Goal: Task Accomplishment & Management: Manage account settings

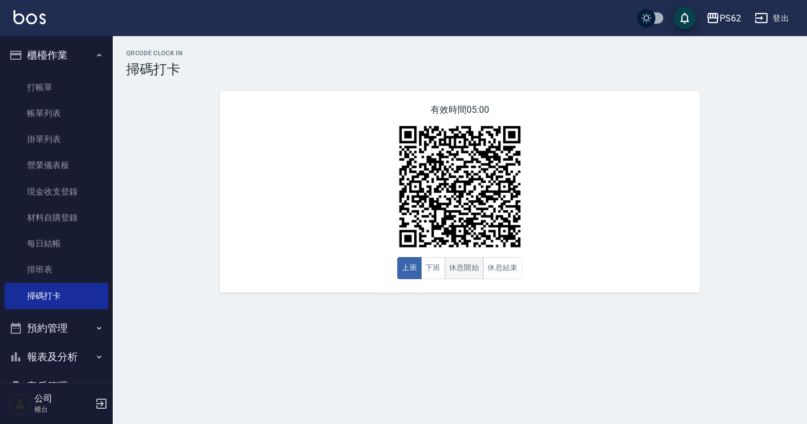
click at [472, 276] on button "休息開始" at bounding box center [464, 268] width 39 height 22
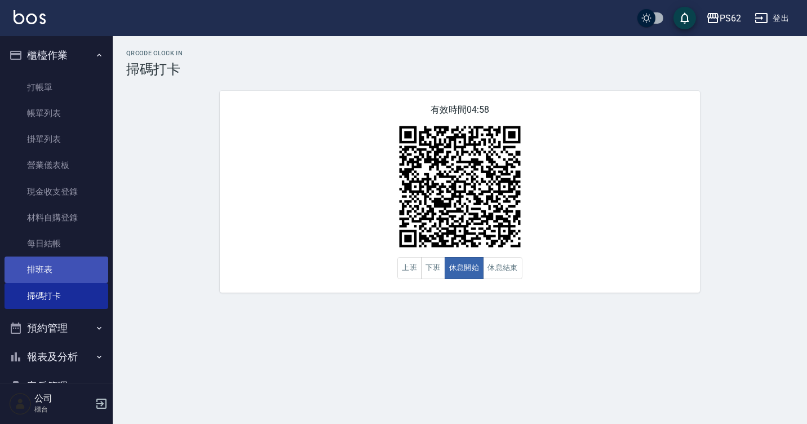
click at [77, 273] on link "排班表" at bounding box center [57, 269] width 104 height 26
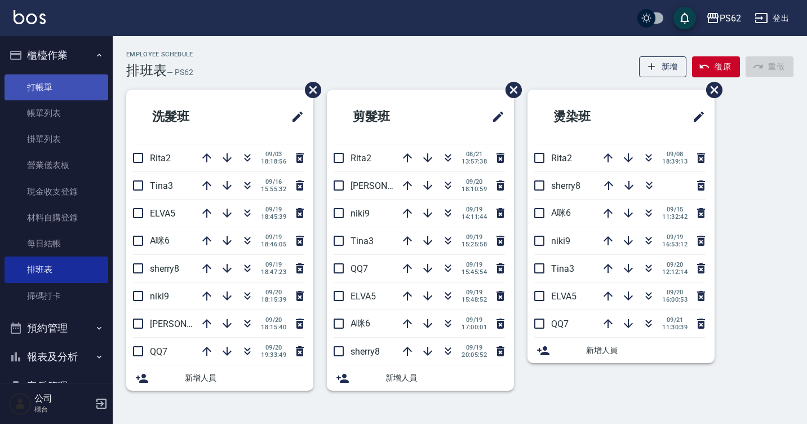
click at [66, 87] on link "打帳單" at bounding box center [57, 87] width 104 height 26
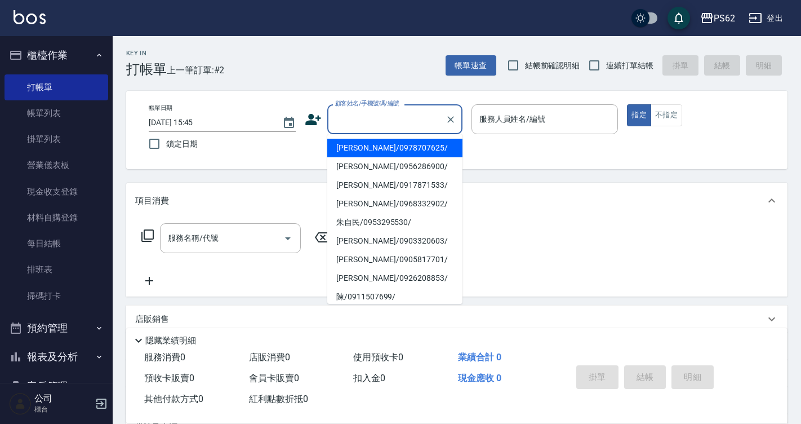
click at [344, 116] on input "顧客姓名/手機號碼/編號" at bounding box center [386, 119] width 108 height 20
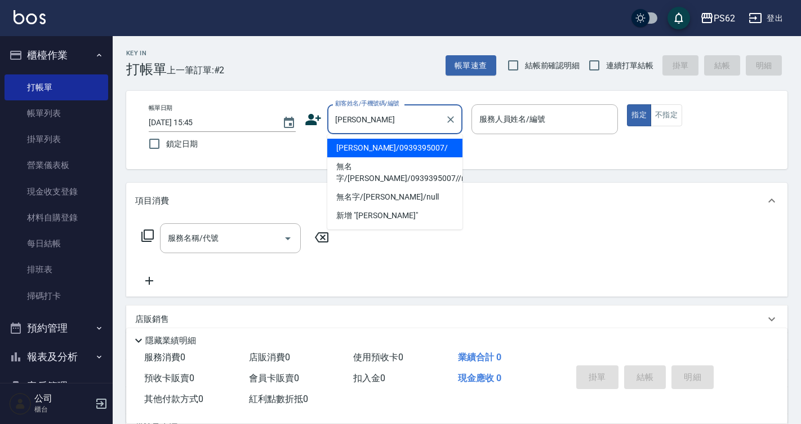
click at [347, 151] on li "[PERSON_NAME]/0939395007/" at bounding box center [394, 148] width 135 height 19
click at [347, 151] on div "帳單日期 [DATE] 15:45 鎖定日期 顧客姓名/手機號碼/編號 [PERSON_NAME] 顧客姓名/手機號碼/編號 服務人員姓名/編號 服務人員姓名…" at bounding box center [457, 129] width 635 height 51
type input "[PERSON_NAME]/0939395007/"
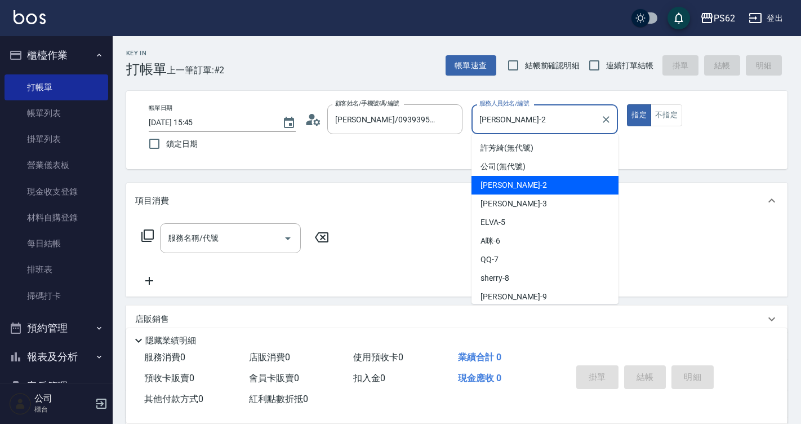
click at [512, 117] on input "[PERSON_NAME]-2" at bounding box center [537, 119] width 120 height 20
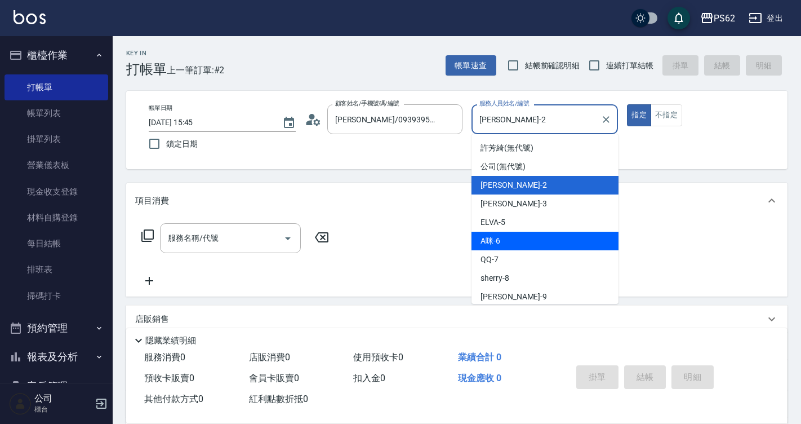
click at [515, 238] on div "A咪 -6" at bounding box center [545, 241] width 147 height 19
type input "A咪-6"
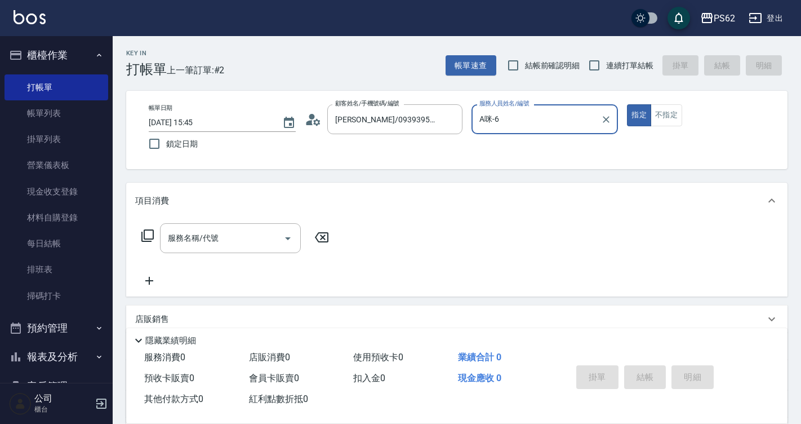
click at [148, 229] on icon at bounding box center [148, 236] width 14 height 14
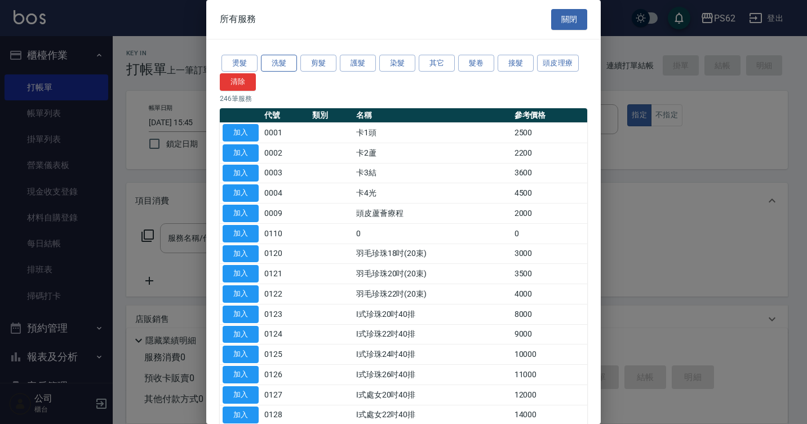
click at [281, 67] on button "洗髮" at bounding box center [279, 63] width 36 height 17
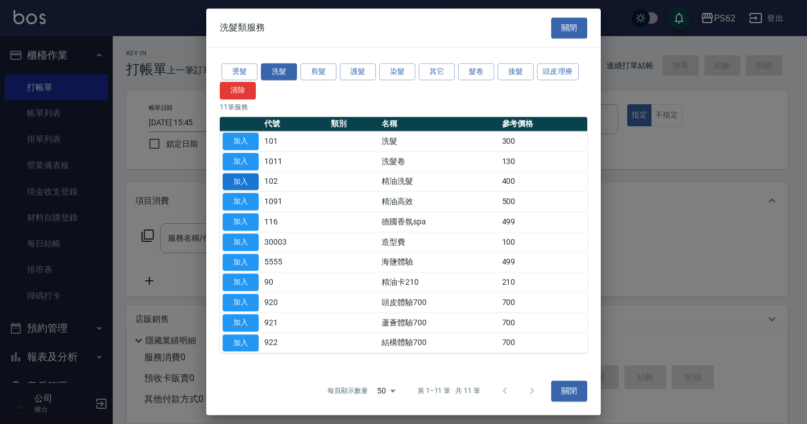
click at [243, 180] on button "加入" at bounding box center [241, 181] width 36 height 17
type input "精油洗髮(102)"
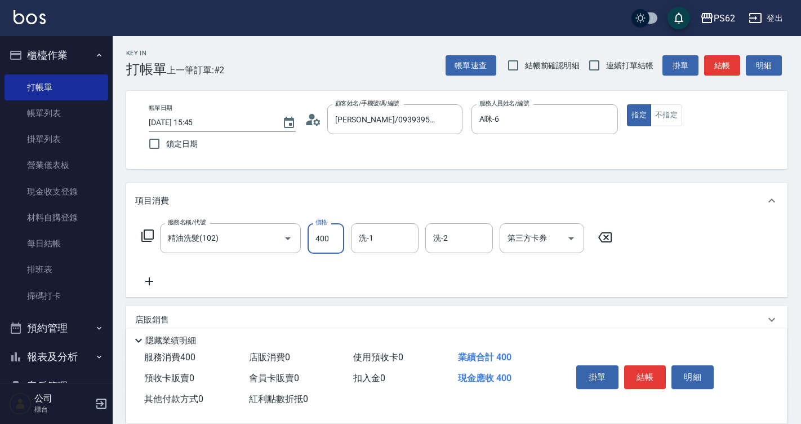
click at [325, 236] on input "400" at bounding box center [326, 238] width 37 height 30
click at [330, 240] on input "0" at bounding box center [326, 238] width 37 height 30
type input "360"
type input "浣熊-25"
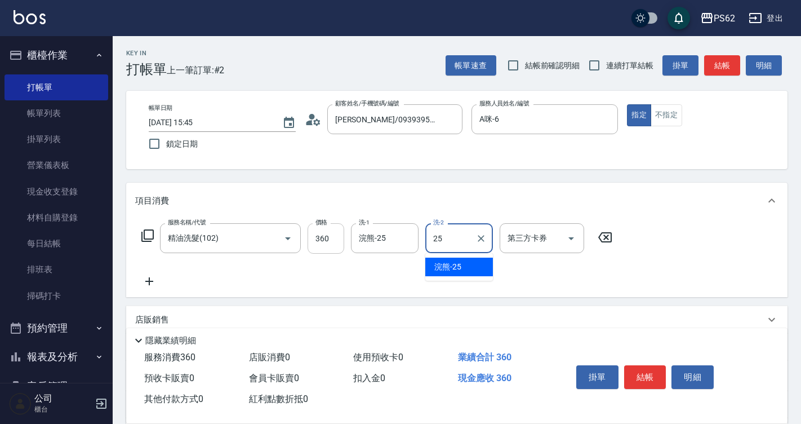
type input "浣熊-25"
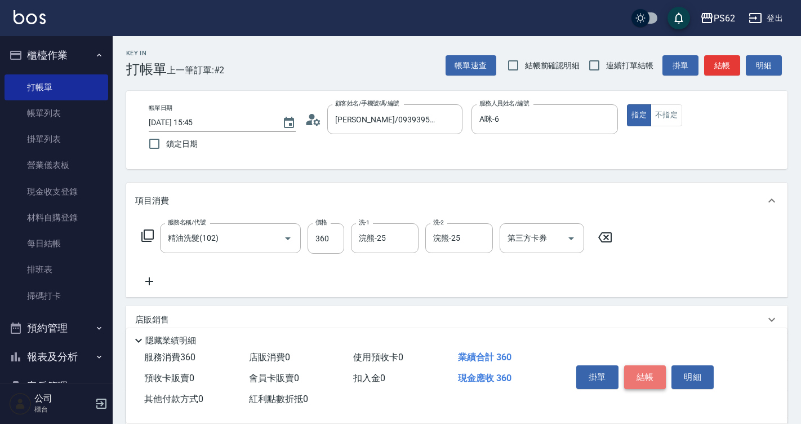
click at [648, 369] on button "結帳" at bounding box center [645, 377] width 42 height 24
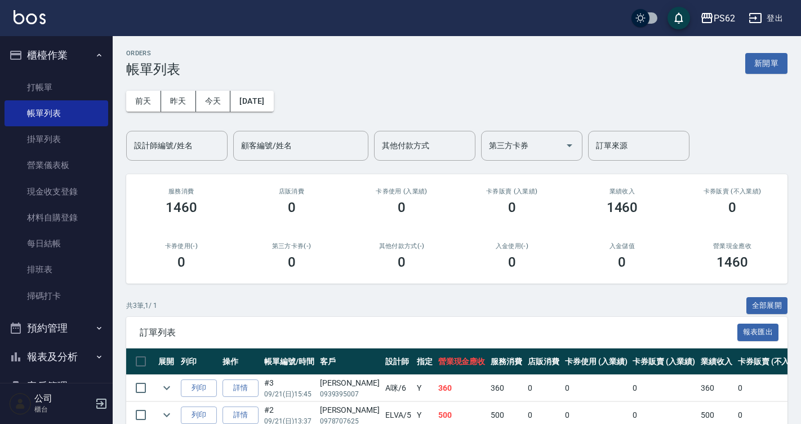
drag, startPoint x: 67, startPoint y: 89, endPoint x: 164, endPoint y: 89, distance: 96.9
click at [67, 89] on link "打帳單" at bounding box center [57, 87] width 104 height 26
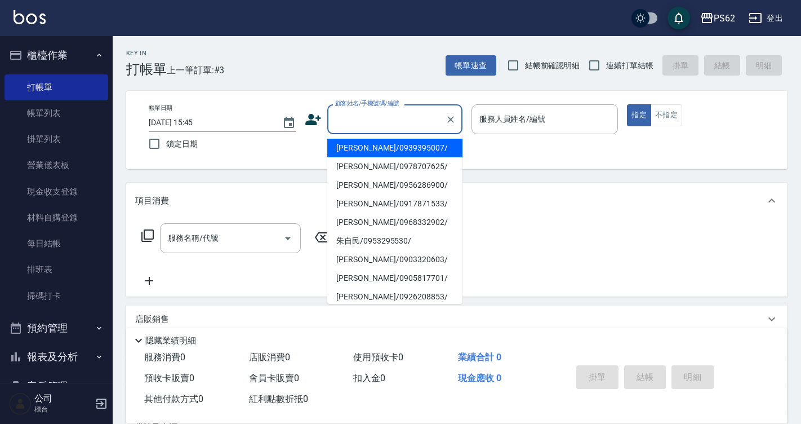
click at [358, 115] on input "顧客姓名/手機號碼/編號" at bounding box center [386, 119] width 108 height 20
click at [360, 173] on li "[PERSON_NAME]/0988509562/" at bounding box center [394, 166] width 135 height 19
click at [360, 173] on div "Key In 打帳單 上一筆訂單:#3 帳單速查 結帳前確認明細 連續打單結帳 掛單 結帳 明細 帳單日期 [DATE] 15:45 鎖定日期 顧客姓名/手機…" at bounding box center [457, 292] width 689 height 513
type input "[PERSON_NAME]/0988509562/"
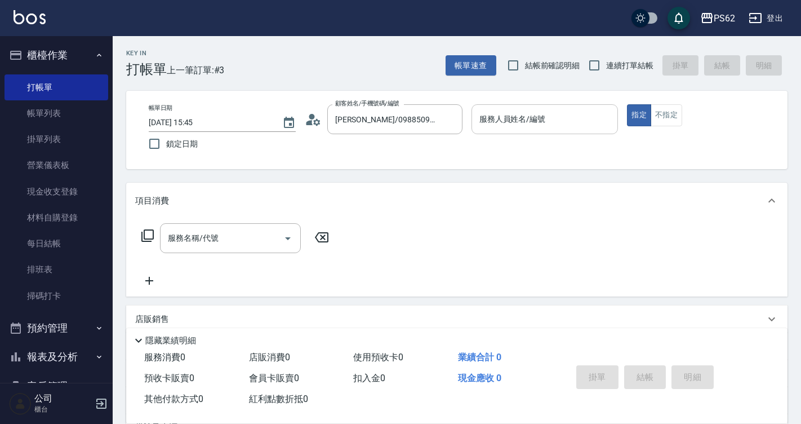
click at [477, 125] on input "服務人員姓名/編號" at bounding box center [545, 119] width 137 height 20
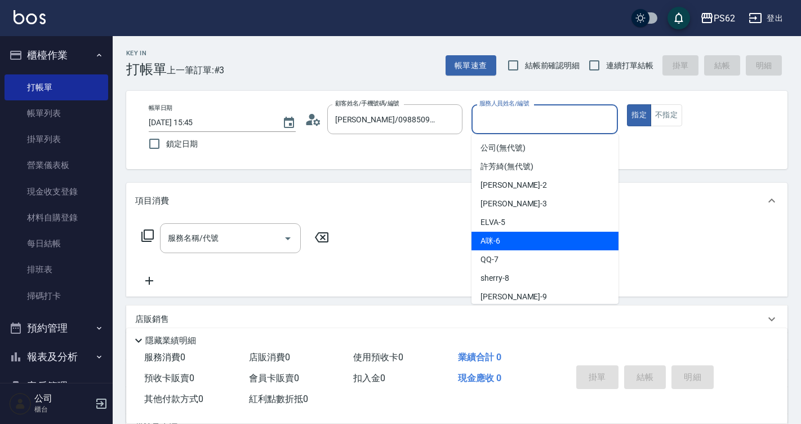
click at [504, 241] on div "A咪 -6" at bounding box center [545, 241] width 147 height 19
click at [504, 241] on div "服務名稱/代號 服務名稱/代號" at bounding box center [457, 258] width 662 height 78
type input "A咪-6"
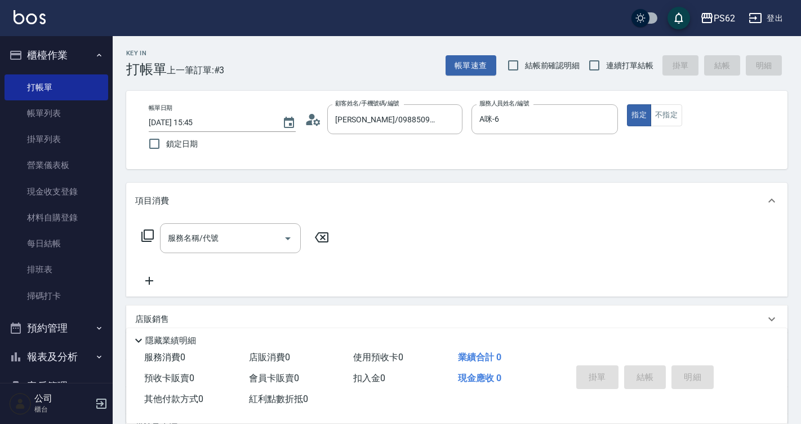
click at [143, 236] on icon at bounding box center [148, 236] width 14 height 14
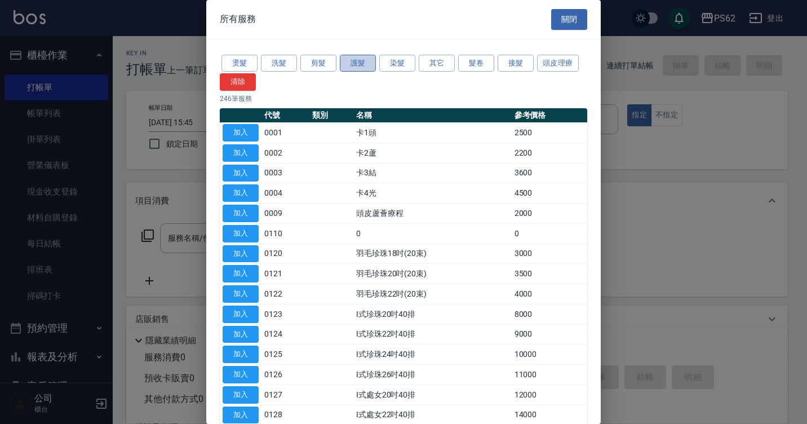
click at [374, 64] on button "護髮" at bounding box center [358, 63] width 36 height 17
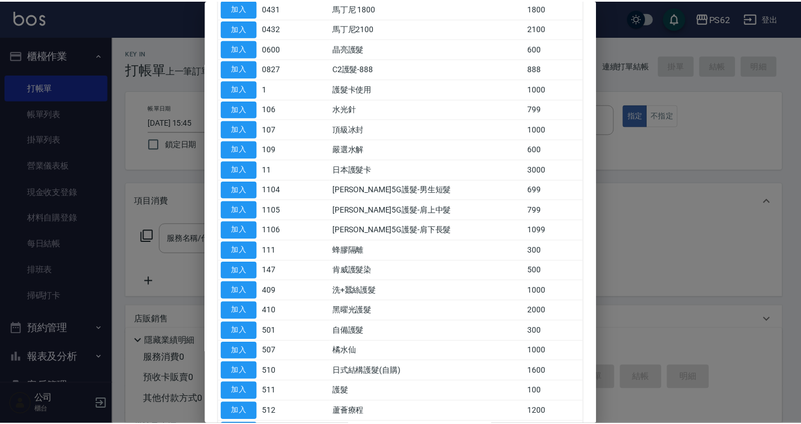
scroll to position [282, 0]
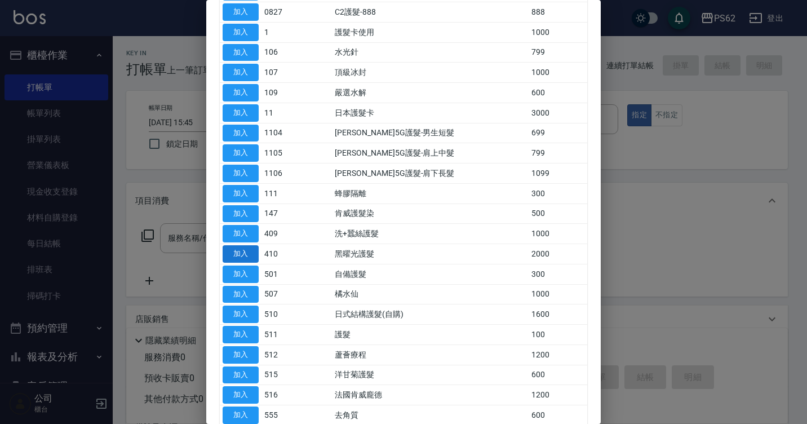
click at [244, 252] on button "加入" at bounding box center [241, 253] width 36 height 17
type input "黑曜光護髮(410)"
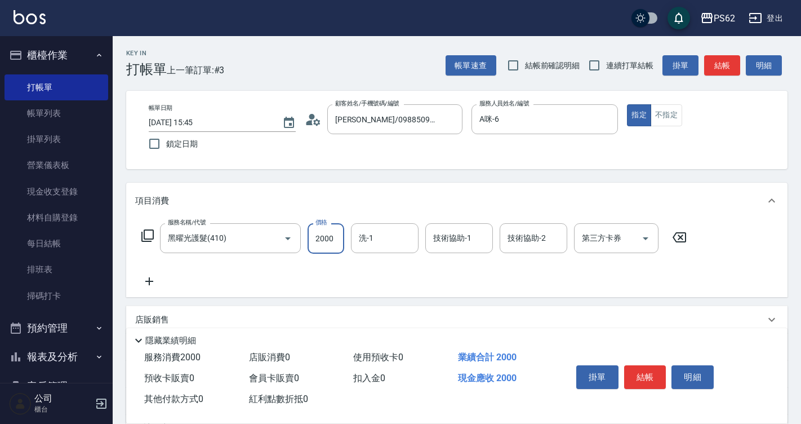
click at [339, 235] on input "2000" at bounding box center [326, 238] width 37 height 30
type input "2500"
type input "浣熊-25"
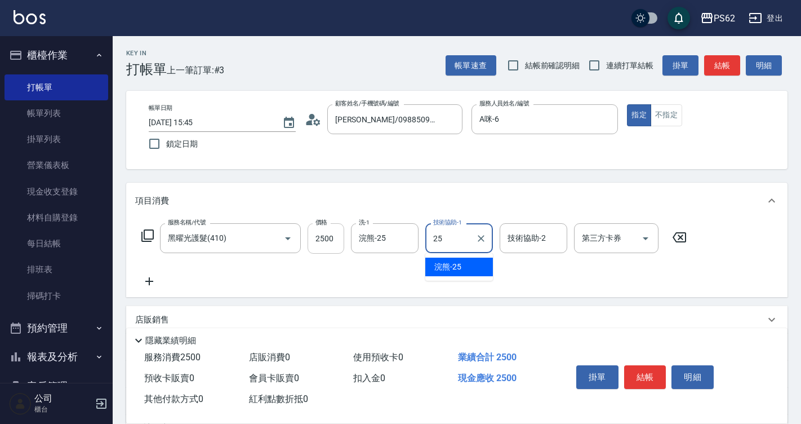
type input "浣熊-25"
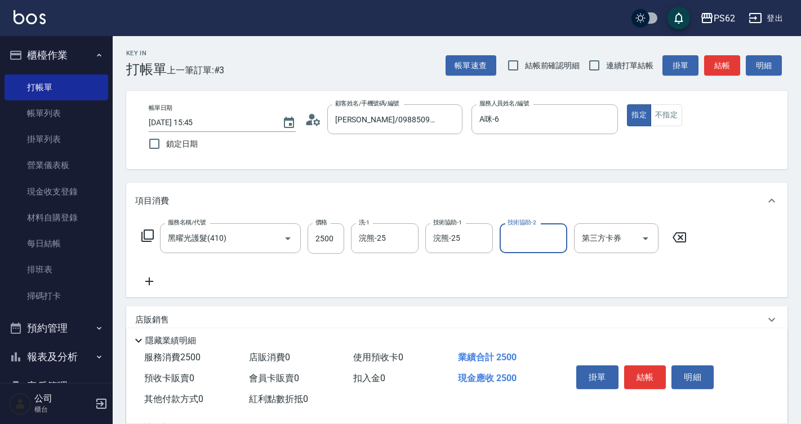
click at [148, 230] on icon at bounding box center [147, 235] width 12 height 12
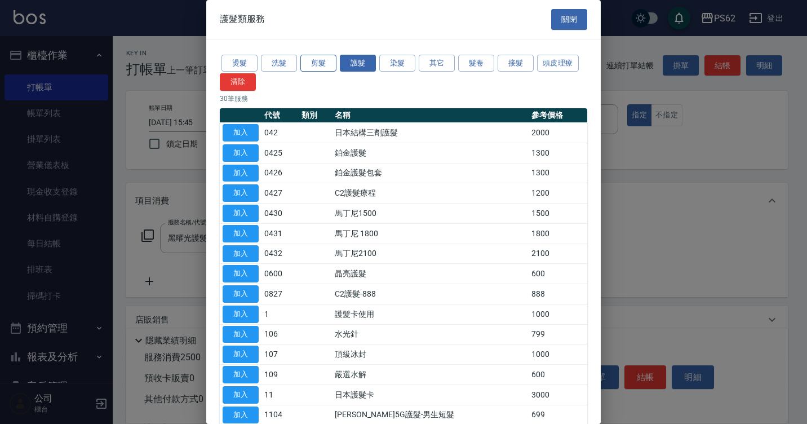
click at [308, 69] on button "剪髮" at bounding box center [318, 63] width 36 height 17
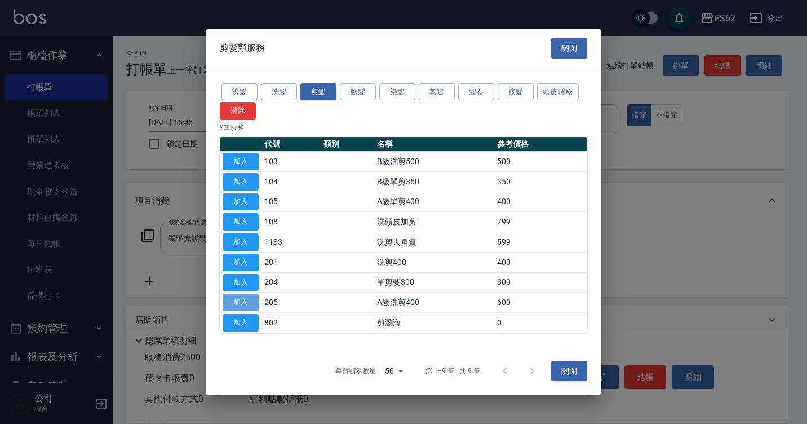
click at [239, 298] on button "加入" at bounding box center [241, 302] width 36 height 17
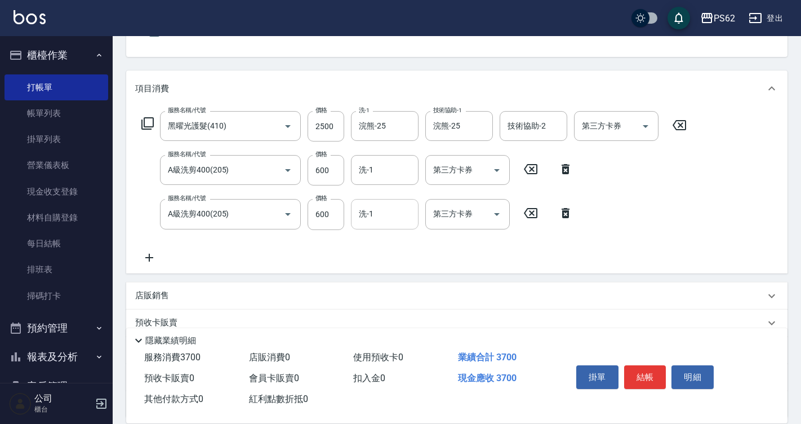
scroll to position [169, 0]
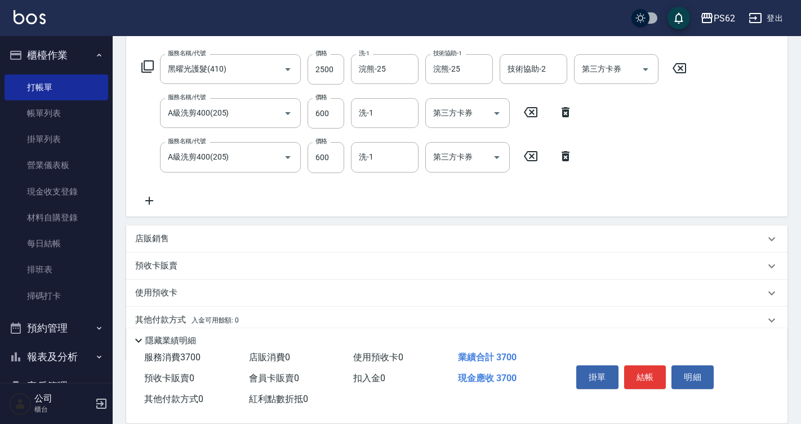
click at [566, 158] on icon at bounding box center [566, 156] width 28 height 14
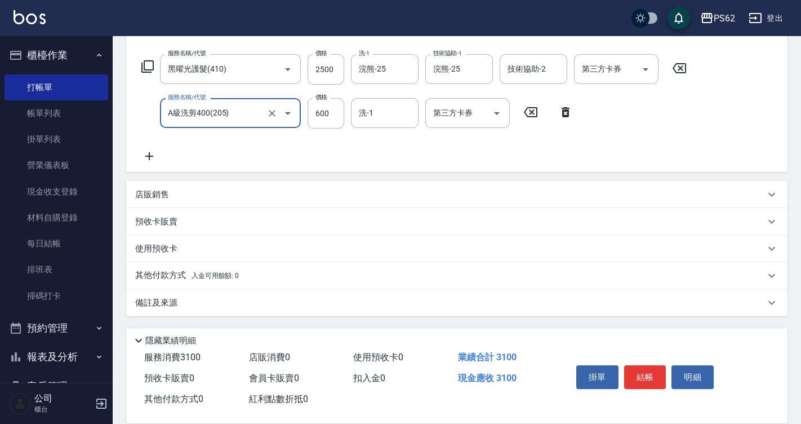
click at [160, 271] on p "其他付款方式 入金可用餘額: 0" at bounding box center [187, 275] width 104 height 12
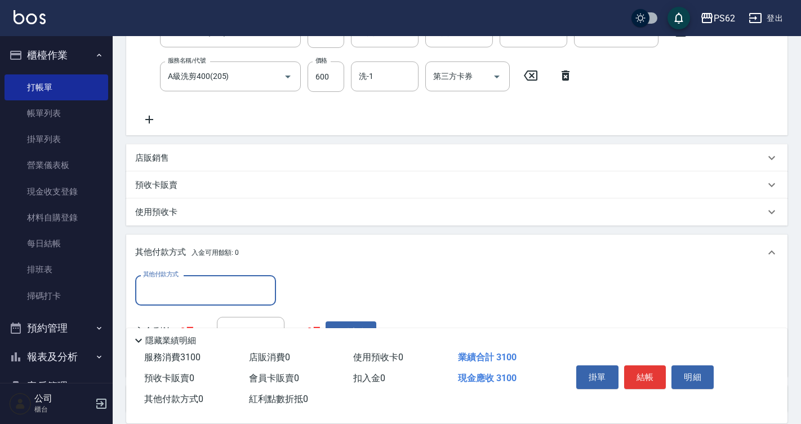
scroll to position [225, 0]
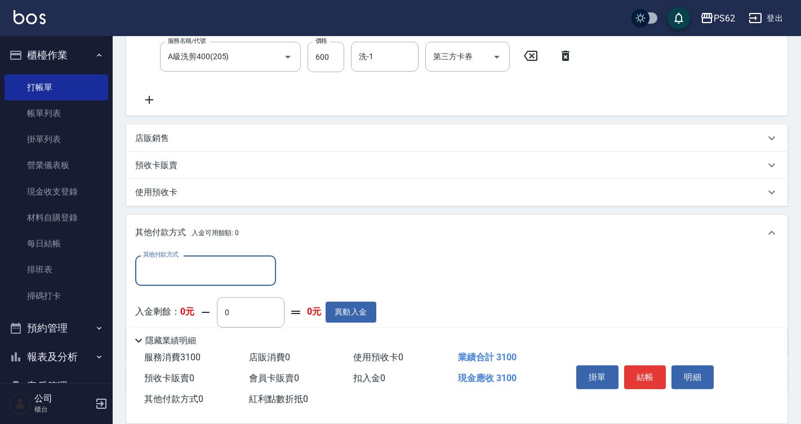
click at [160, 271] on input "其他付款方式" at bounding box center [205, 270] width 131 height 20
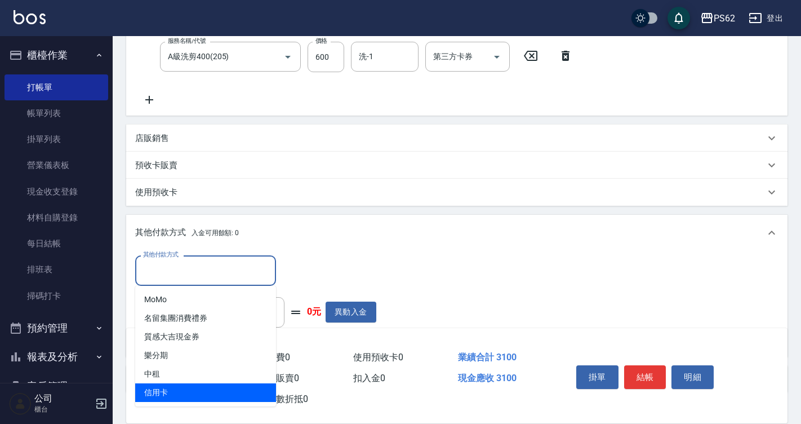
click at [179, 391] on span "信用卡" at bounding box center [205, 392] width 141 height 19
type input "信用卡"
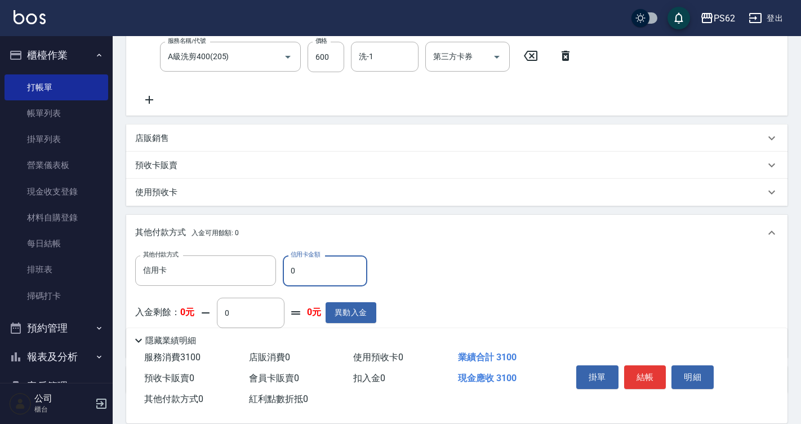
click at [311, 274] on input "0" at bounding box center [325, 270] width 85 height 30
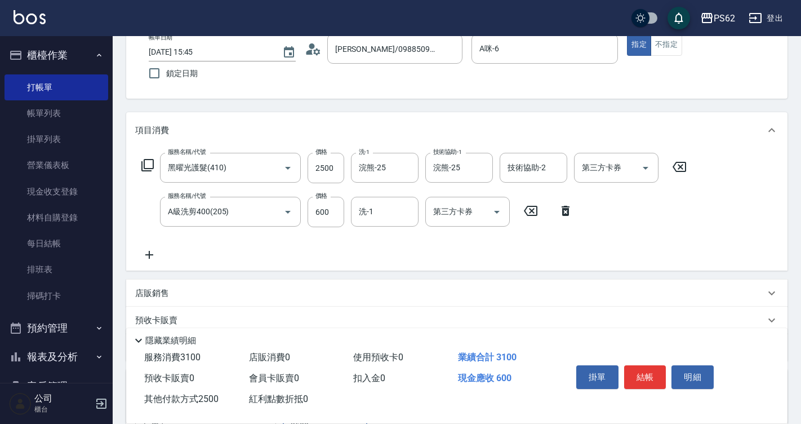
scroll to position [56, 0]
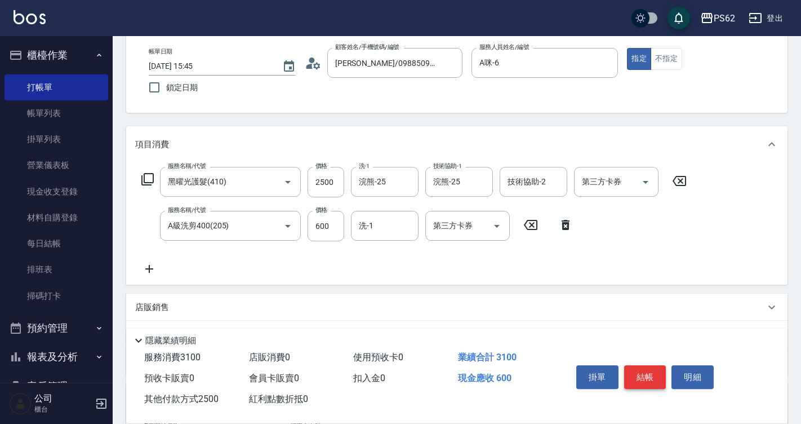
type input "2500"
click at [638, 374] on button "結帳" at bounding box center [645, 377] width 42 height 24
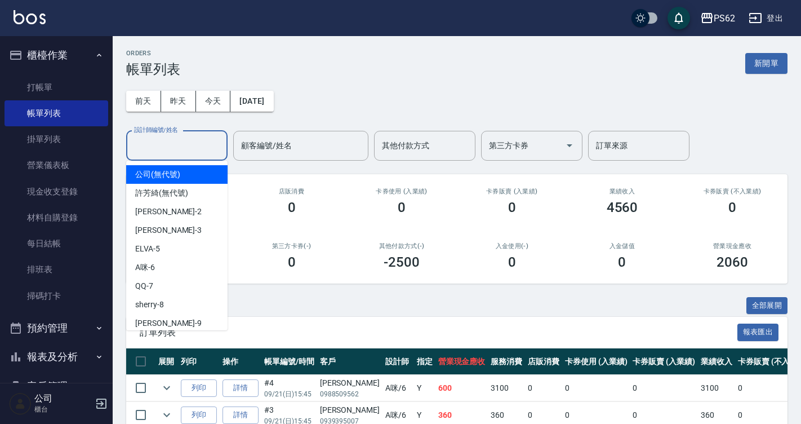
click at [156, 148] on input "設計師編號/姓名" at bounding box center [176, 146] width 91 height 20
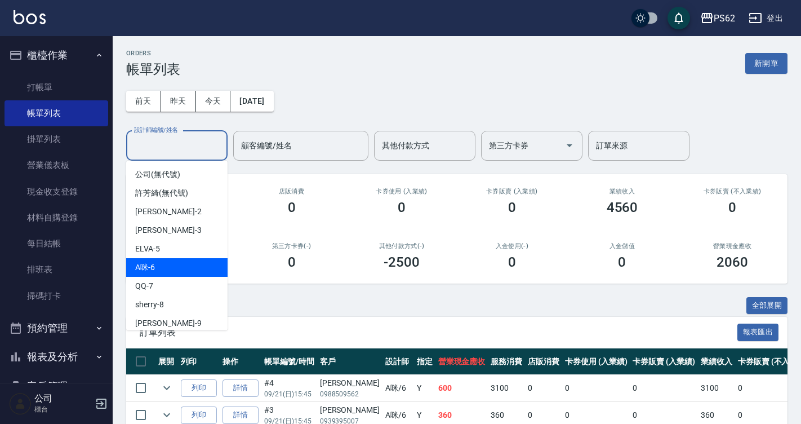
click at [170, 260] on div "A咪 -6" at bounding box center [176, 267] width 101 height 19
type input "A咪-6"
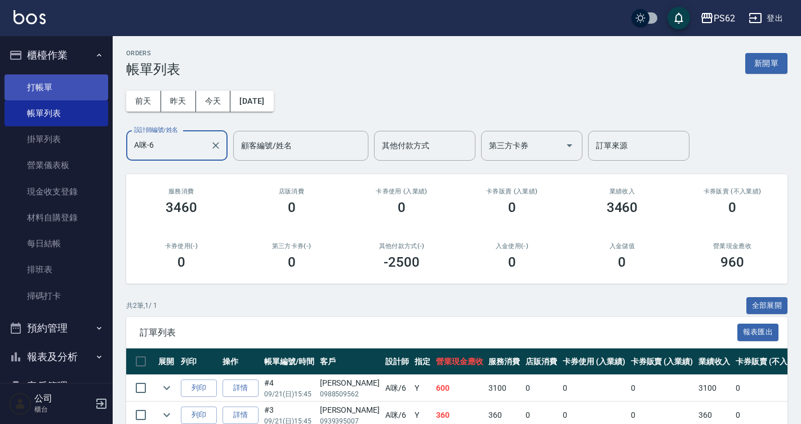
click at [88, 90] on link "打帳單" at bounding box center [57, 87] width 104 height 26
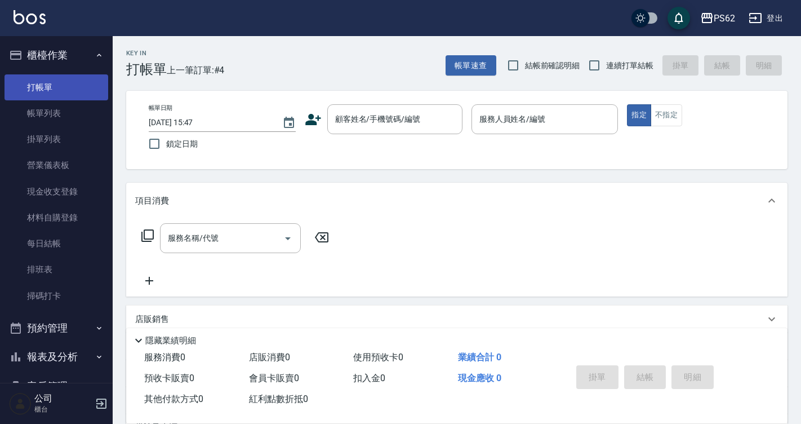
click at [88, 89] on link "打帳單" at bounding box center [57, 87] width 104 height 26
click at [375, 104] on div "帳單日期 [DATE] 15:47 鎖定日期 顧客姓名/手機號碼/編號 顧客姓名/手機號碼/編號 服務人員姓名/編號 服務人員姓名/編號 指定 不指定" at bounding box center [457, 130] width 662 height 78
click at [381, 111] on div "顧客姓名/手機號碼/編號 顧客姓名/手機號碼/編號" at bounding box center [394, 119] width 135 height 30
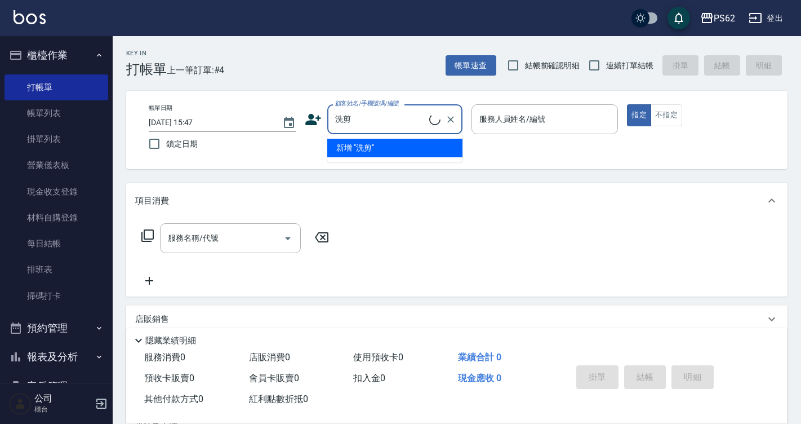
type input "喜"
type input "不洗頭短髮/0906821983/"
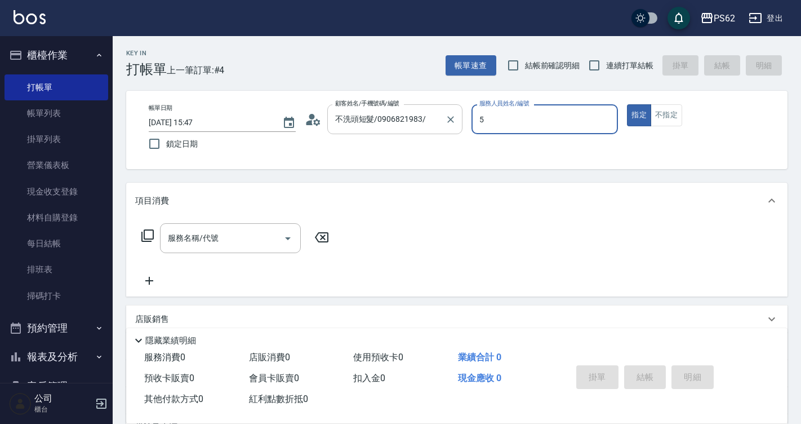
type input "ELVA-5"
type button "true"
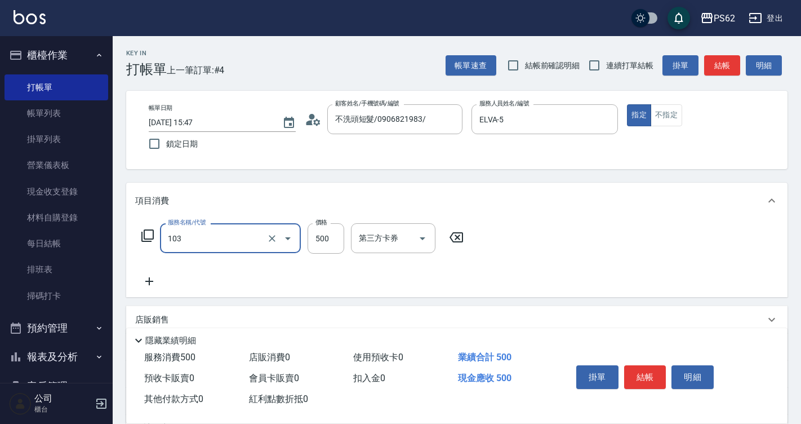
type input "B級洗剪500(103)"
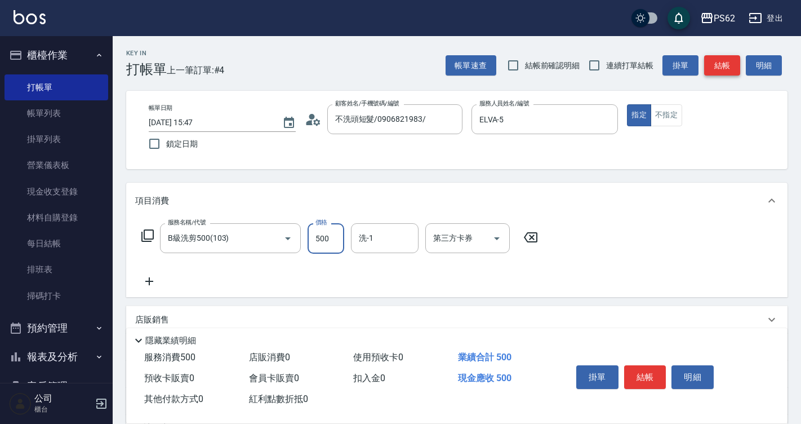
click at [717, 72] on button "結帳" at bounding box center [722, 65] width 36 height 21
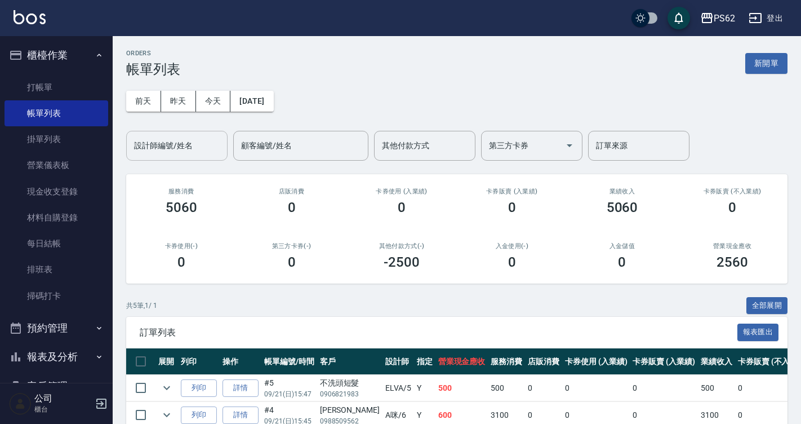
click at [153, 134] on div "設計師編號/姓名" at bounding box center [176, 146] width 101 height 30
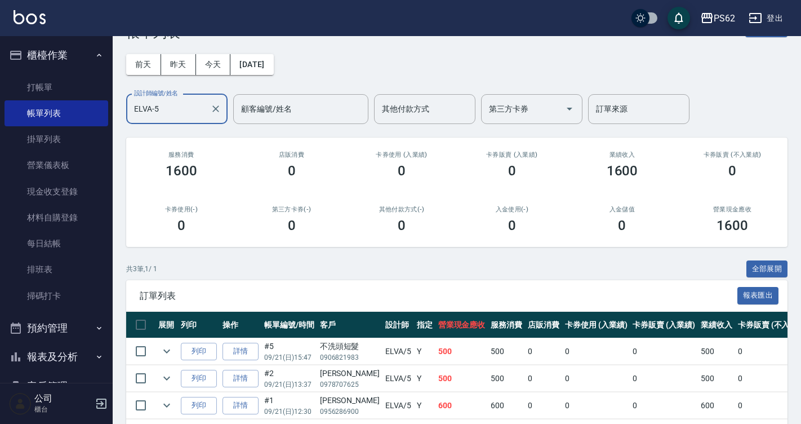
scroll to position [56, 0]
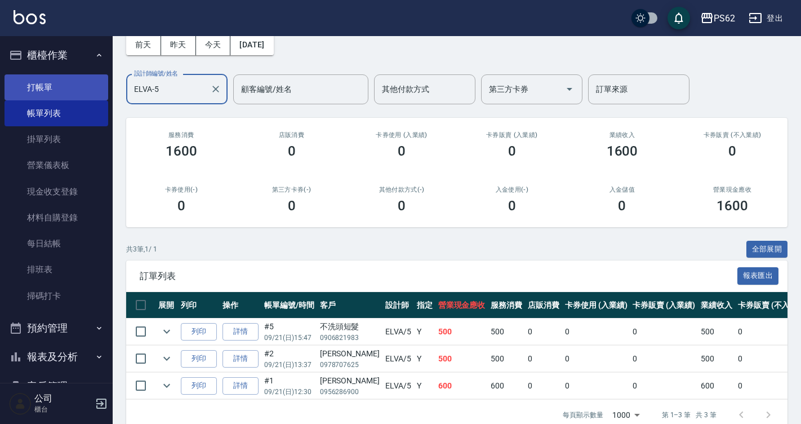
type input "ELVA-5"
click at [36, 94] on link "打帳單" at bounding box center [57, 87] width 104 height 26
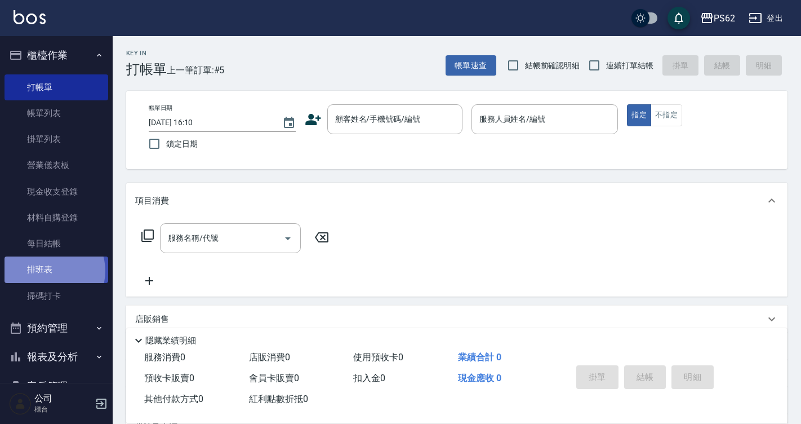
click at [50, 271] on link "排班表" at bounding box center [57, 269] width 104 height 26
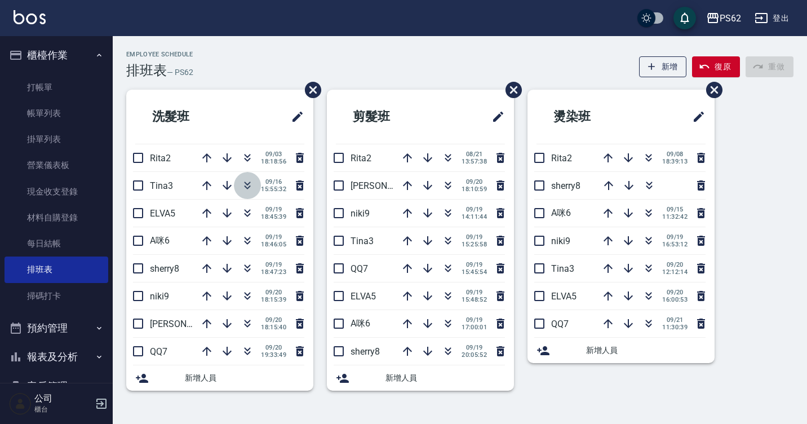
click at [252, 183] on icon "button" at bounding box center [248, 186] width 14 height 14
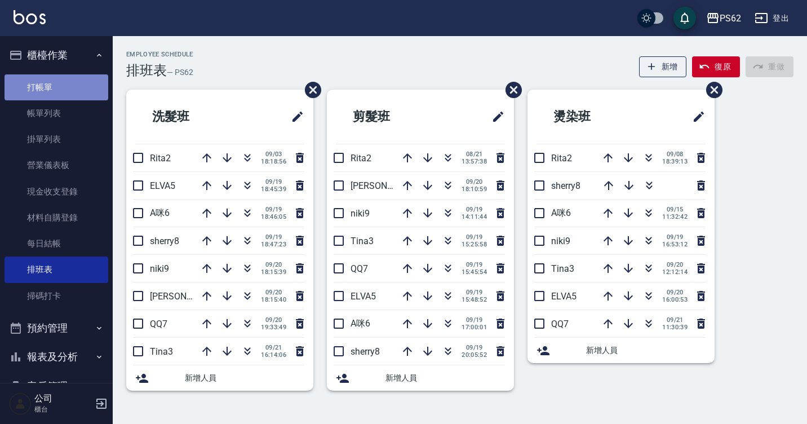
click at [70, 95] on link "打帳單" at bounding box center [57, 87] width 104 height 26
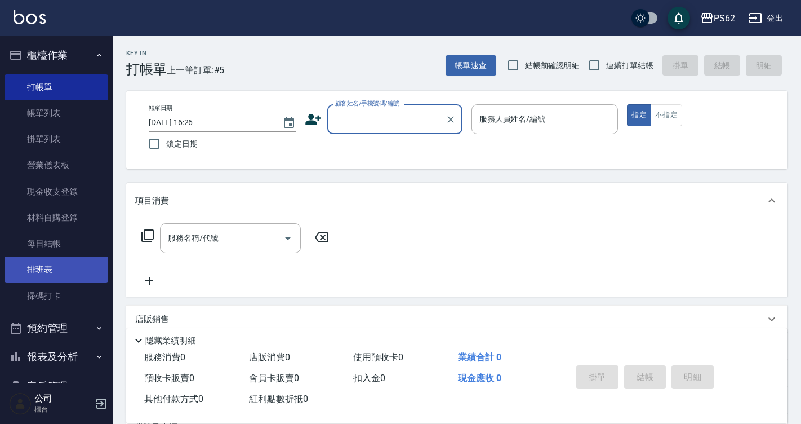
click at [56, 265] on link "排班表" at bounding box center [57, 269] width 104 height 26
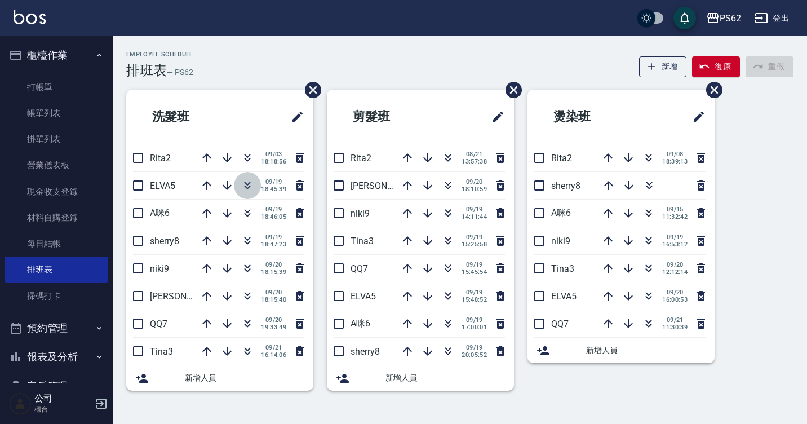
click at [243, 183] on icon "button" at bounding box center [248, 186] width 14 height 14
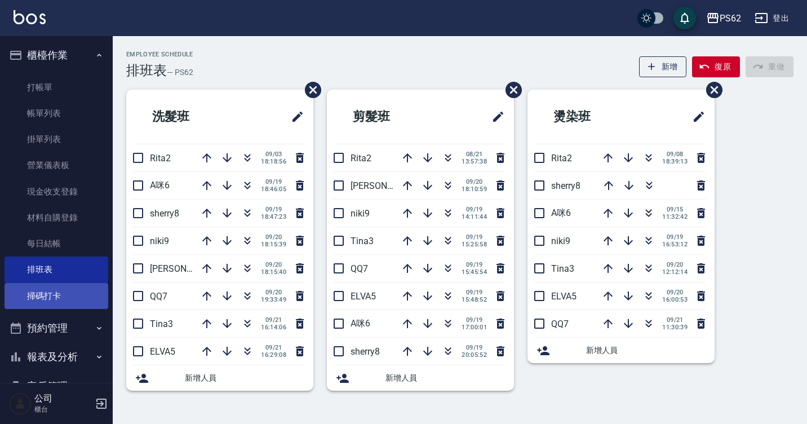
click at [34, 300] on link "掃碼打卡" at bounding box center [57, 296] width 104 height 26
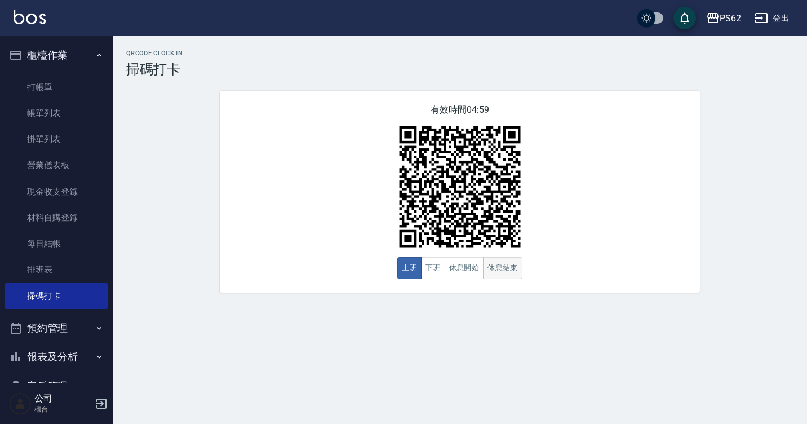
click at [496, 271] on button "休息結束" at bounding box center [502, 268] width 39 height 22
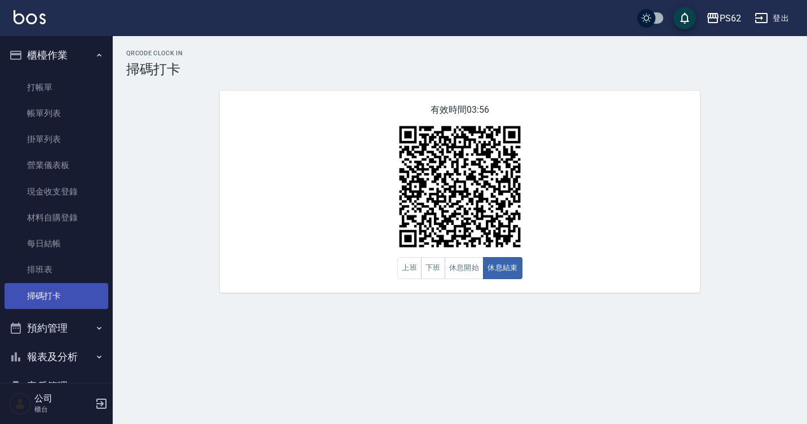
scroll to position [56, 0]
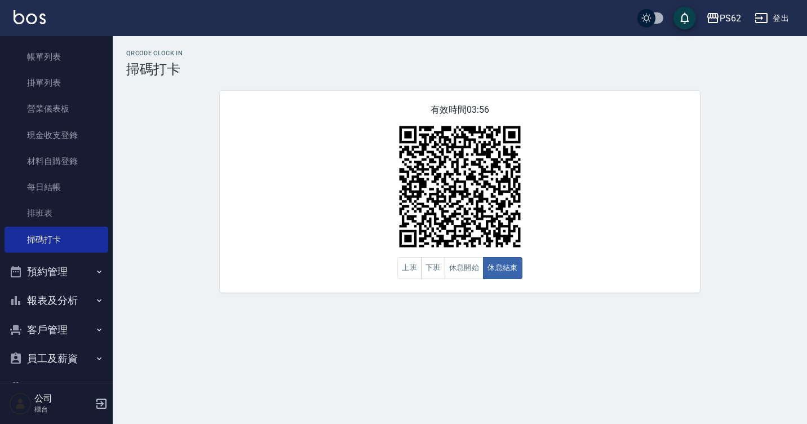
click at [65, 298] on button "報表及分析" at bounding box center [57, 300] width 104 height 29
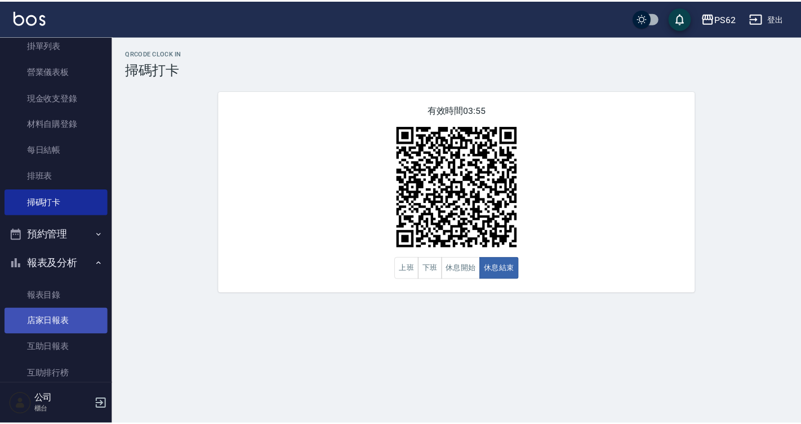
scroll to position [113, 0]
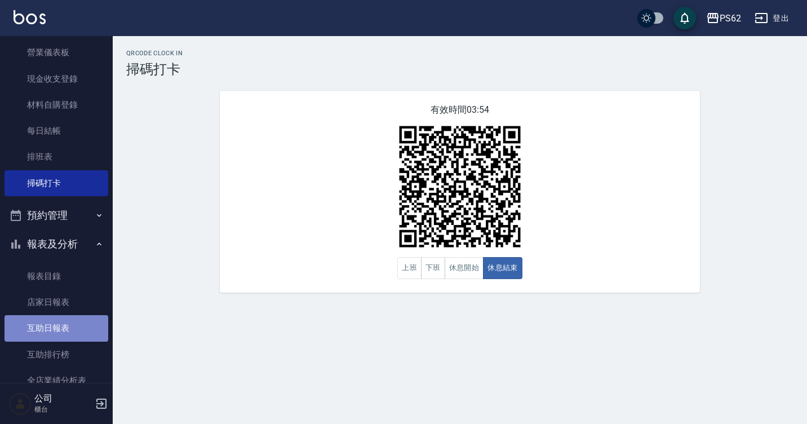
click at [67, 334] on link "互助日報表" at bounding box center [57, 328] width 104 height 26
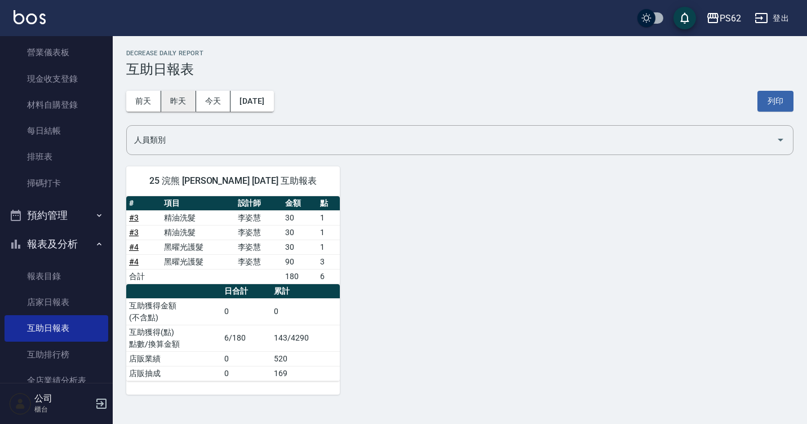
click at [167, 98] on button "昨天" at bounding box center [178, 101] width 35 height 21
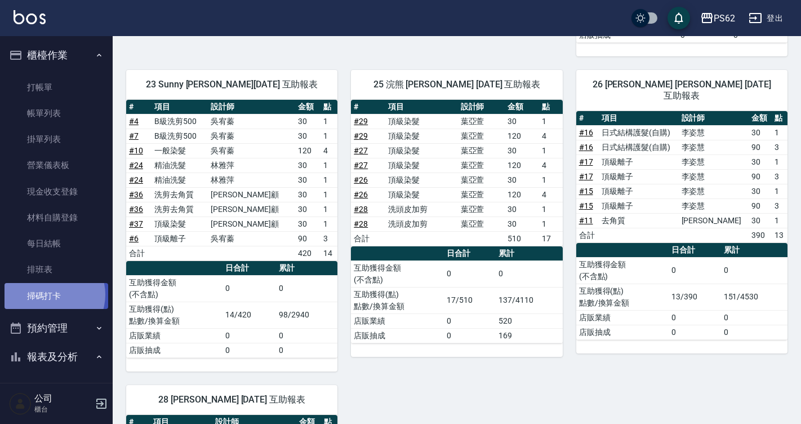
click at [50, 294] on link "掃碼打卡" at bounding box center [57, 296] width 104 height 26
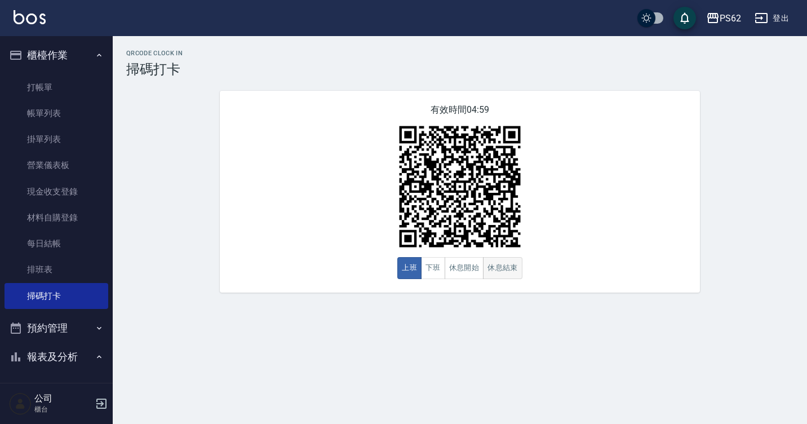
click at [507, 274] on button "休息結束" at bounding box center [502, 268] width 39 height 22
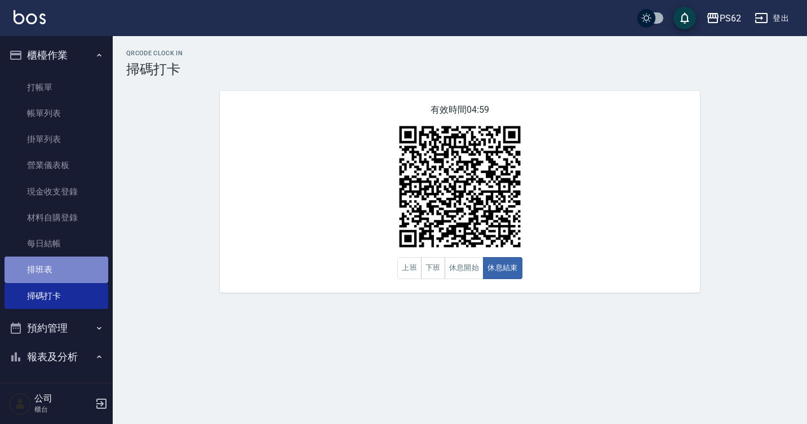
click at [79, 268] on link "排班表" at bounding box center [57, 269] width 104 height 26
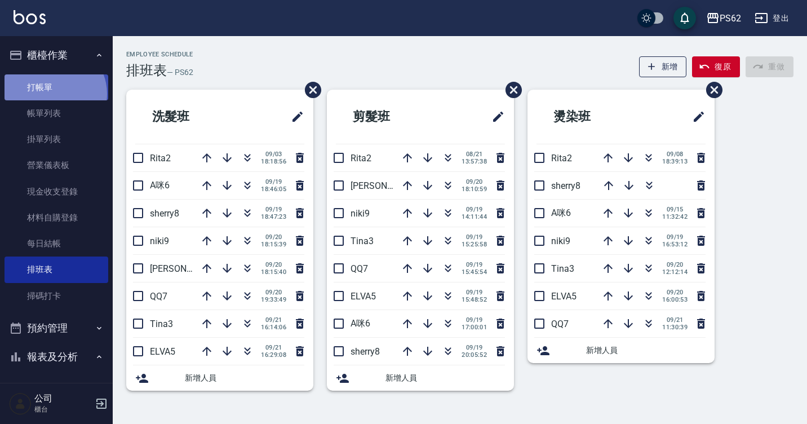
click at [51, 94] on link "打帳單" at bounding box center [57, 87] width 104 height 26
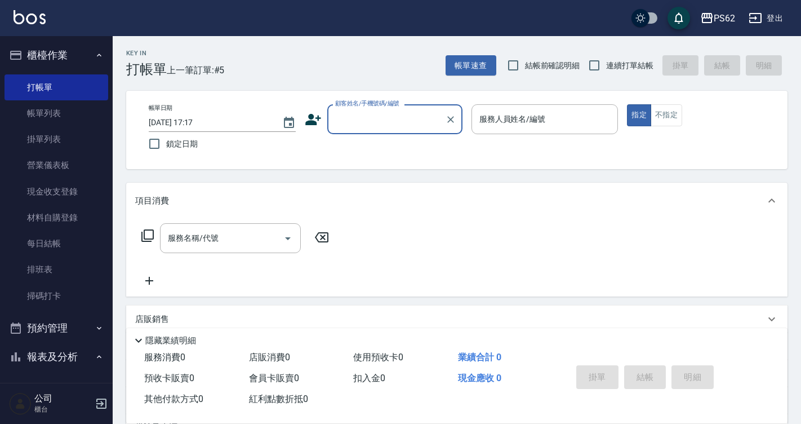
click at [384, 124] on input "顧客姓名/手機號碼/編號" at bounding box center [386, 119] width 108 height 20
type input "吼"
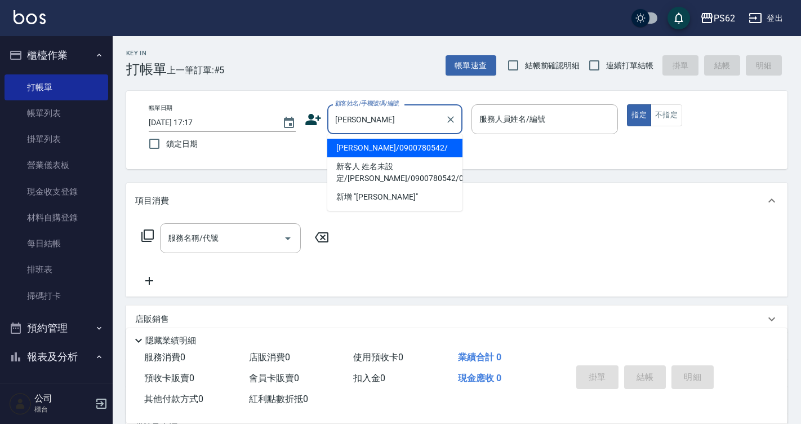
type input "[PERSON_NAME]/0900780542/"
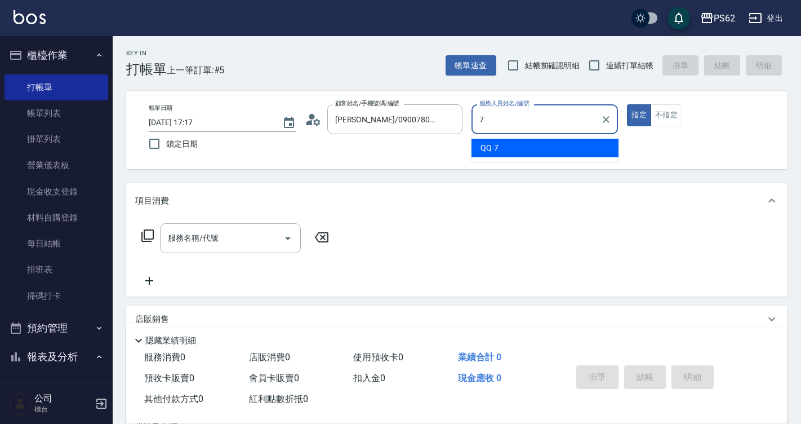
type input "QQ-7"
type button "true"
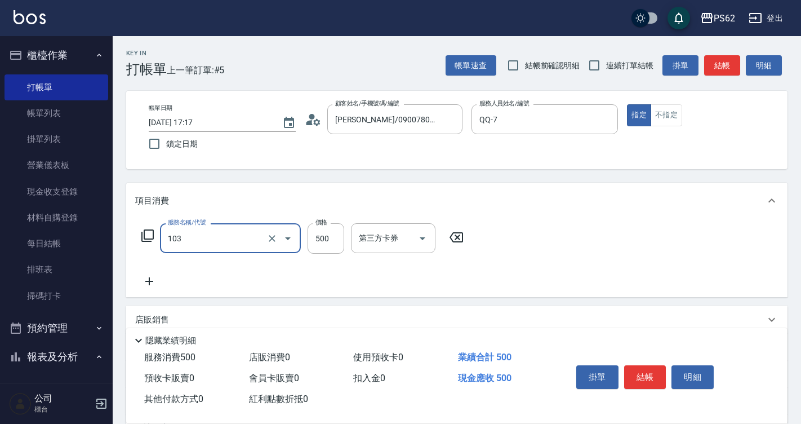
type input "B級洗剪500(103)"
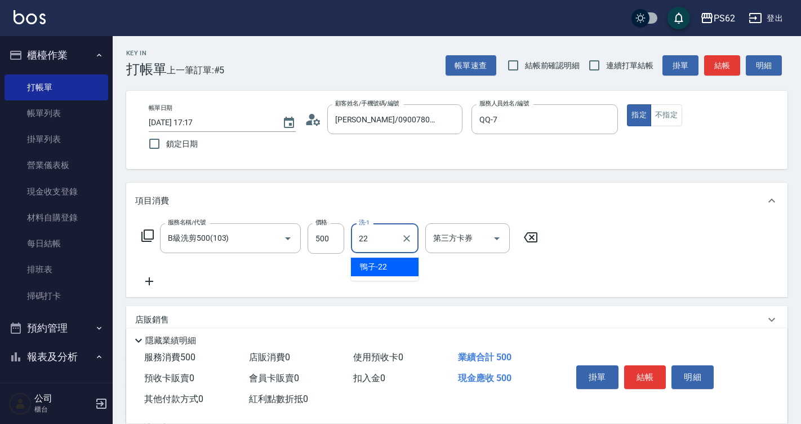
type input "鴨子-22"
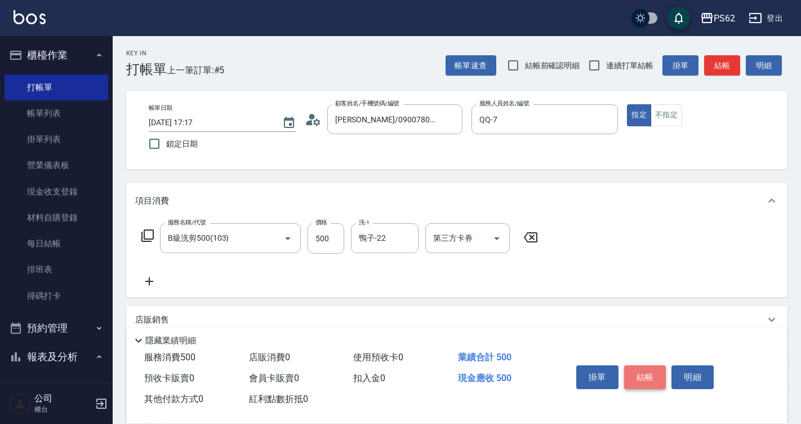
click at [654, 371] on button "結帳" at bounding box center [645, 377] width 42 height 24
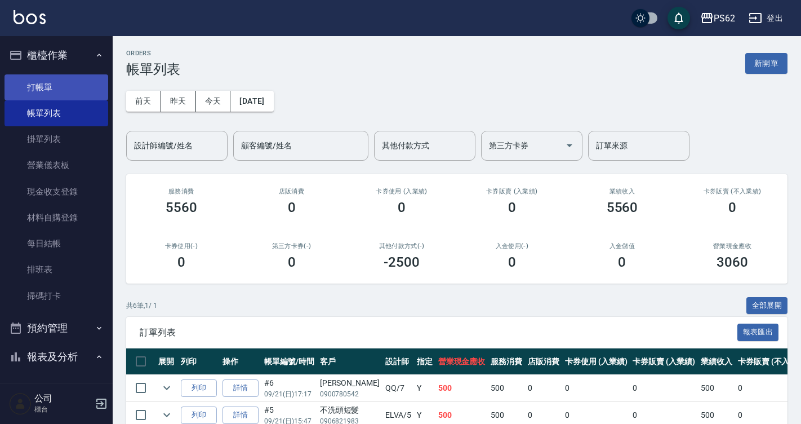
click at [37, 79] on link "打帳單" at bounding box center [57, 87] width 104 height 26
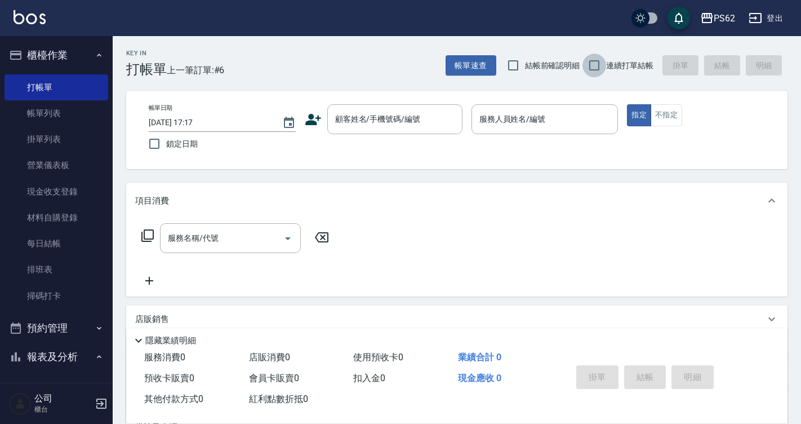
click at [604, 74] on input "連續打單結帳" at bounding box center [595, 66] width 24 height 24
checkbox input "true"
click at [390, 131] on div "顧客姓名/手機號碼/編號" at bounding box center [394, 119] width 135 height 30
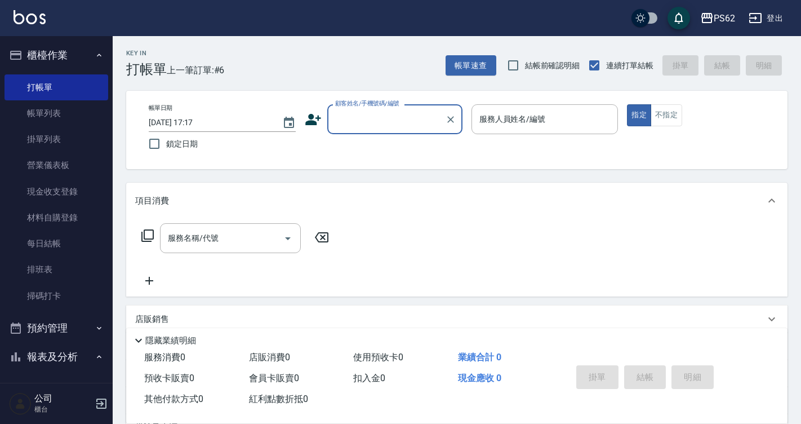
click at [393, 128] on input "顧客姓名/手機號碼/編號" at bounding box center [386, 119] width 108 height 20
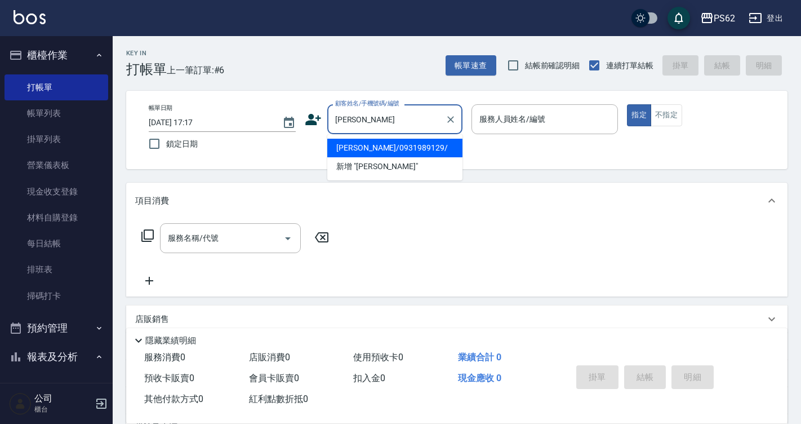
type input "[PERSON_NAME]/0931989129/"
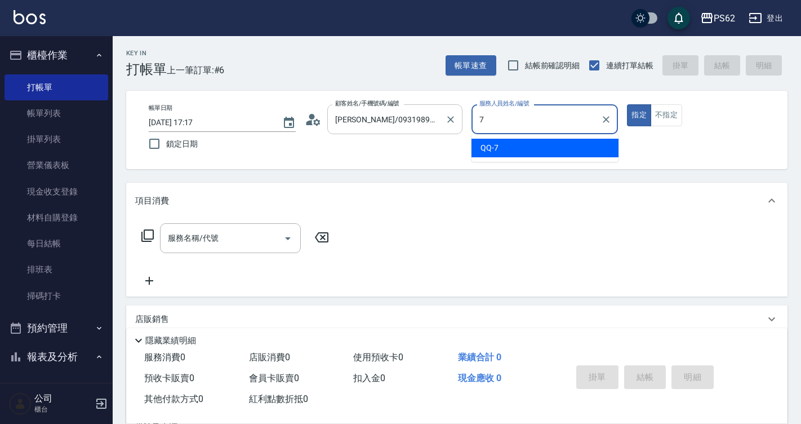
type input "QQ-7"
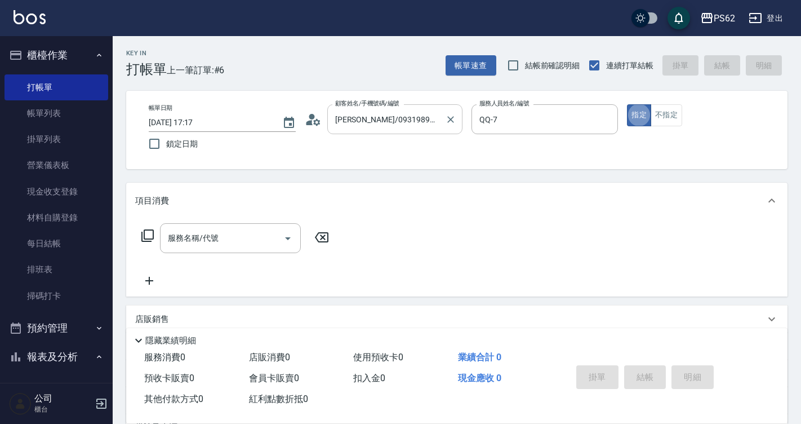
type button "true"
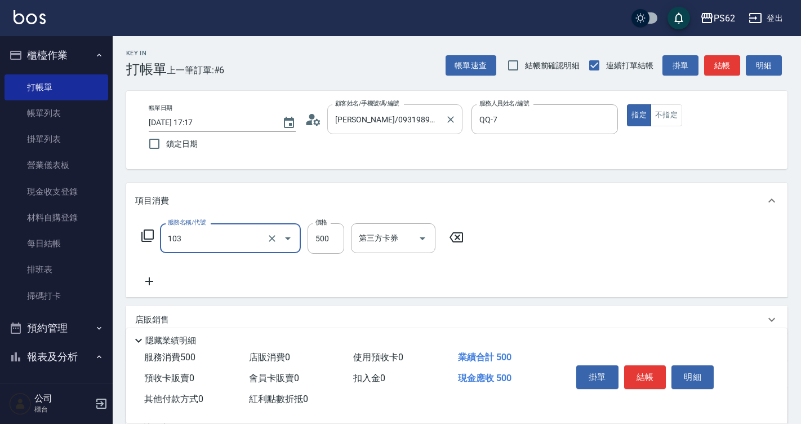
type input "B級洗剪500(103)"
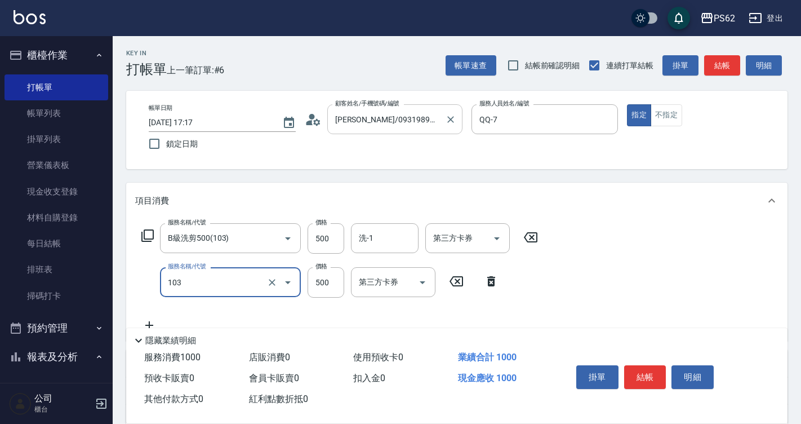
type input "B級洗剪500(103)"
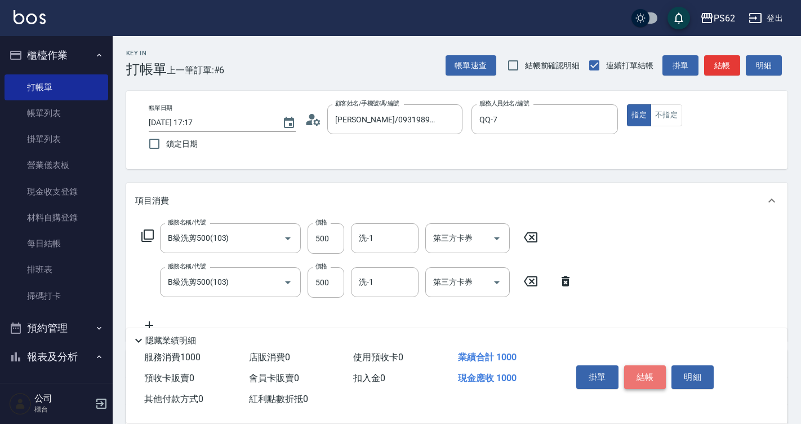
click at [635, 376] on button "結帳" at bounding box center [645, 377] width 42 height 24
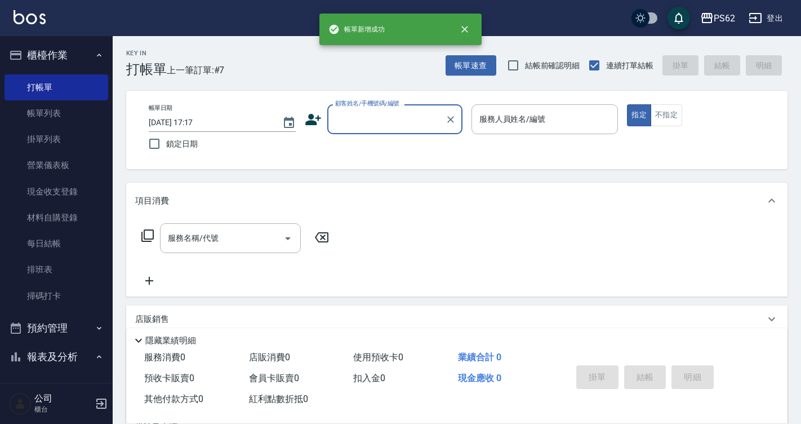
click at [352, 128] on input "顧客姓名/手機號碼/編號" at bounding box center [386, 119] width 108 height 20
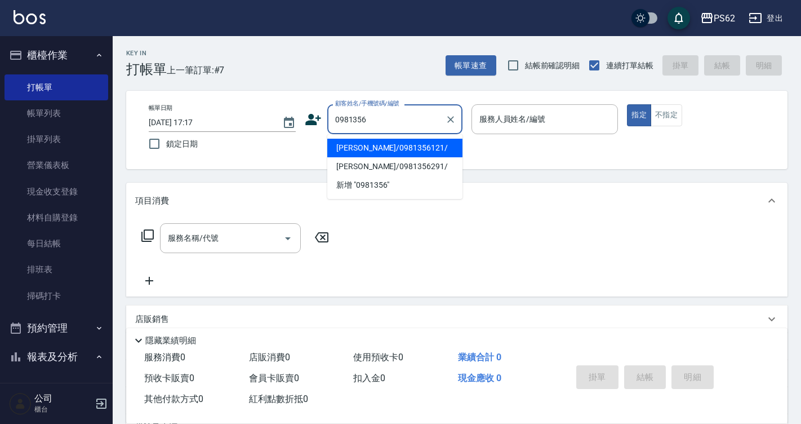
type input "[PERSON_NAME]/0981356121/"
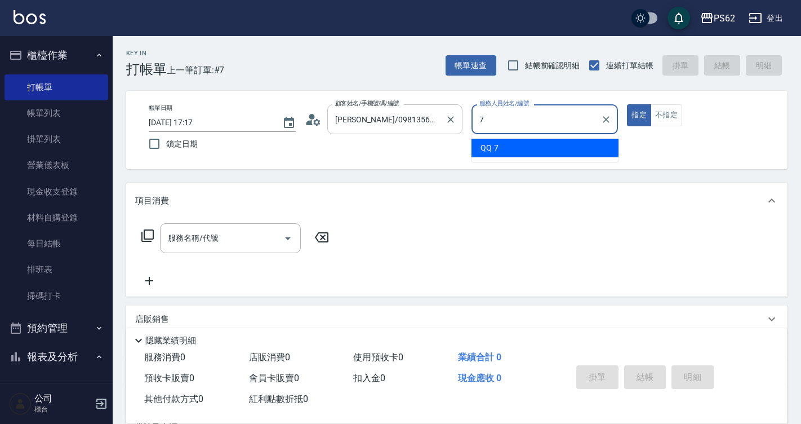
type input "QQ-7"
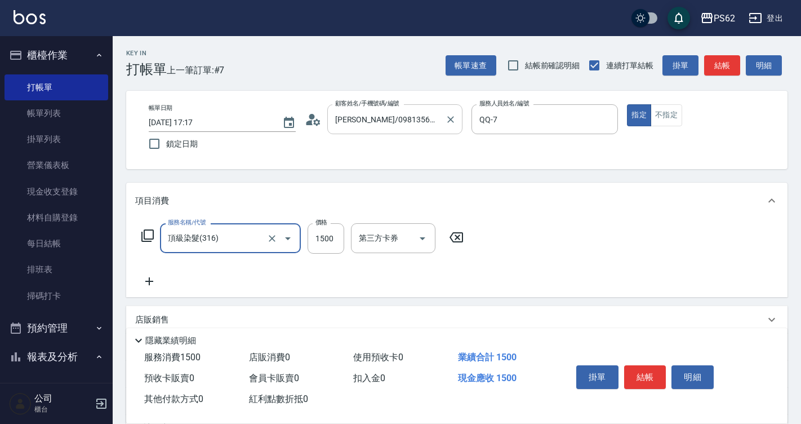
type input "頂級染髮(316)"
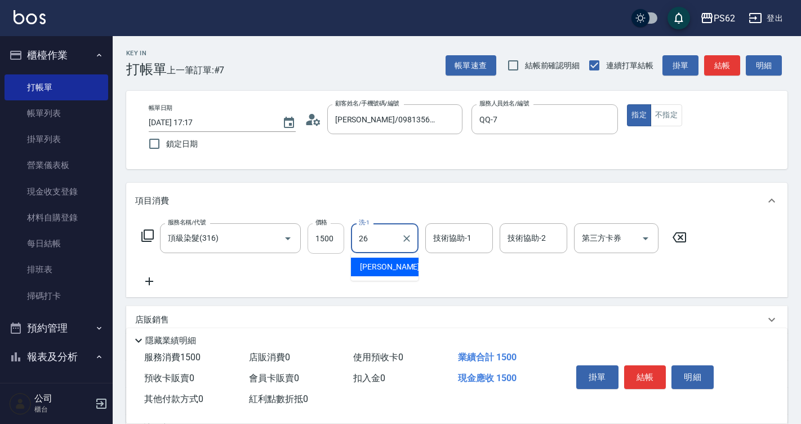
type input "[PERSON_NAME]-26"
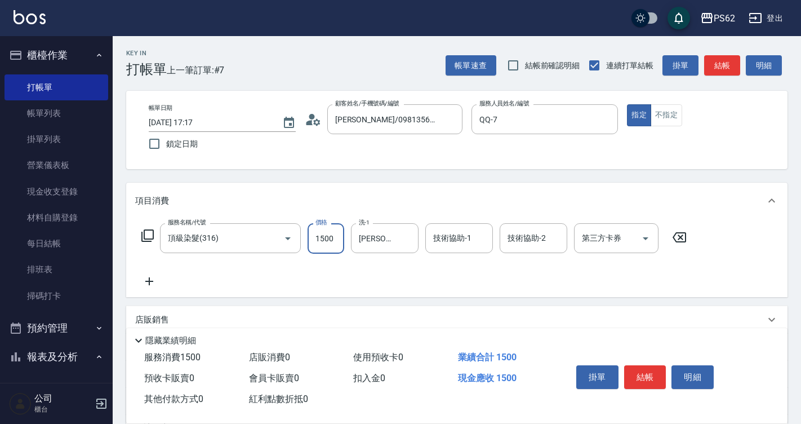
click at [328, 240] on input "1500" at bounding box center [326, 238] width 37 height 30
type input "1800"
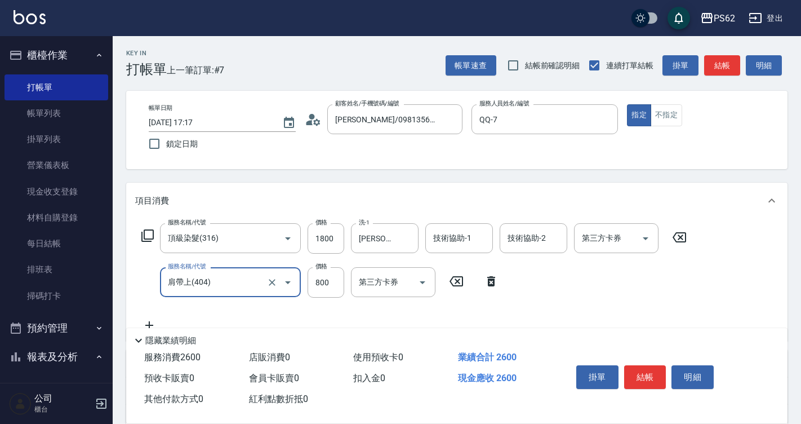
type input "肩帶上(404)"
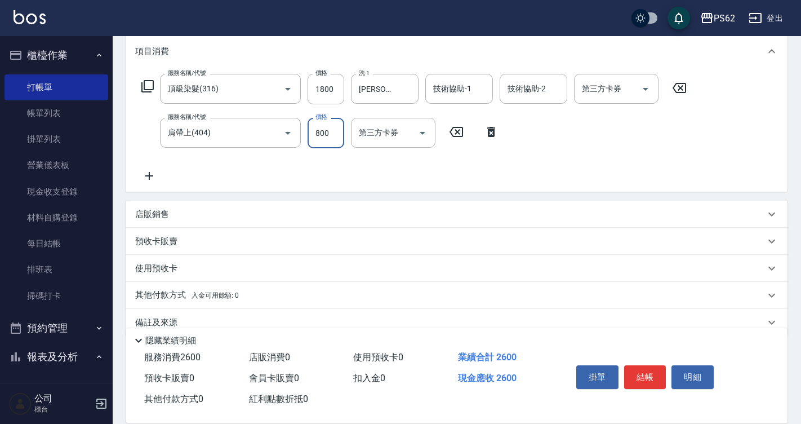
scroll to position [169, 0]
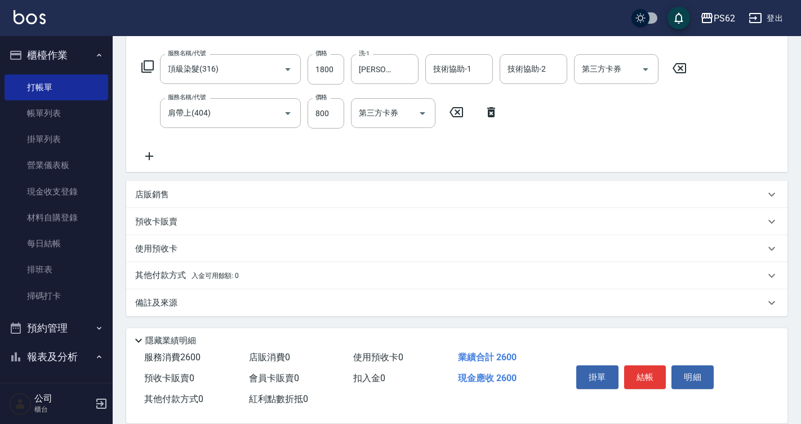
click at [152, 274] on p "其他付款方式 入金可用餘額: 0" at bounding box center [187, 275] width 104 height 12
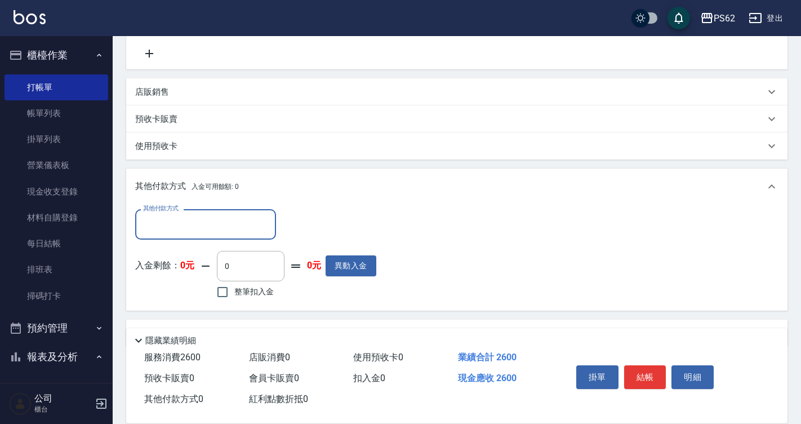
scroll to position [282, 0]
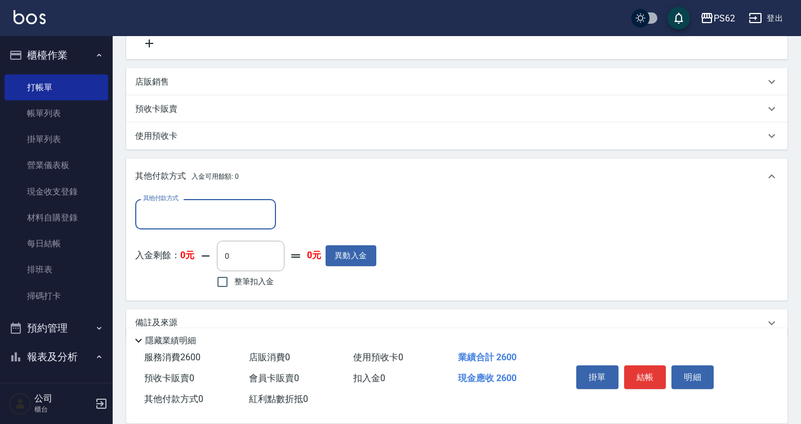
click at [175, 209] on input "其他付款方式" at bounding box center [205, 214] width 131 height 20
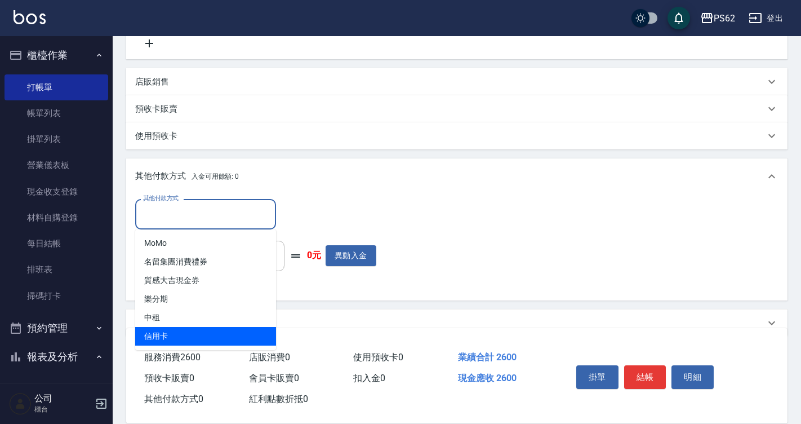
click at [162, 341] on span "信用卡" at bounding box center [205, 336] width 141 height 19
type input "信用卡"
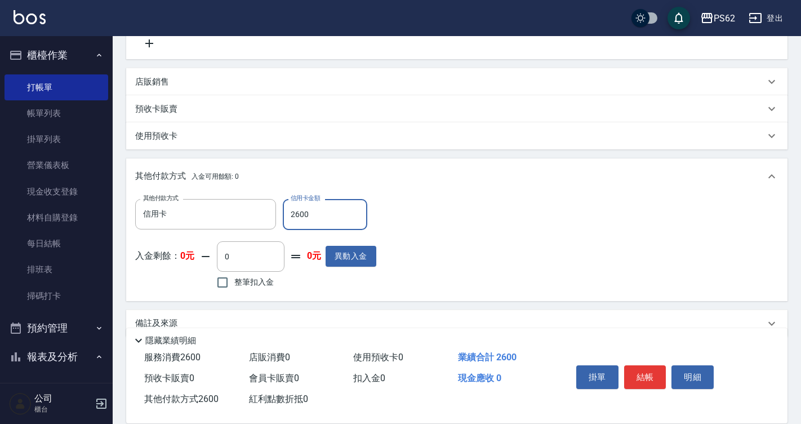
type input "2600"
click at [649, 384] on div "掛單 結帳 明細" at bounding box center [645, 379] width 147 height 36
click at [649, 371] on button "結帳" at bounding box center [645, 377] width 42 height 24
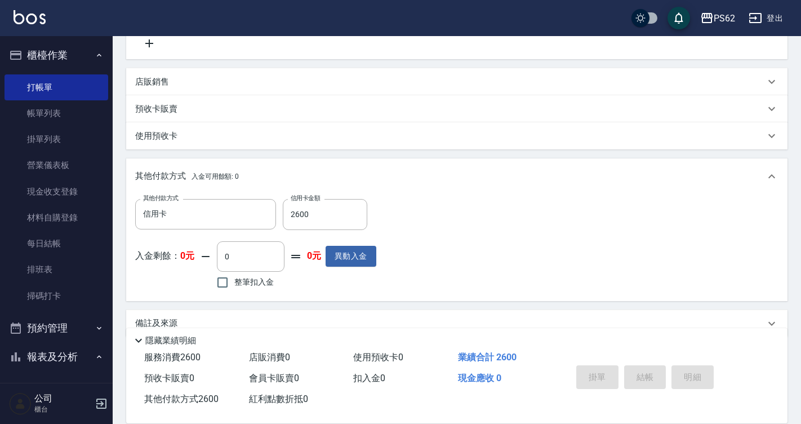
type input "[DATE] 17:20"
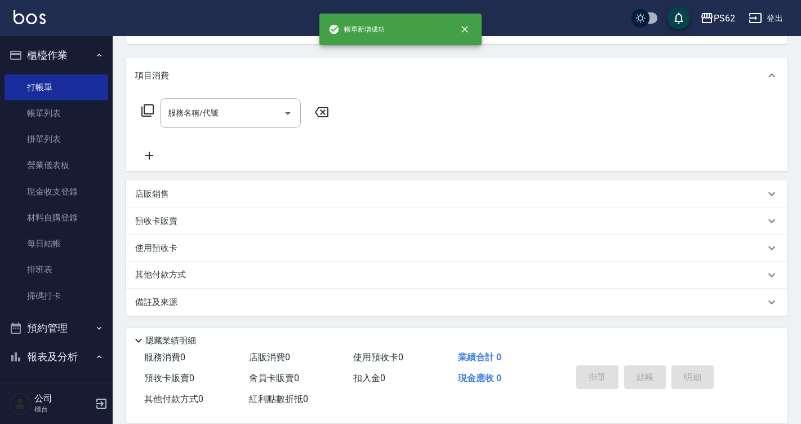
scroll to position [0, 0]
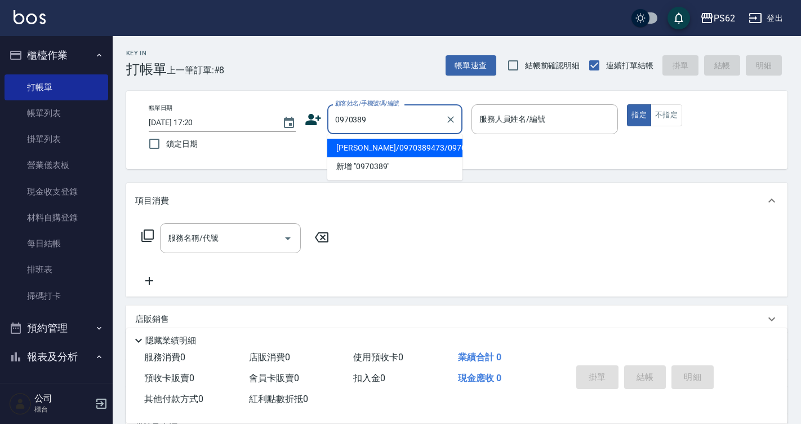
click at [382, 150] on li "[PERSON_NAME]/0970389473/0970389473" at bounding box center [394, 148] width 135 height 19
type input "[PERSON_NAME]/0970389473/0970389473"
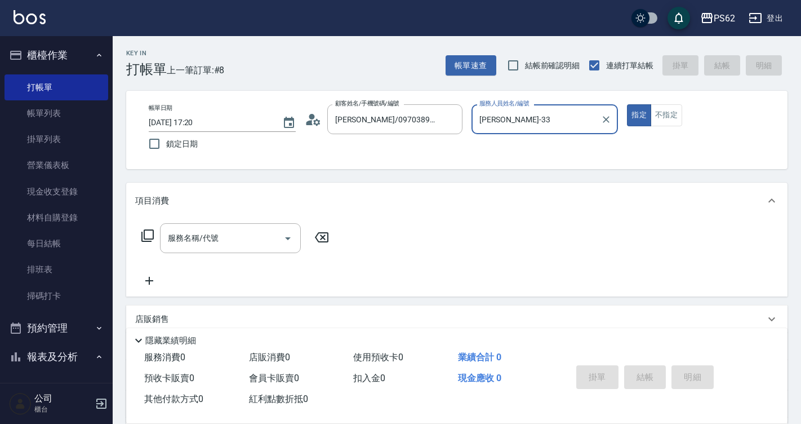
click at [627, 104] on button "指定" at bounding box center [639, 115] width 24 height 22
type input "[PERSON_NAME]-3"
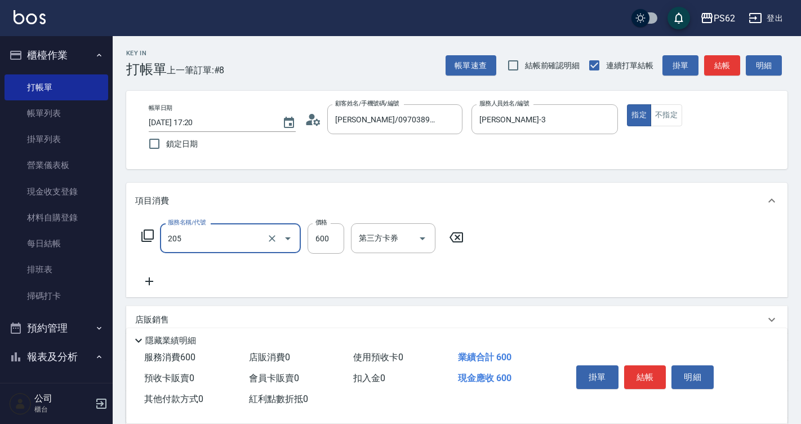
type input "A級洗剪400(205)"
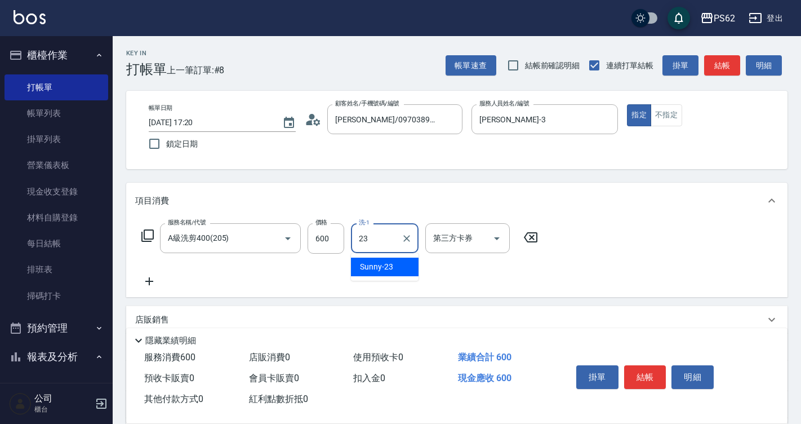
type input "Sunny-23"
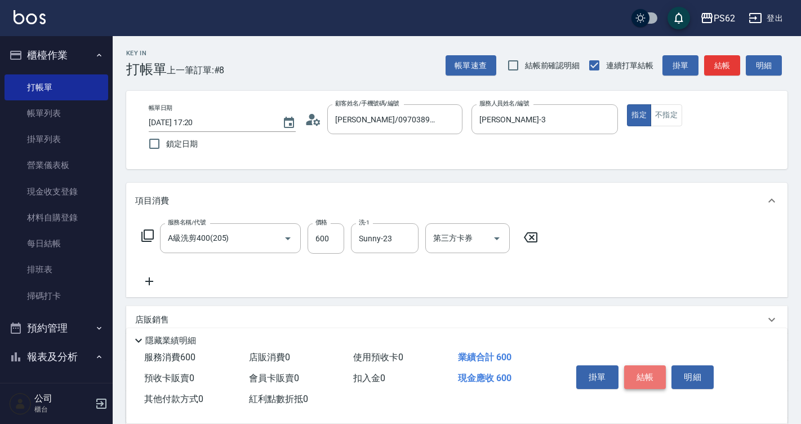
click at [636, 365] on button "結帳" at bounding box center [645, 377] width 42 height 24
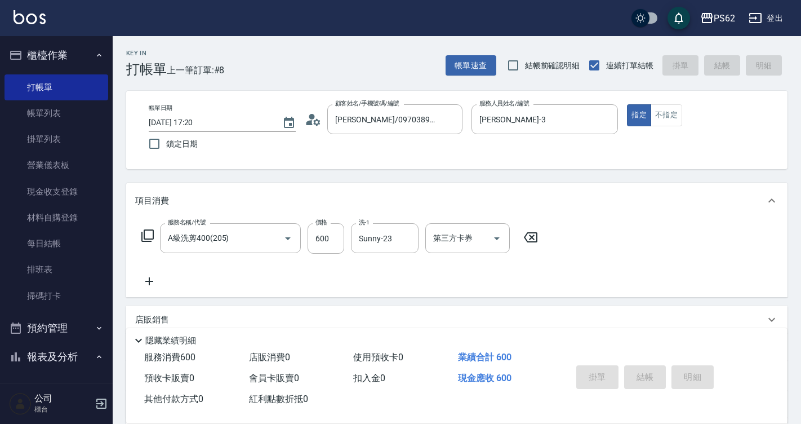
type input "[DATE] 17:21"
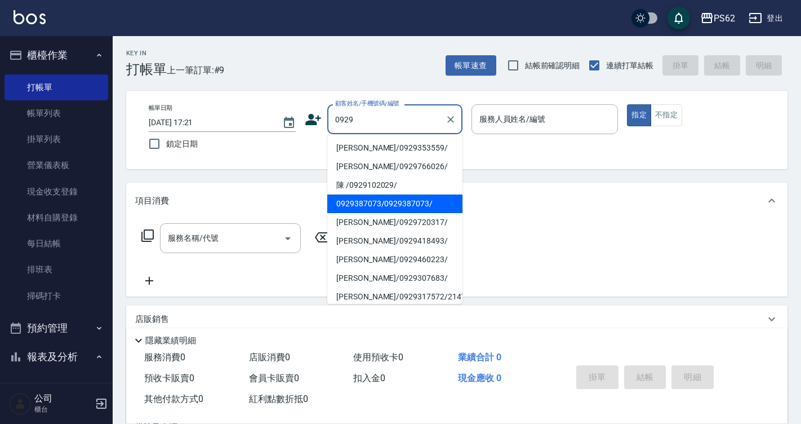
click at [361, 201] on li "0929387073/0929387073/" at bounding box center [394, 203] width 135 height 19
type input "0929387073/0929387073/"
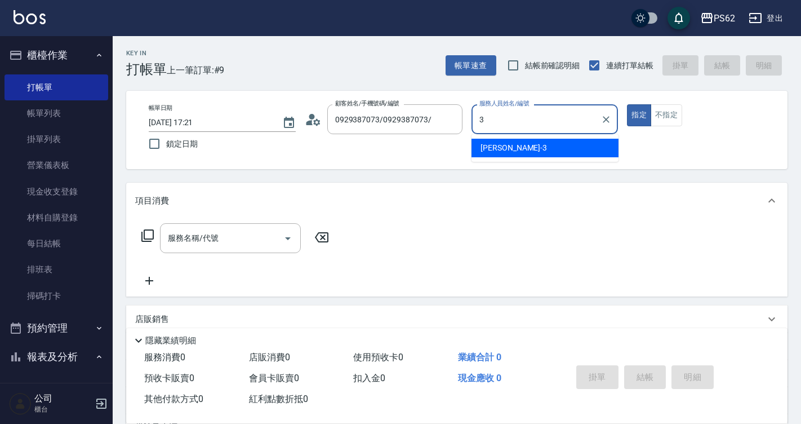
type input "[PERSON_NAME]-3"
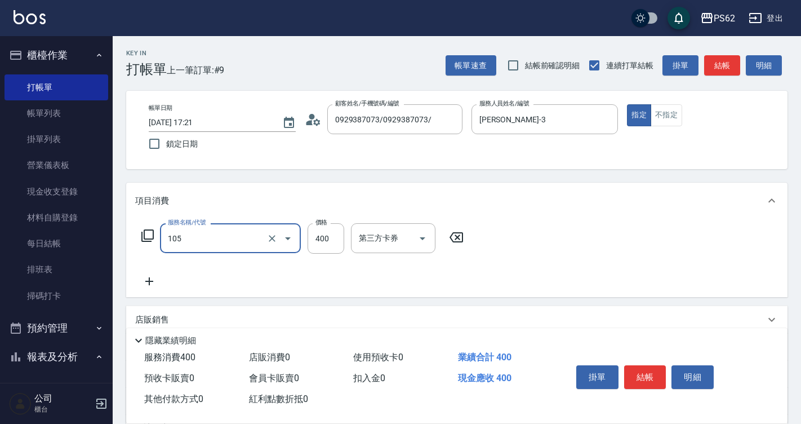
type input "A級單剪400(105)"
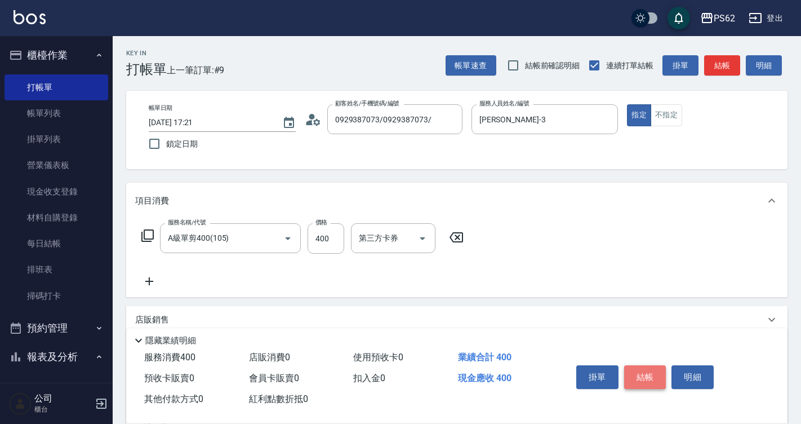
click at [632, 369] on button "結帳" at bounding box center [645, 377] width 42 height 24
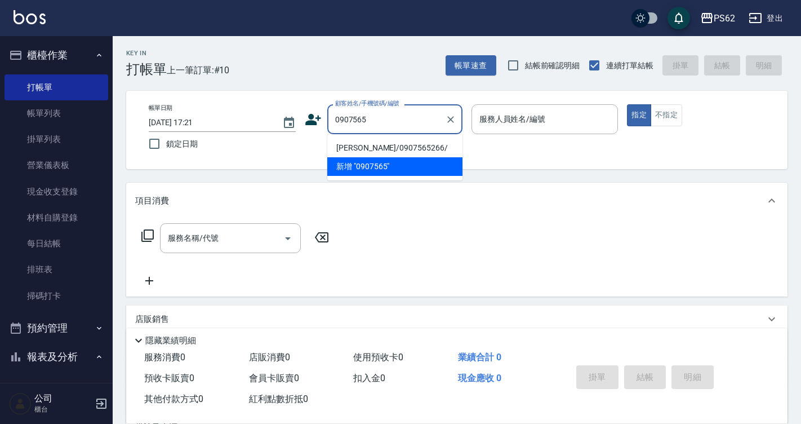
click at [396, 147] on li "[PERSON_NAME]/0907565266/" at bounding box center [394, 148] width 135 height 19
type input "[PERSON_NAME]/0907565266/"
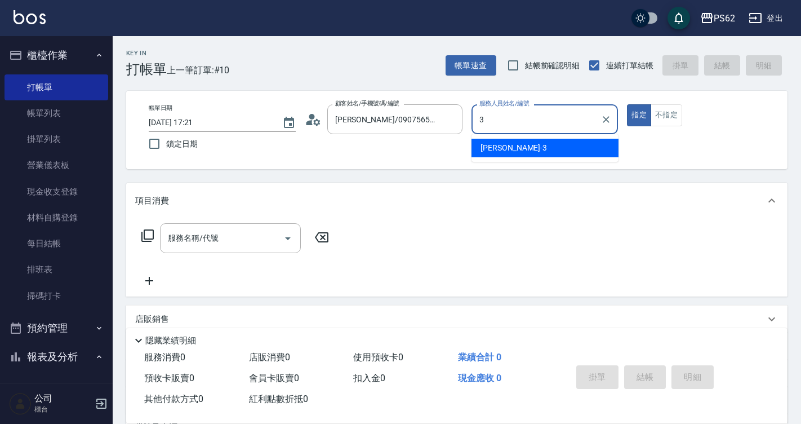
type input "[PERSON_NAME]-3"
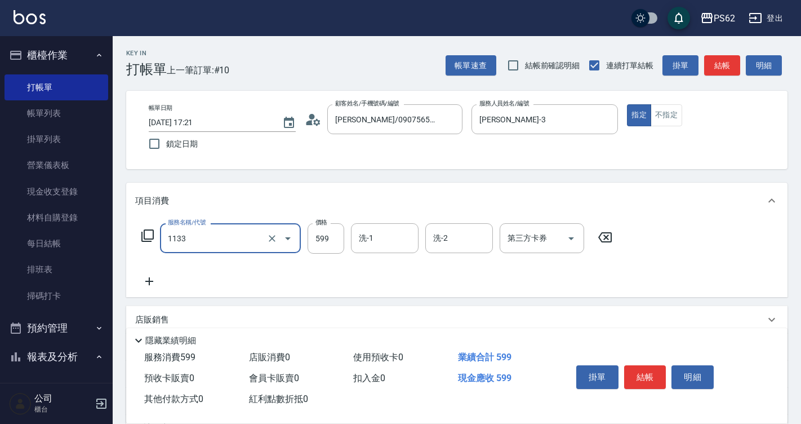
type input "洗剪去角質(1133)"
type input "799"
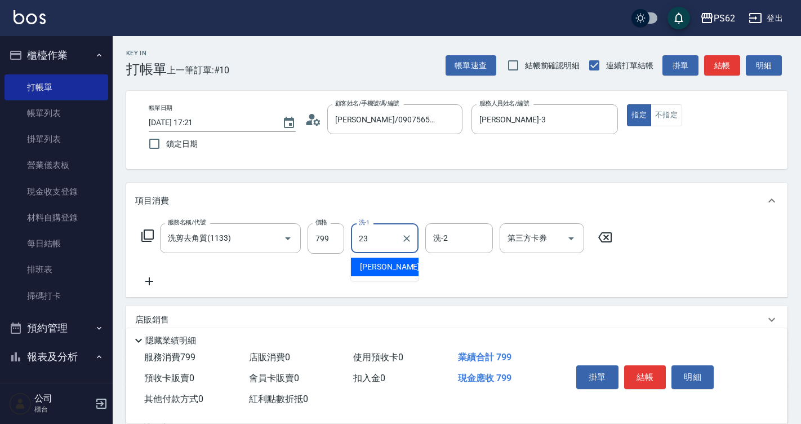
type input "Sunny-23"
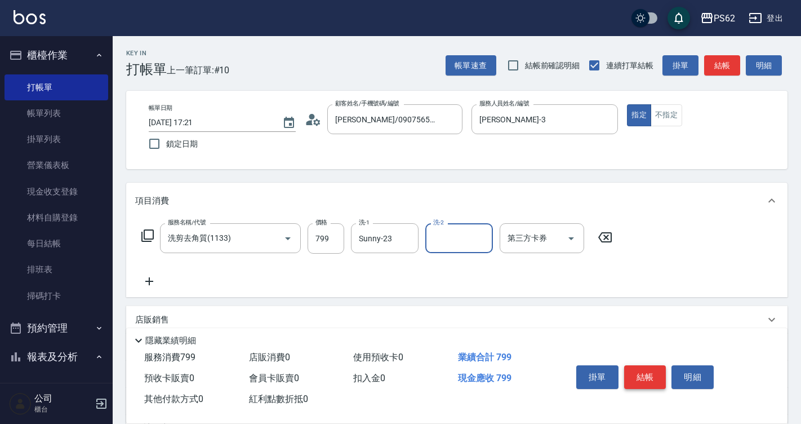
click at [630, 369] on button "結帳" at bounding box center [645, 377] width 42 height 24
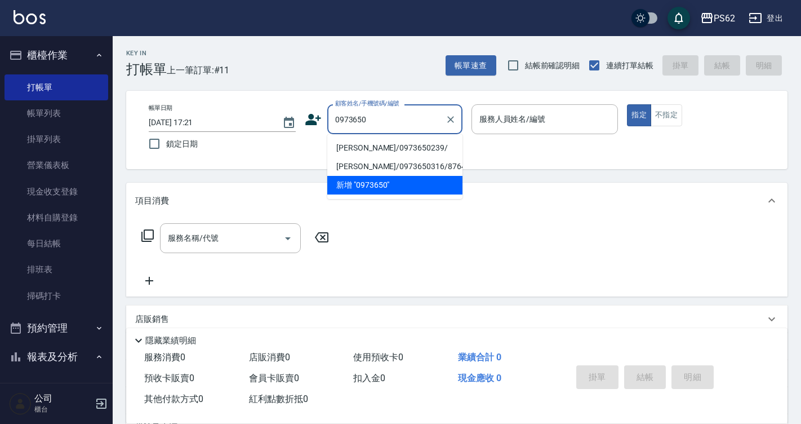
click at [352, 145] on li "[PERSON_NAME]/0973650239/" at bounding box center [394, 148] width 135 height 19
type input "[PERSON_NAME]/0973650239/"
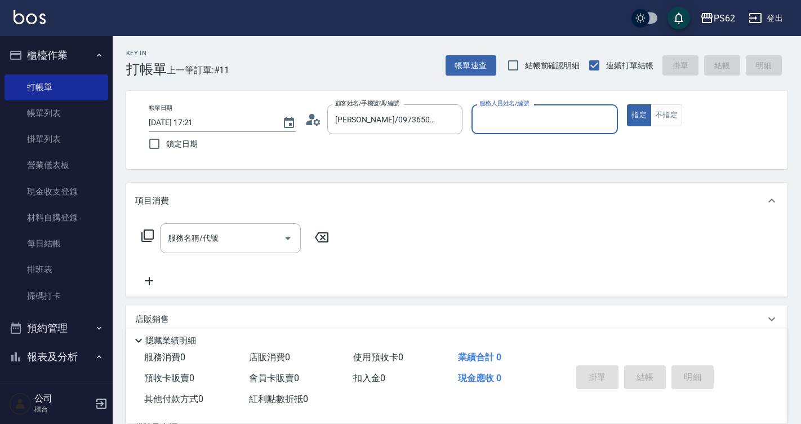
type input "[PERSON_NAME]-3"
click at [627, 104] on button "指定" at bounding box center [639, 115] width 24 height 22
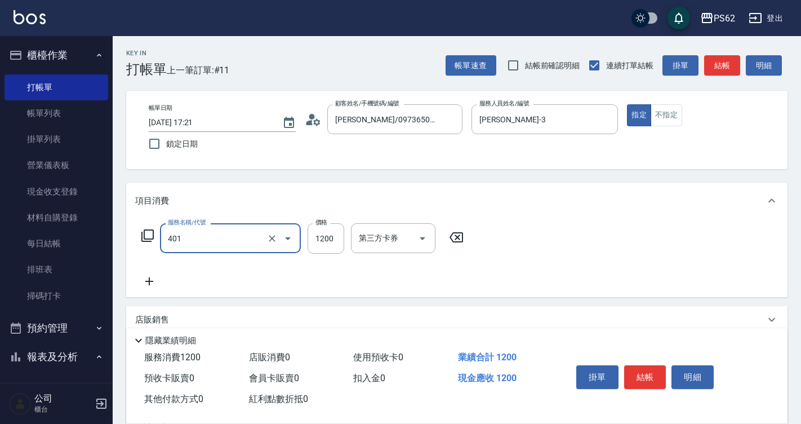
type input "一般染髮(401)"
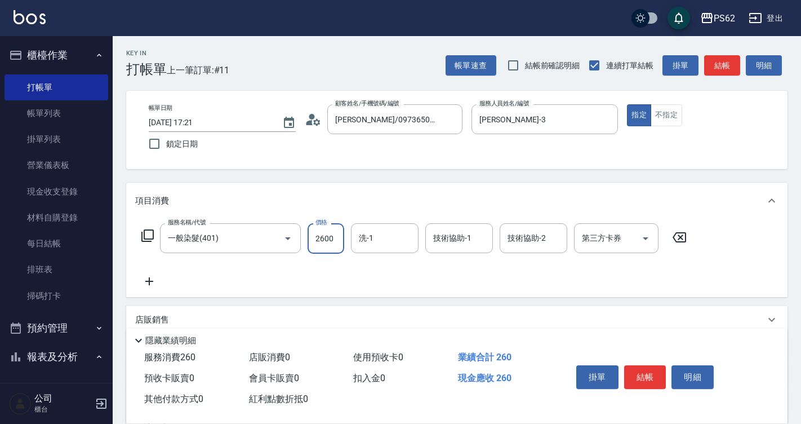
type input "2600"
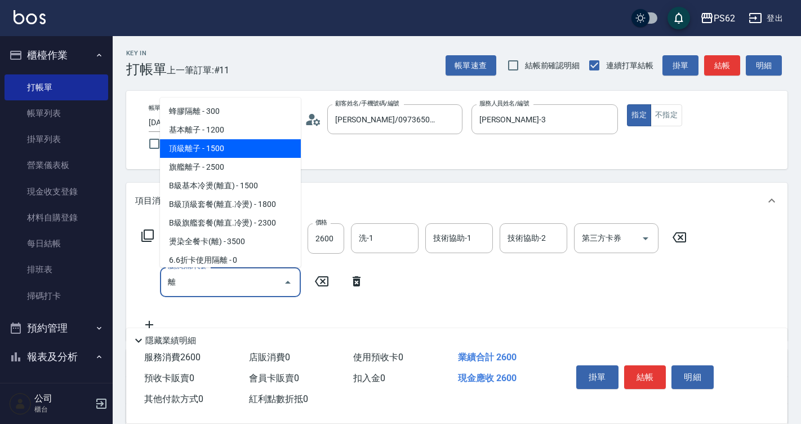
click at [205, 148] on span "頂級離子 - 1500" at bounding box center [230, 148] width 141 height 19
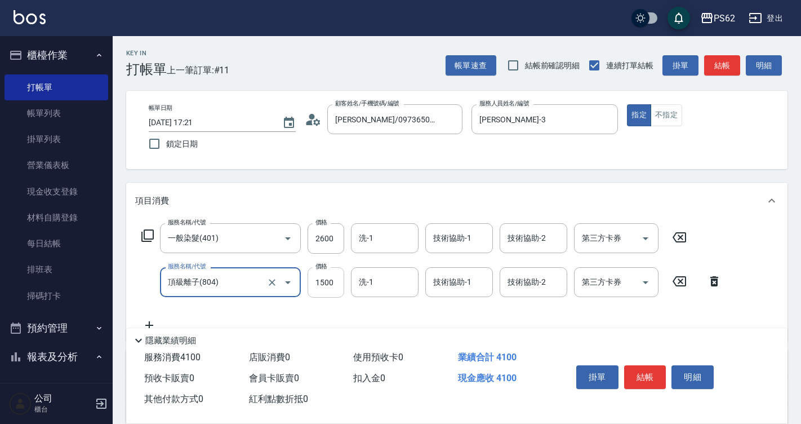
type input "頂級離子(804)"
click at [334, 276] on input "1500" at bounding box center [326, 282] width 37 height 30
type input "3100"
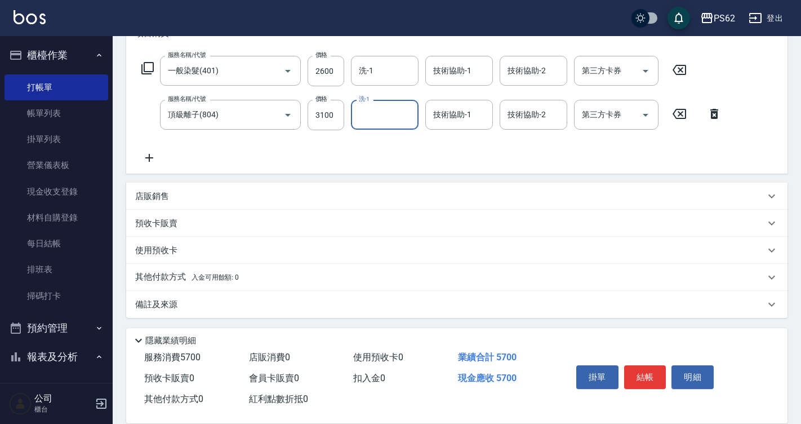
scroll to position [170, 0]
click at [189, 184] on div "店販銷售" at bounding box center [457, 193] width 662 height 27
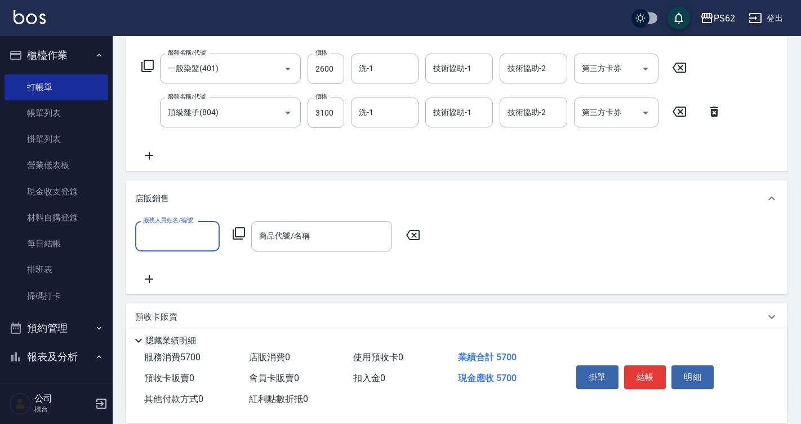
scroll to position [0, 0]
type input "[PERSON_NAME]-3"
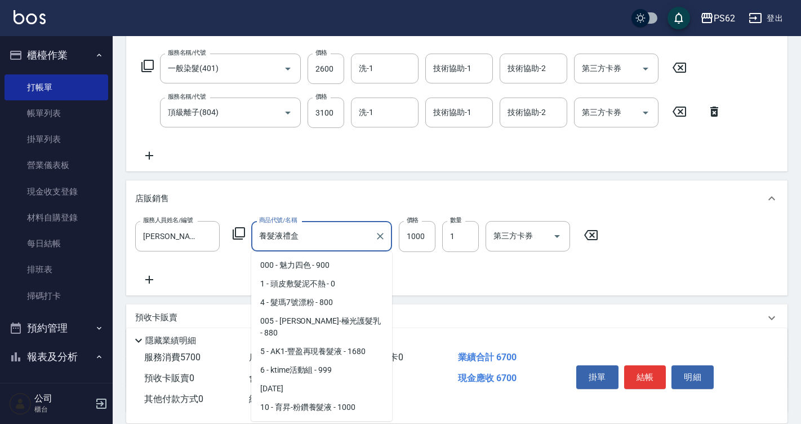
scroll to position [1867, 0]
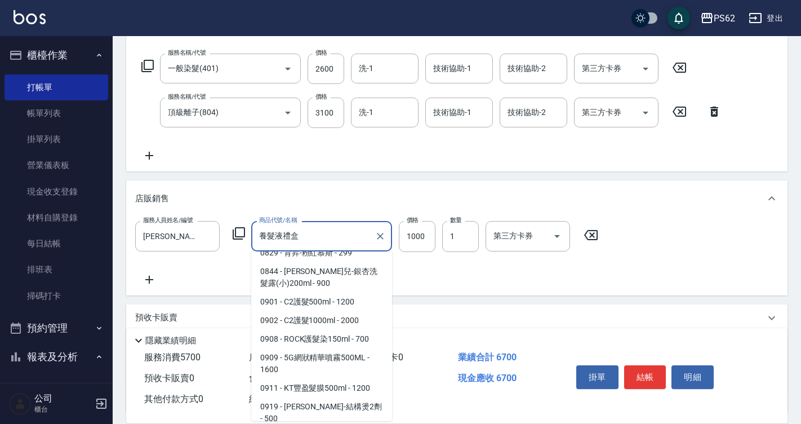
drag, startPoint x: 334, startPoint y: 239, endPoint x: 226, endPoint y: 204, distance: 113.2
click at [227, 204] on div "店販銷售 服務人員姓名/編號 [PERSON_NAME]-3 服務人員姓名/編號 商品代號/名稱 養髮液禮盒 商品代號/名稱 價格 1000 價格 數量 1 …" at bounding box center [457, 237] width 662 height 114
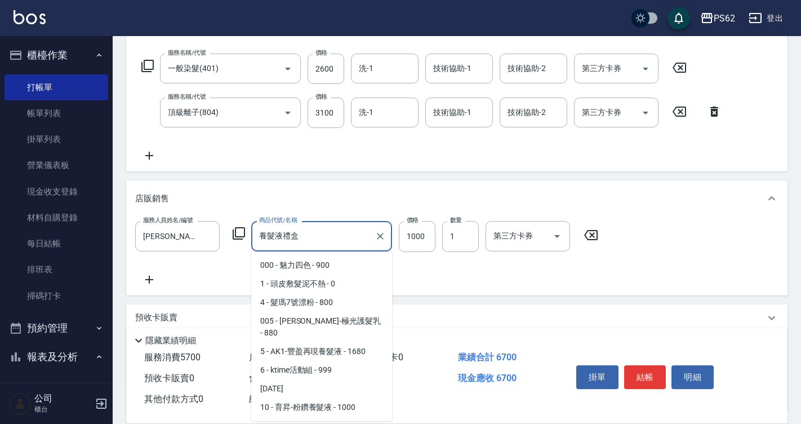
drag, startPoint x: 314, startPoint y: 244, endPoint x: 0, endPoint y: 221, distance: 314.7
click at [0, 221] on html "PS62 登出 櫃檯作業 打帳單 帳單列表 掛單列表 營業儀表板 現金收支登錄 材料自購登錄 每日結帳 排班表 掃碼打卡 預約管理 預約管理 單日預約紀錄 單…" at bounding box center [400, 175] width 801 height 690
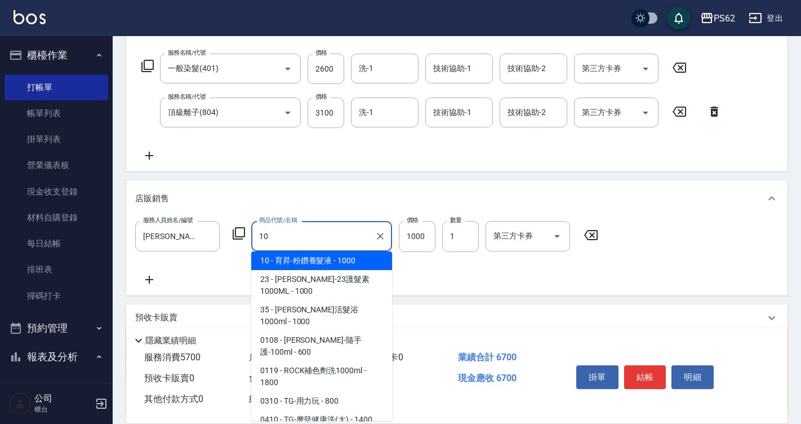
scroll to position [0, 0]
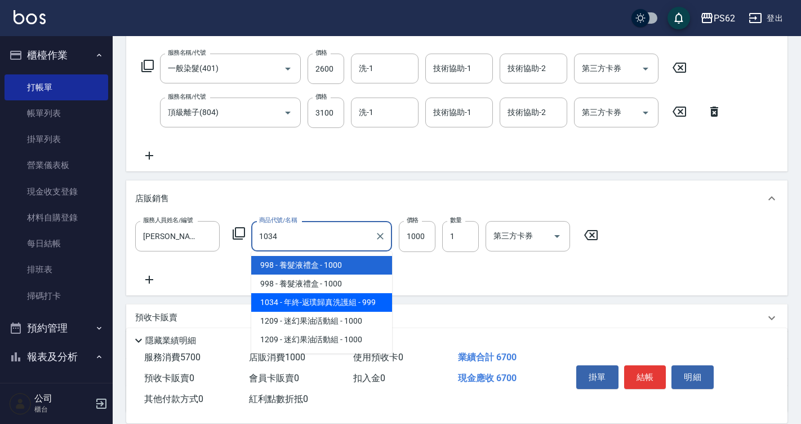
type input "年終-返璞歸真洗護組"
type input "999"
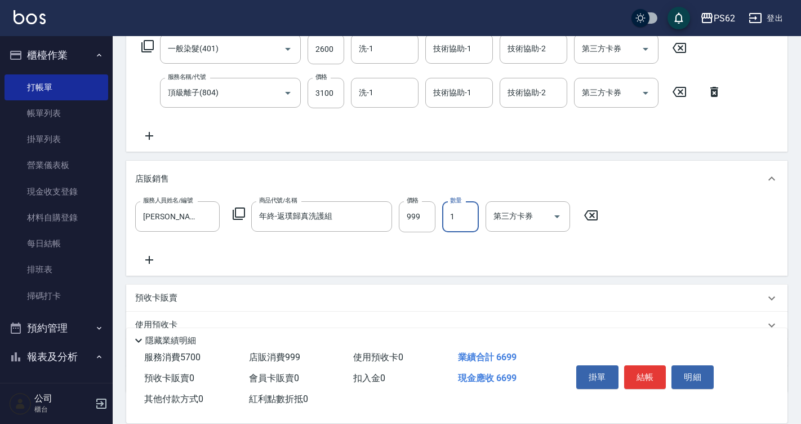
scroll to position [170, 0]
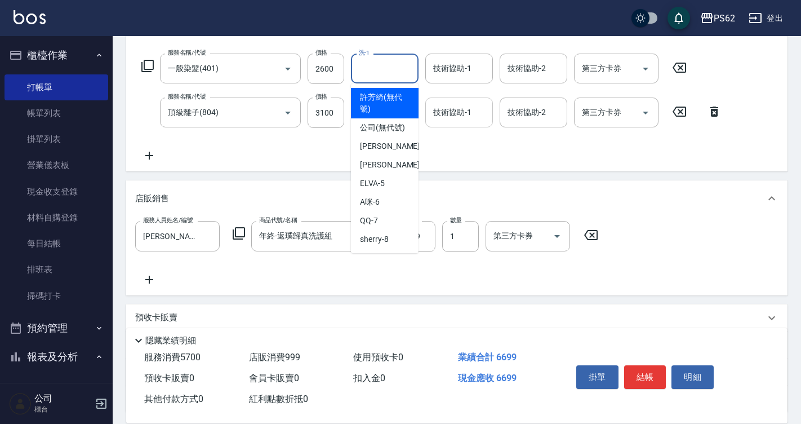
drag, startPoint x: 363, startPoint y: 65, endPoint x: 475, endPoint y: 110, distance: 119.6
click at [363, 66] on input "洗-1" at bounding box center [384, 69] width 57 height 20
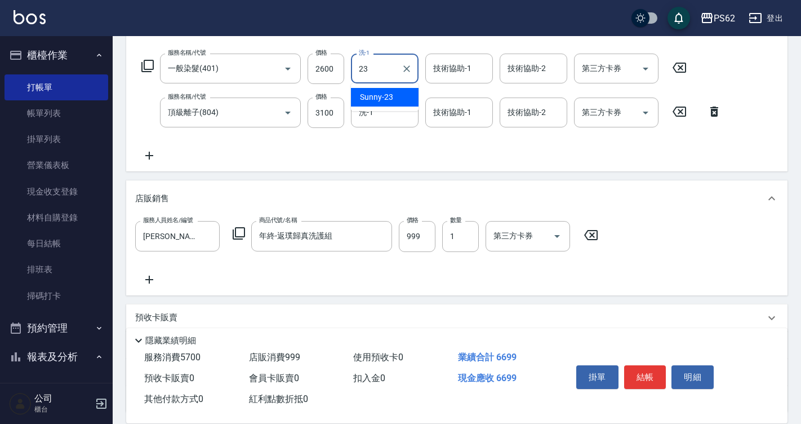
type input "Sunny-23"
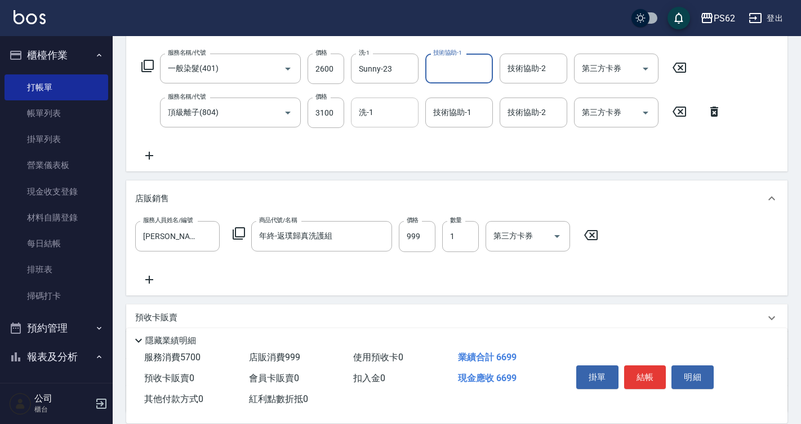
click at [394, 127] on div "洗-1" at bounding box center [385, 112] width 68 height 30
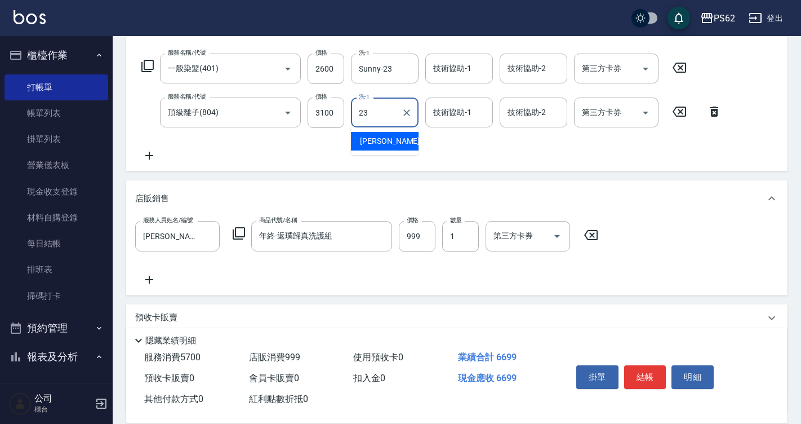
type input "Sunny-23"
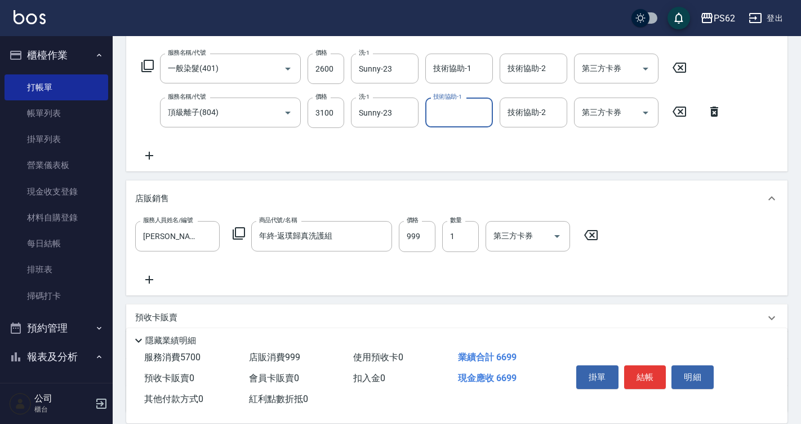
click at [668, 383] on div "掛單 結帳 明細" at bounding box center [645, 379] width 147 height 36
click at [637, 377] on button "結帳" at bounding box center [645, 377] width 42 height 24
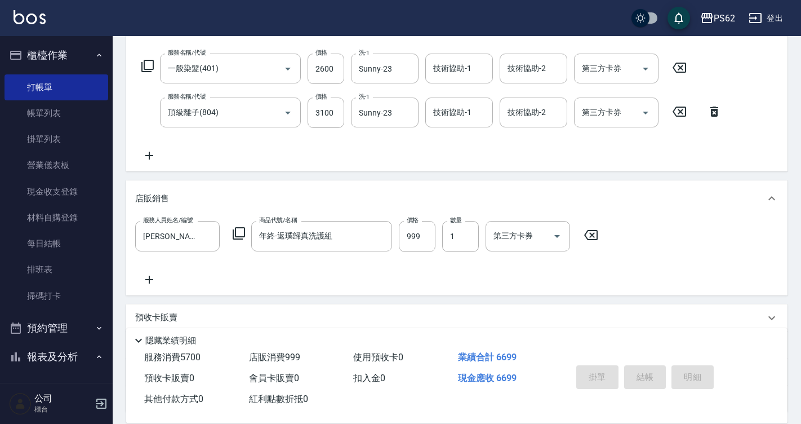
type input "[DATE] 17:22"
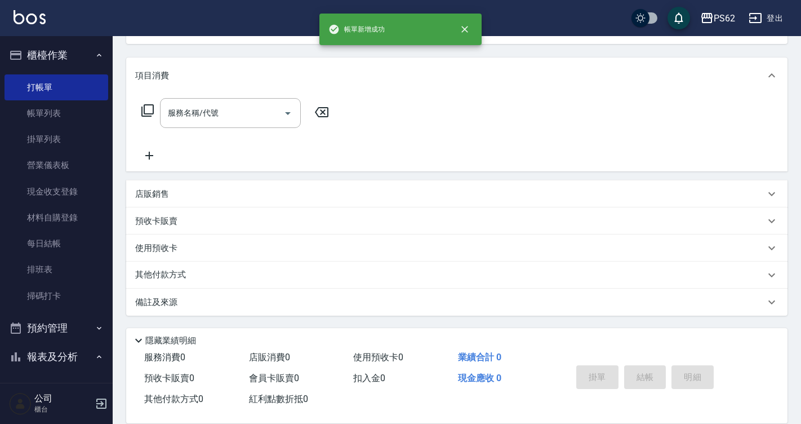
scroll to position [0, 0]
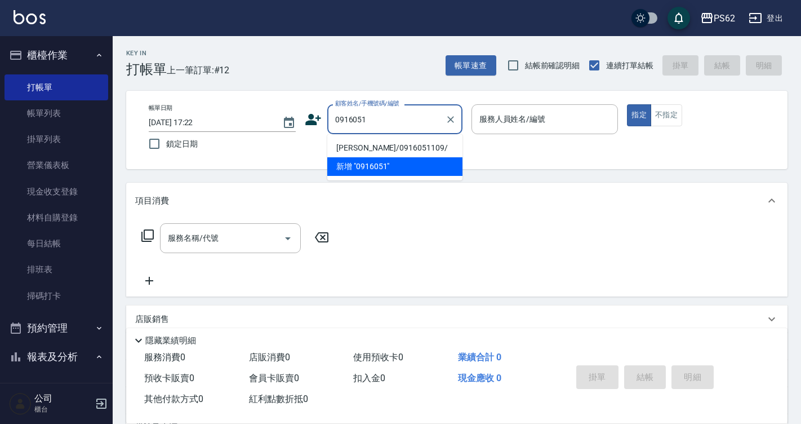
click at [386, 148] on li "[PERSON_NAME]/0916051109/" at bounding box center [394, 148] width 135 height 19
type input "[PERSON_NAME]/0916051109/"
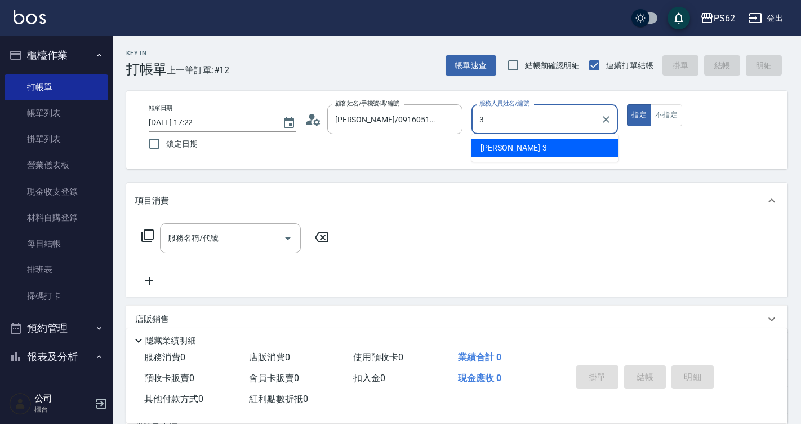
type input "[PERSON_NAME]-3"
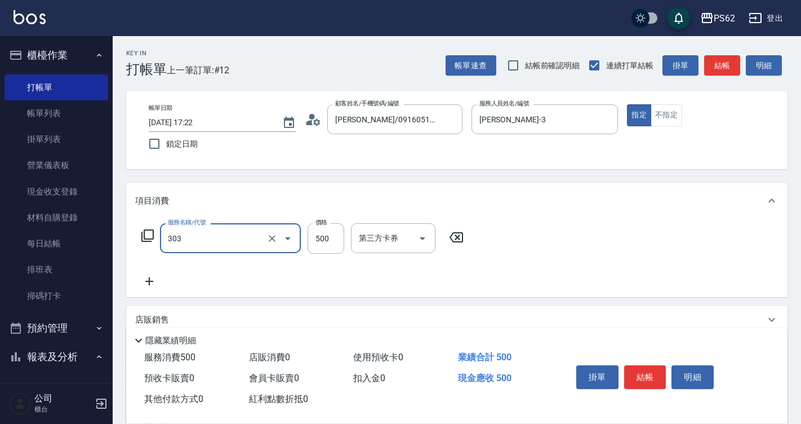
type input "局部燙(303)"
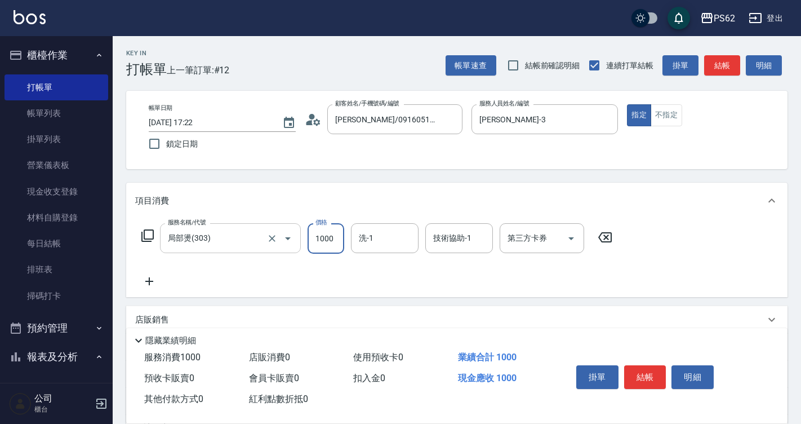
type input "1000"
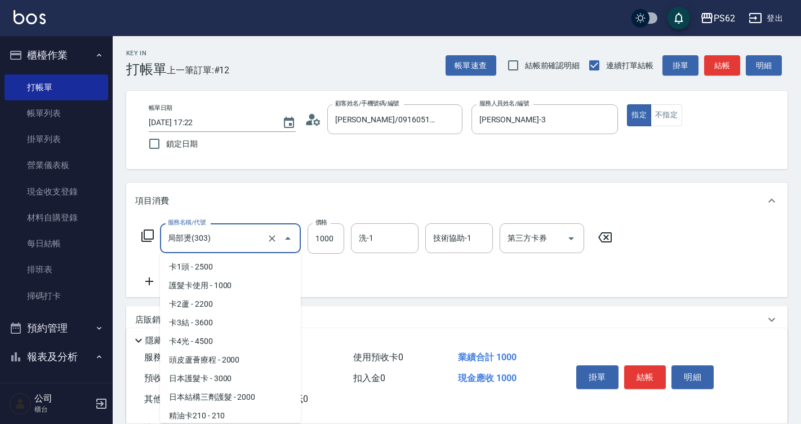
scroll to position [988, 0]
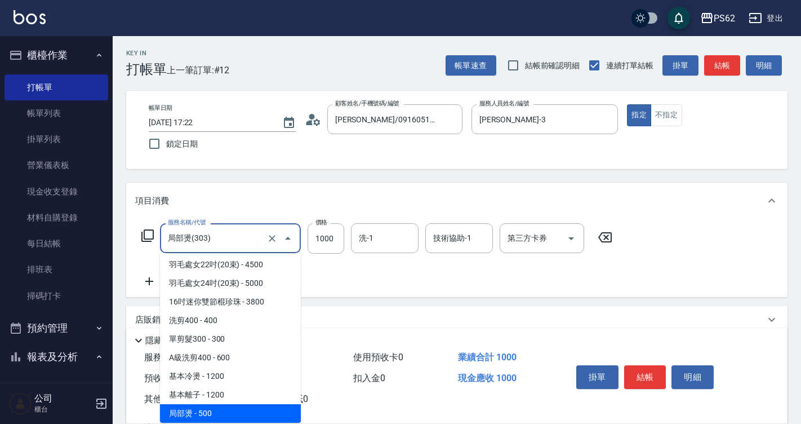
drag, startPoint x: 219, startPoint y: 238, endPoint x: -2, endPoint y: 258, distance: 221.8
click at [0, 258] on html "PS62 登出 櫃檯作業 打帳單 帳單列表 掛單列表 營業儀表板 現金收支登錄 材料自購登錄 每日結帳 排班表 掃碼打卡 預約管理 預約管理 單日預約紀錄 單…" at bounding box center [400, 274] width 801 height 549
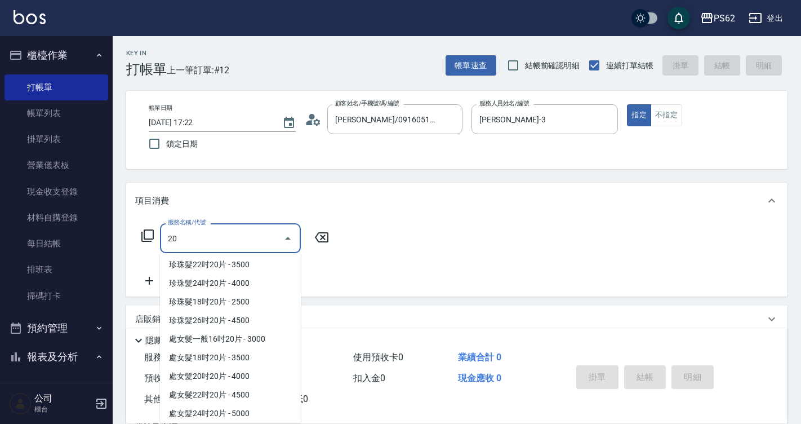
scroll to position [0, 0]
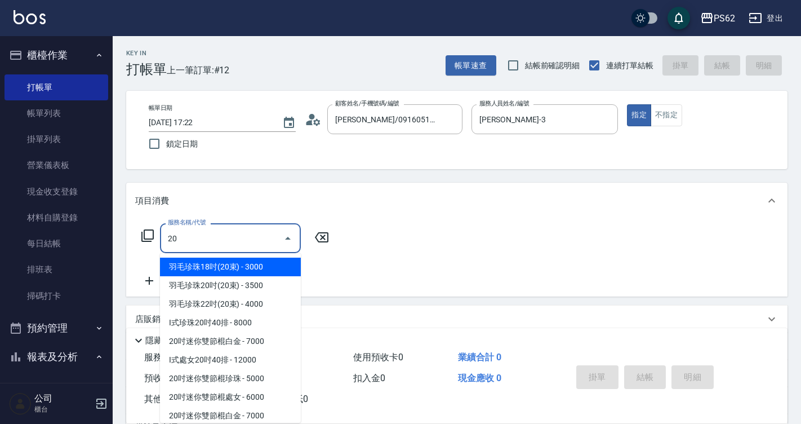
type input "2"
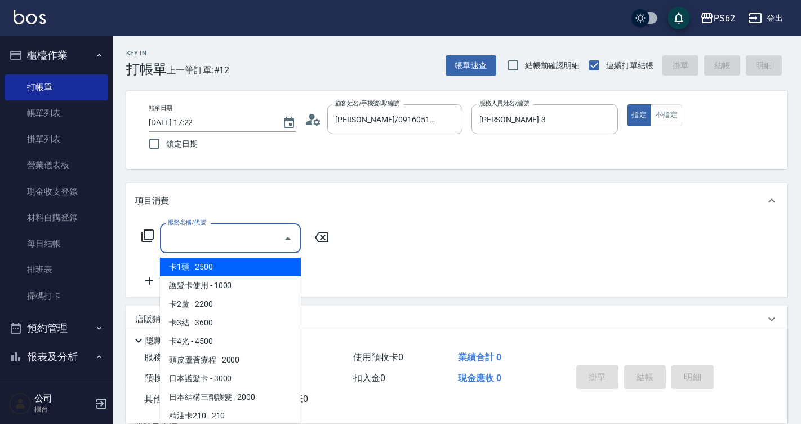
type input "6"
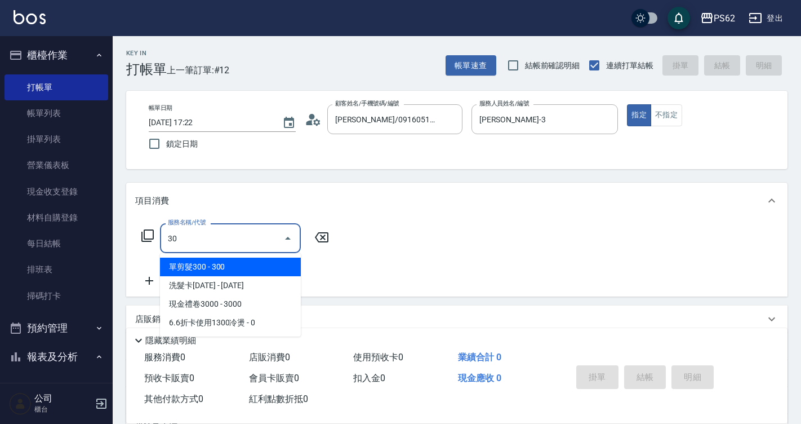
type input "3"
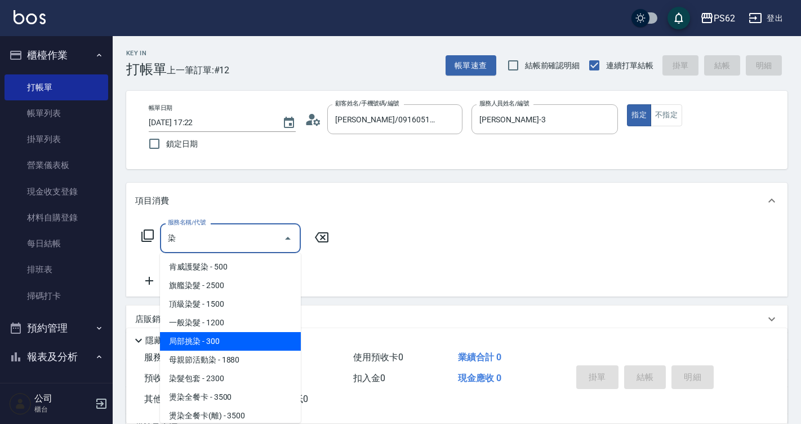
click at [255, 342] on span "局部挑染 - 300" at bounding box center [230, 341] width 141 height 19
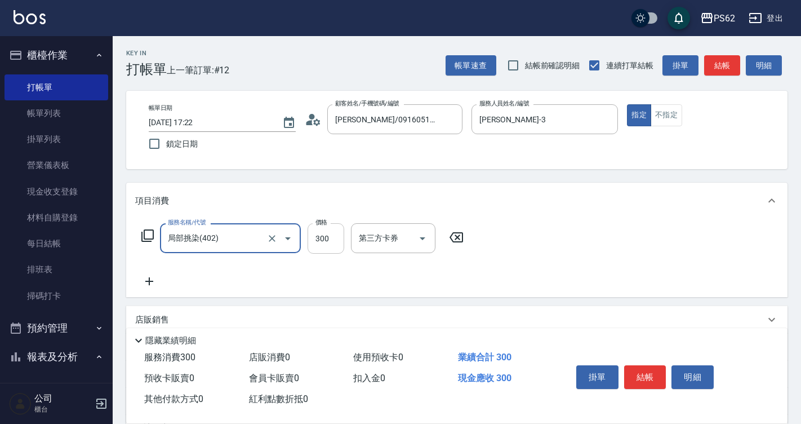
type input "局部挑染(402)"
click at [321, 234] on input "300" at bounding box center [326, 238] width 37 height 30
type input "1000"
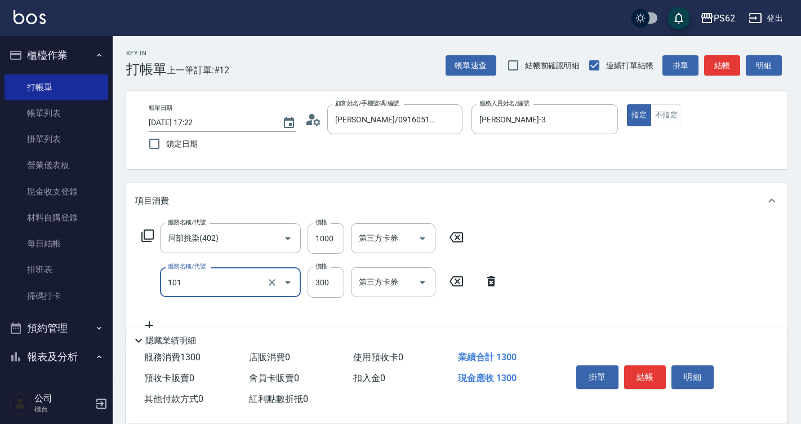
type input "洗髮(101)"
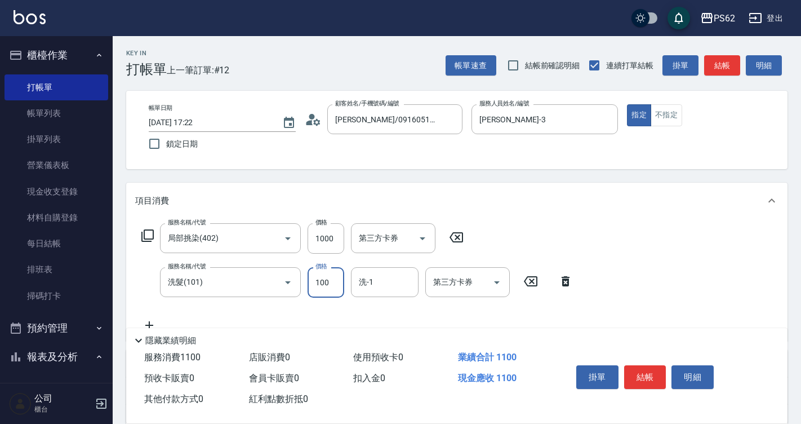
type input "100"
type input "Sunny-23"
click at [644, 368] on button "結帳" at bounding box center [645, 377] width 42 height 24
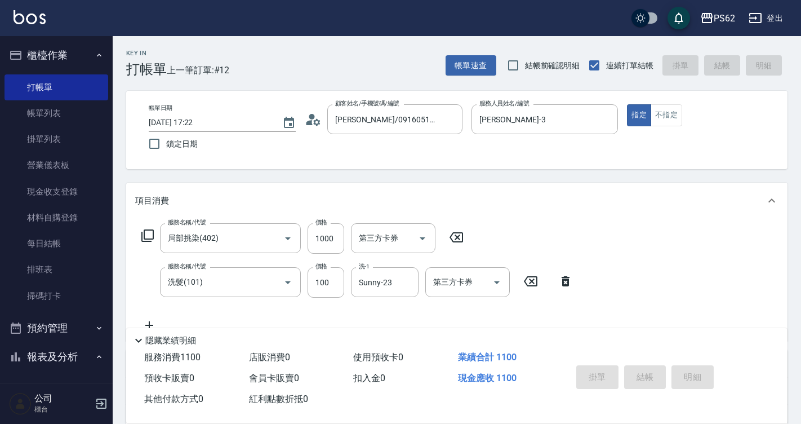
type input "[DATE] 17:23"
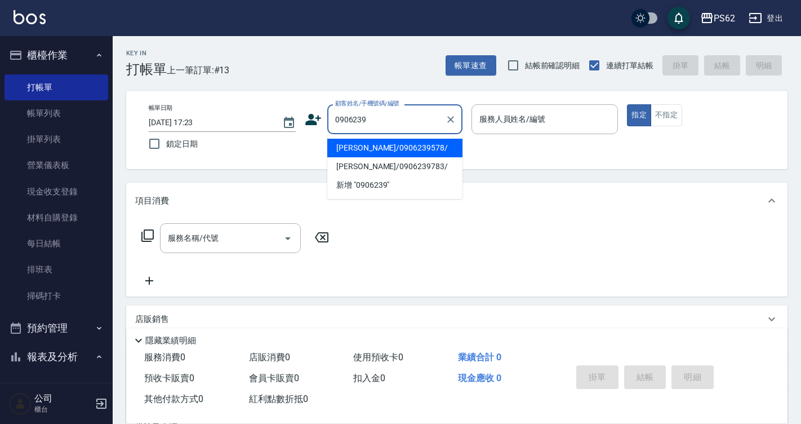
click at [407, 149] on li "[PERSON_NAME]/0906239578/" at bounding box center [394, 148] width 135 height 19
type input "[PERSON_NAME]/0906239578/"
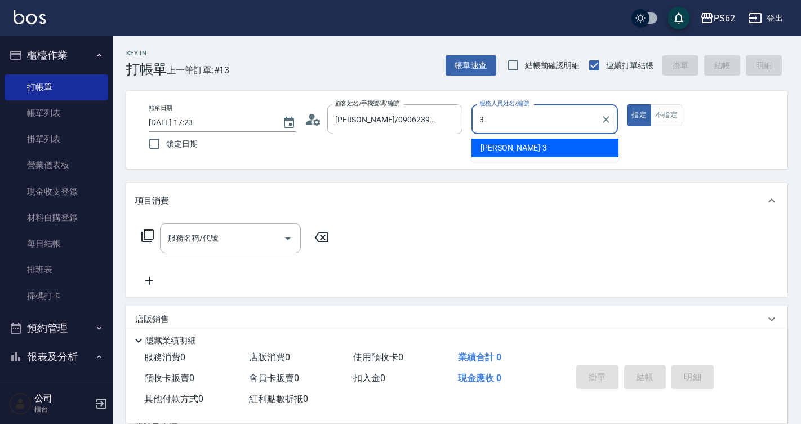
type input "[PERSON_NAME]-3"
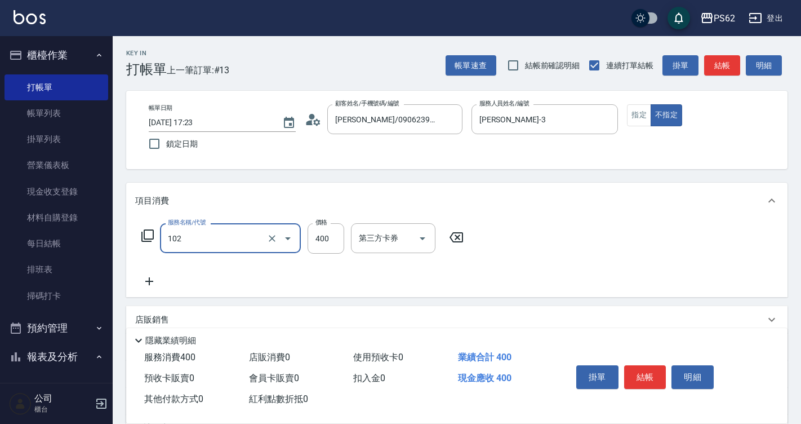
type input "精油洗髮(102)"
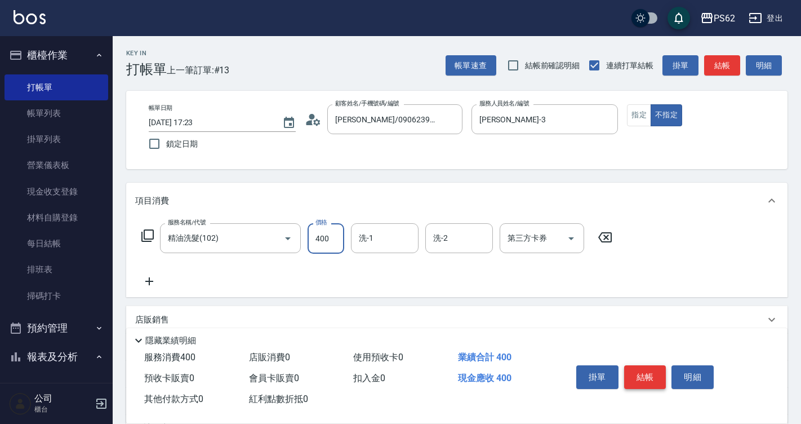
click at [647, 374] on button "結帳" at bounding box center [645, 377] width 42 height 24
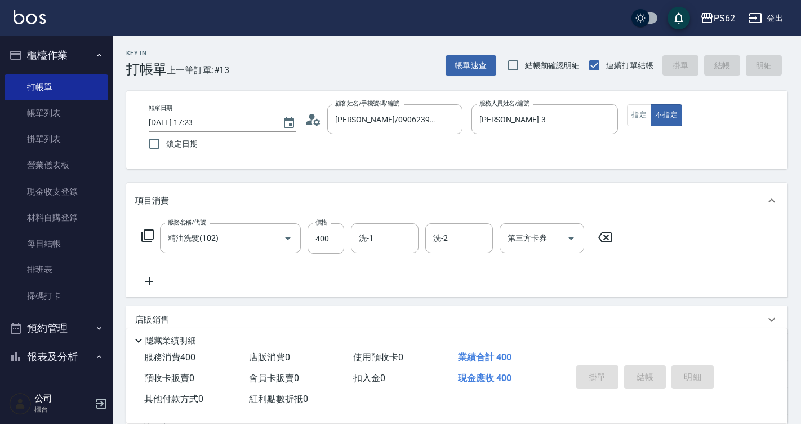
type input "[DATE] 17:24"
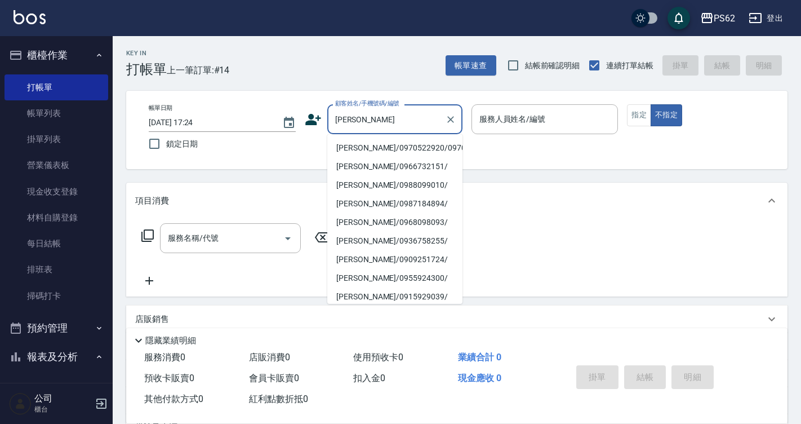
click at [373, 157] on li "[PERSON_NAME]/0970522920/0970522920" at bounding box center [394, 148] width 135 height 19
type input "[PERSON_NAME]/0970522920/0970522920"
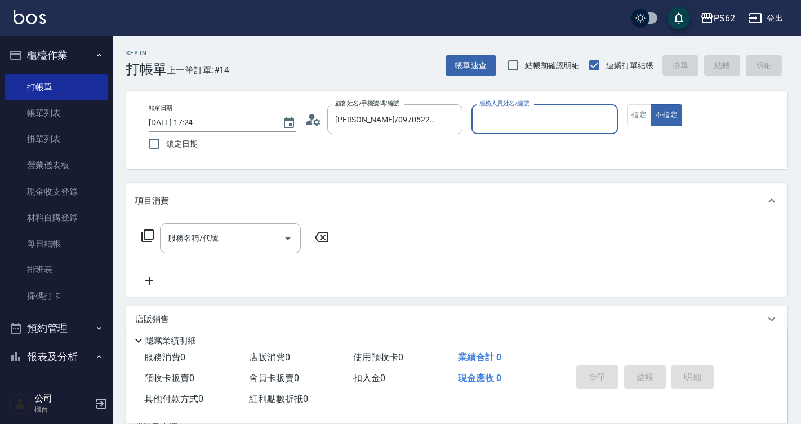
type input "[PERSON_NAME]-3"
click at [651, 104] on button "不指定" at bounding box center [667, 115] width 32 height 22
type button "false"
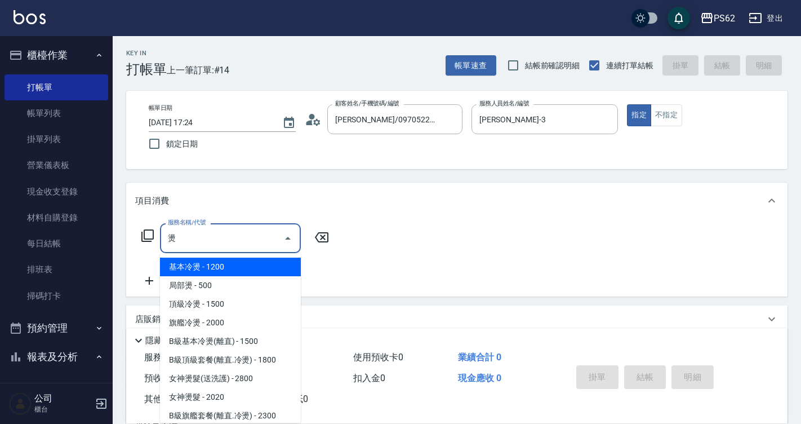
click at [236, 275] on span "基本冷燙 - 1200" at bounding box center [230, 267] width 141 height 19
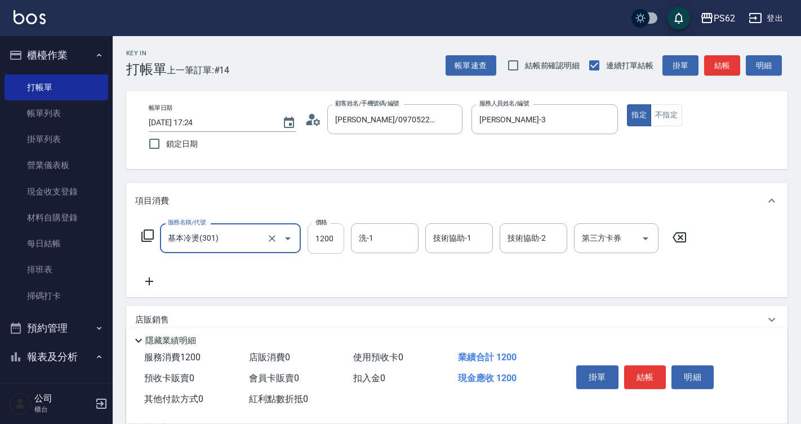
click at [295, 246] on div at bounding box center [280, 238] width 32 height 30
type input "基本冷燙(301)"
click at [313, 240] on input "1200" at bounding box center [326, 238] width 37 height 30
type input "2000"
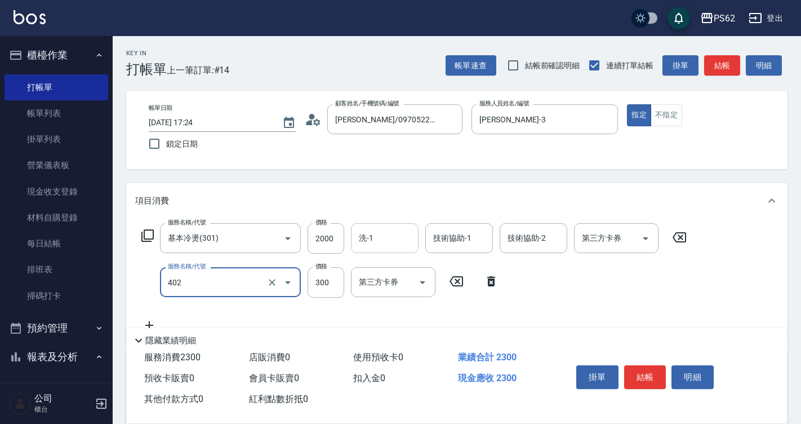
type input "局部挑染(402)"
type input "800"
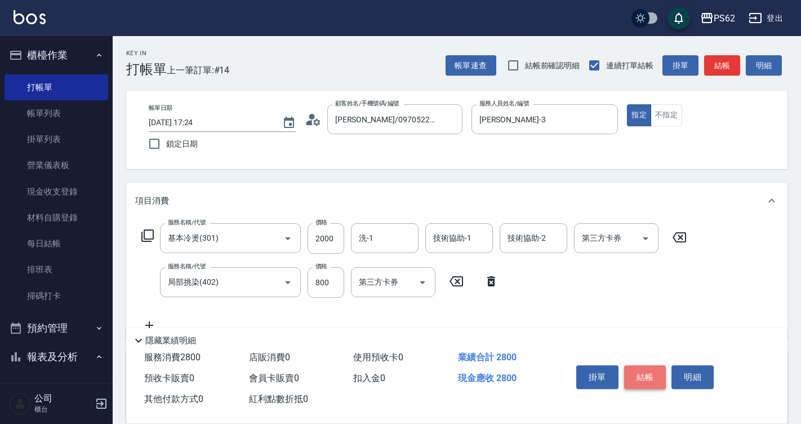
click at [660, 369] on button "結帳" at bounding box center [645, 377] width 42 height 24
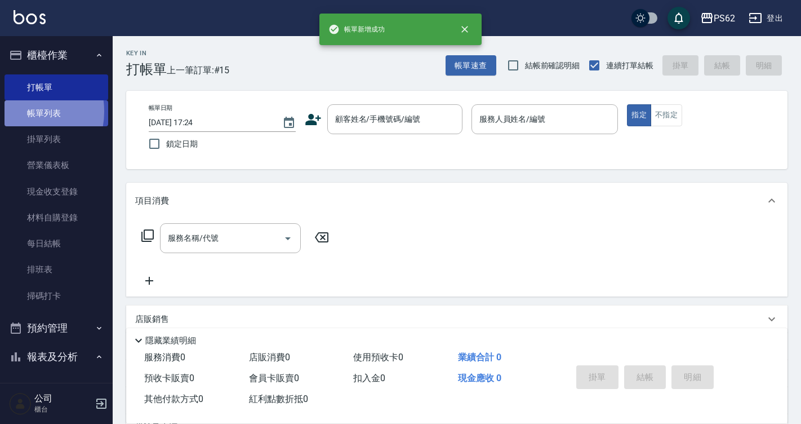
click at [19, 112] on link "帳單列表" at bounding box center [57, 113] width 104 height 26
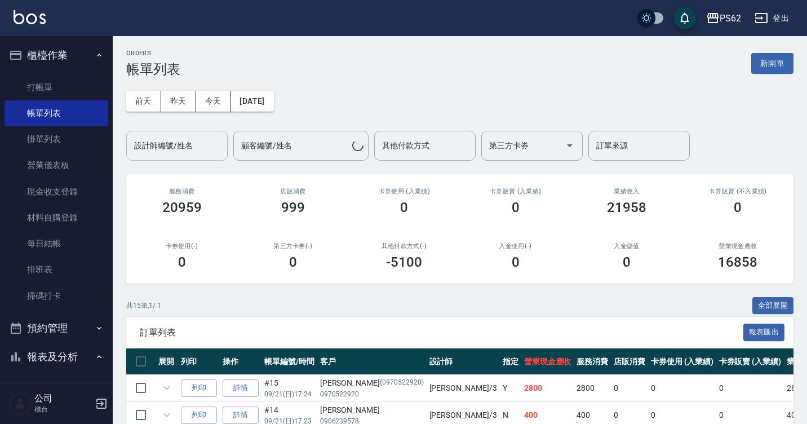
click at [156, 146] on div "設計師編號/姓名 設計師編號/姓名" at bounding box center [176, 146] width 101 height 30
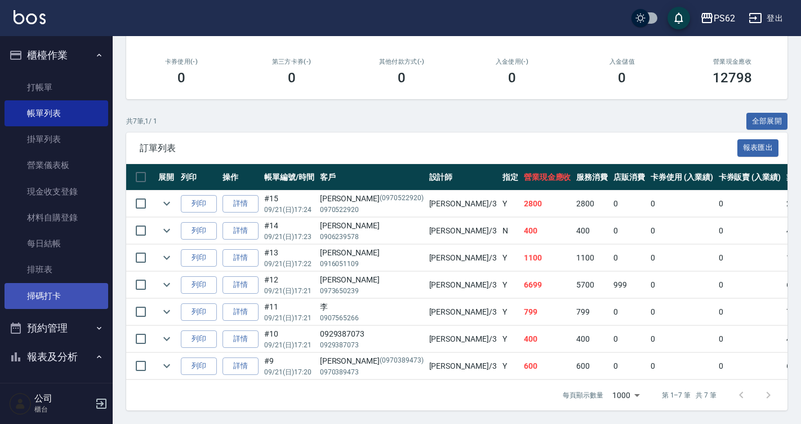
scroll to position [225, 0]
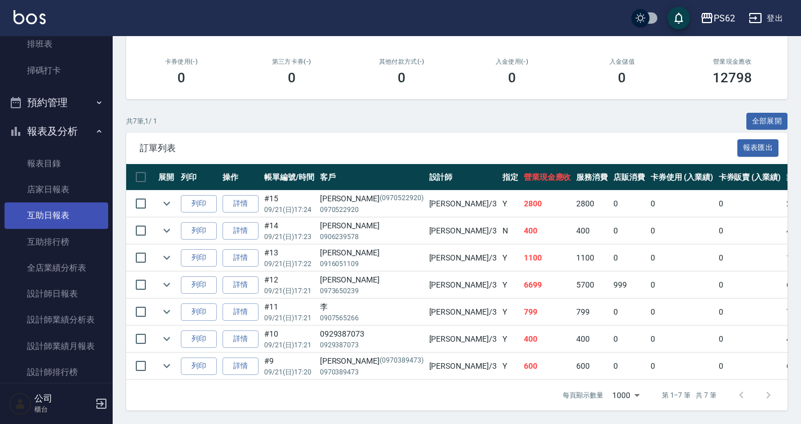
type input "[PERSON_NAME]-3"
click at [69, 215] on link "互助日報表" at bounding box center [57, 215] width 104 height 26
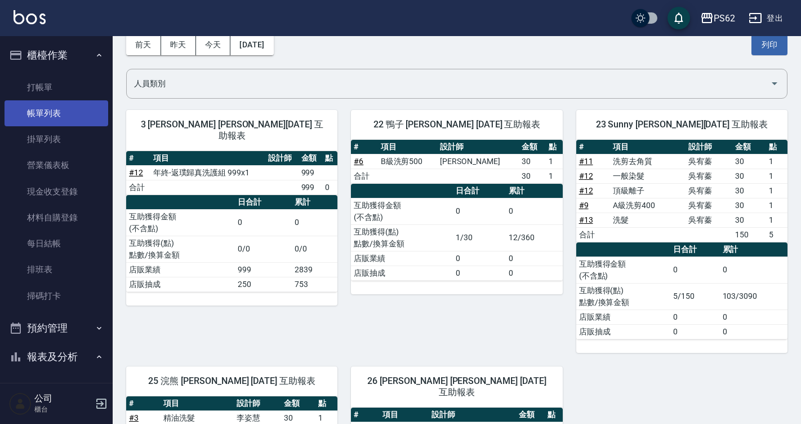
click at [58, 109] on link "帳單列表" at bounding box center [57, 113] width 104 height 26
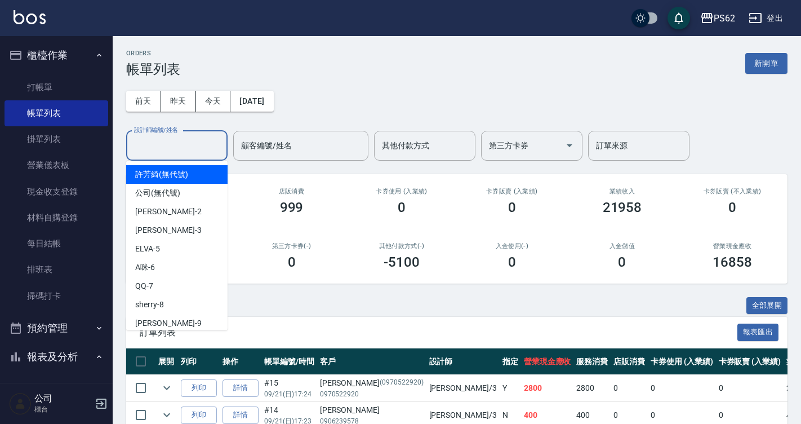
click at [168, 145] on input "設計師編號/姓名" at bounding box center [176, 146] width 91 height 20
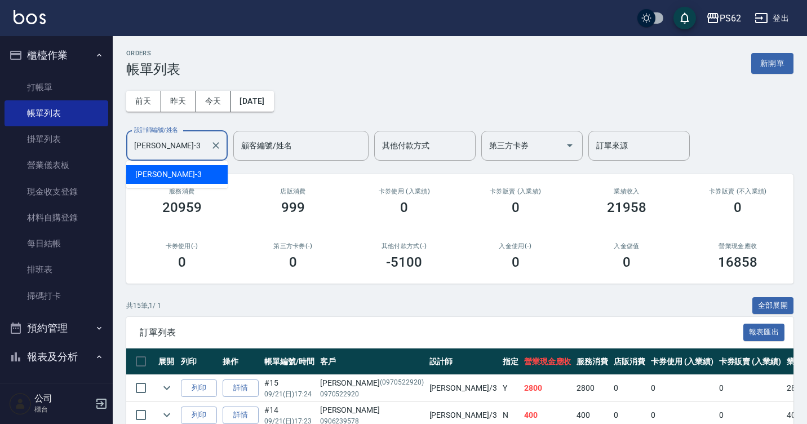
type input "[PERSON_NAME]-3"
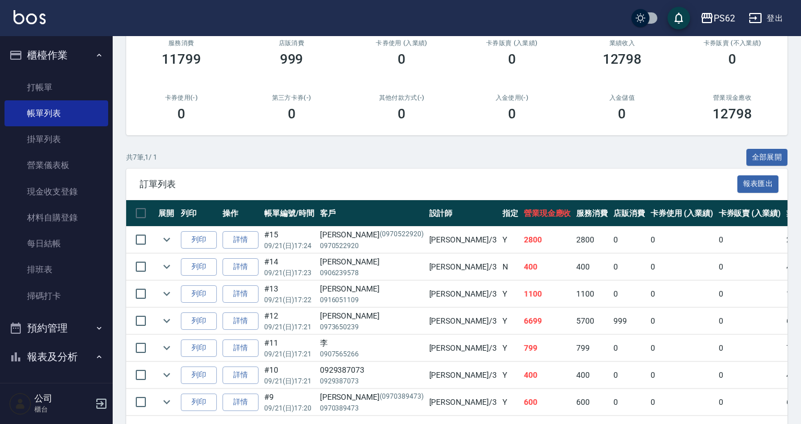
scroll to position [193, 0]
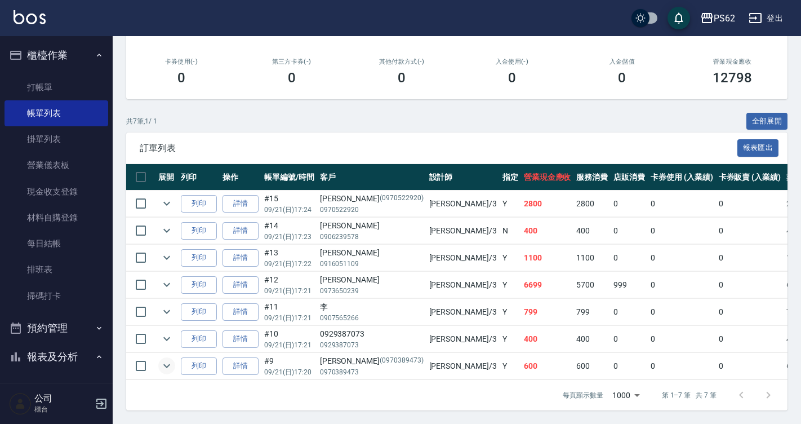
click at [171, 360] on icon "expand row" at bounding box center [167, 366] width 14 height 14
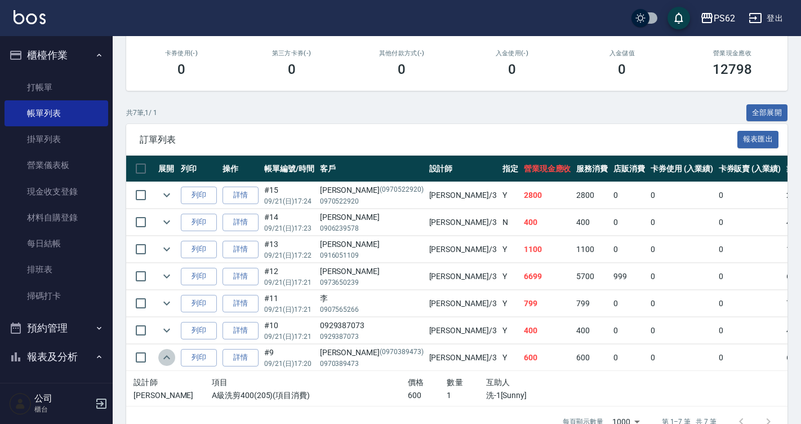
click at [171, 360] on icon "expand row" at bounding box center [167, 358] width 14 height 14
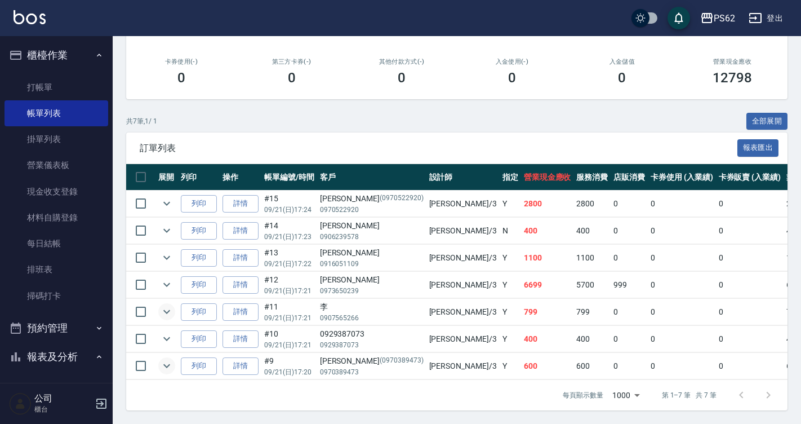
click at [171, 305] on icon "expand row" at bounding box center [167, 312] width 14 height 14
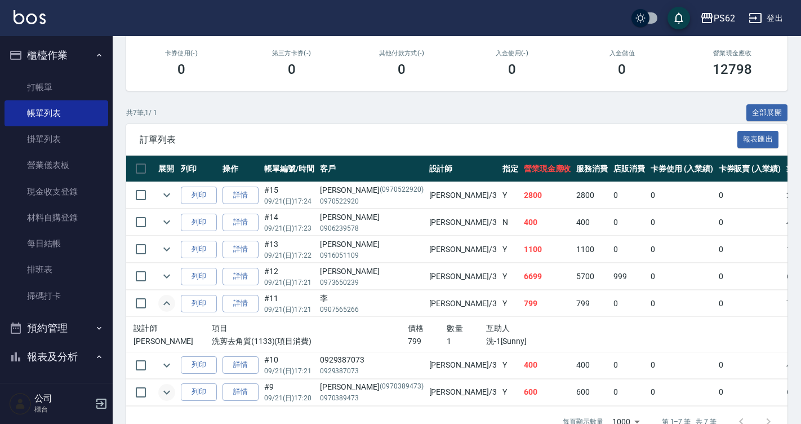
click at [171, 300] on icon "expand row" at bounding box center [167, 303] width 14 height 14
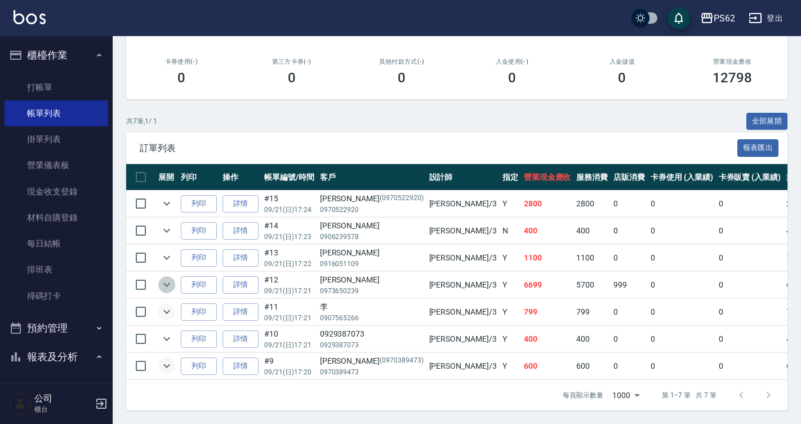
click at [170, 278] on icon "expand row" at bounding box center [167, 285] width 14 height 14
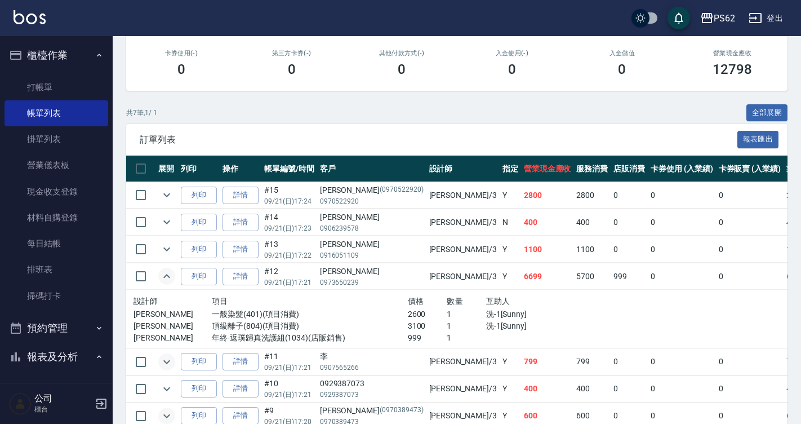
click at [170, 273] on icon "expand row" at bounding box center [167, 276] width 14 height 14
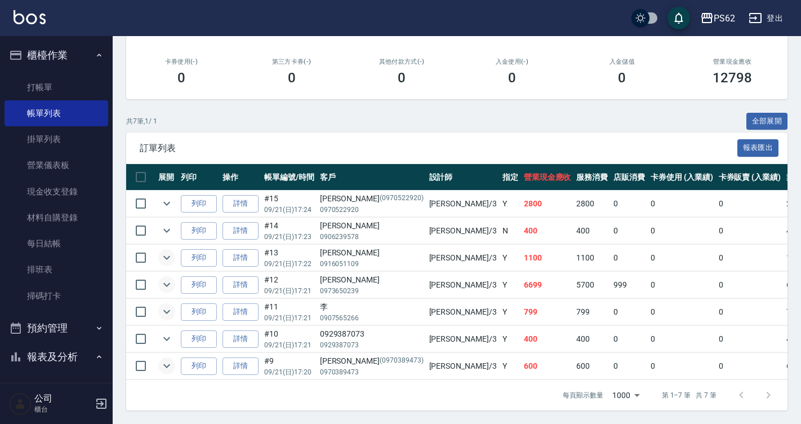
click at [166, 256] on icon "expand row" at bounding box center [166, 258] width 7 height 4
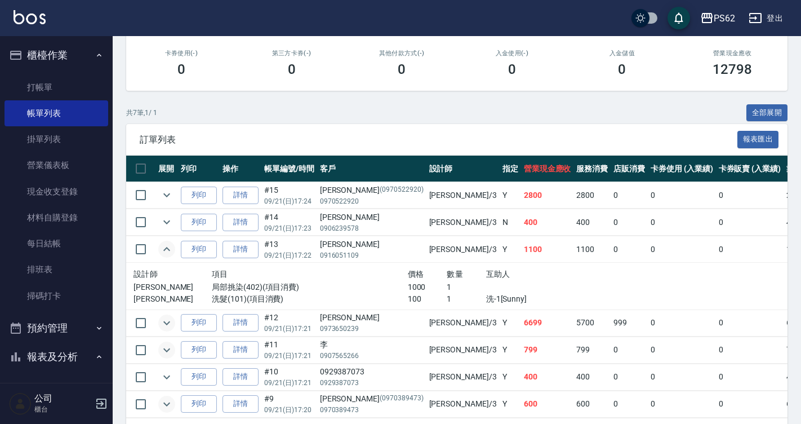
click at [166, 251] on icon "expand row" at bounding box center [167, 249] width 14 height 14
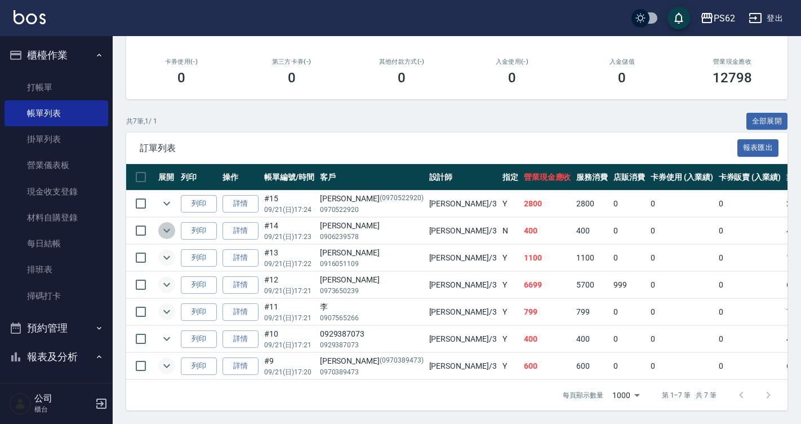
click at [166, 229] on icon "expand row" at bounding box center [167, 231] width 14 height 14
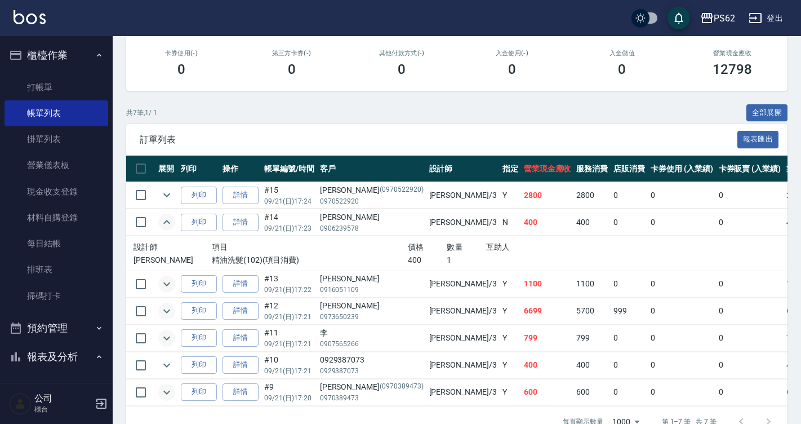
click at [166, 229] on icon "expand row" at bounding box center [167, 222] width 14 height 14
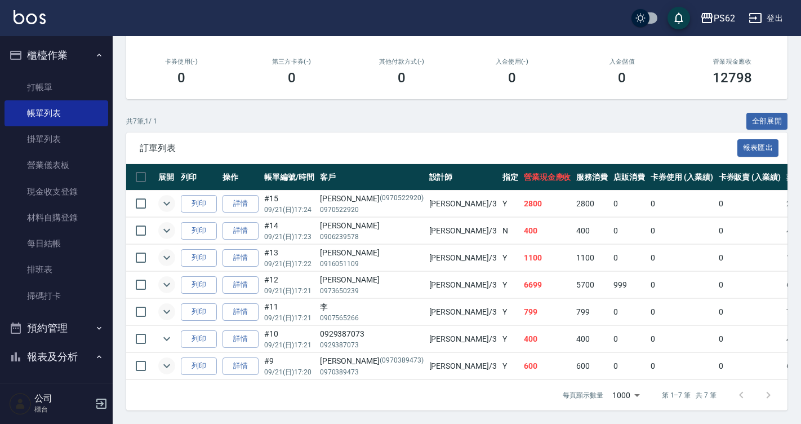
click at [170, 202] on icon "expand row" at bounding box center [166, 204] width 7 height 4
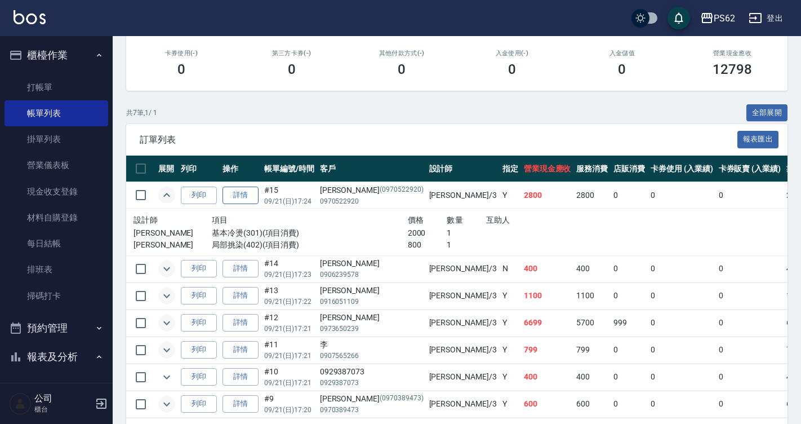
click at [233, 194] on link "詳情" at bounding box center [241, 195] width 36 height 17
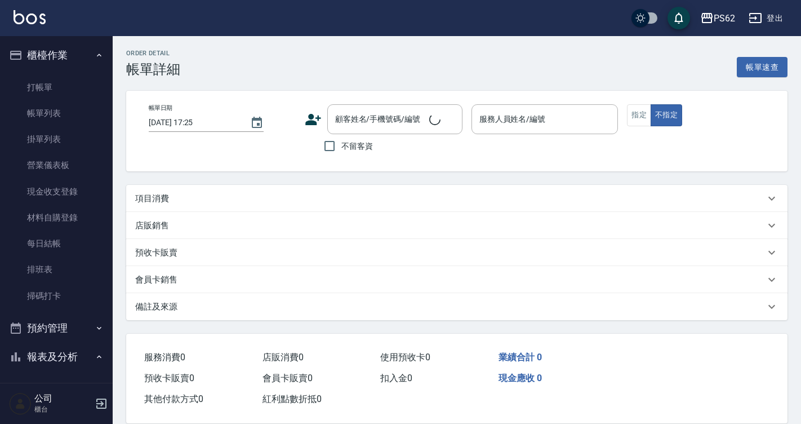
type input "[DATE] 17:24"
type input "[PERSON_NAME]-3"
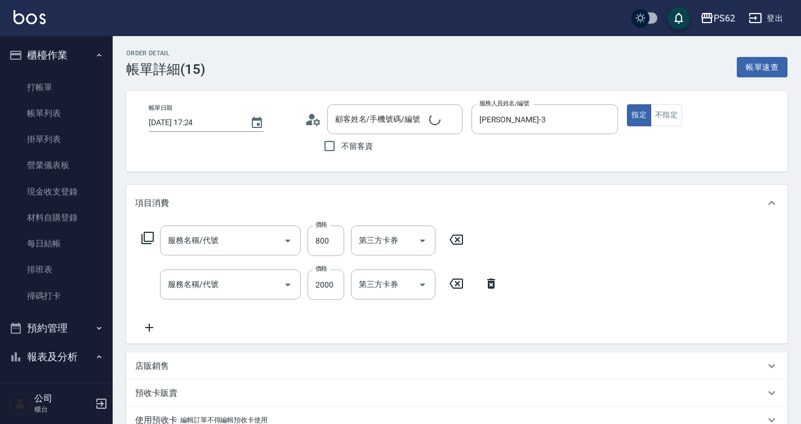
type input "局部挑染(402)"
type input "基本冷燙(301)"
type input "[PERSON_NAME]/0970522920/0970522920"
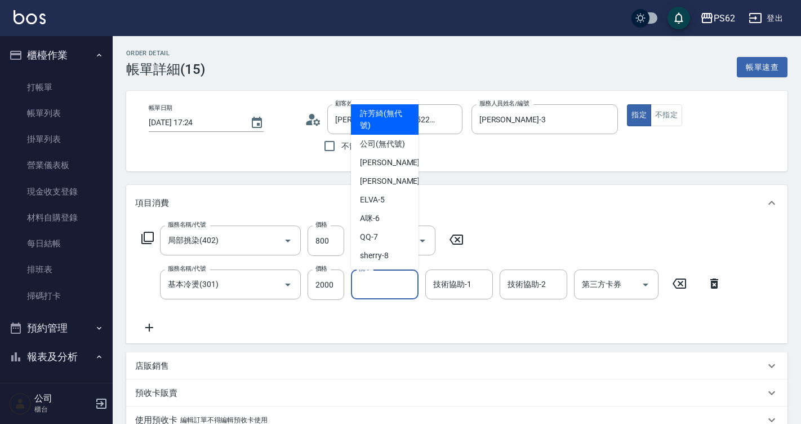
click at [378, 276] on input "洗-1" at bounding box center [384, 284] width 57 height 20
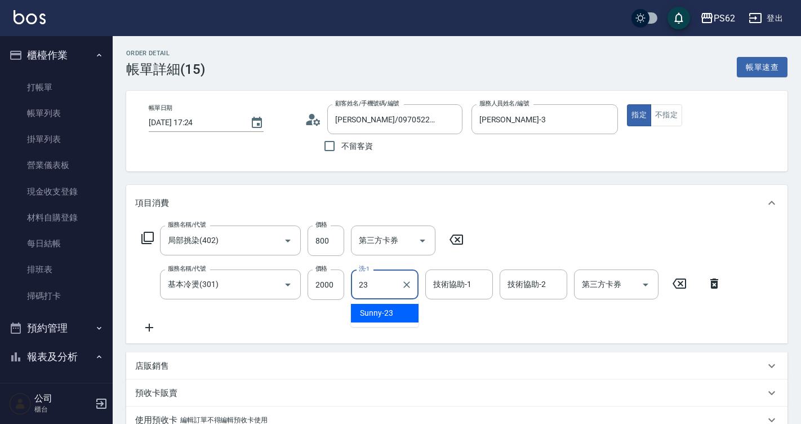
type input "Sunny-23"
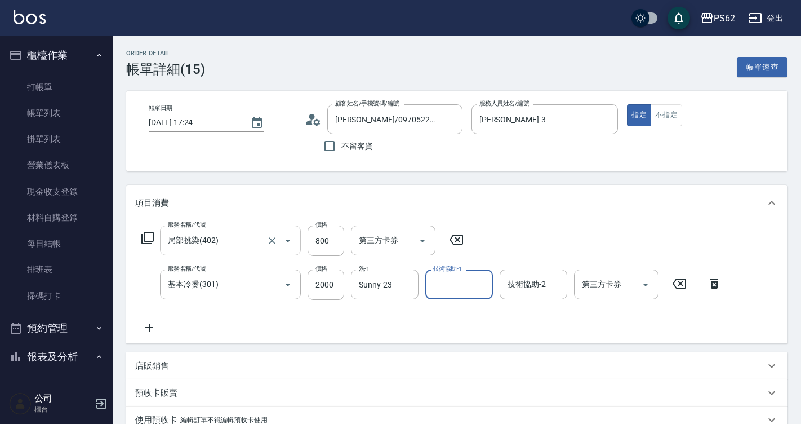
click at [257, 240] on input "局部挑染(402)" at bounding box center [214, 240] width 99 height 20
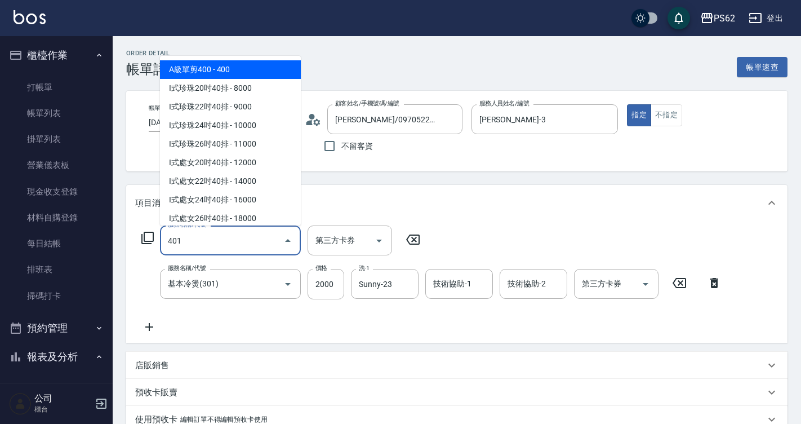
type input "一般染髮(401)"
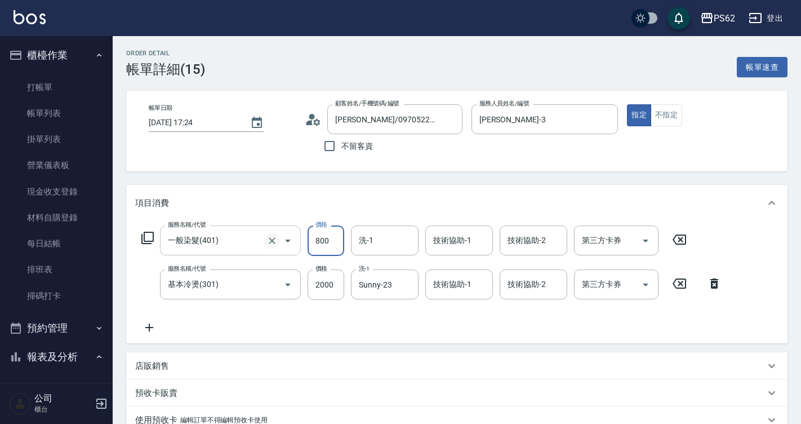
type input "800"
type input "Sunny-23"
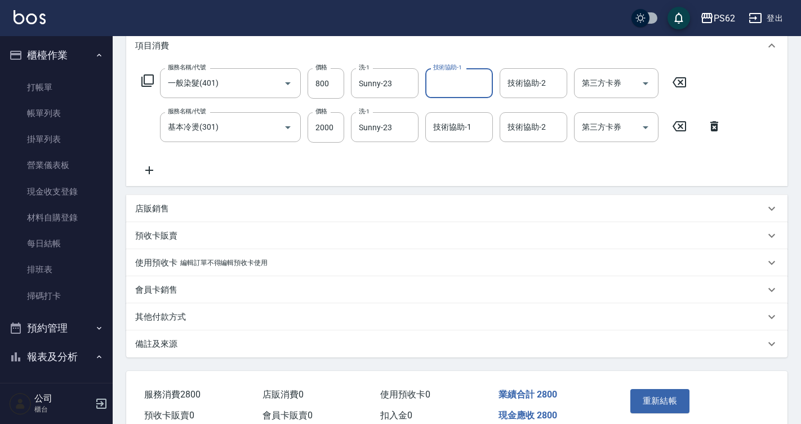
scroll to position [212, 0]
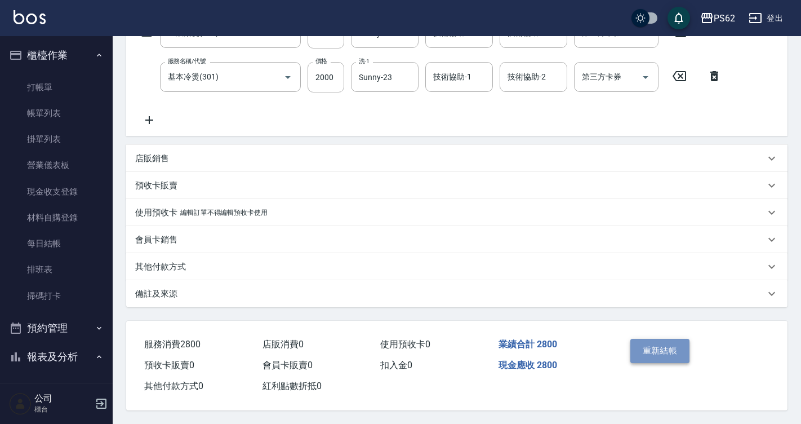
click at [653, 339] on button "重新結帳" at bounding box center [661, 351] width 60 height 24
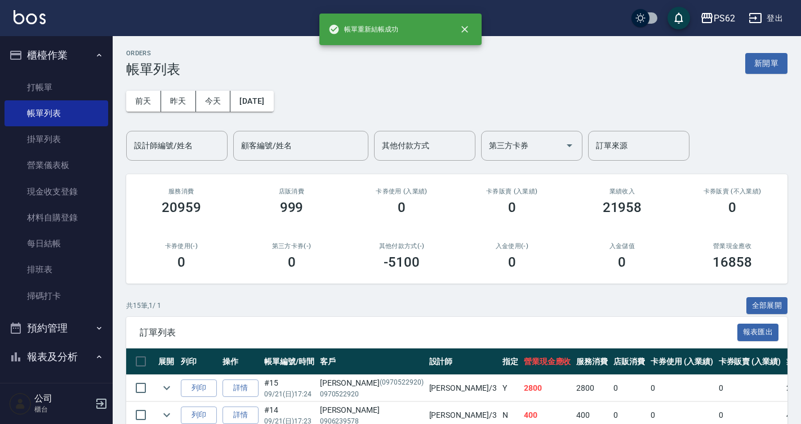
scroll to position [338, 0]
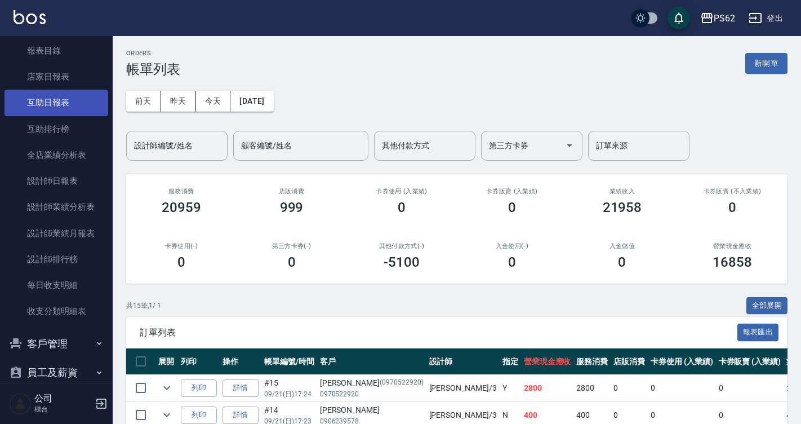
click at [70, 103] on link "互助日報表" at bounding box center [57, 103] width 104 height 26
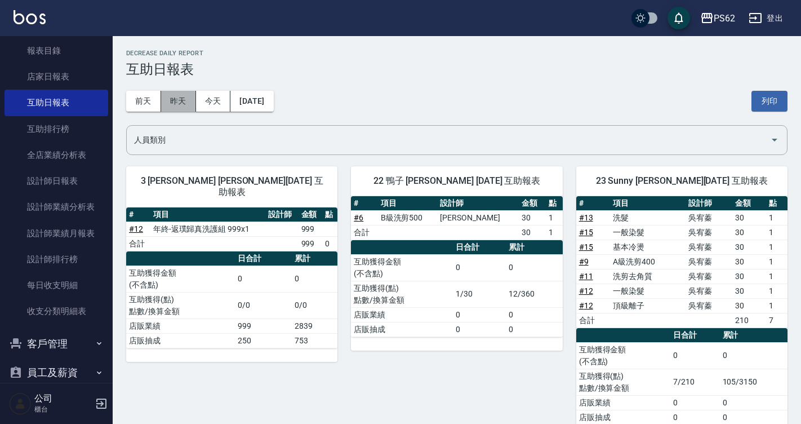
click at [178, 102] on button "昨天" at bounding box center [178, 101] width 35 height 21
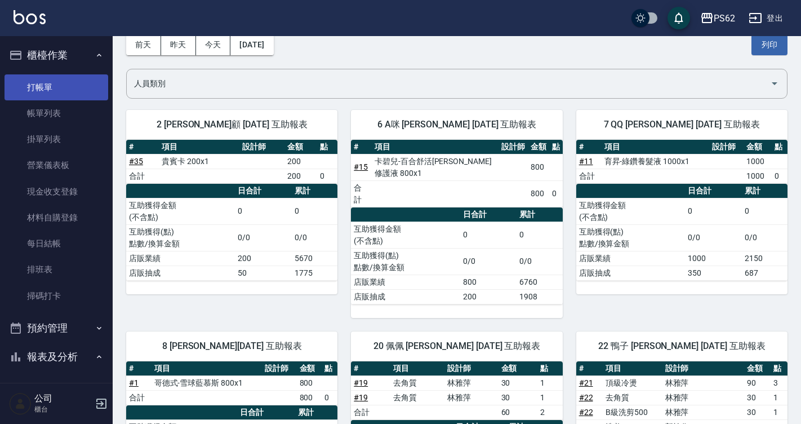
click at [47, 88] on link "打帳單" at bounding box center [57, 87] width 104 height 26
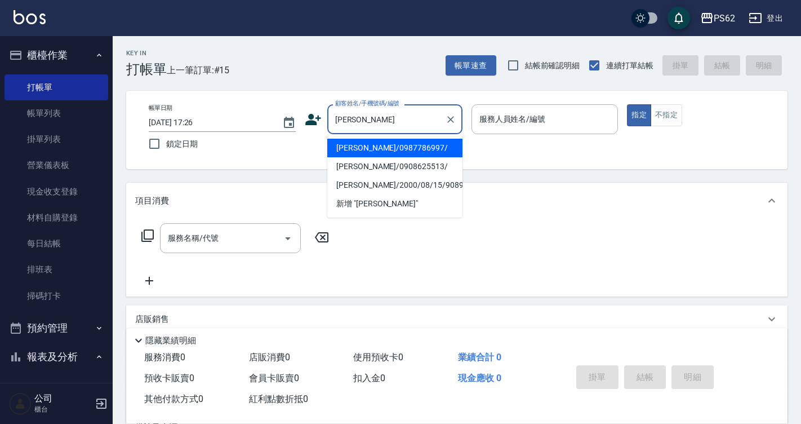
type input "[PERSON_NAME]/0987786997/"
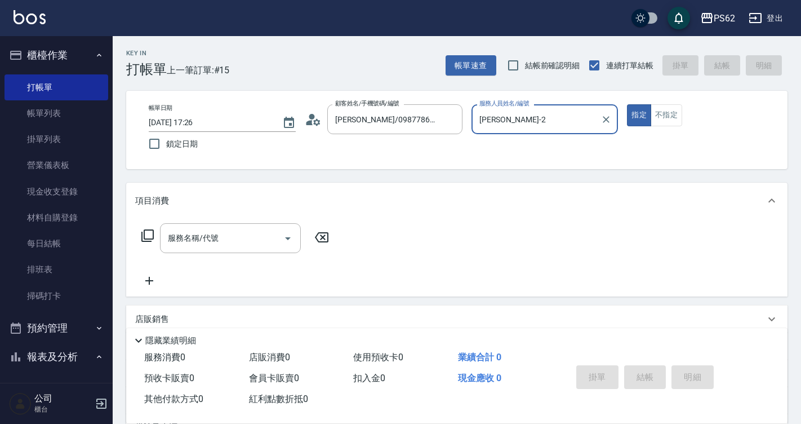
type input "[PERSON_NAME]-2"
click at [627, 104] on button "指定" at bounding box center [639, 115] width 24 height 22
type button "true"
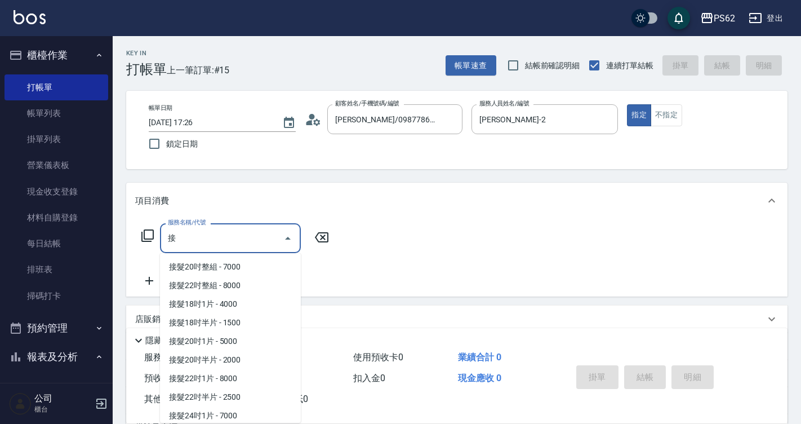
scroll to position [114, 0]
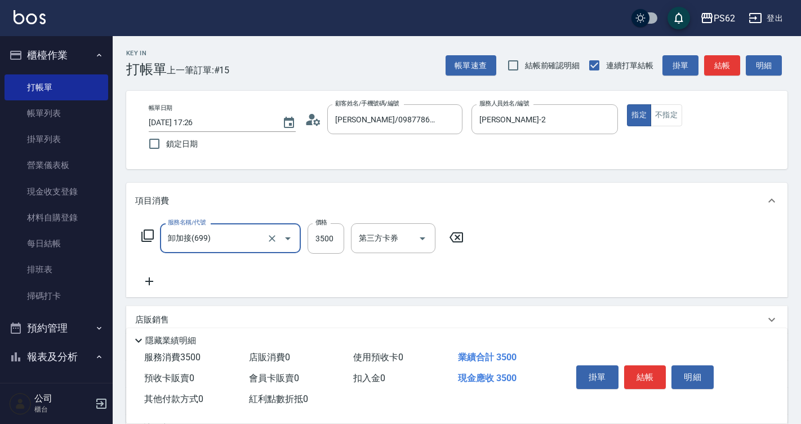
type input "卸加接(699)"
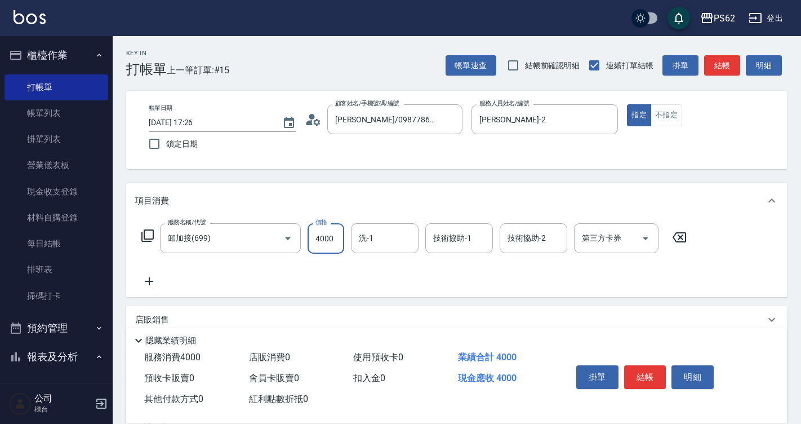
type input "4000"
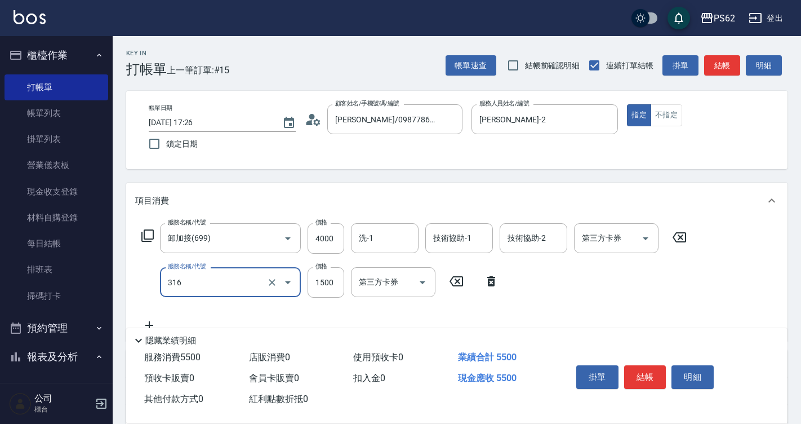
type input "頂級染髮(316)"
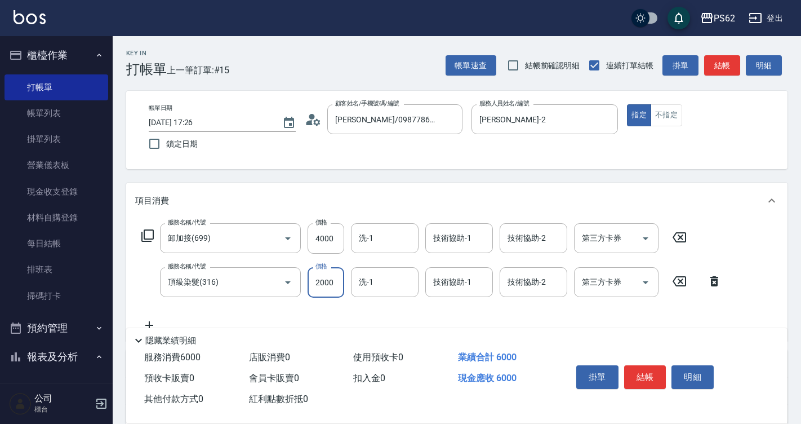
type input "2000"
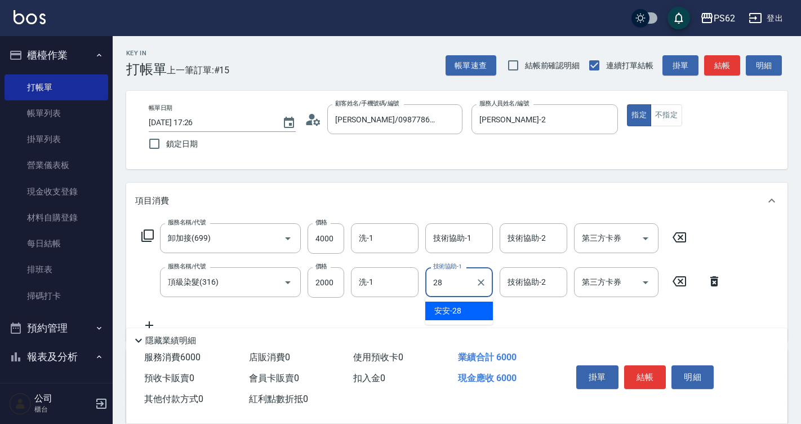
type input "安安-28"
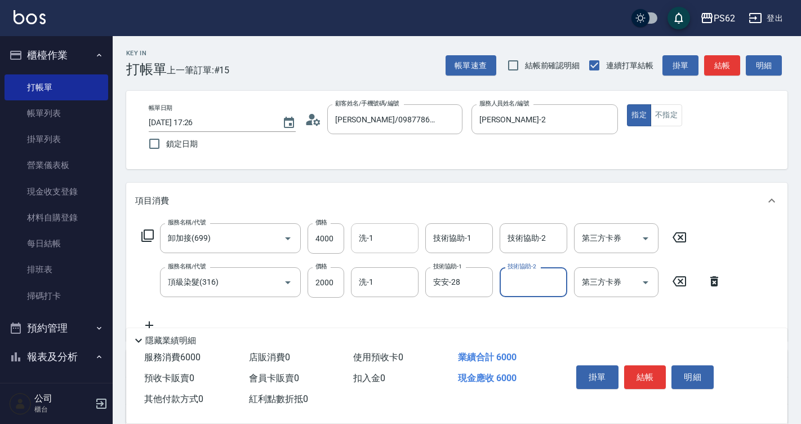
click at [364, 232] on div "洗-1" at bounding box center [385, 238] width 68 height 30
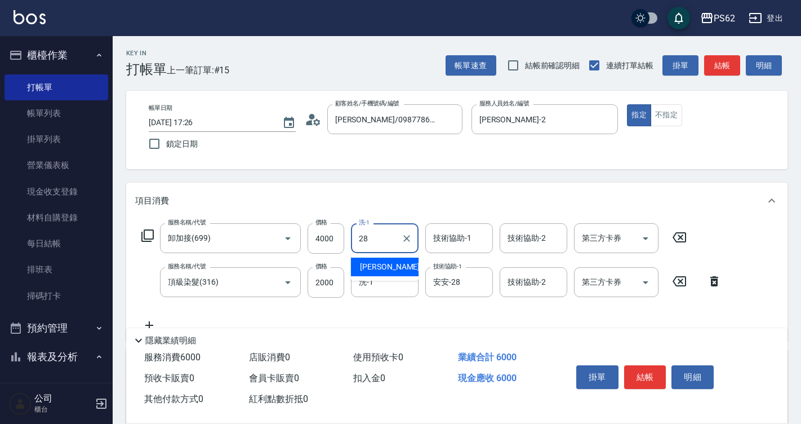
type input "安安-28"
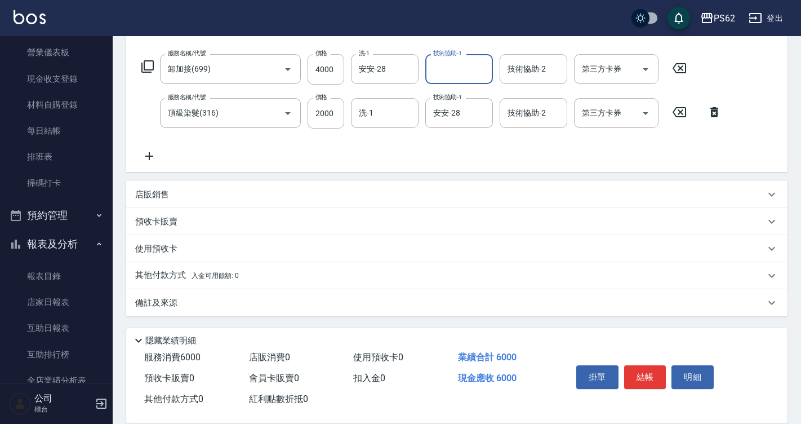
scroll to position [170, 0]
click at [154, 156] on icon at bounding box center [149, 156] width 28 height 14
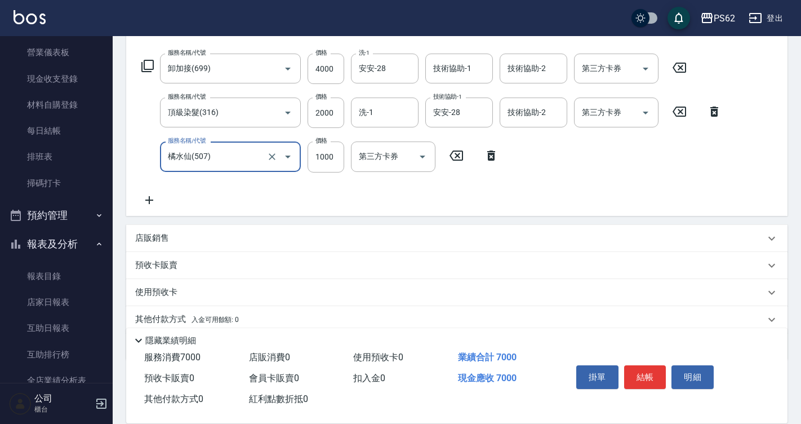
type input "橘水仙(507)"
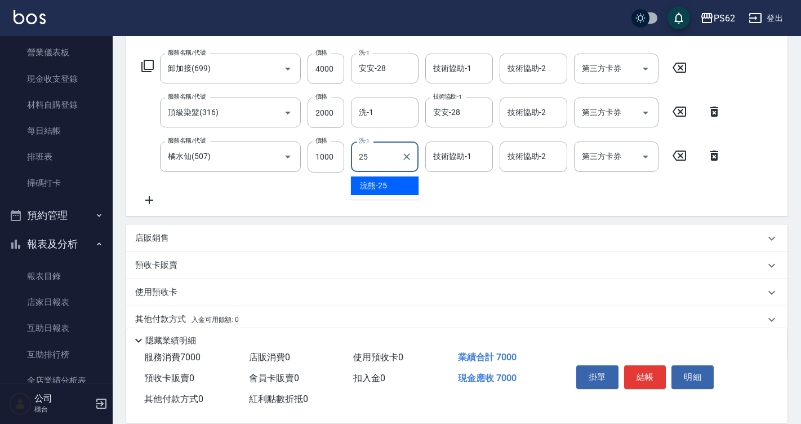
type input "浣熊-25"
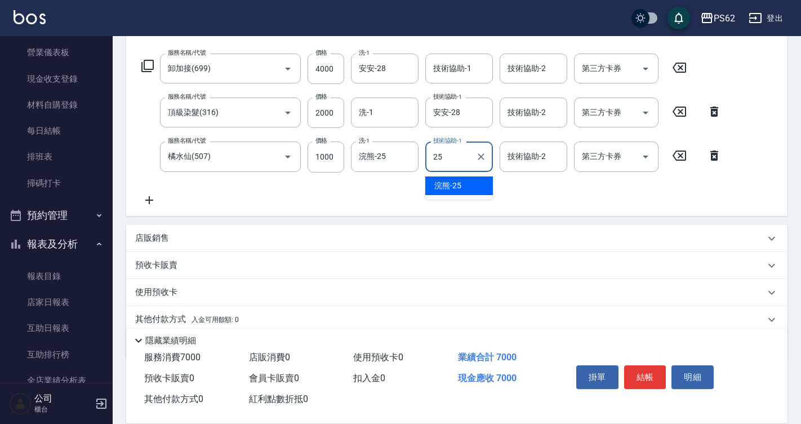
type input "浣熊-25"
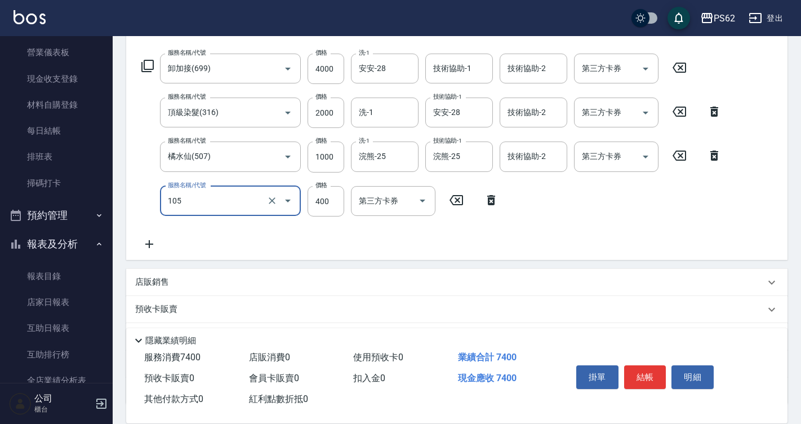
type input "A級單剪400(105)"
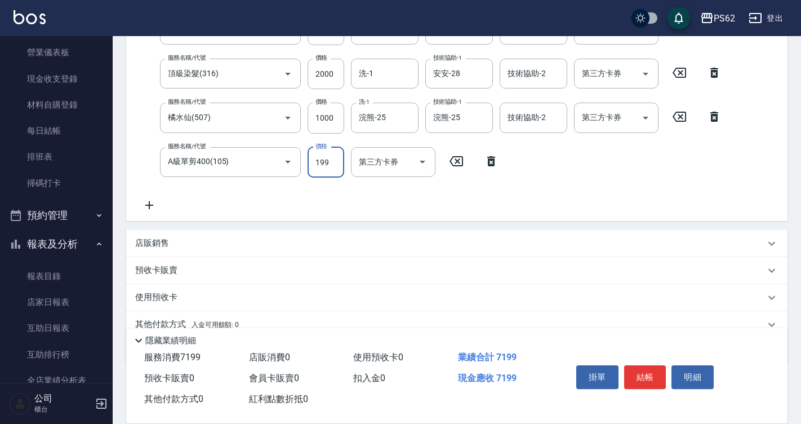
scroll to position [258, 0]
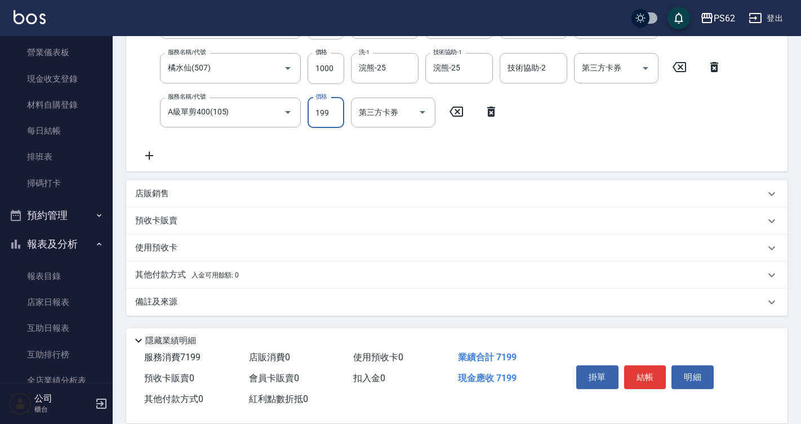
type input "199"
click at [238, 269] on p "其他付款方式 入金可用餘額: 0" at bounding box center [187, 275] width 104 height 12
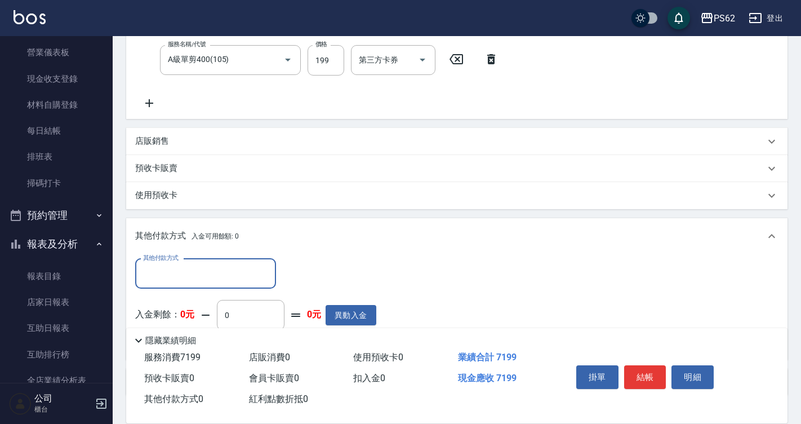
scroll to position [389, 0]
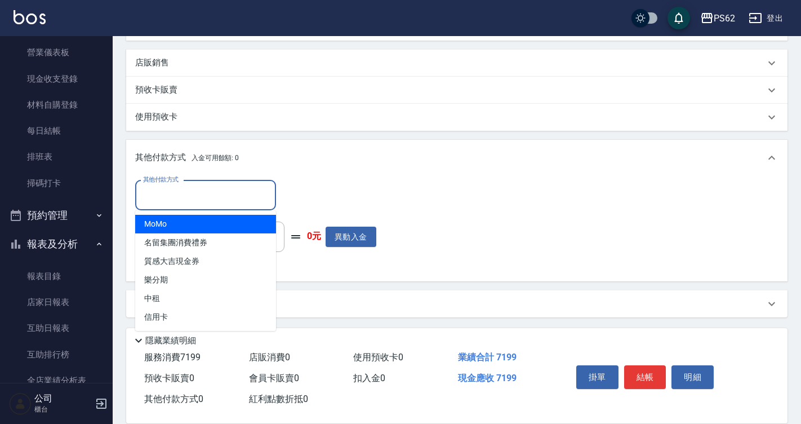
click at [190, 197] on input "其他付款方式" at bounding box center [205, 195] width 131 height 20
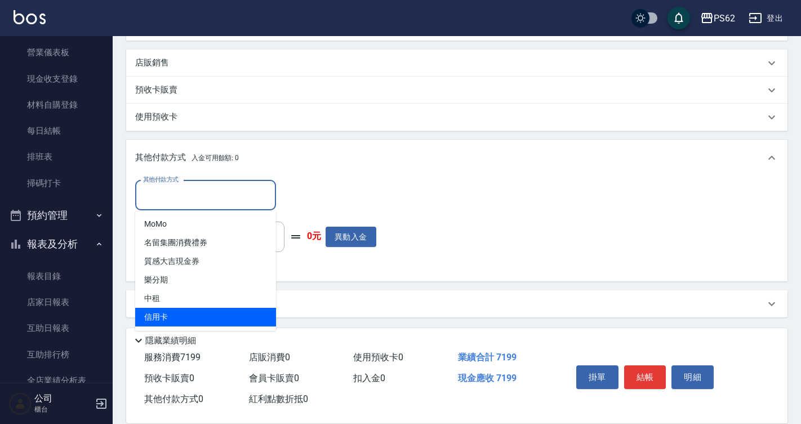
drag, startPoint x: 181, startPoint y: 320, endPoint x: 201, endPoint y: 278, distance: 45.9
click at [180, 320] on span "信用卡" at bounding box center [205, 317] width 141 height 19
type input "信用卡"
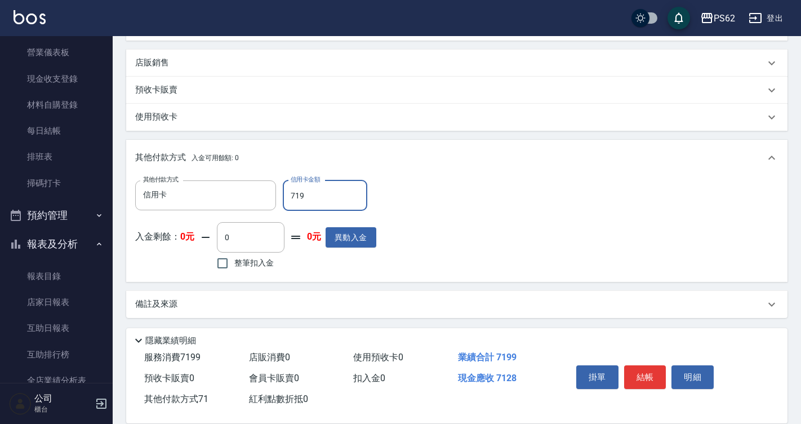
type input "7199"
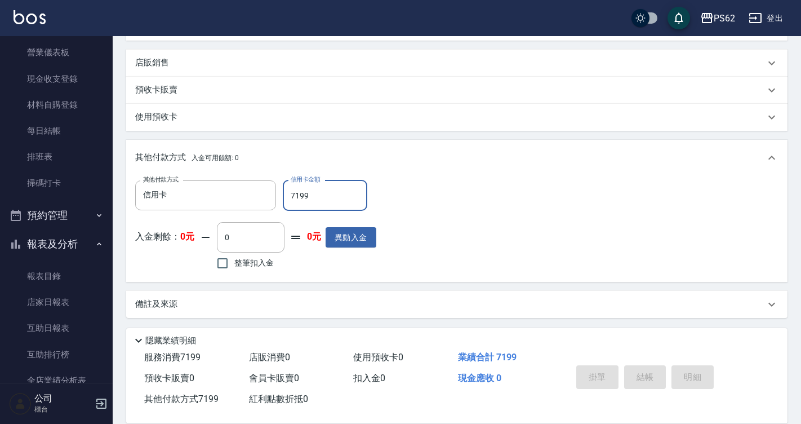
type input "[DATE] 17:30"
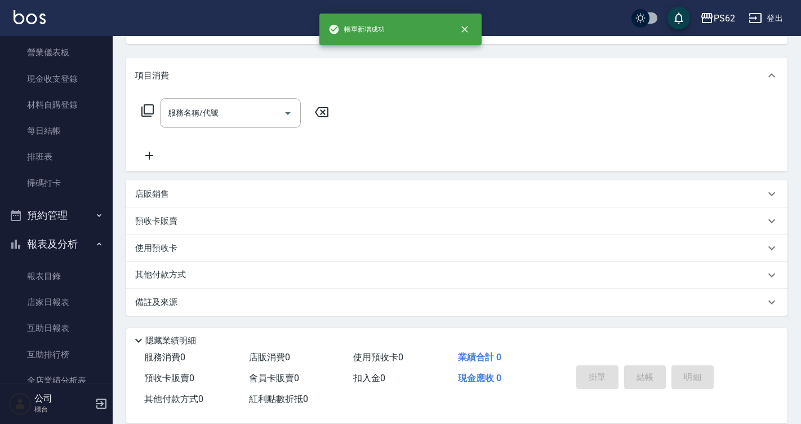
scroll to position [0, 0]
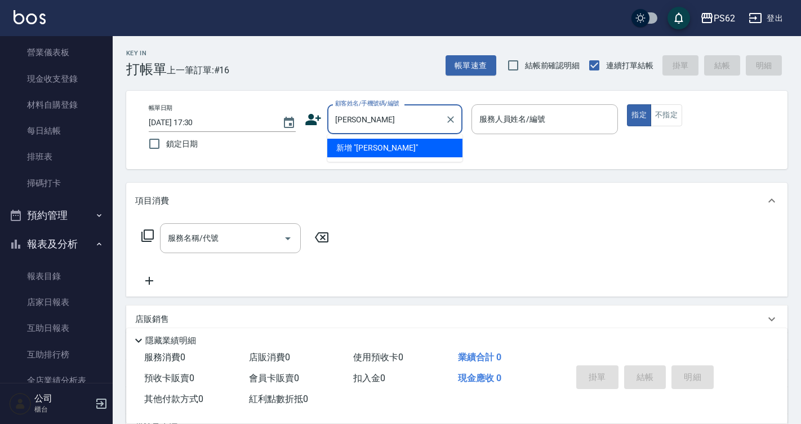
type input "[PERSON_NAME]"
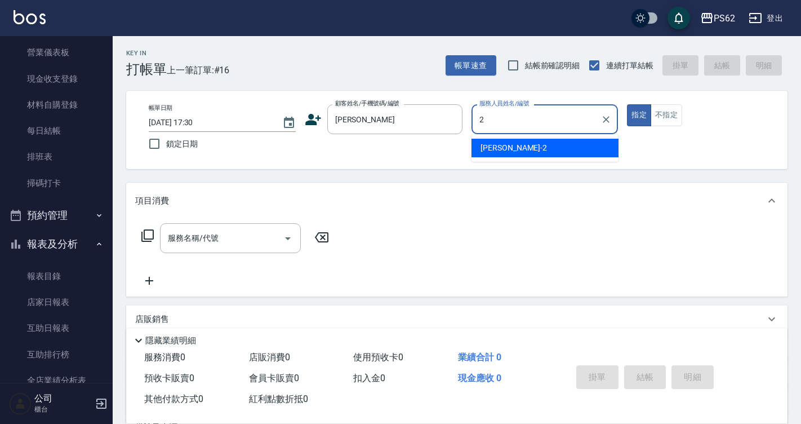
type input "[PERSON_NAME]-2"
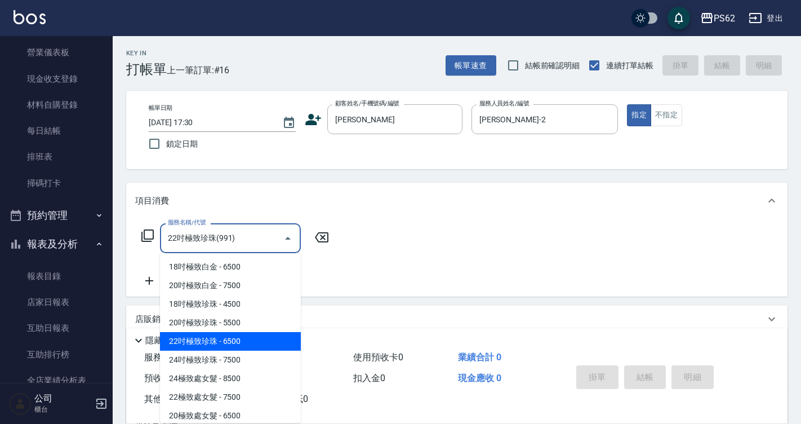
type input "22吋極致珍珠(991)"
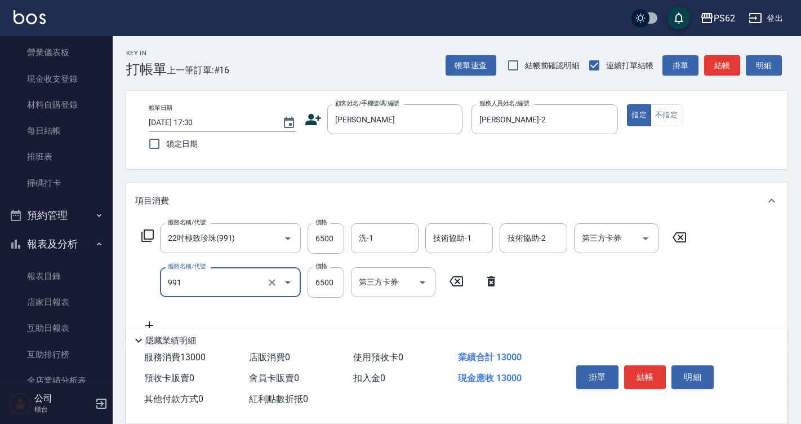
type input "22吋極致珍珠(991)"
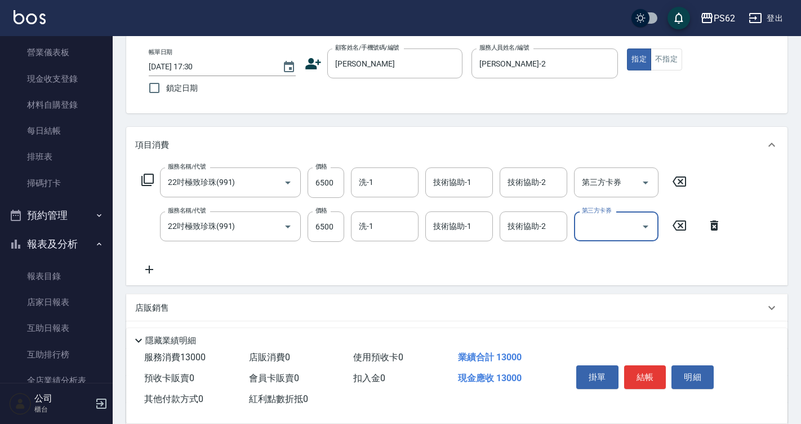
scroll to position [56, 0]
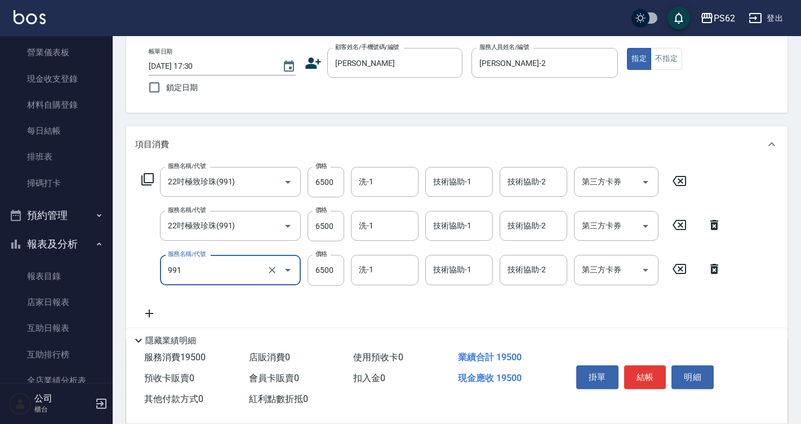
type input "22吋極致珍珠(991)"
type input "6000"
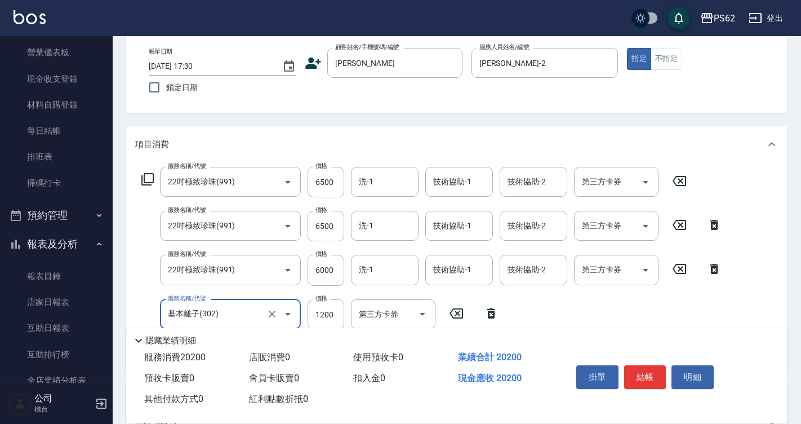
type input "基本離子(302)"
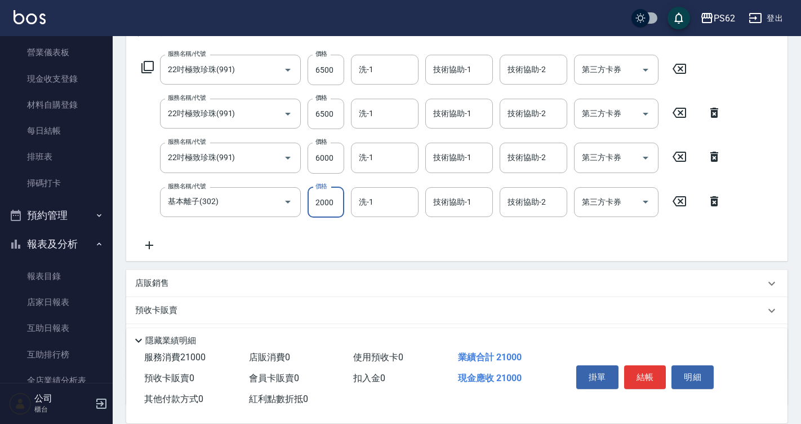
scroll to position [169, 0]
type input "2000"
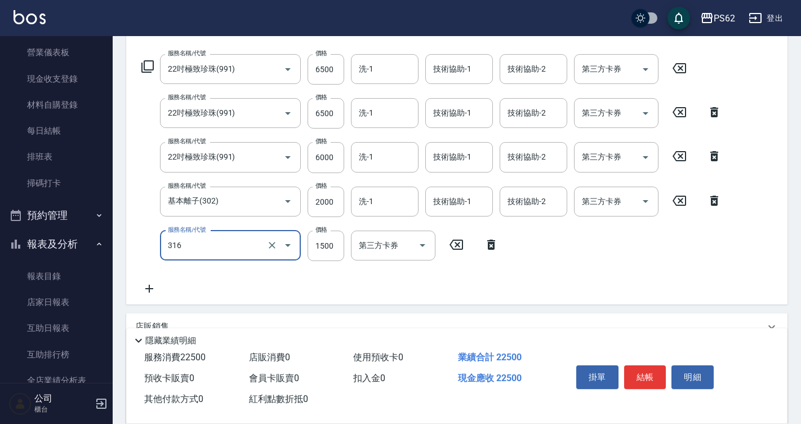
type input "頂級染髮(316)"
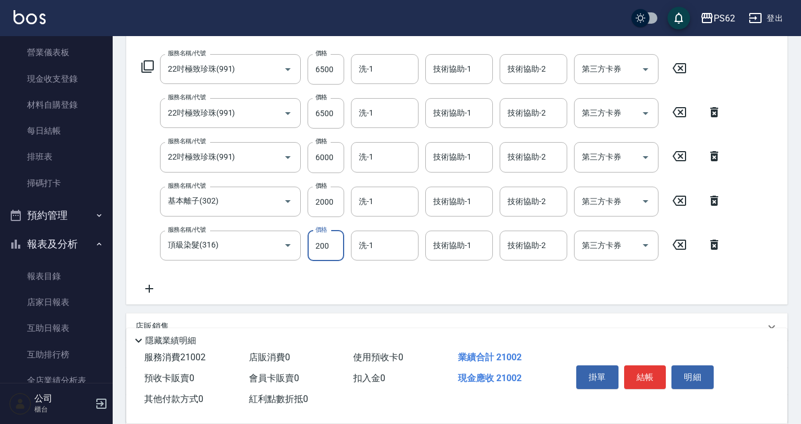
type input "2000"
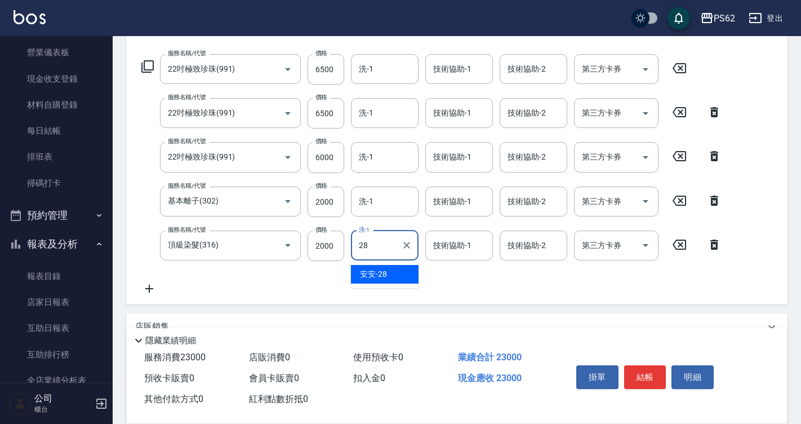
type input "安安-28"
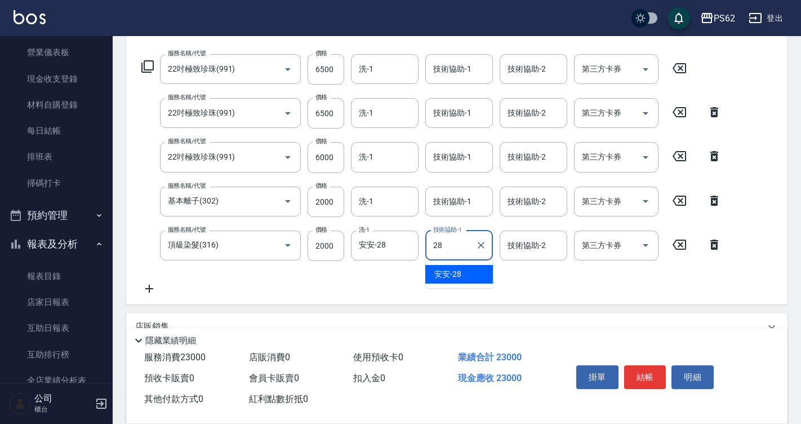
type input "安安-28"
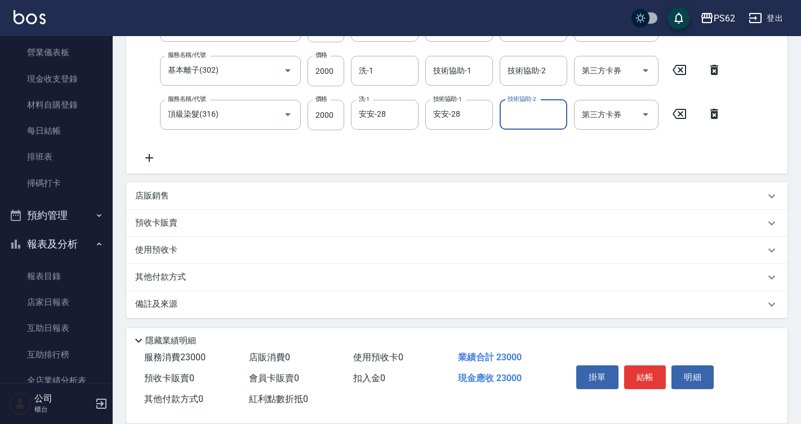
scroll to position [302, 0]
click at [165, 274] on p "其他付款方式" at bounding box center [163, 275] width 56 height 12
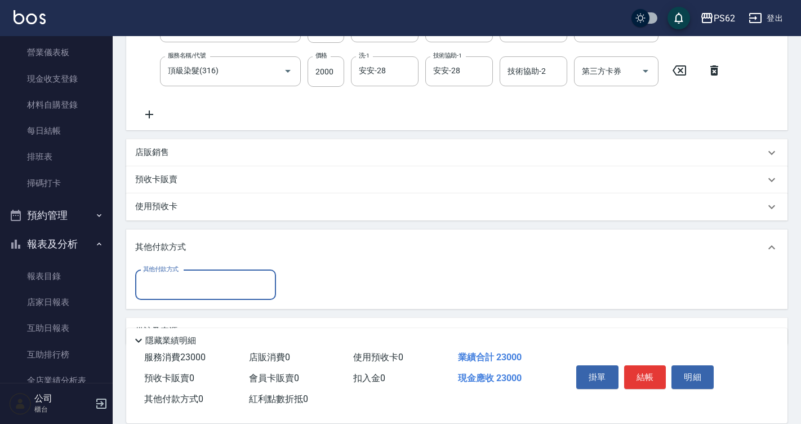
scroll to position [373, 0]
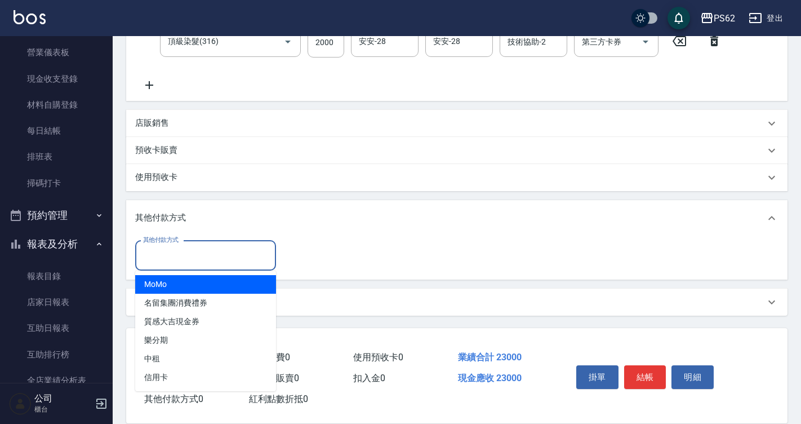
click at [171, 258] on input "其他付款方式" at bounding box center [205, 256] width 131 height 20
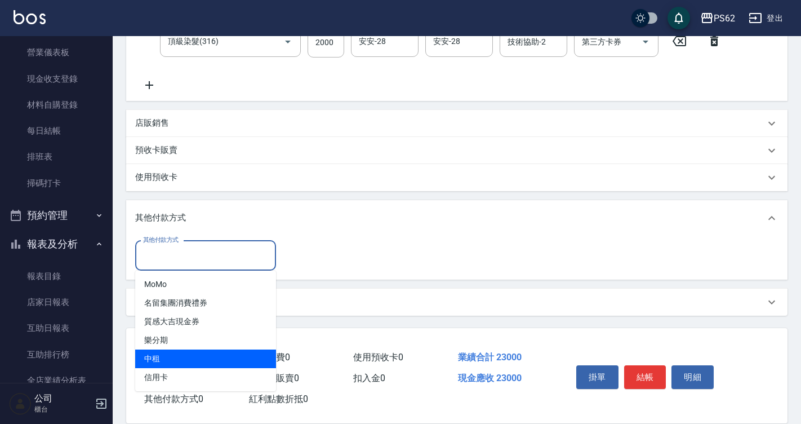
click at [169, 358] on span "中租" at bounding box center [205, 358] width 141 height 19
type input "中租"
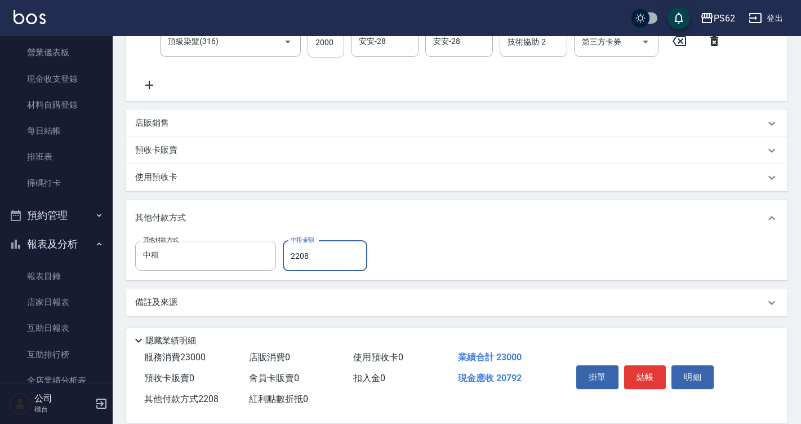
type input "22080"
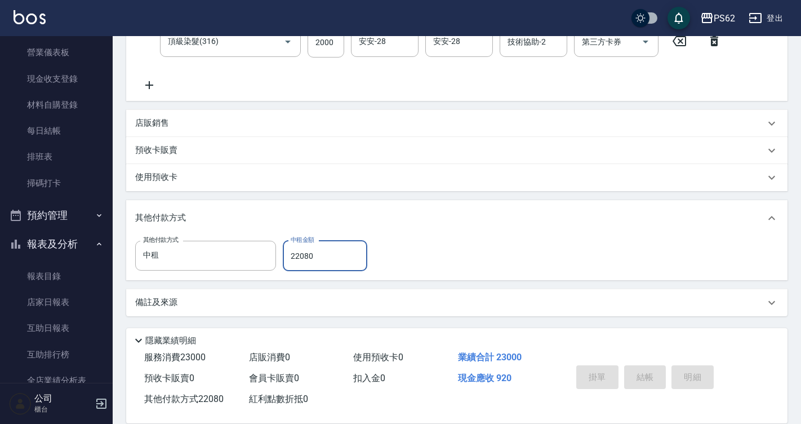
type input "[DATE] 17:31"
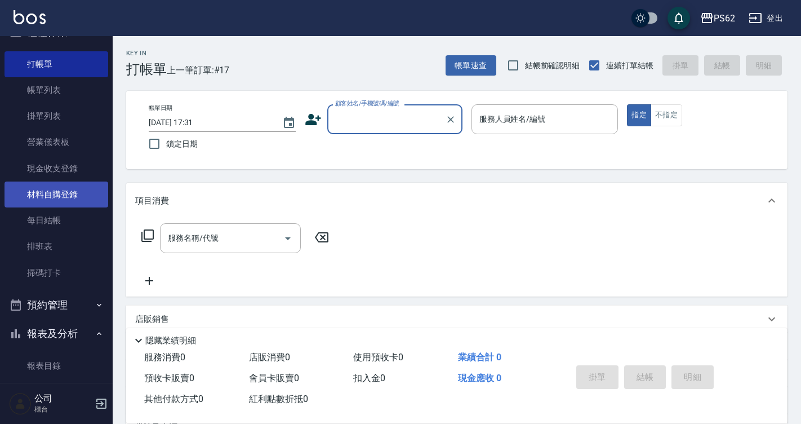
scroll to position [0, 0]
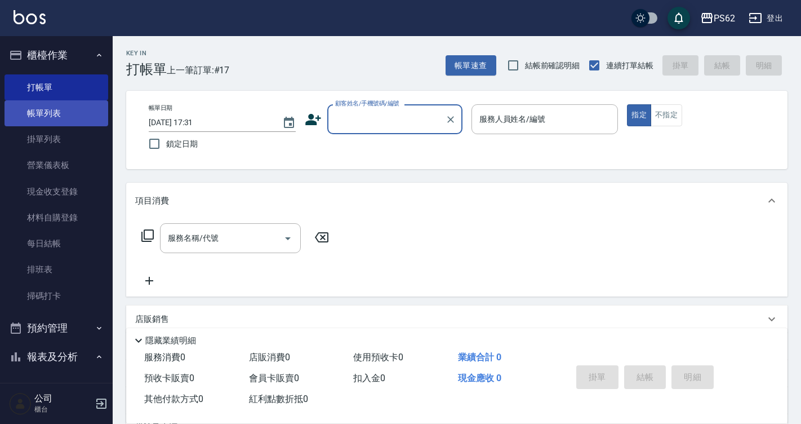
click at [55, 116] on link "帳單列表" at bounding box center [57, 113] width 104 height 26
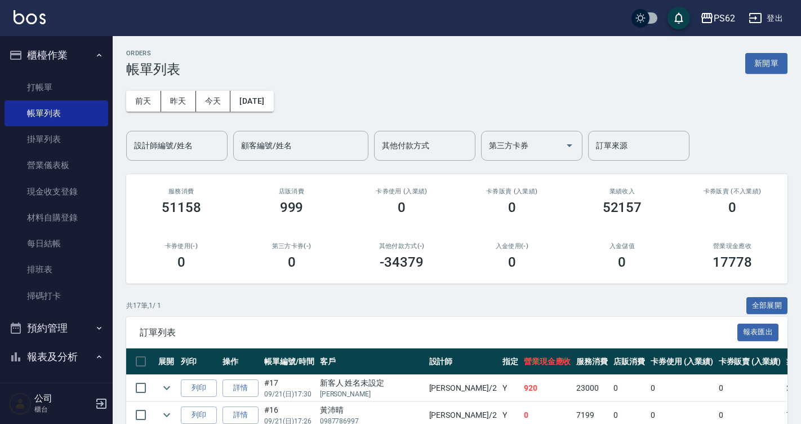
click at [174, 128] on div "[DATE] [DATE] [DATE] [DATE] 設計師編號/姓名 設計師編號/姓名 顧客編號/姓名 顧客編號/姓名 其他付款方式 其他付款方式 第三方…" at bounding box center [457, 118] width 662 height 83
click at [174, 132] on div "設計師編號/姓名" at bounding box center [176, 146] width 101 height 30
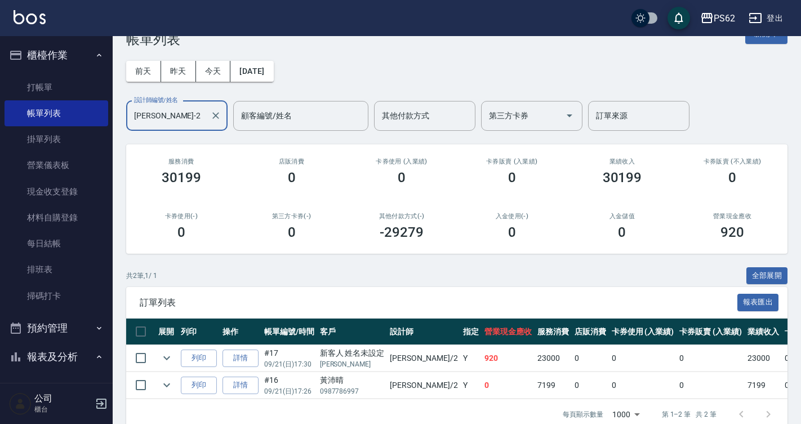
scroll to position [57, 0]
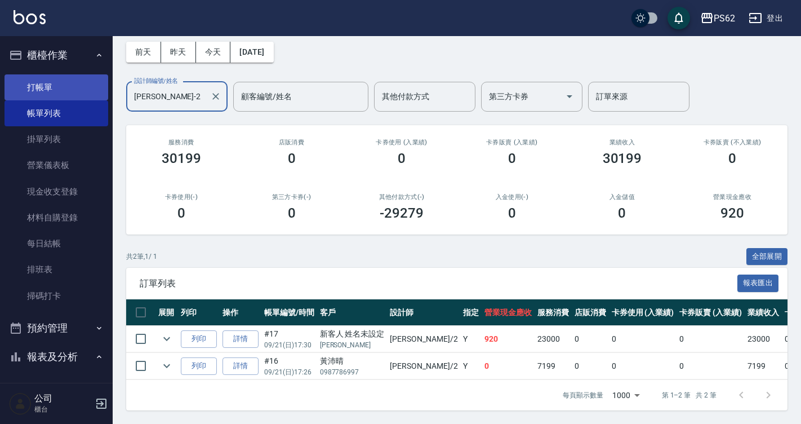
type input "[PERSON_NAME]-2"
click at [46, 87] on link "打帳單" at bounding box center [57, 87] width 104 height 26
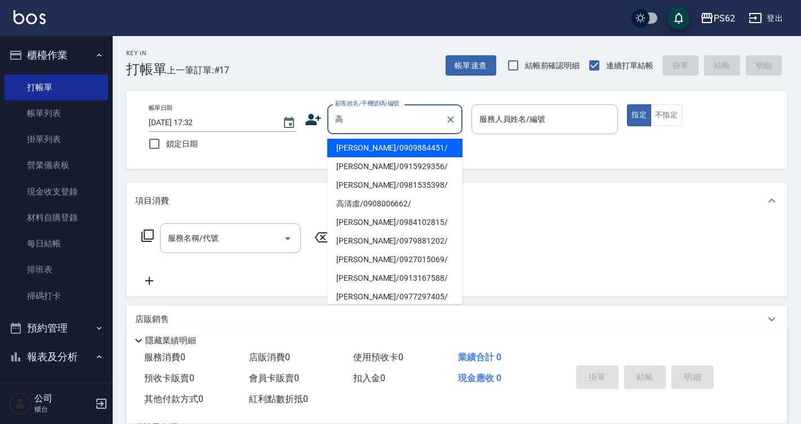
type input "[PERSON_NAME]/0909884451/"
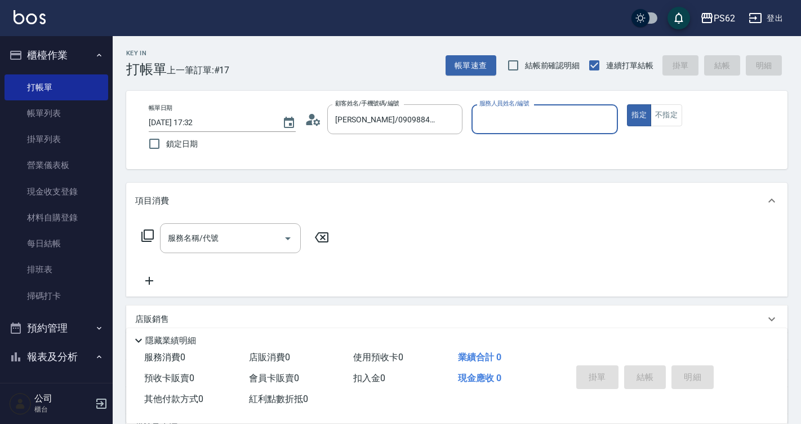
type input "[PERSON_NAME]-2"
click at [627, 104] on button "指定" at bounding box center [639, 115] width 24 height 22
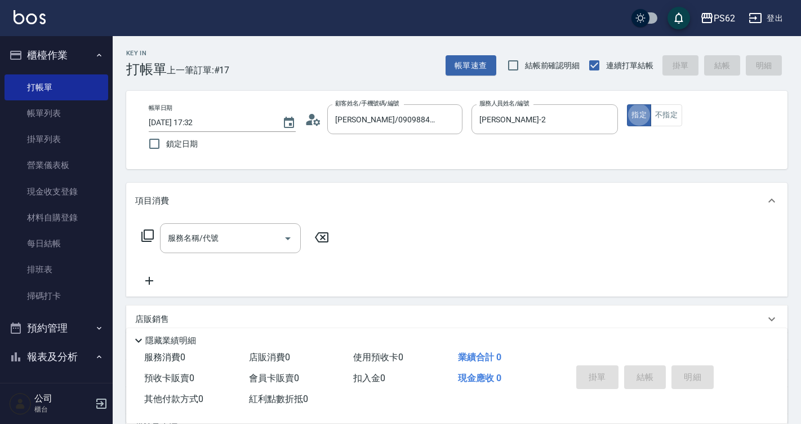
type button "true"
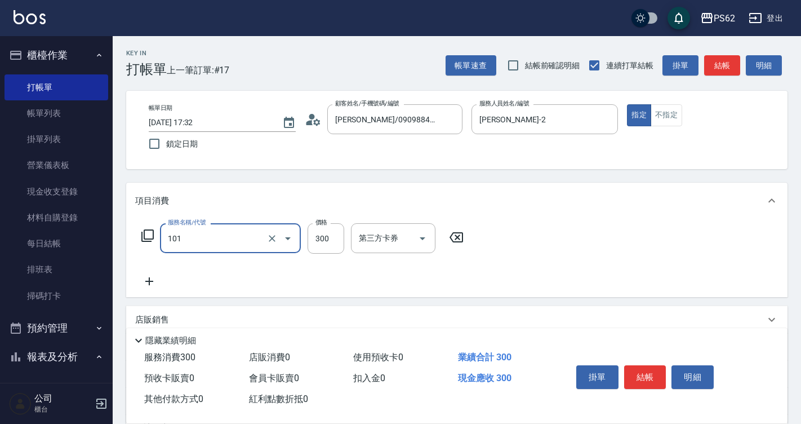
type input "洗髮(101)"
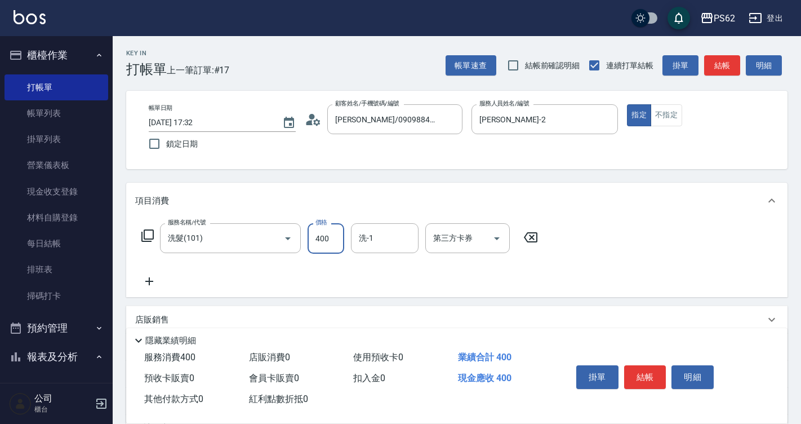
type input "400"
type input "安安-28"
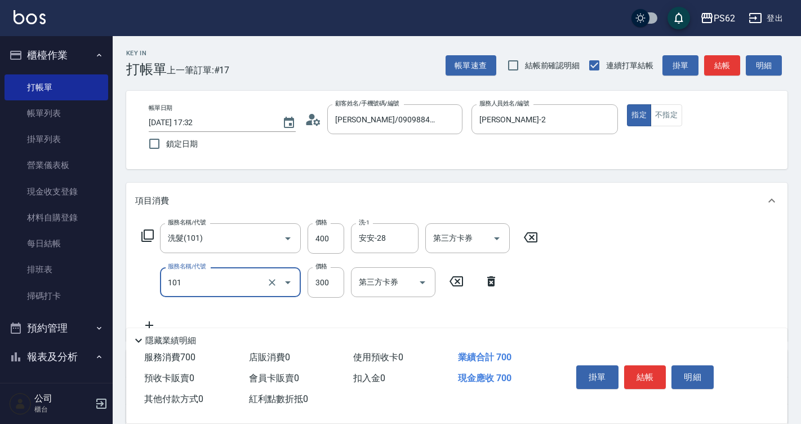
type input "洗髮(101)"
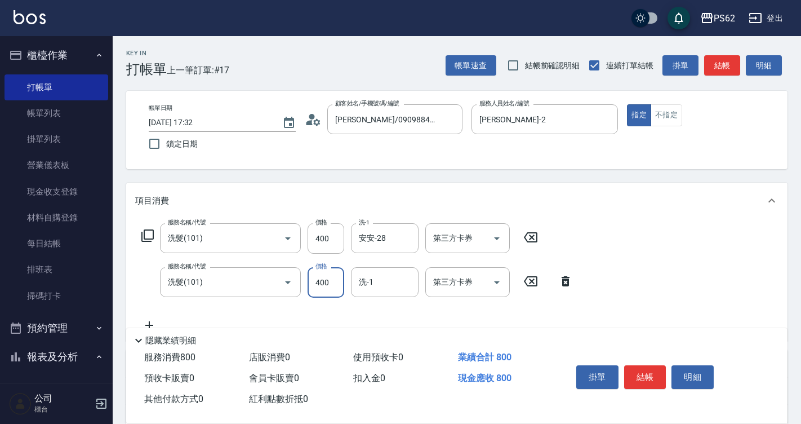
type input "400"
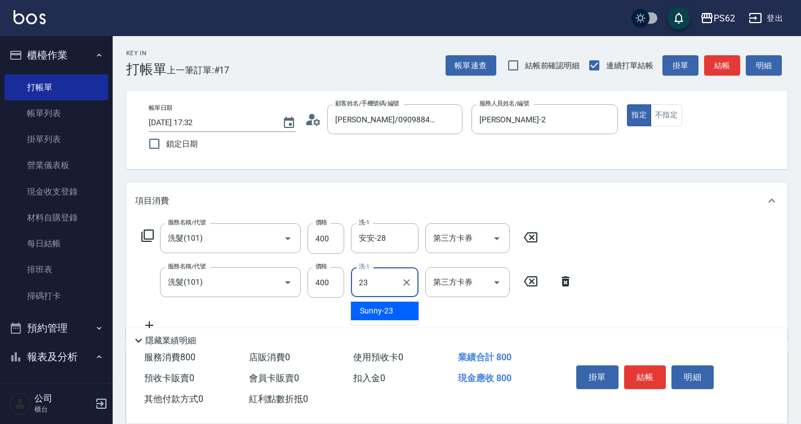
type input "2"
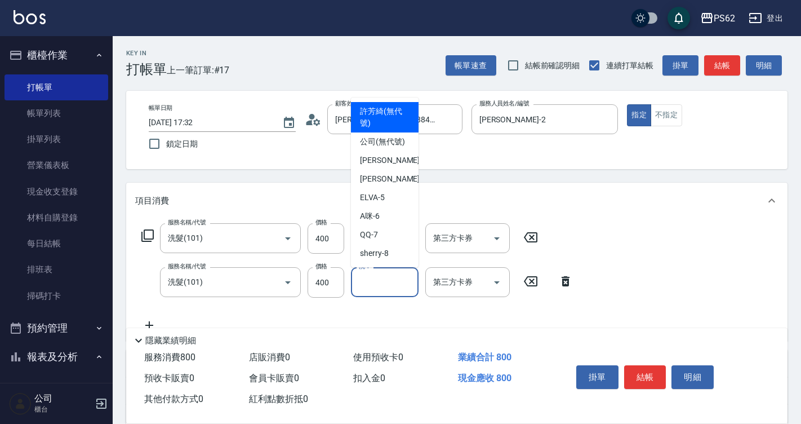
type input "[PERSON_NAME](無代號)"
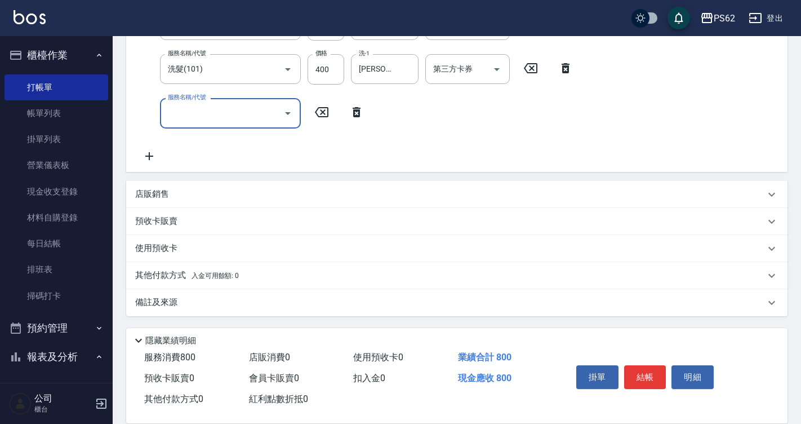
scroll to position [214, 0]
click at [406, 70] on icon "Clear" at bounding box center [406, 68] width 11 height 11
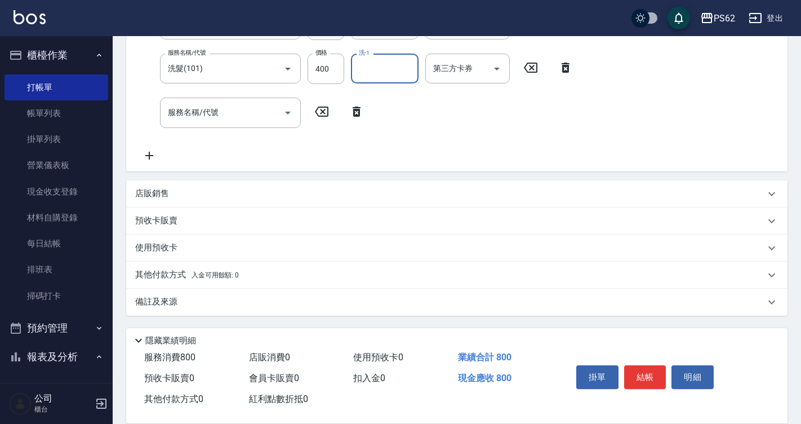
scroll to position [0, 0]
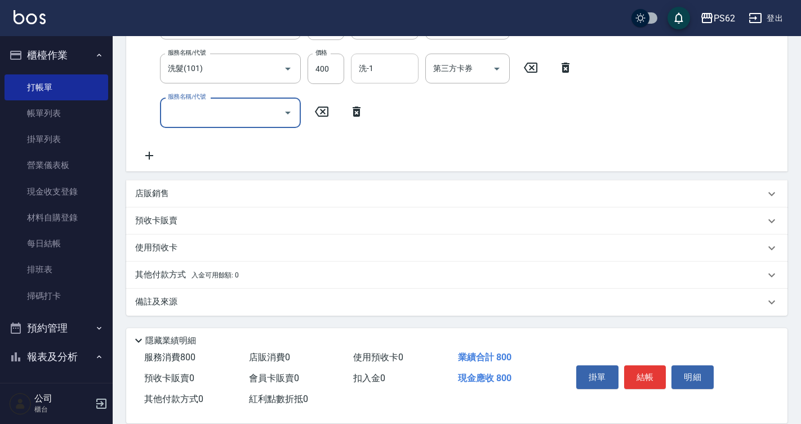
click at [242, 109] on input "服務名稱/代號" at bounding box center [222, 113] width 114 height 20
type input "洗髮(101)"
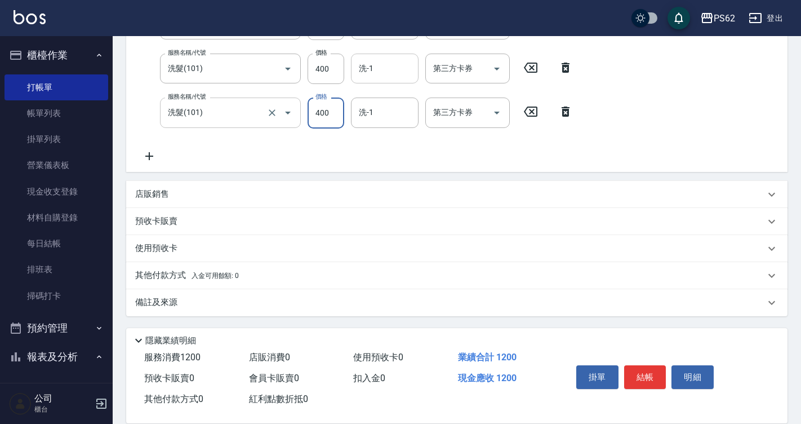
type input "400"
type input "浣熊-25"
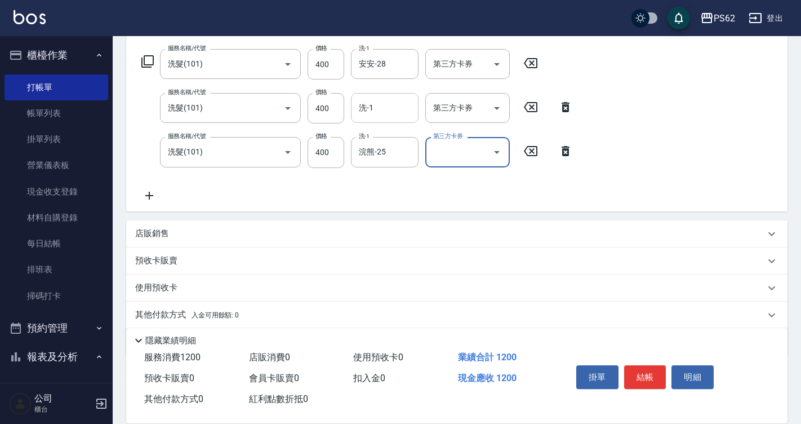
scroll to position [157, 0]
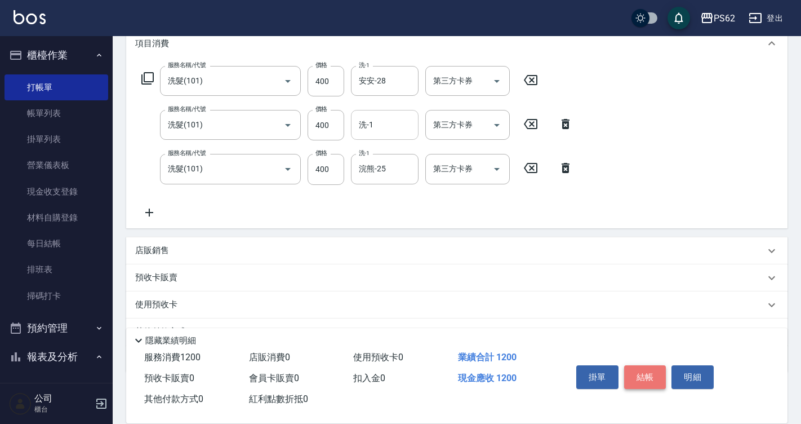
click at [650, 380] on button "結帳" at bounding box center [645, 377] width 42 height 24
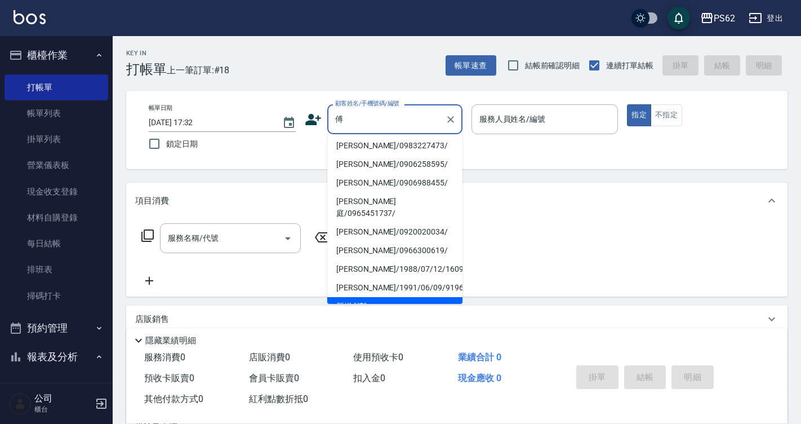
scroll to position [5, 0]
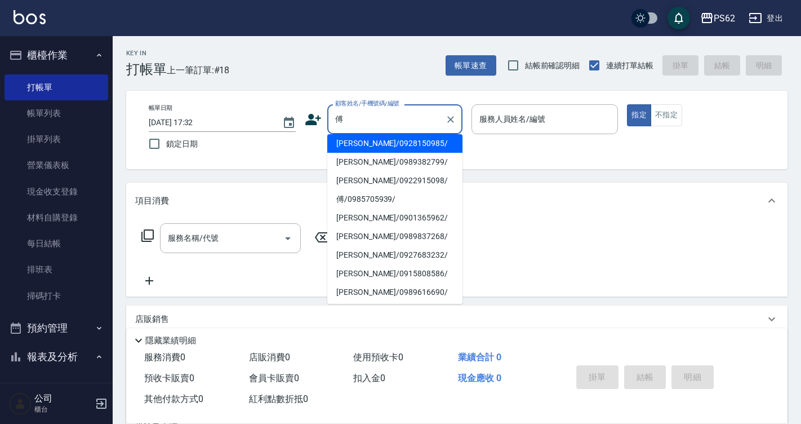
type input "[PERSON_NAME]/0928150985/"
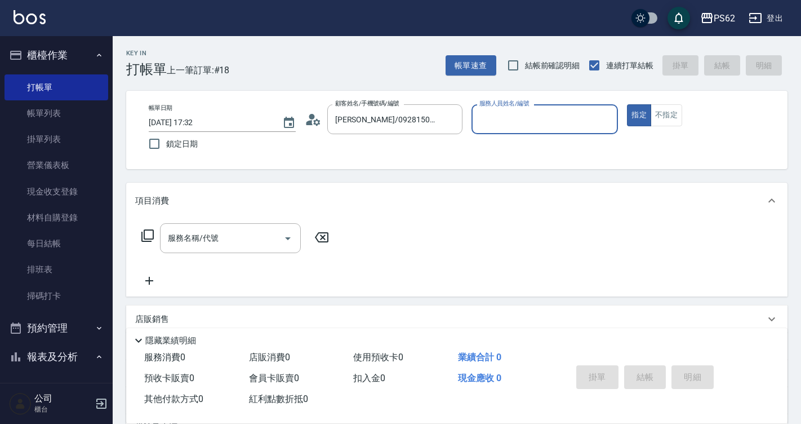
type input "[PERSON_NAME]-2"
click at [627, 104] on button "指定" at bounding box center [639, 115] width 24 height 22
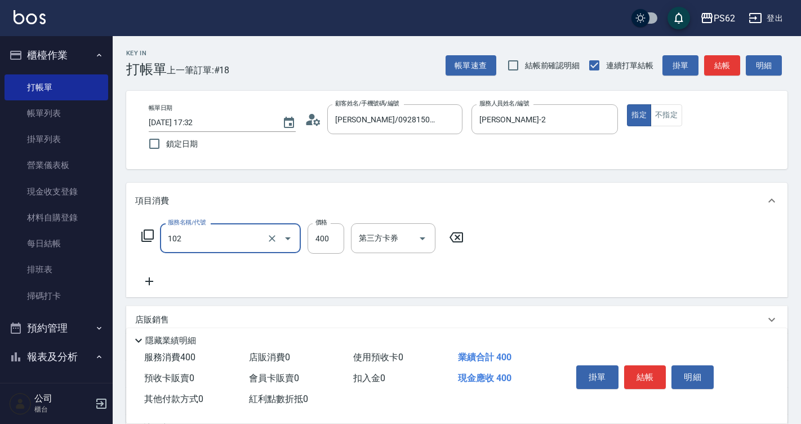
type input "精油洗髮(102)"
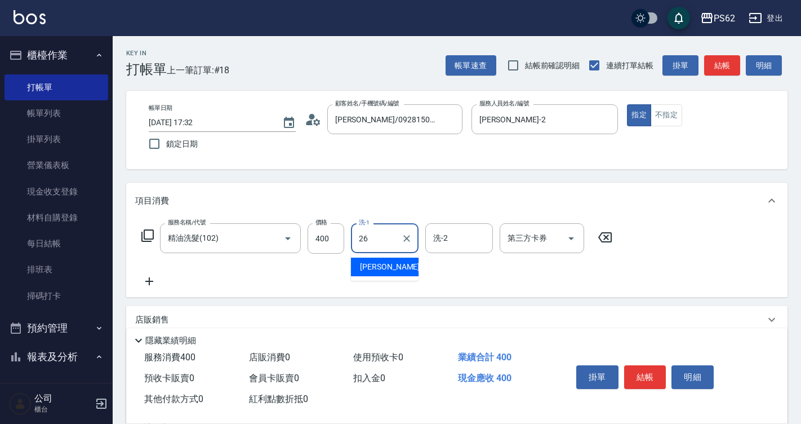
type input "[PERSON_NAME]-26"
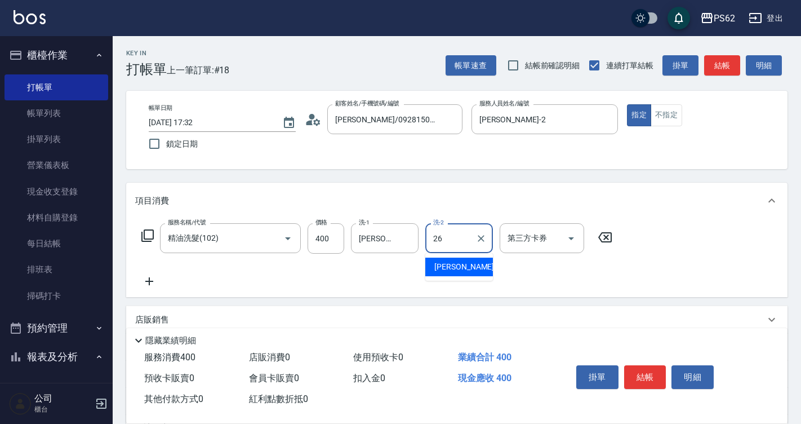
type input "[PERSON_NAME]-26"
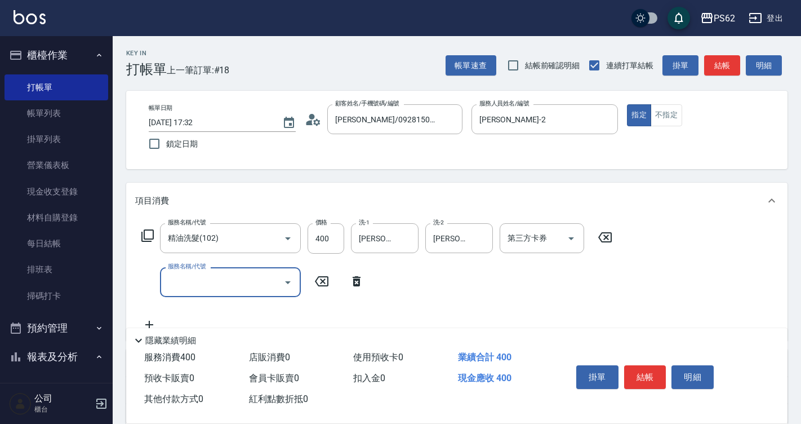
type input "0"
type input "A級單剪400(105)"
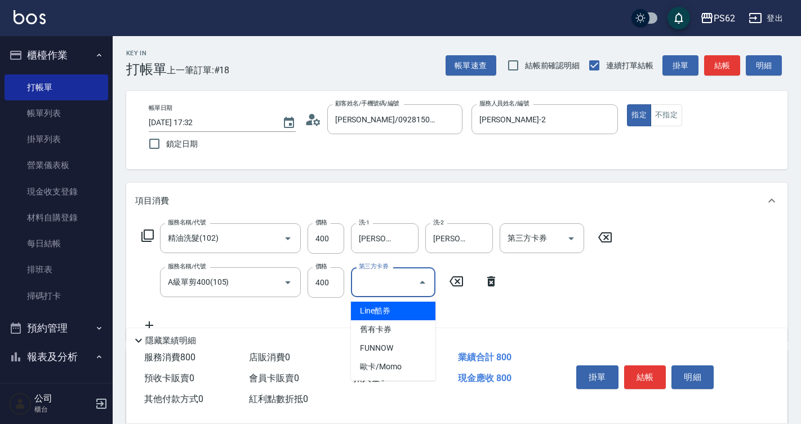
type input "Line酷券"
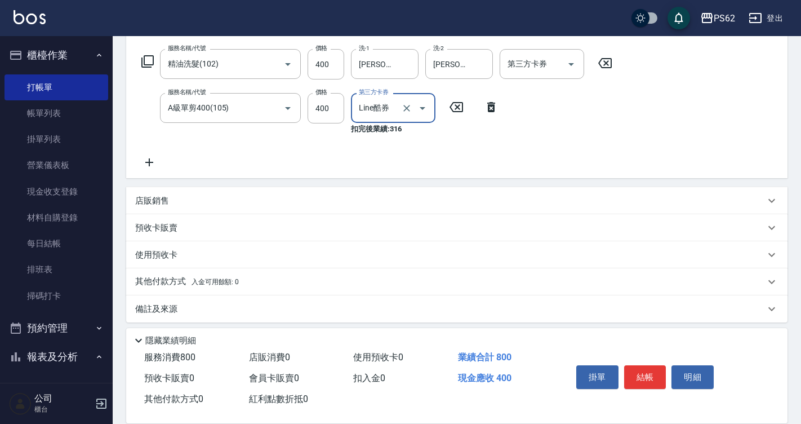
scroll to position [181, 0]
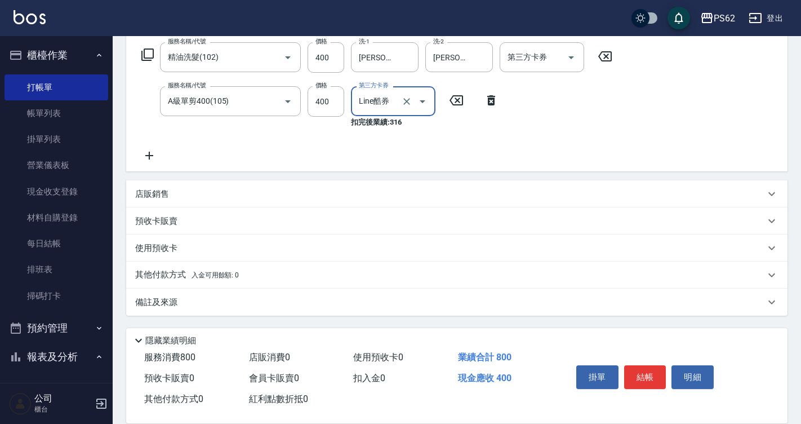
click at [406, 101] on icon "Clear" at bounding box center [406, 101] width 7 height 7
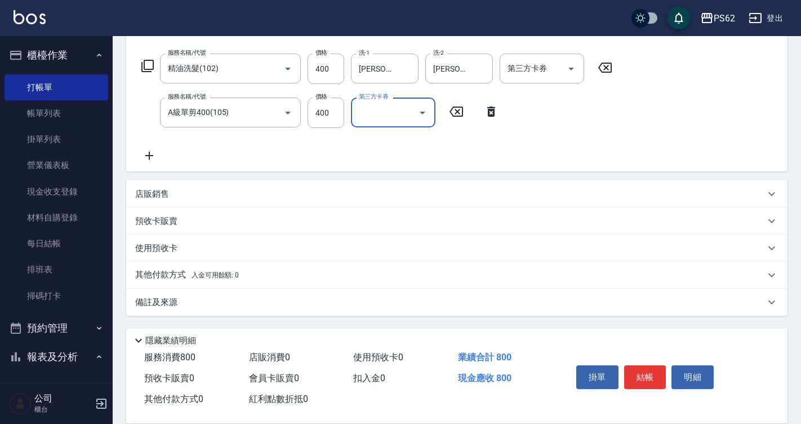
scroll to position [170, 0]
click at [145, 162] on icon at bounding box center [149, 156] width 28 height 14
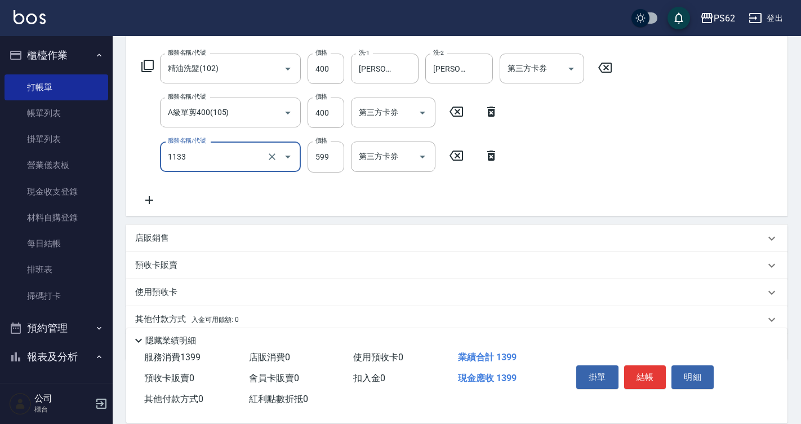
type input "洗剪去角質(1133)"
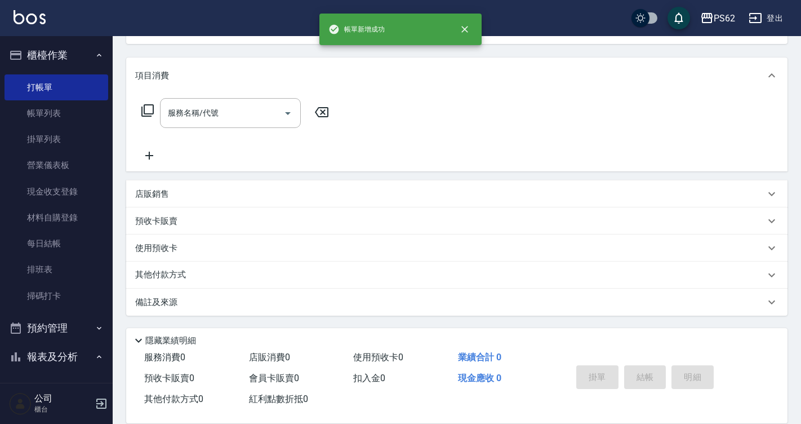
scroll to position [0, 0]
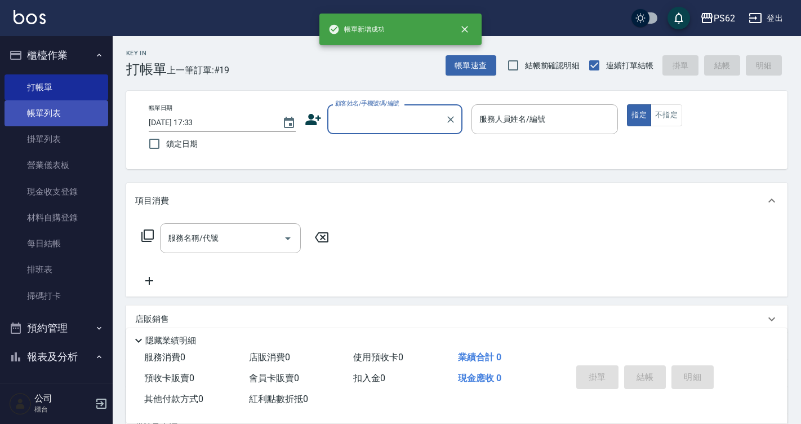
click at [66, 126] on link "掛單列表" at bounding box center [57, 139] width 104 height 26
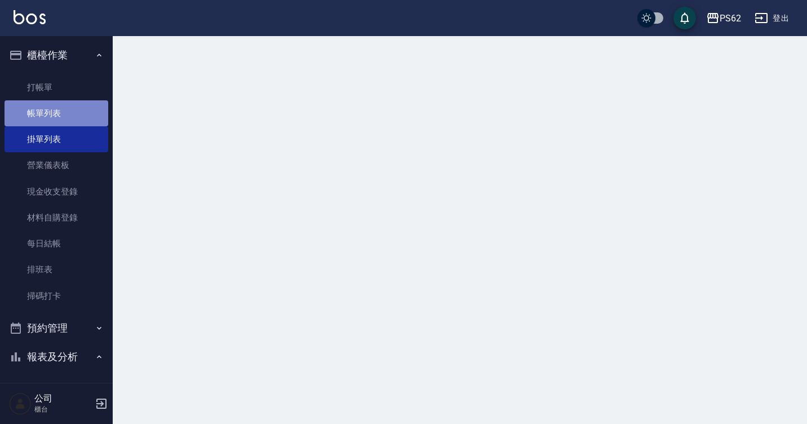
click at [66, 115] on link "帳單列表" at bounding box center [57, 113] width 104 height 26
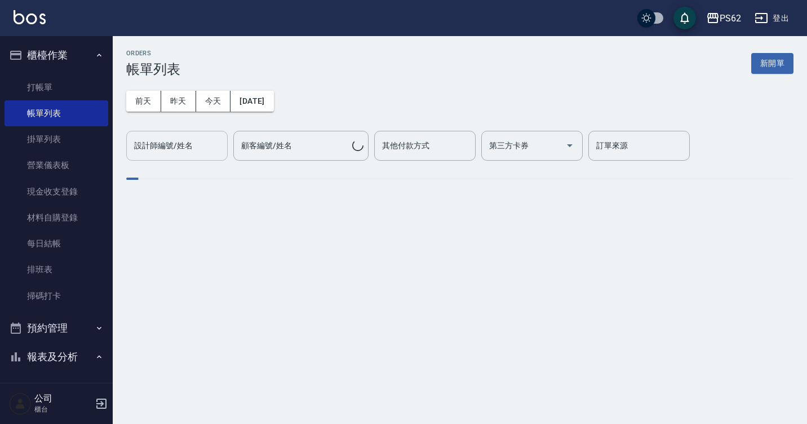
click at [175, 159] on div "設計師編號/姓名" at bounding box center [176, 146] width 101 height 30
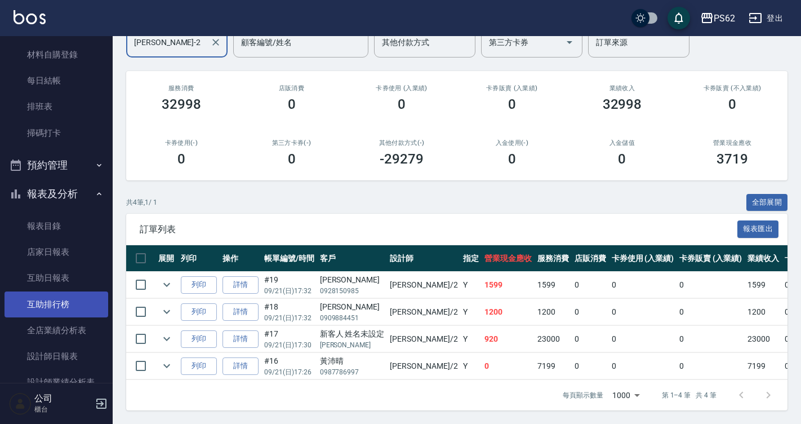
scroll to position [225, 0]
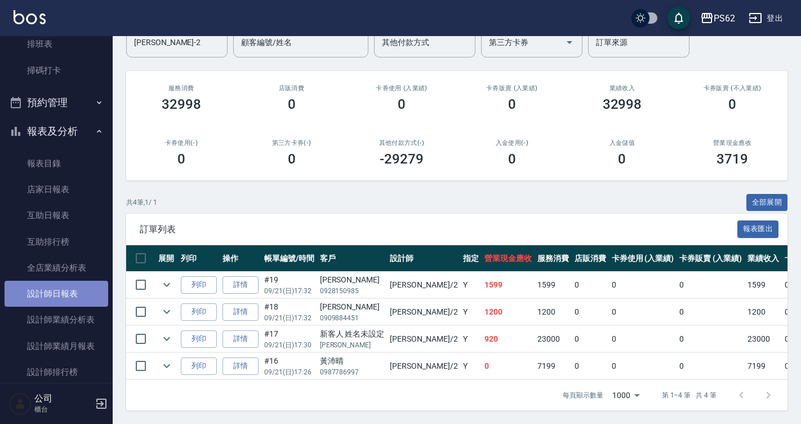
click at [56, 297] on link "設計師日報表" at bounding box center [57, 294] width 104 height 26
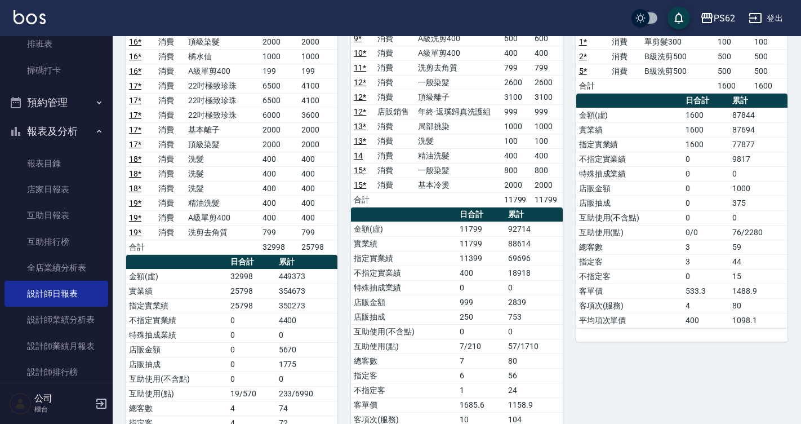
scroll to position [169, 0]
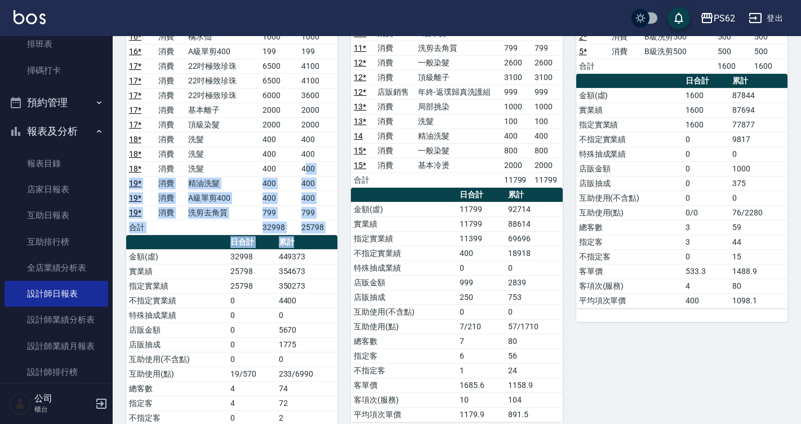
drag, startPoint x: 305, startPoint y: 175, endPoint x: 304, endPoint y: 249, distance: 73.8
click at [304, 246] on div "單號 類別 項目 金額 業績 16 * 消費 卸加接 4000 4000 16 * 消費 頂級染髮 2000 2000 16 * 消費 橘水仙 1000 10…" at bounding box center [231, 228] width 211 height 484
click at [303, 259] on td "449373" at bounding box center [307, 256] width 62 height 15
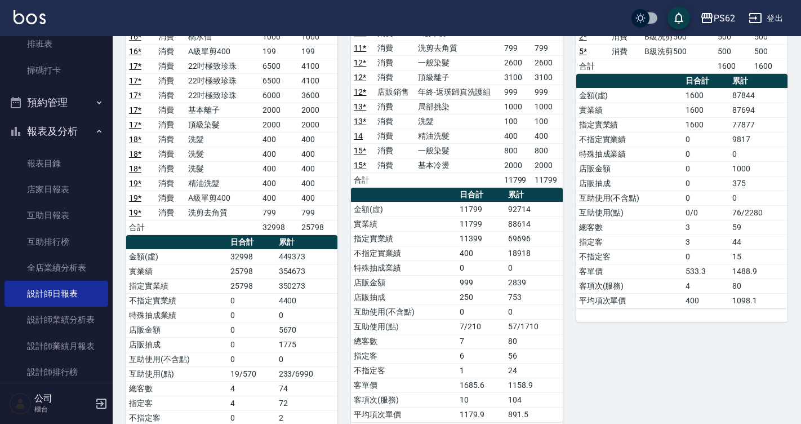
click at [303, 266] on td "354673" at bounding box center [307, 271] width 62 height 15
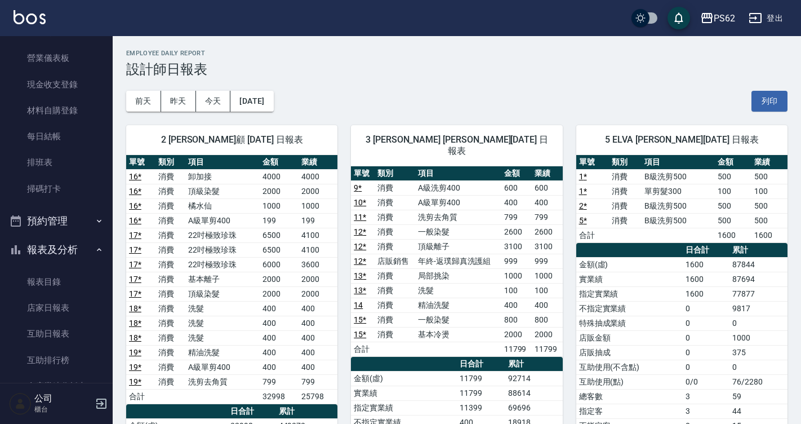
scroll to position [0, 0]
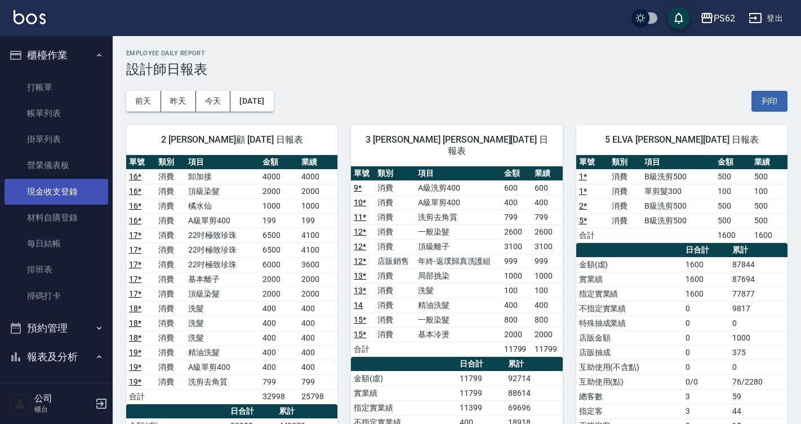
click at [84, 188] on link "現金收支登錄" at bounding box center [57, 192] width 104 height 26
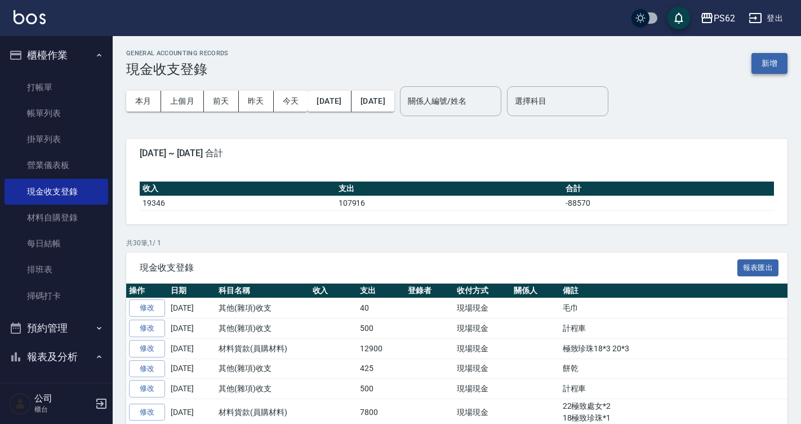
click at [779, 69] on button "新增" at bounding box center [770, 63] width 36 height 21
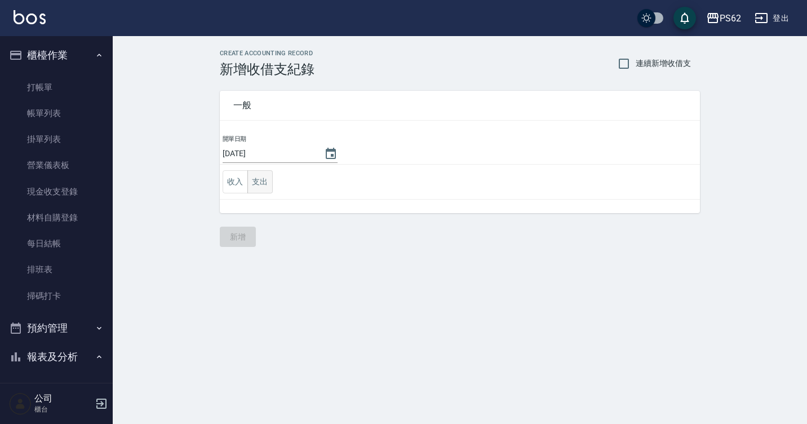
click at [272, 179] on button "支出" at bounding box center [259, 181] width 25 height 23
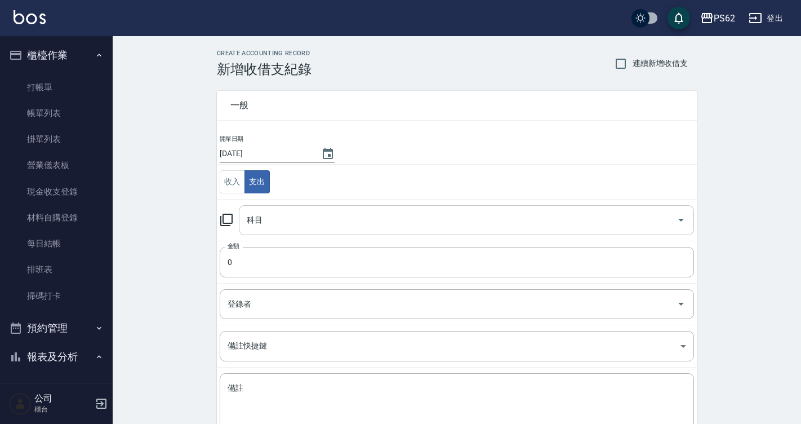
click at [275, 210] on input "科目" at bounding box center [458, 220] width 428 height 20
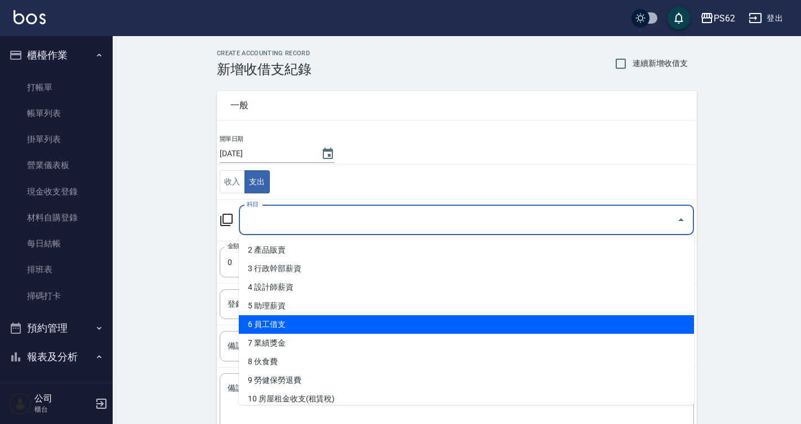
scroll to position [113, 0]
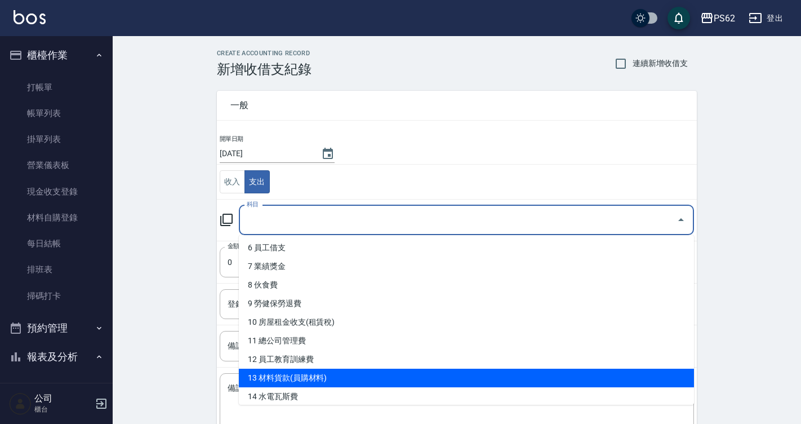
click at [323, 375] on li "13 材料貨款(員購材料)" at bounding box center [466, 378] width 455 height 19
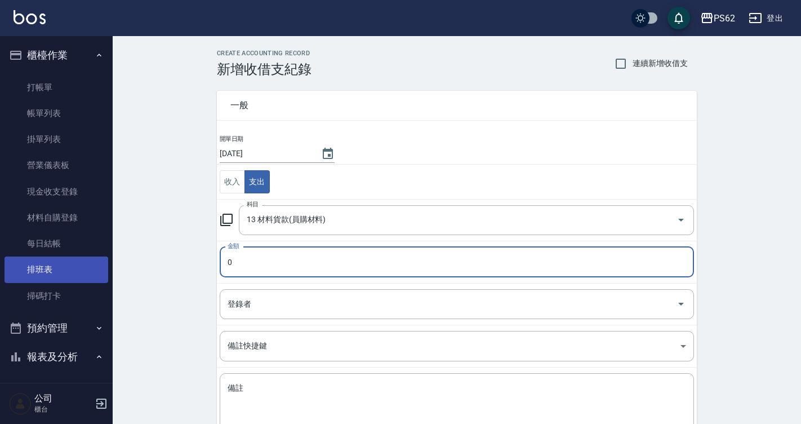
click at [62, 268] on link "排班表" at bounding box center [57, 269] width 104 height 26
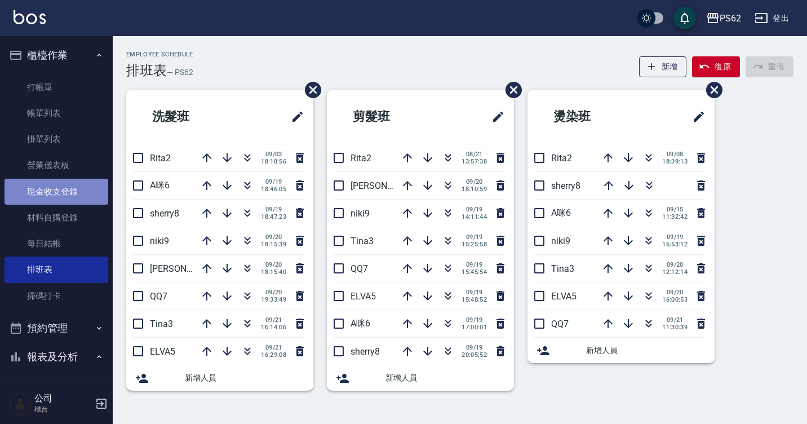
click at [69, 184] on link "現金收支登錄" at bounding box center [57, 192] width 104 height 26
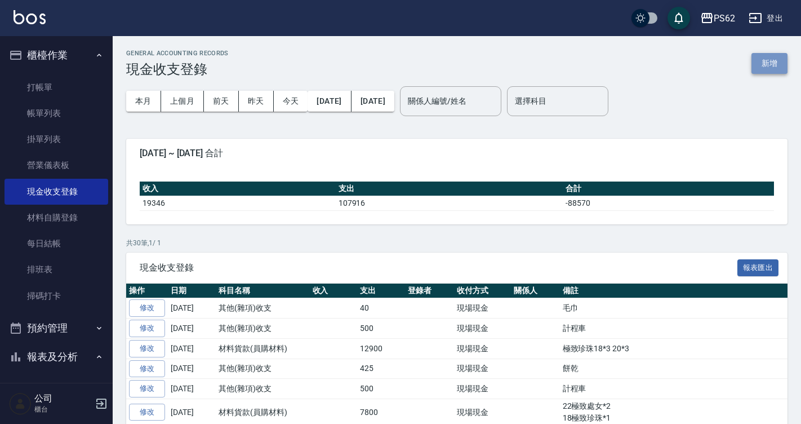
click at [770, 66] on button "新增" at bounding box center [770, 63] width 36 height 21
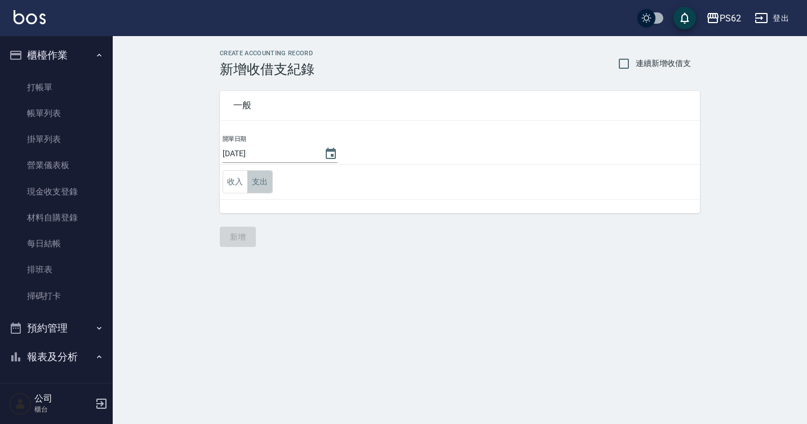
click at [267, 179] on button "支出" at bounding box center [259, 181] width 25 height 23
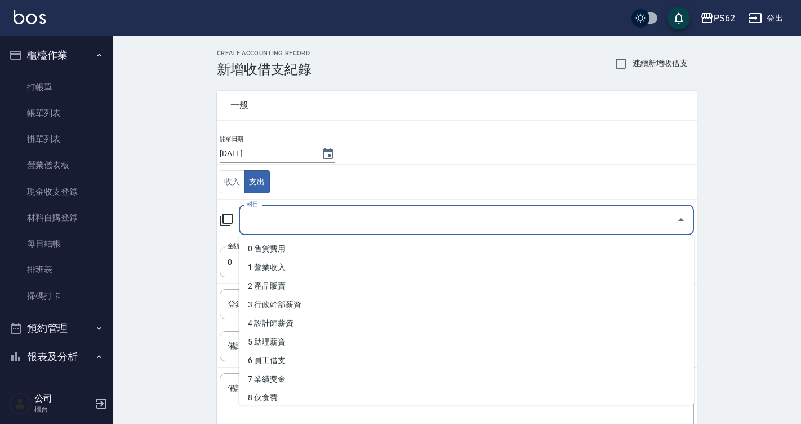
click at [283, 225] on input "科目" at bounding box center [458, 220] width 428 height 20
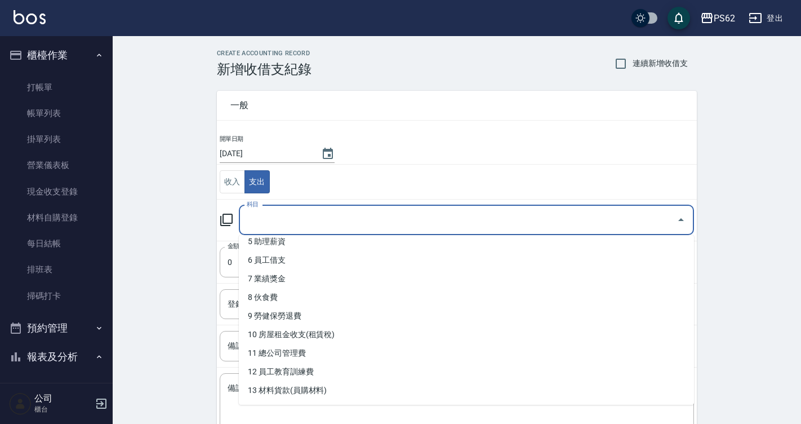
scroll to position [169, 0]
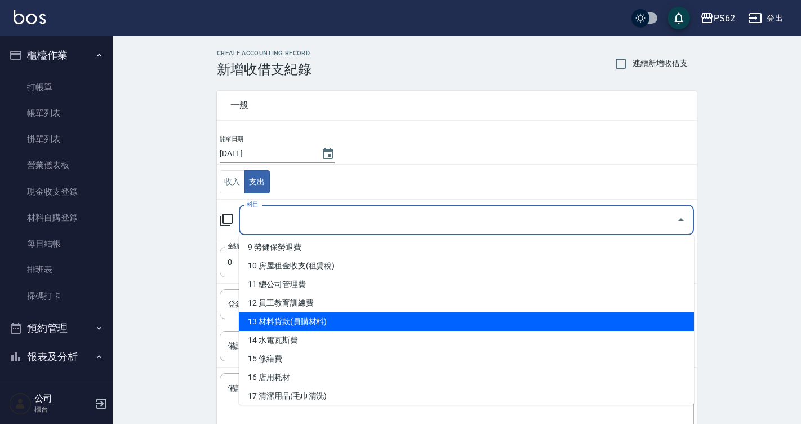
click at [317, 312] on li "13 材料貨款(員購材料)" at bounding box center [466, 321] width 455 height 19
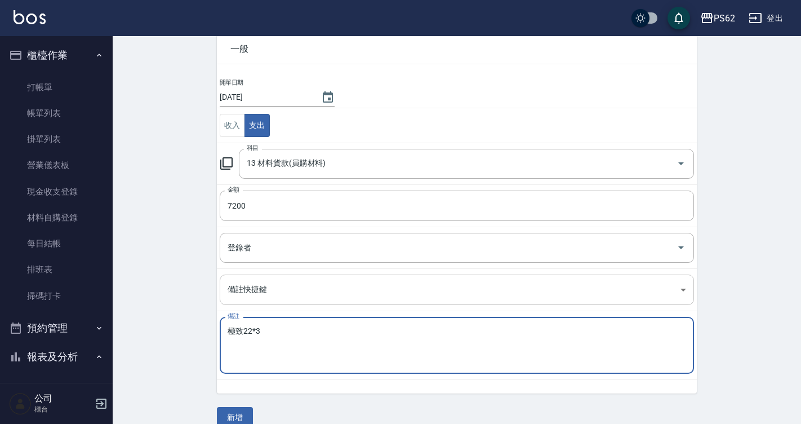
scroll to position [74, 0]
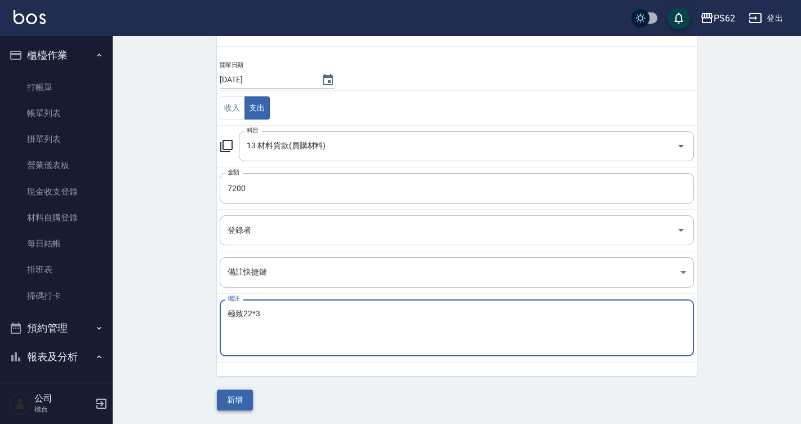
click at [236, 400] on button "新增" at bounding box center [235, 399] width 36 height 21
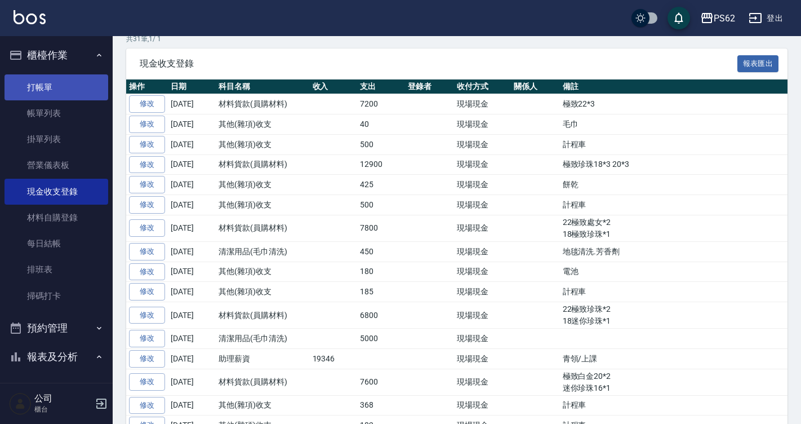
scroll to position [169, 0]
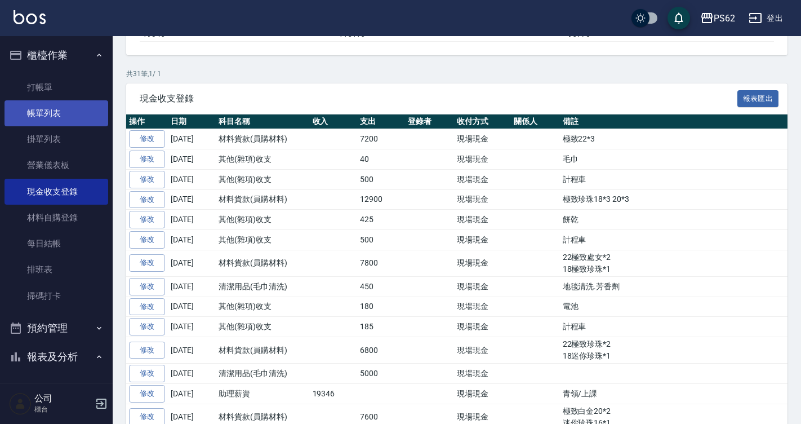
click at [56, 113] on link "帳單列表" at bounding box center [57, 113] width 104 height 26
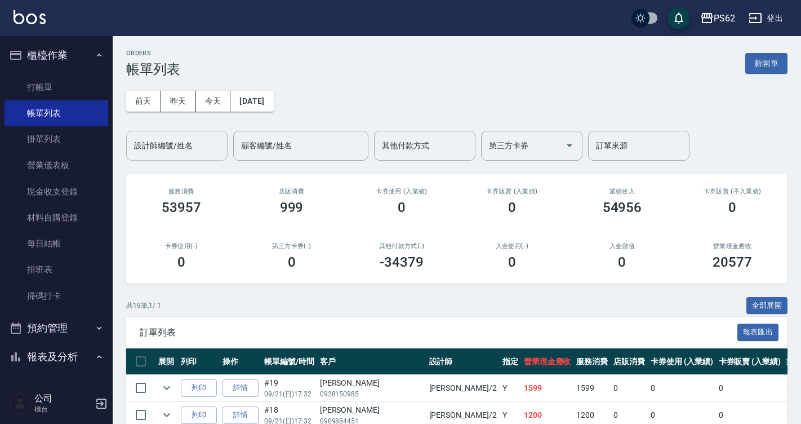
click at [194, 152] on input "設計師編號/姓名" at bounding box center [176, 146] width 91 height 20
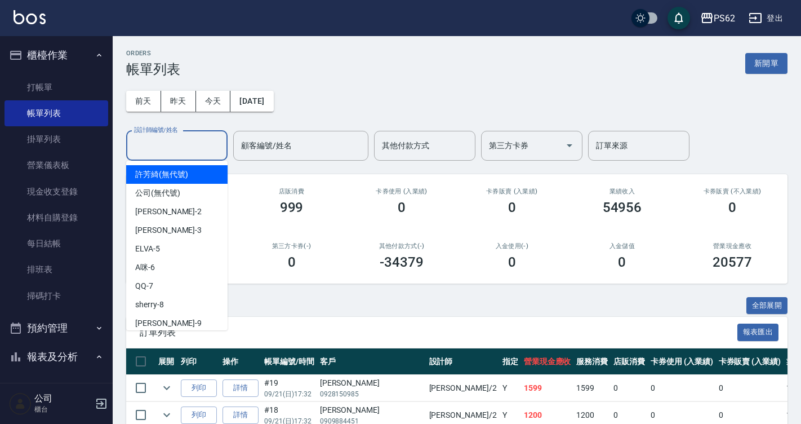
click at [194, 152] on input "設計師編號/姓名" at bounding box center [176, 146] width 91 height 20
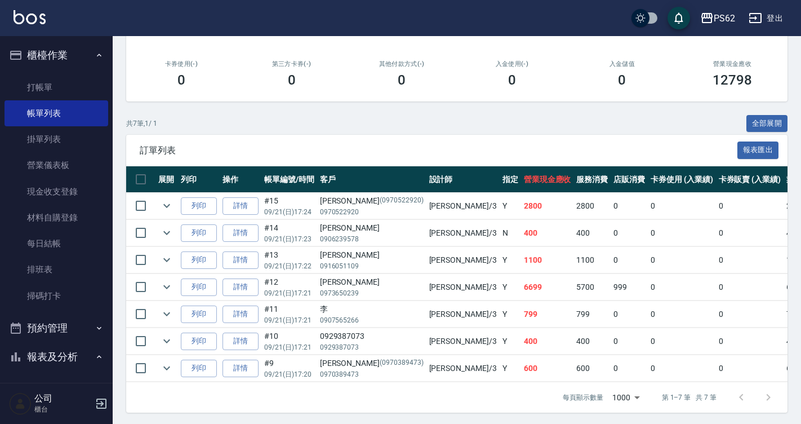
scroll to position [193, 0]
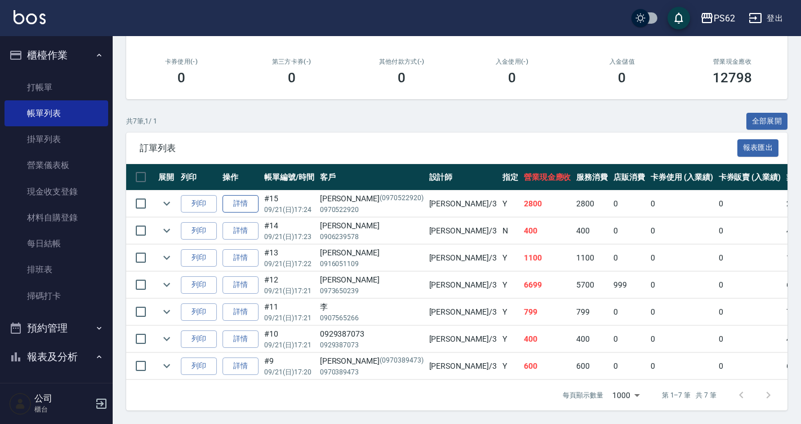
click at [245, 195] on link "詳情" at bounding box center [241, 203] width 36 height 17
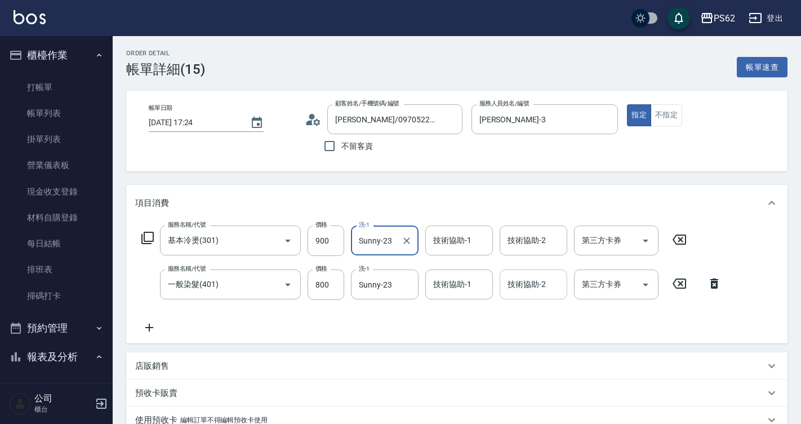
scroll to position [169, 0]
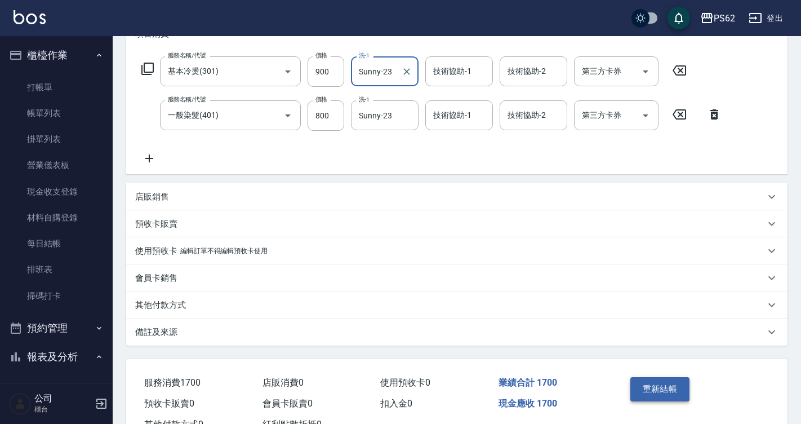
click at [640, 389] on button "重新結帳" at bounding box center [661, 389] width 60 height 24
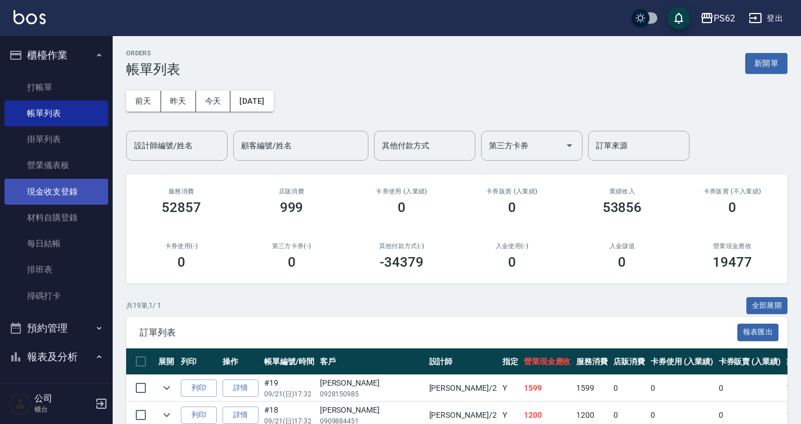
click at [74, 197] on link "現金收支登錄" at bounding box center [57, 192] width 104 height 26
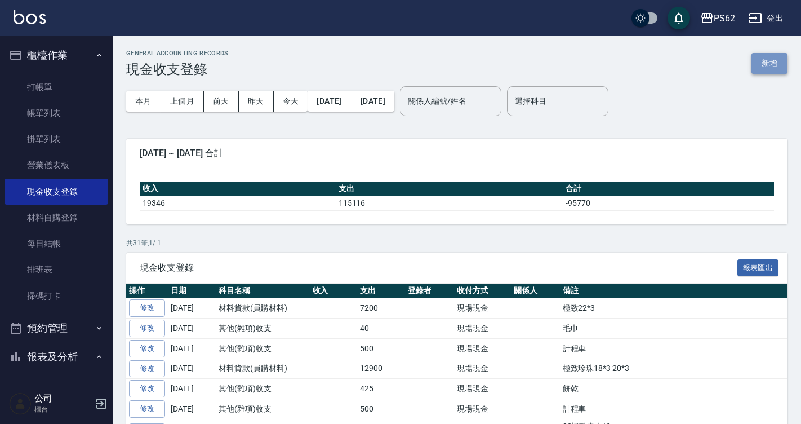
click at [765, 65] on button "新增" at bounding box center [770, 63] width 36 height 21
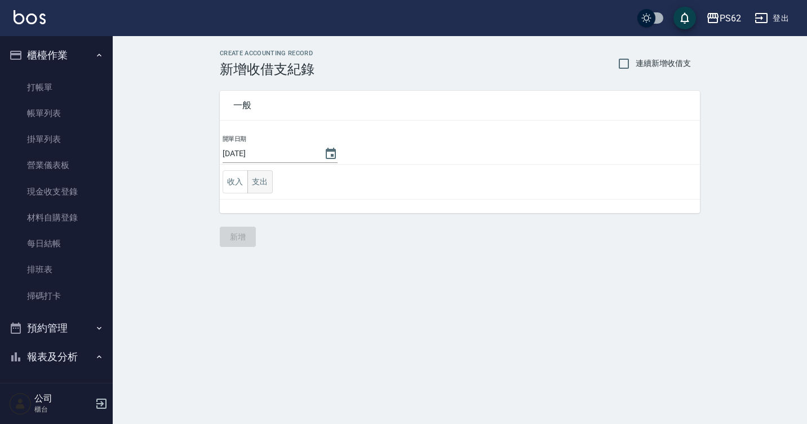
click at [256, 171] on button "支出" at bounding box center [259, 181] width 25 height 23
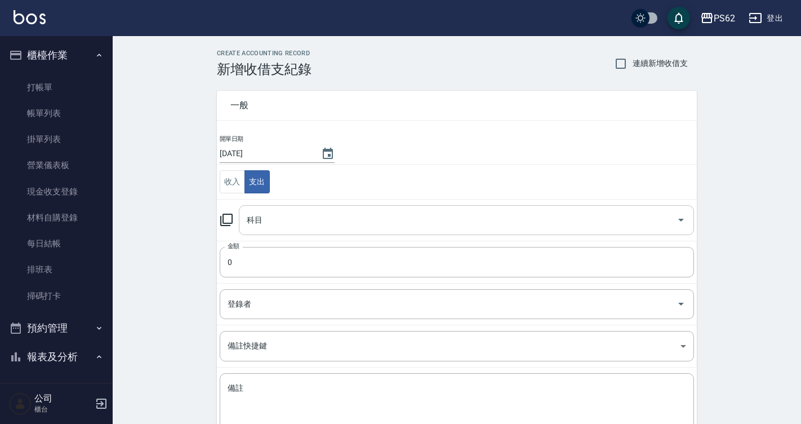
click at [265, 221] on input "科目" at bounding box center [458, 220] width 428 height 20
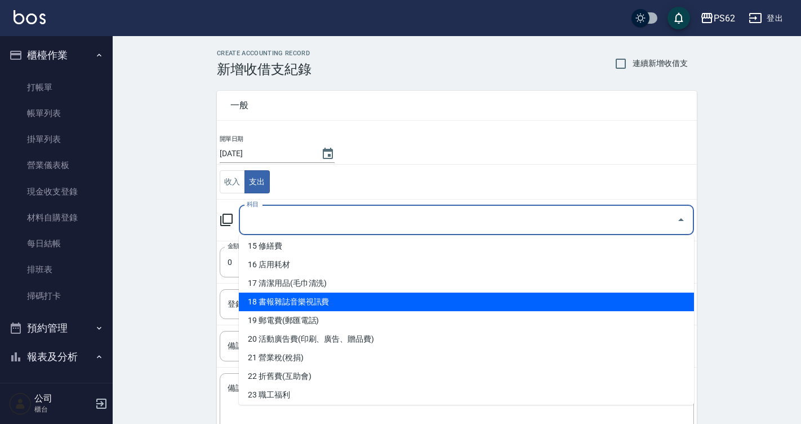
scroll to position [338, 0]
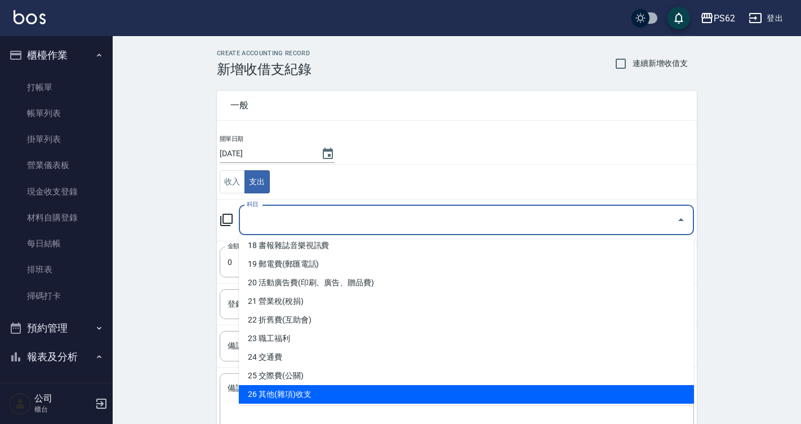
click at [314, 389] on li "26 其他(雜項)收支" at bounding box center [466, 394] width 455 height 19
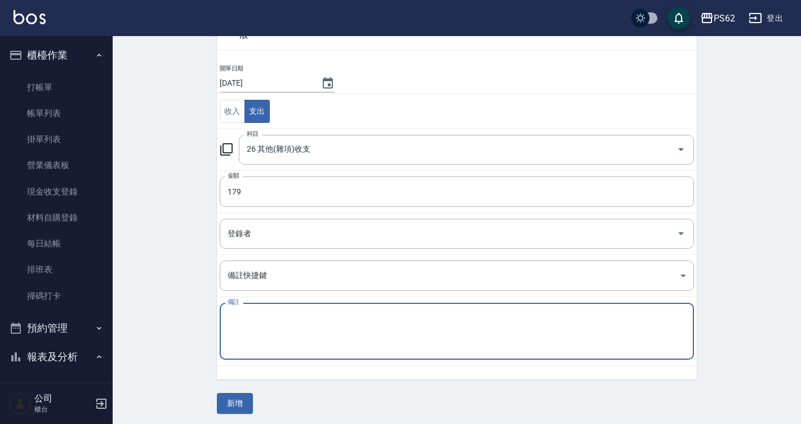
scroll to position [74, 0]
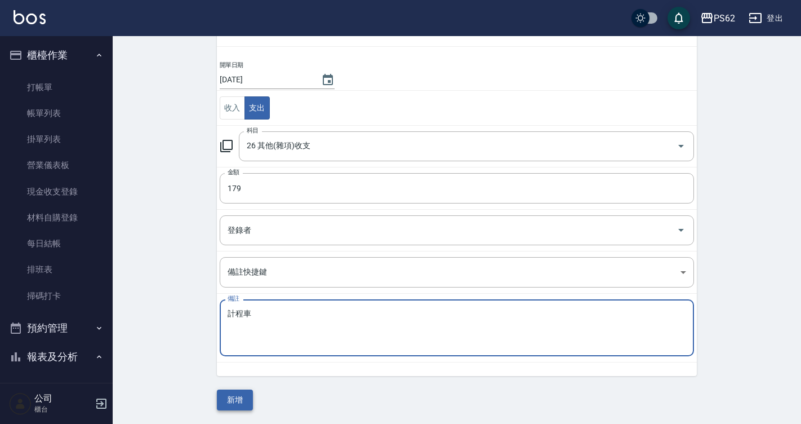
click at [247, 396] on button "新增" at bounding box center [235, 399] width 36 height 21
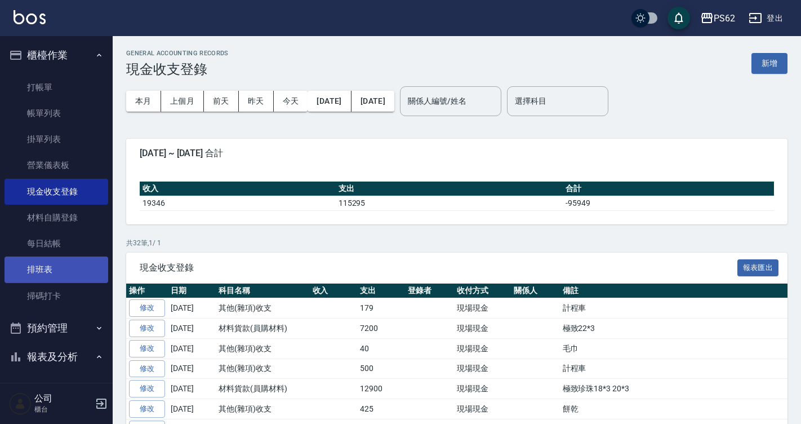
click at [37, 273] on link "排班表" at bounding box center [57, 269] width 104 height 26
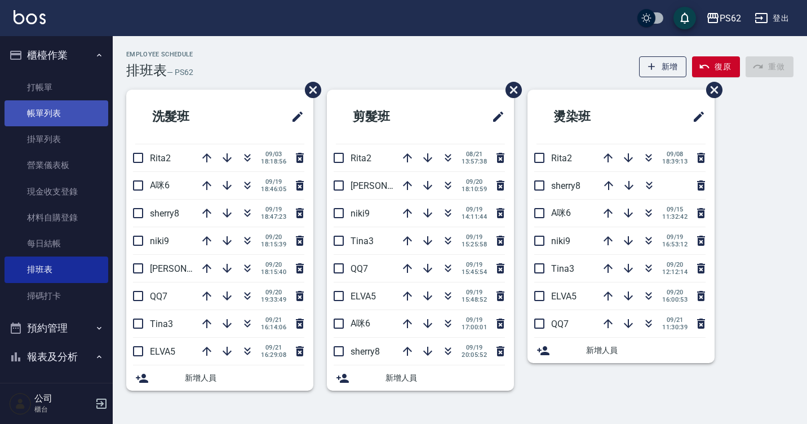
click at [83, 109] on link "帳單列表" at bounding box center [57, 113] width 104 height 26
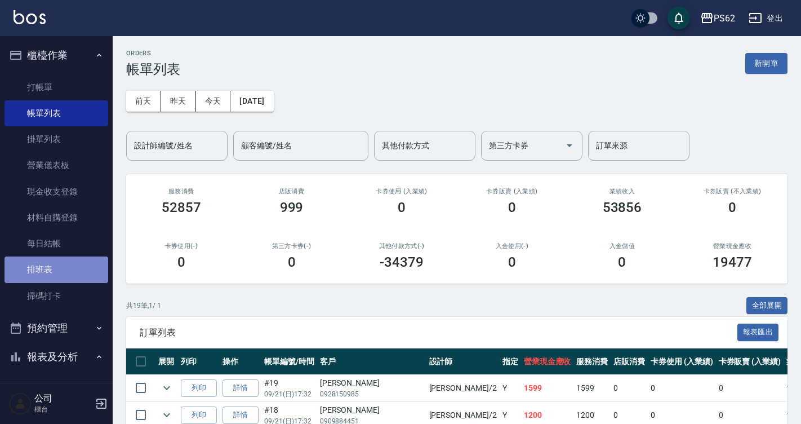
click at [66, 269] on link "排班表" at bounding box center [57, 269] width 104 height 26
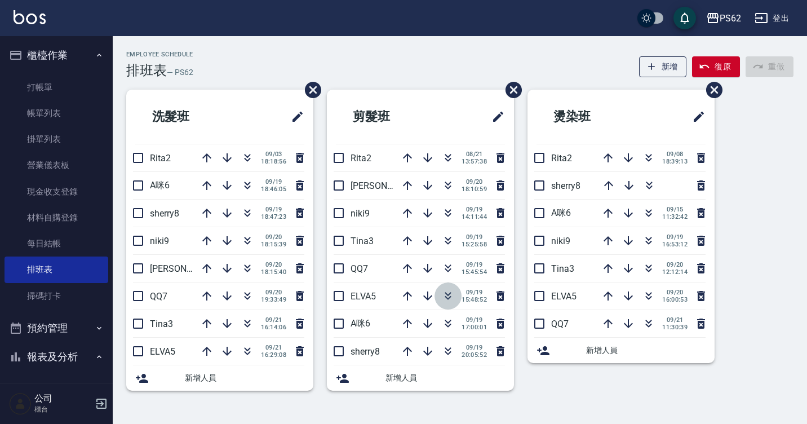
click at [448, 296] on icon "button" at bounding box center [448, 296] width 14 height 14
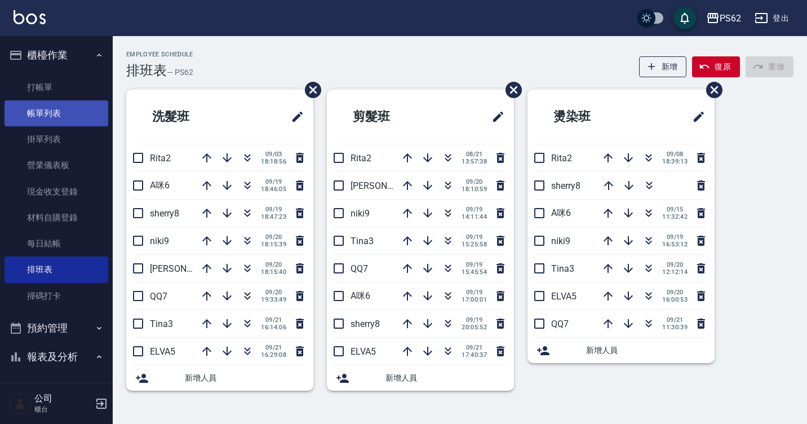
click at [85, 114] on link "帳單列表" at bounding box center [57, 113] width 104 height 26
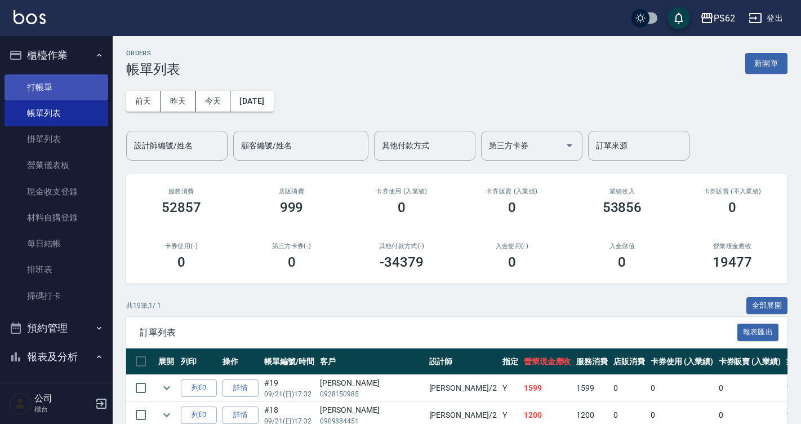
click at [66, 79] on link "打帳單" at bounding box center [57, 87] width 104 height 26
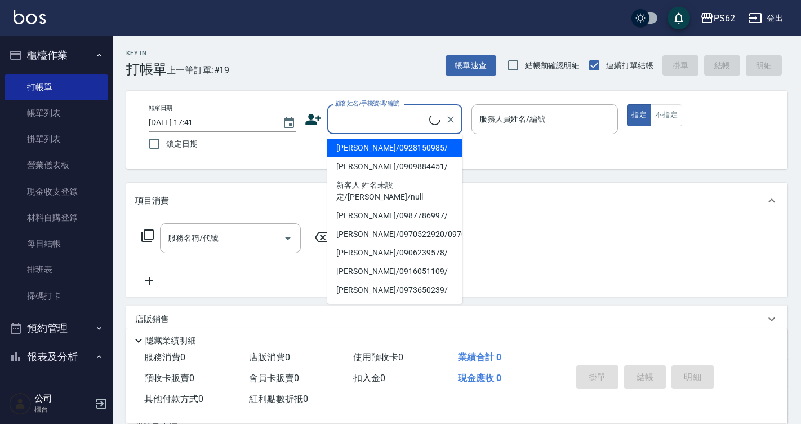
click at [384, 122] on input "顧客姓名/手機號碼/編號" at bounding box center [380, 119] width 97 height 20
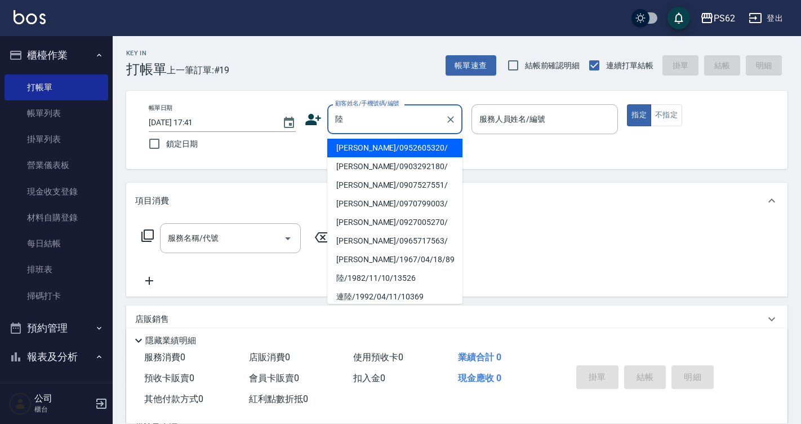
click at [354, 146] on li "[PERSON_NAME]/0952605320/" at bounding box center [394, 148] width 135 height 19
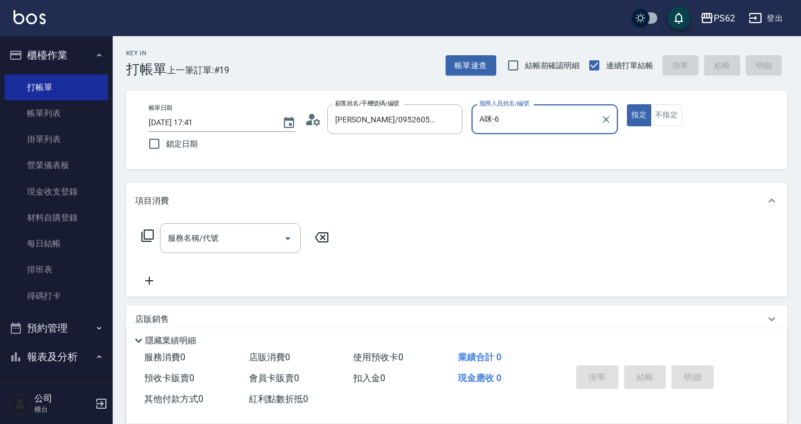
click at [145, 230] on icon at bounding box center [147, 235] width 12 height 12
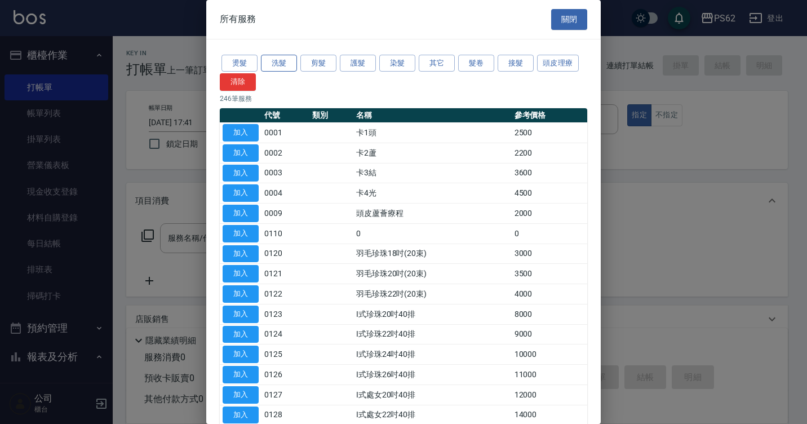
click at [286, 64] on button "洗髮" at bounding box center [279, 63] width 36 height 17
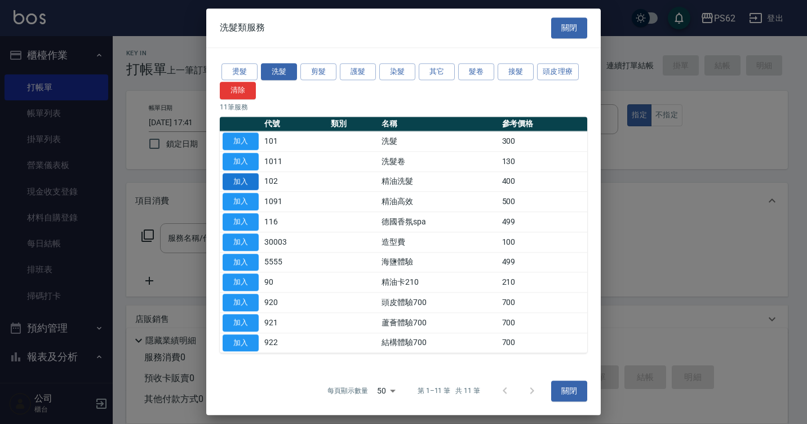
click at [247, 181] on button "加入" at bounding box center [241, 181] width 36 height 17
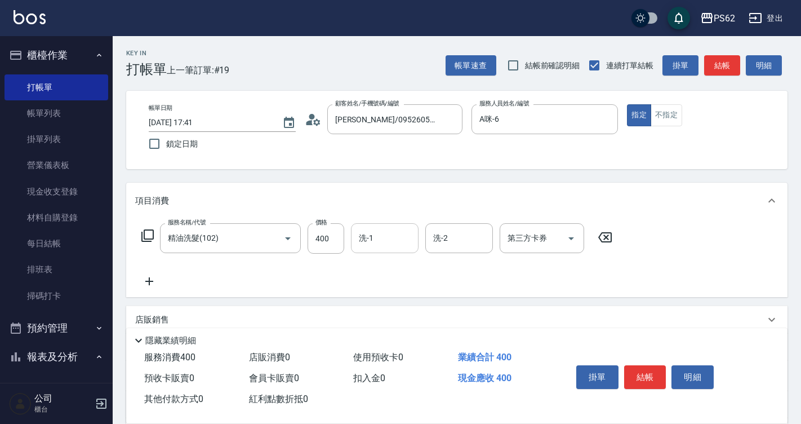
click at [389, 234] on input "洗-1" at bounding box center [384, 238] width 57 height 20
click at [640, 374] on button "結帳" at bounding box center [645, 377] width 42 height 24
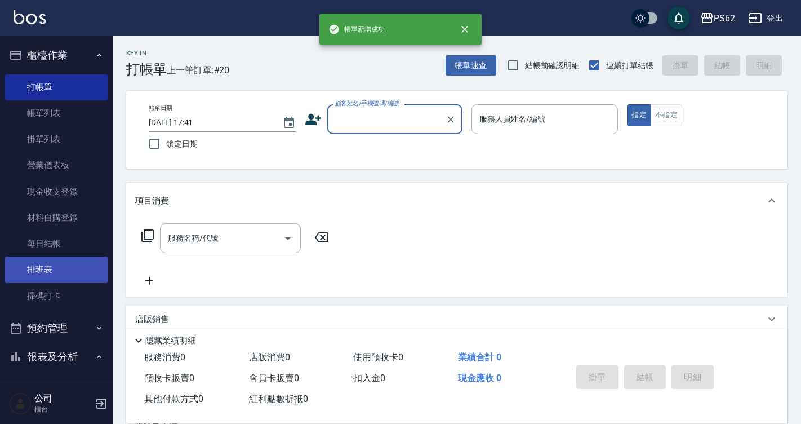
click at [88, 267] on link "排班表" at bounding box center [57, 269] width 104 height 26
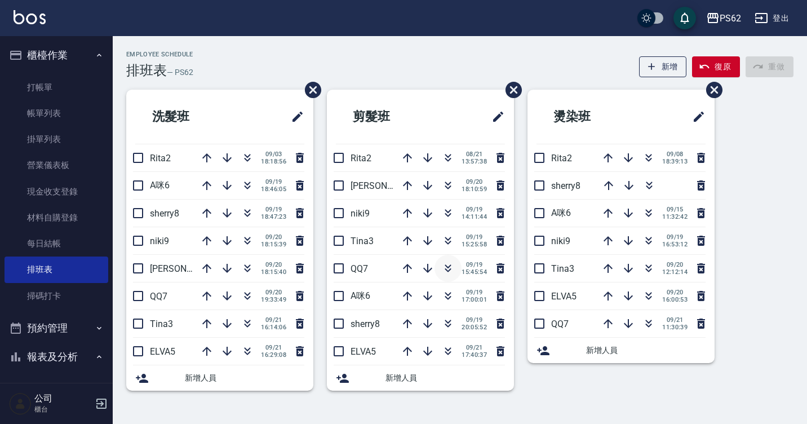
click at [449, 269] on icon "button" at bounding box center [448, 270] width 6 height 4
drag, startPoint x: 72, startPoint y: 116, endPoint x: 271, endPoint y: 242, distance: 235.9
click at [72, 116] on link "帳單列表" at bounding box center [57, 113] width 104 height 26
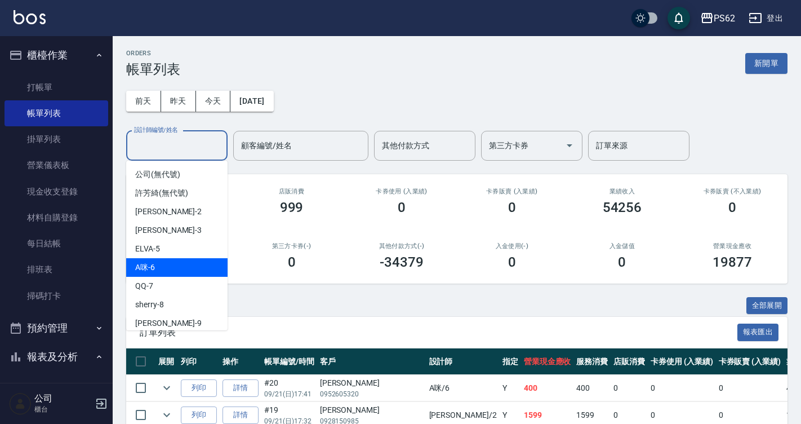
drag, startPoint x: 159, startPoint y: 142, endPoint x: 157, endPoint y: 265, distance: 122.9
click at [157, 265] on div "A咪 -6" at bounding box center [176, 267] width 101 height 19
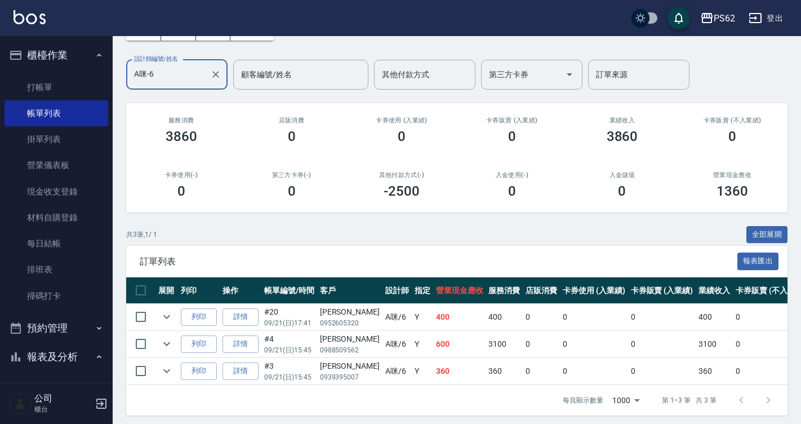
scroll to position [85, 0]
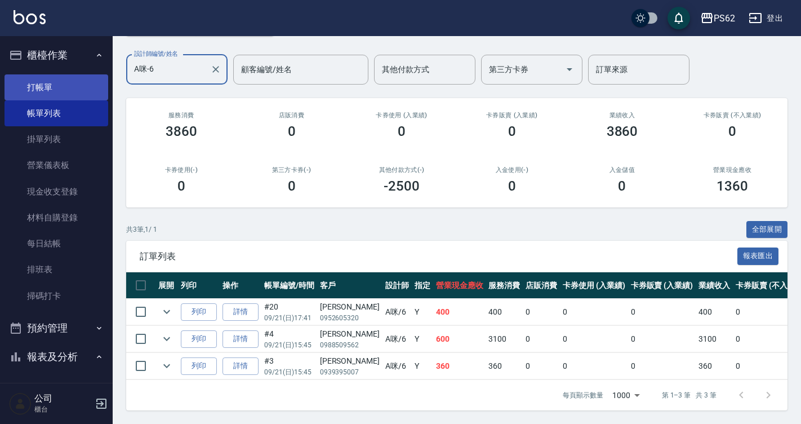
click at [68, 77] on link "打帳單" at bounding box center [57, 87] width 104 height 26
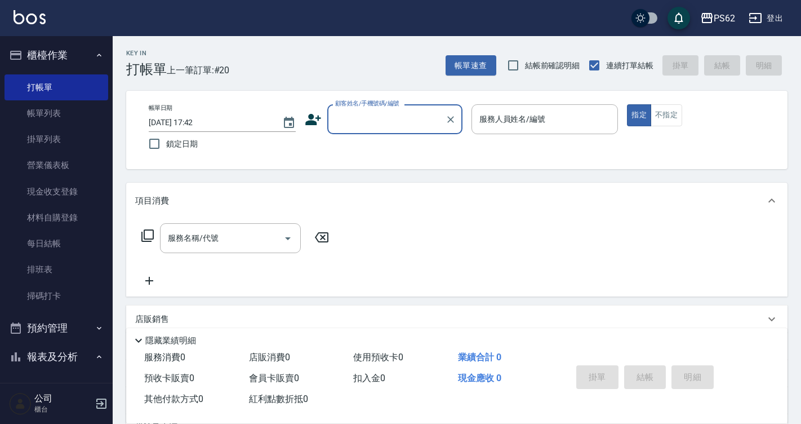
click at [312, 119] on icon at bounding box center [313, 119] width 16 height 11
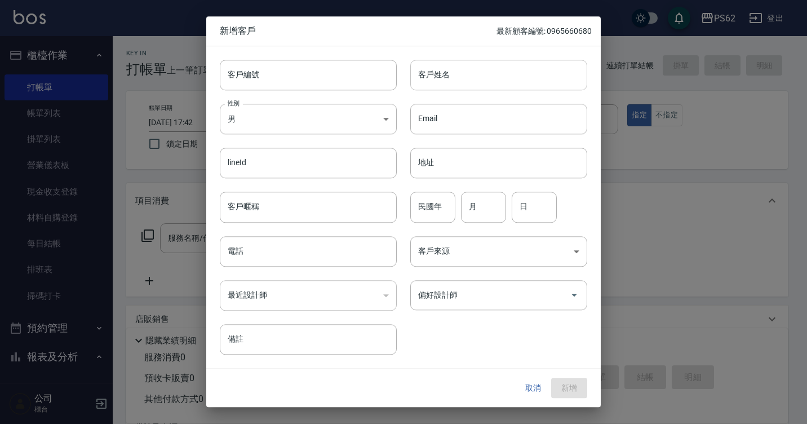
click at [454, 74] on input "客戶姓名" at bounding box center [498, 75] width 177 height 30
click at [306, 263] on input "電話" at bounding box center [308, 251] width 177 height 30
click at [566, 389] on button "新增" at bounding box center [569, 388] width 36 height 21
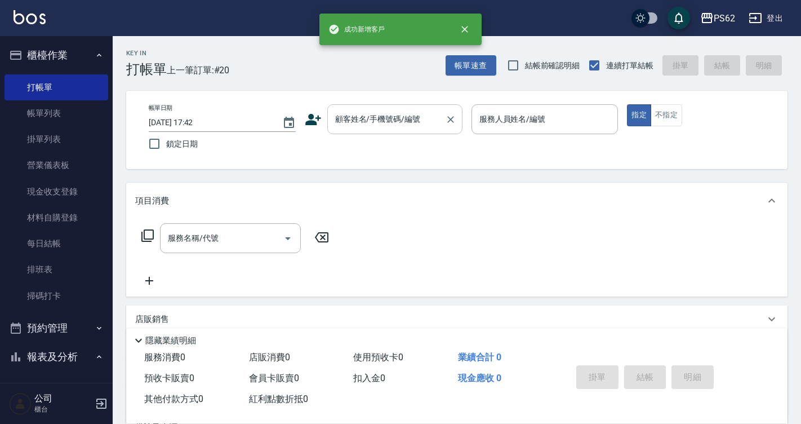
click at [385, 114] on div "顧客姓名/手機號碼/編號 顧客姓名/手機號碼/編號" at bounding box center [394, 119] width 135 height 30
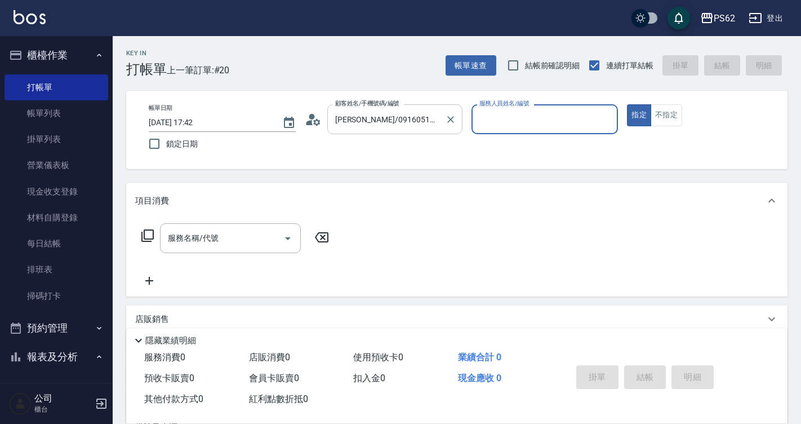
click at [440, 110] on input "[PERSON_NAME]/0916051109/" at bounding box center [386, 119] width 108 height 20
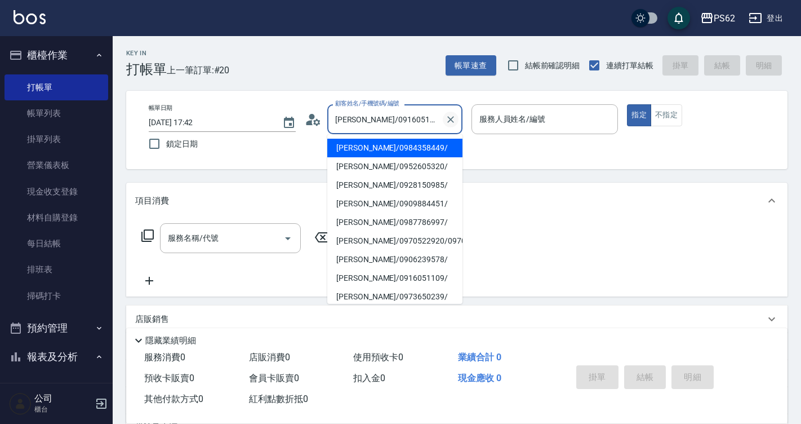
click at [451, 115] on icon "Clear" at bounding box center [450, 119] width 11 height 11
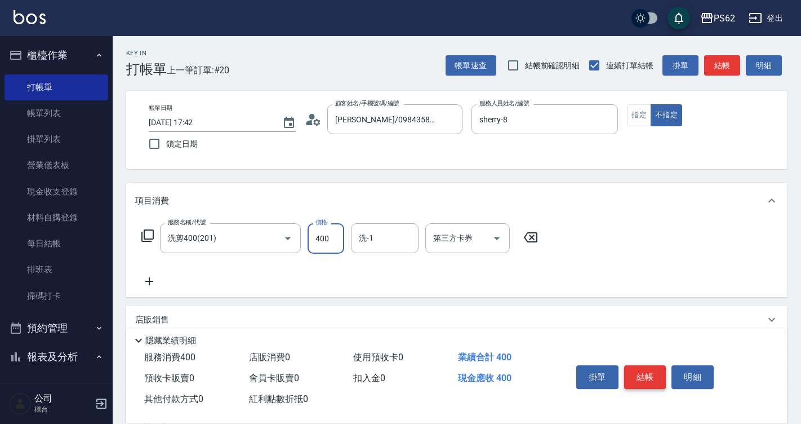
click at [643, 365] on button "結帳" at bounding box center [645, 377] width 42 height 24
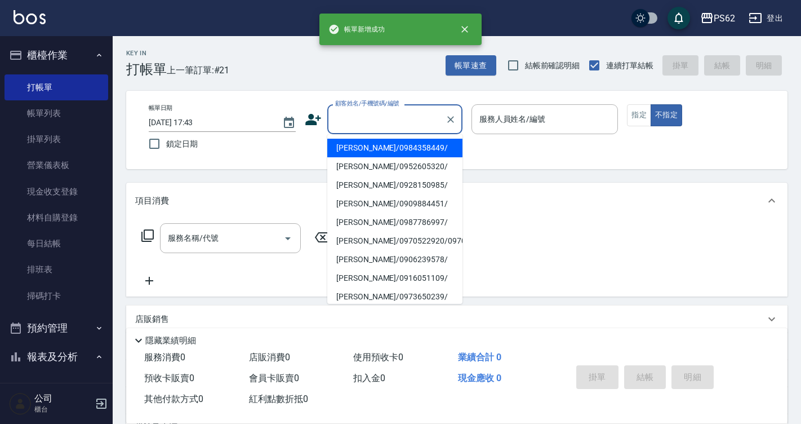
click at [378, 109] on input "顧客姓名/手機號碼/編號" at bounding box center [386, 119] width 108 height 20
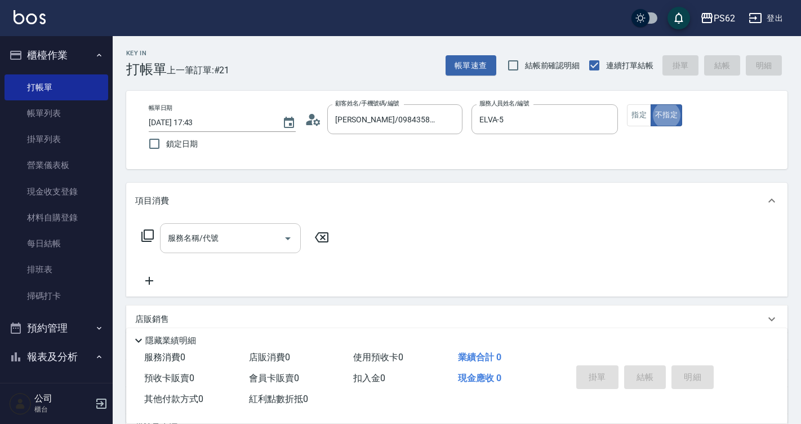
click at [206, 227] on div "服務名稱/代號" at bounding box center [230, 238] width 141 height 30
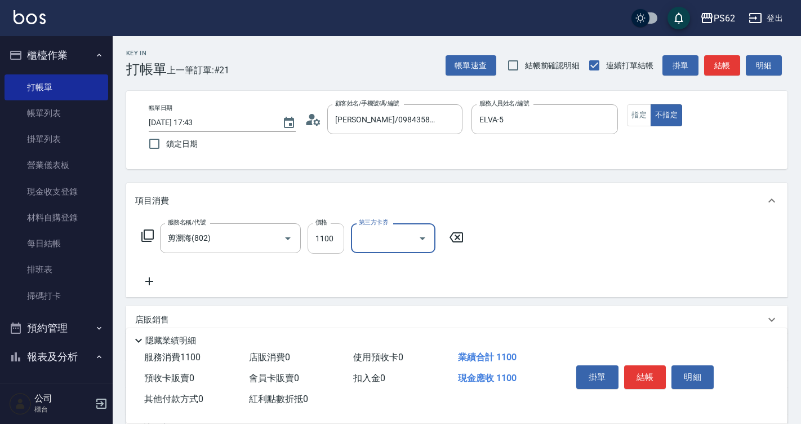
click at [329, 245] on input "1100" at bounding box center [326, 238] width 37 height 30
click at [650, 371] on button "結帳" at bounding box center [645, 377] width 42 height 24
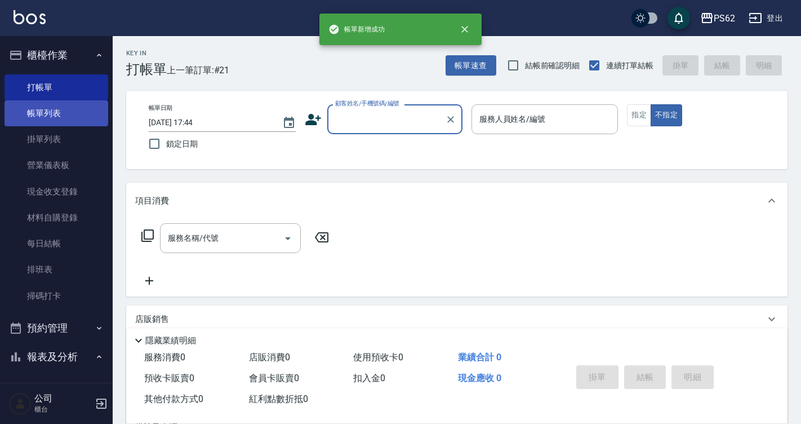
click at [57, 121] on link "帳單列表" at bounding box center [57, 113] width 104 height 26
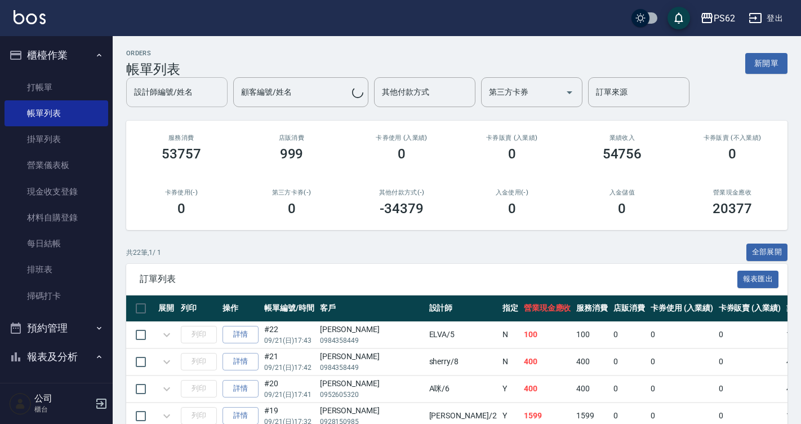
click at [149, 97] on input "設計師編號/姓名" at bounding box center [176, 92] width 91 height 20
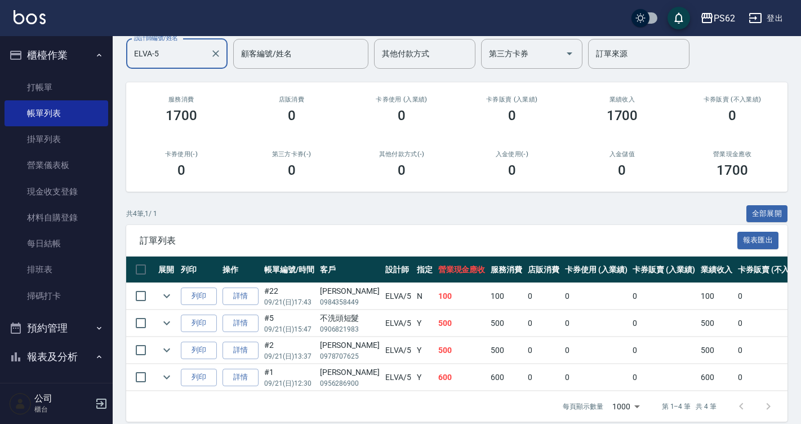
scroll to position [112, 0]
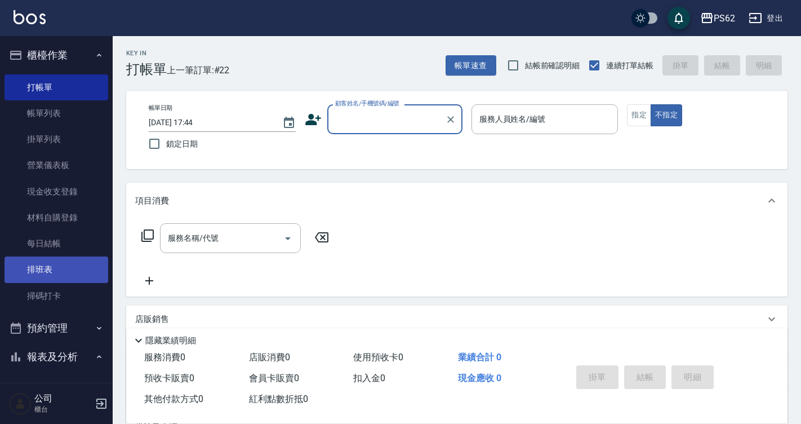
click at [73, 283] on link "掃碼打卡" at bounding box center [57, 296] width 104 height 26
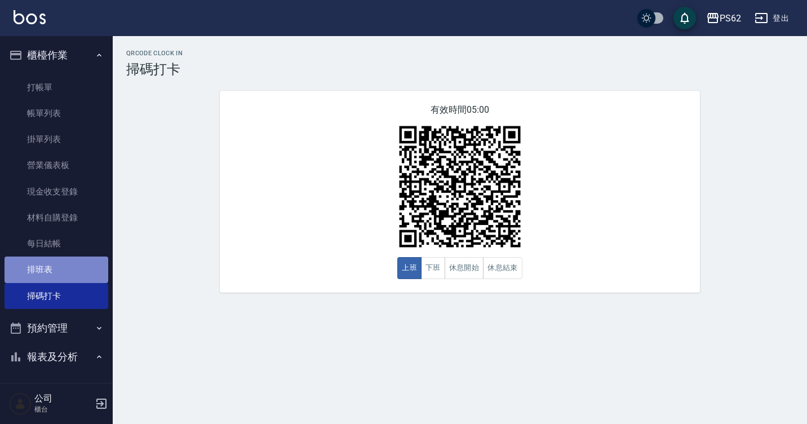
click at [72, 269] on link "排班表" at bounding box center [57, 269] width 104 height 26
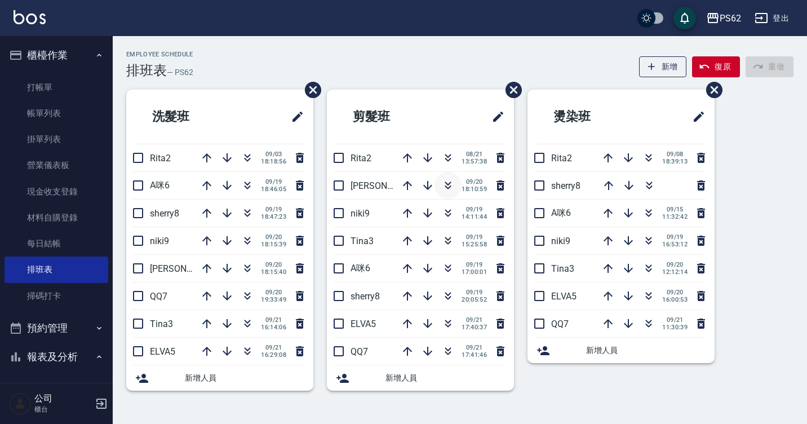
click at [446, 187] on icon "button" at bounding box center [448, 187] width 6 height 4
click at [405, 344] on icon "button" at bounding box center [408, 351] width 14 height 14
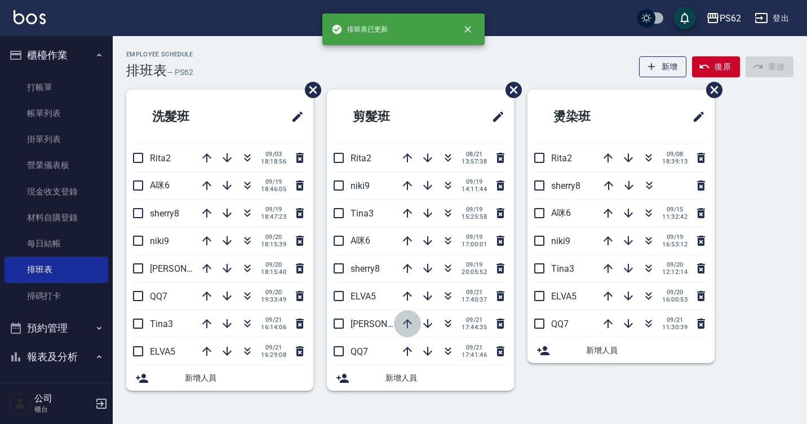
click at [409, 321] on icon "button" at bounding box center [407, 323] width 9 height 9
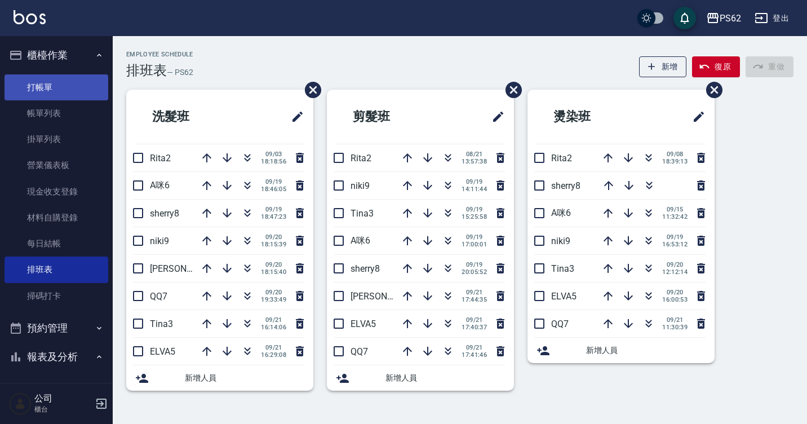
click at [63, 83] on link "打帳單" at bounding box center [57, 87] width 104 height 26
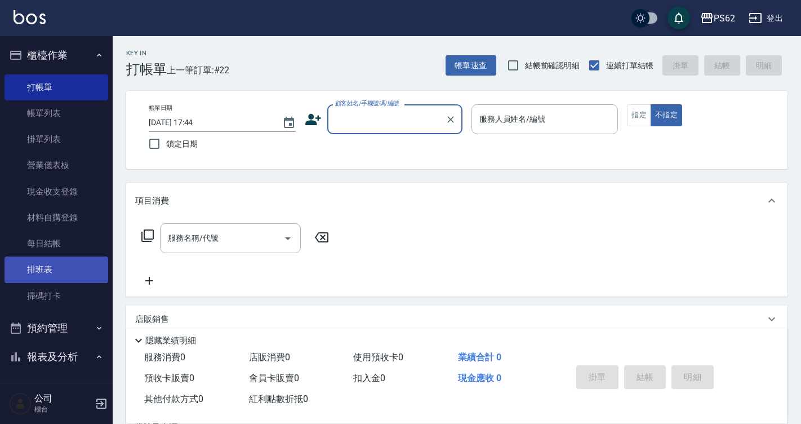
click at [48, 273] on link "排班表" at bounding box center [57, 269] width 104 height 26
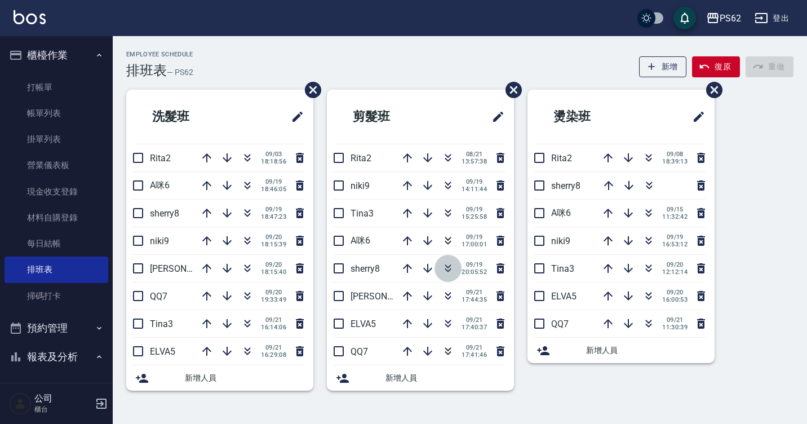
click at [449, 269] on icon "button" at bounding box center [448, 270] width 6 height 4
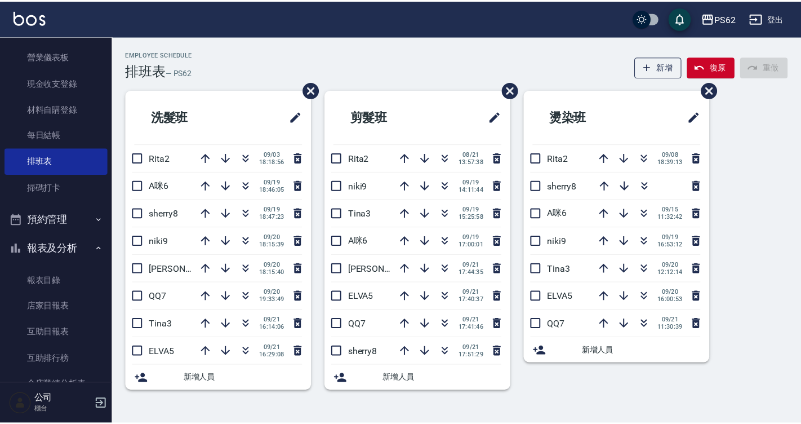
scroll to position [113, 0]
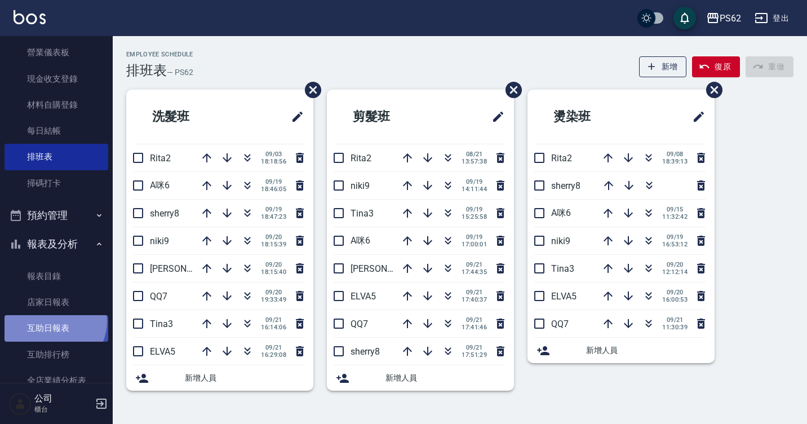
click at [54, 321] on link "互助日報表" at bounding box center [57, 328] width 104 height 26
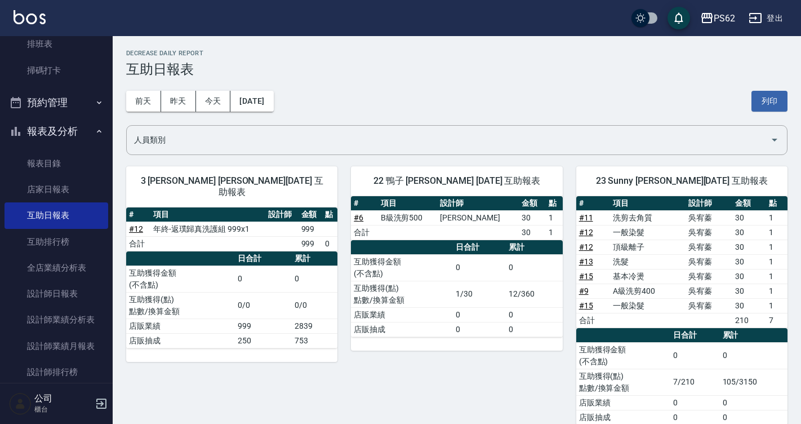
click at [473, 322] on td "0" at bounding box center [479, 329] width 53 height 15
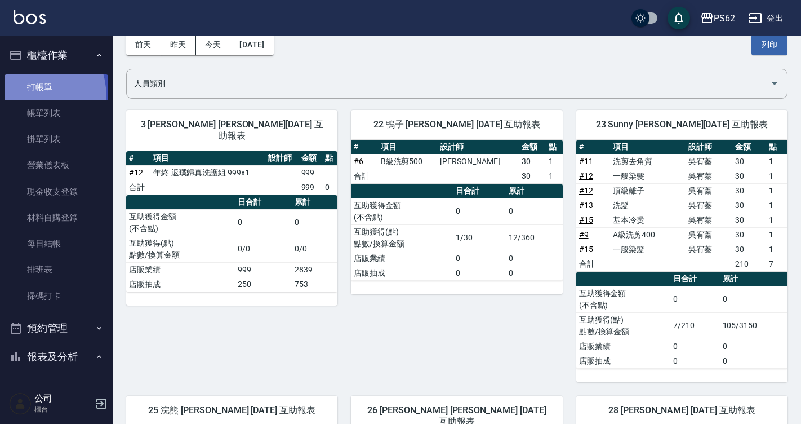
click at [20, 96] on link "打帳單" at bounding box center [57, 87] width 104 height 26
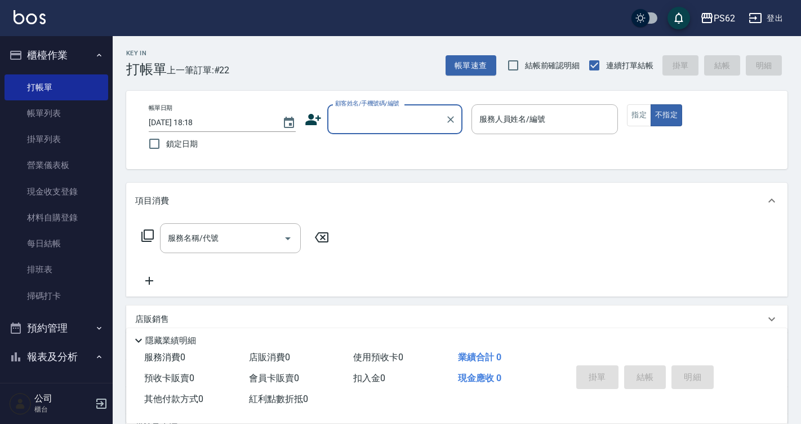
click at [368, 123] on input "顧客姓名/手機號碼/編號" at bounding box center [386, 119] width 108 height 20
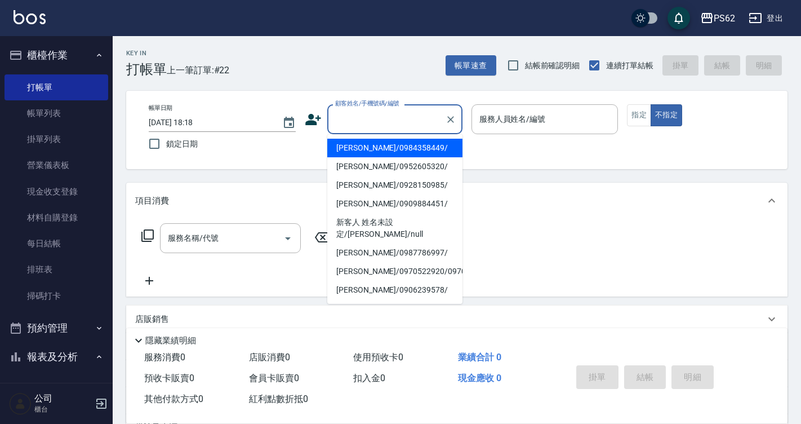
click at [317, 118] on icon at bounding box center [313, 119] width 16 height 11
click at [317, 118] on body "PS62 登出 櫃檯作業 打帳單 帳單列表 掛單列表 營業儀表板 現金收支登錄 材料自購登錄 每日結帳 排班表 掃碼打卡 預約管理 預約管理 單日預約紀錄 單…" at bounding box center [400, 274] width 801 height 549
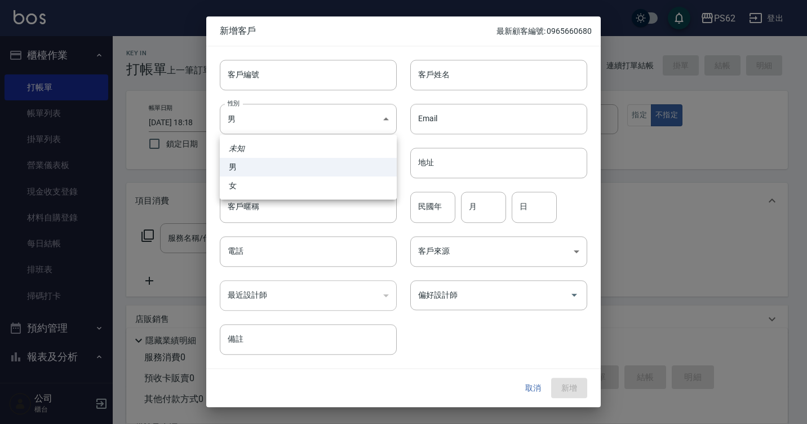
click at [451, 79] on div at bounding box center [403, 212] width 807 height 424
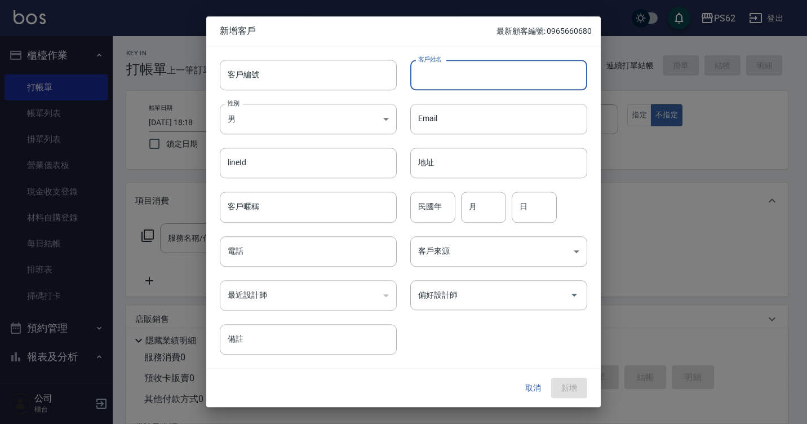
click at [460, 72] on input "客戶姓名" at bounding box center [498, 75] width 177 height 30
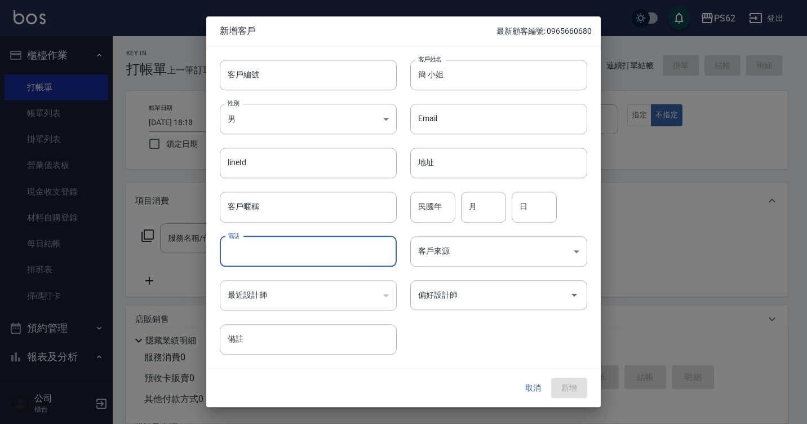
click at [248, 261] on input "電話" at bounding box center [308, 251] width 177 height 30
click at [298, 248] on input "0910310586" at bounding box center [308, 251] width 177 height 30
click at [298, 249] on input "0910310586" at bounding box center [308, 251] width 177 height 30
click at [567, 387] on button "新增" at bounding box center [569, 388] width 36 height 21
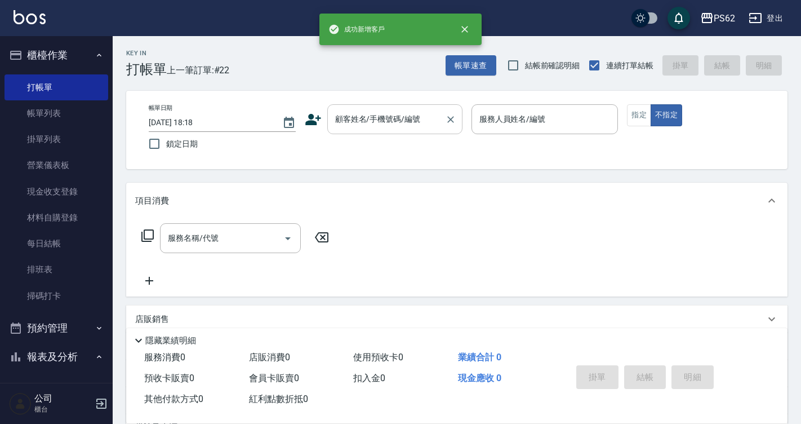
click at [378, 118] on input "顧客姓名/手機號碼/編號" at bounding box center [386, 119] width 108 height 20
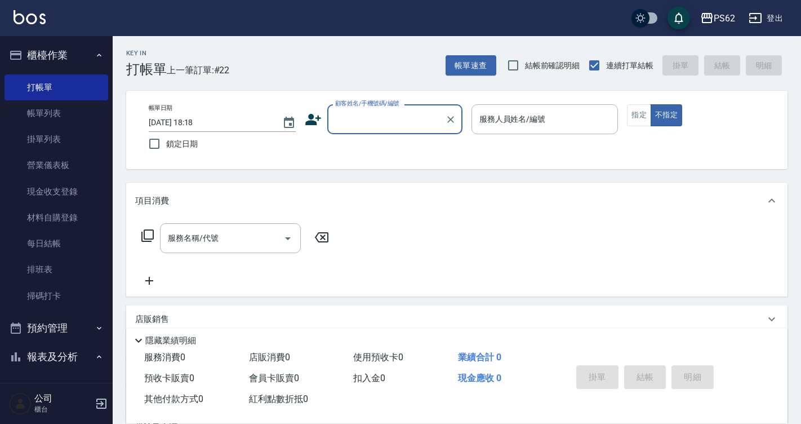
paste input "0910310586"
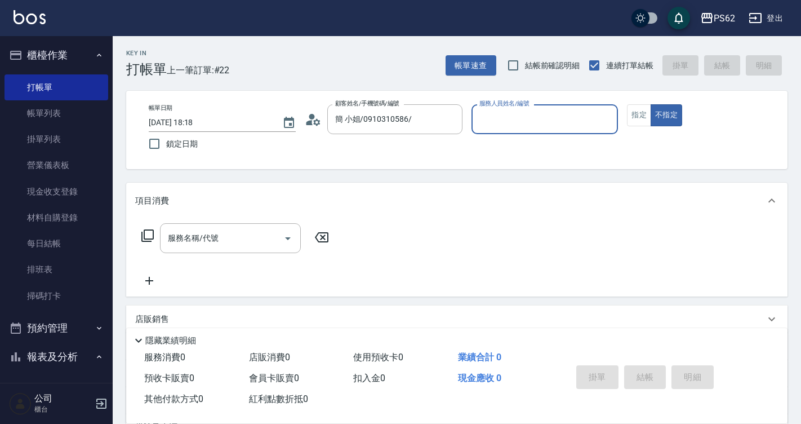
click at [555, 108] on div "服務人員姓名/編號" at bounding box center [545, 119] width 147 height 30
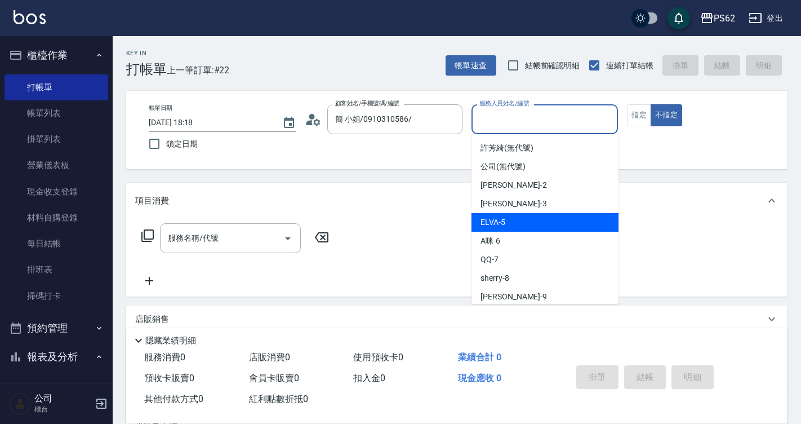
click at [526, 223] on div "ELVA -5" at bounding box center [545, 222] width 147 height 19
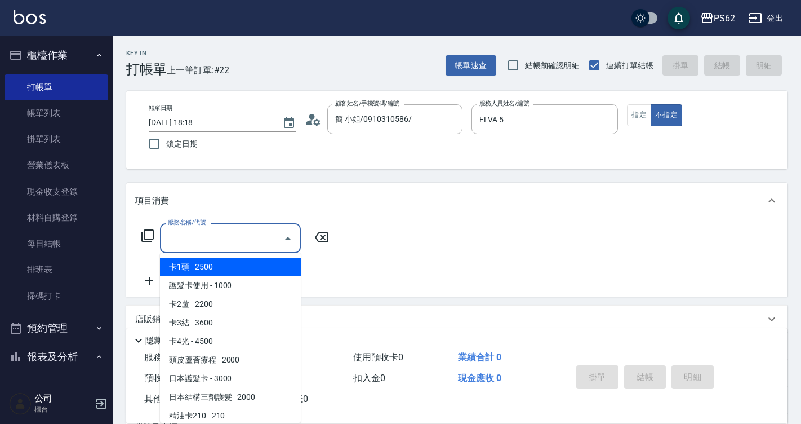
click at [183, 238] on input "服務名稱/代號" at bounding box center [222, 238] width 114 height 20
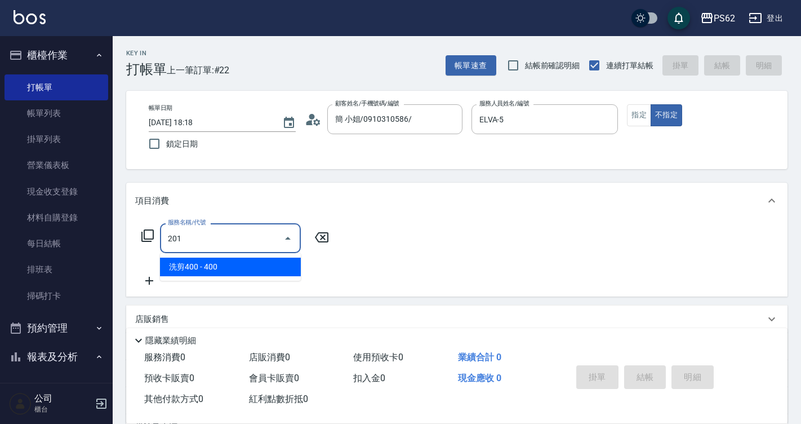
click at [254, 267] on span "洗剪400 - 400" at bounding box center [230, 267] width 141 height 19
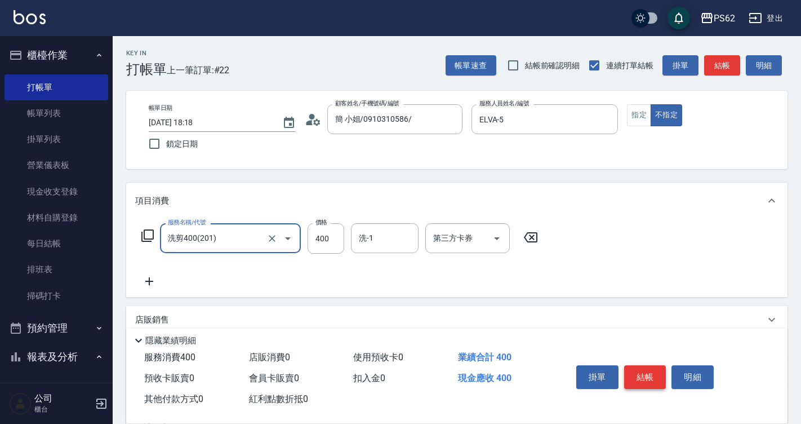
click at [649, 366] on button "結帳" at bounding box center [645, 377] width 42 height 24
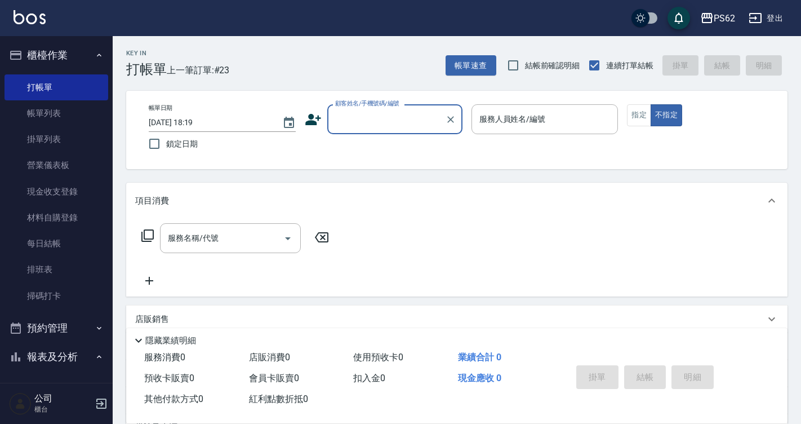
click at [371, 108] on label "顧客姓名/手機號碼/編號" at bounding box center [367, 103] width 64 height 8
click at [371, 109] on input "顧客姓名/手機號碼/編號" at bounding box center [386, 119] width 108 height 20
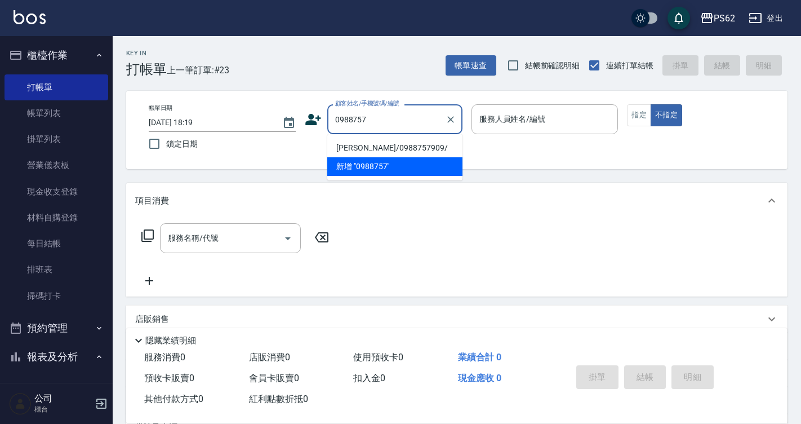
click at [360, 149] on li "[PERSON_NAME]/0988757909/" at bounding box center [394, 148] width 135 height 19
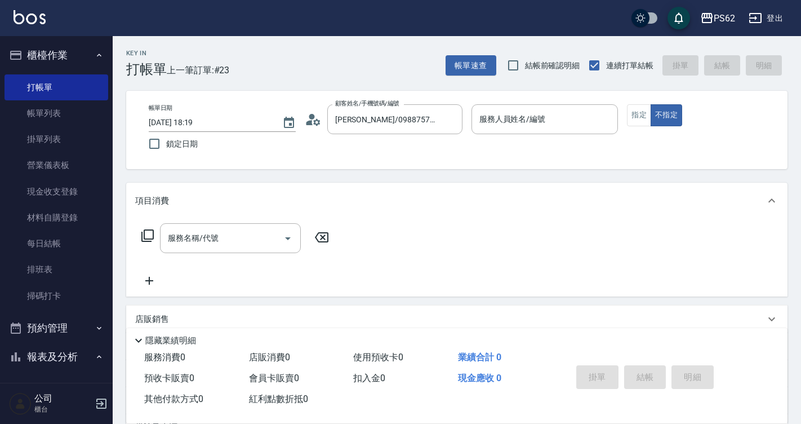
click at [309, 121] on icon at bounding box center [309, 122] width 7 height 5
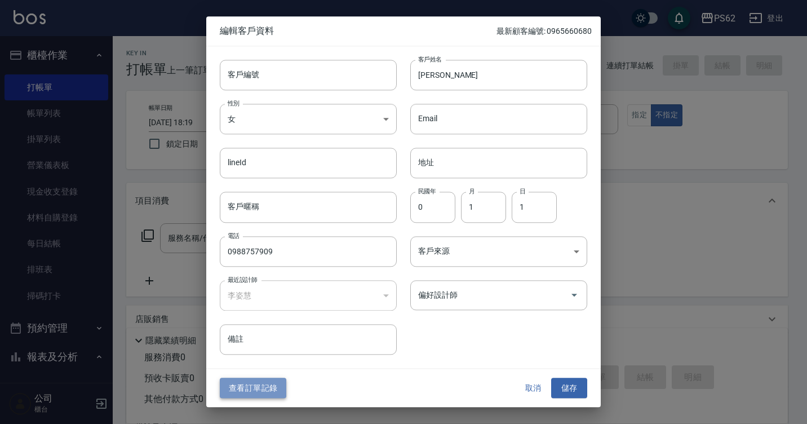
click at [251, 393] on button "查看訂單記錄" at bounding box center [253, 388] width 66 height 21
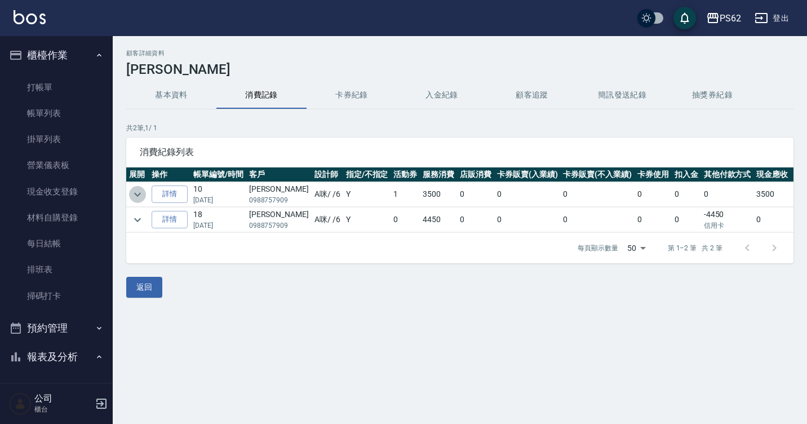
click at [137, 189] on icon "expand row" at bounding box center [138, 195] width 14 height 14
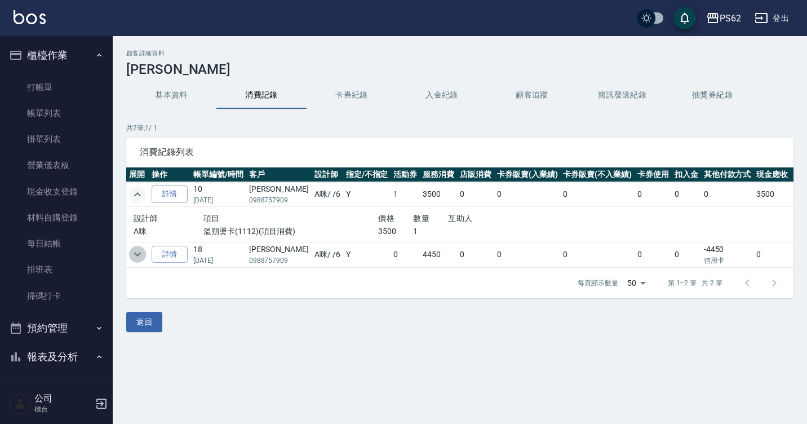
click at [138, 252] on icon "expand row" at bounding box center [138, 254] width 14 height 14
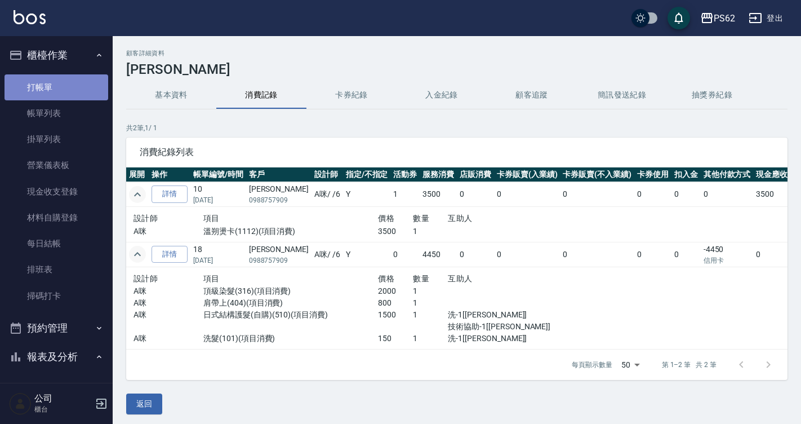
click at [60, 90] on link "打帳單" at bounding box center [57, 87] width 104 height 26
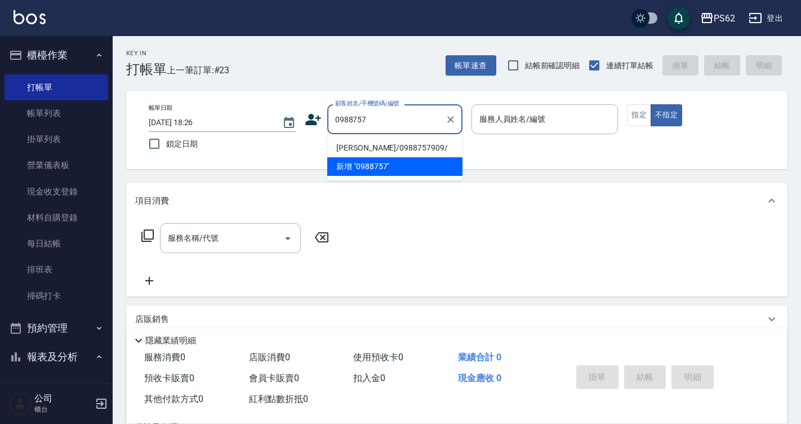
click at [371, 143] on li "[PERSON_NAME]/0988757909/" at bounding box center [394, 148] width 135 height 19
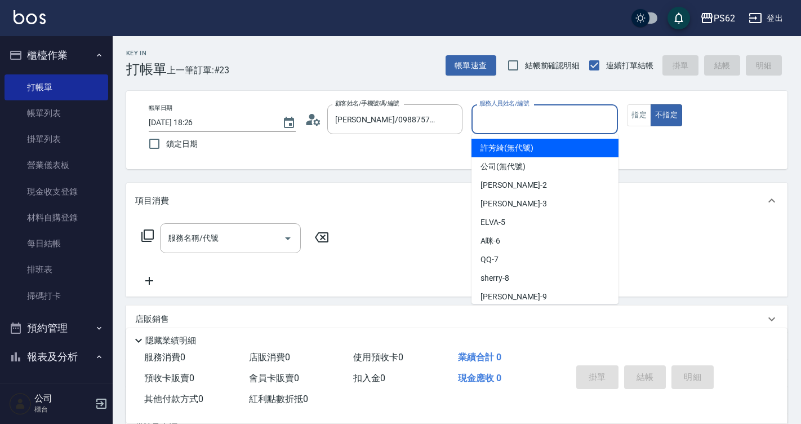
click at [512, 125] on input "服務人員姓名/編號" at bounding box center [545, 119] width 137 height 20
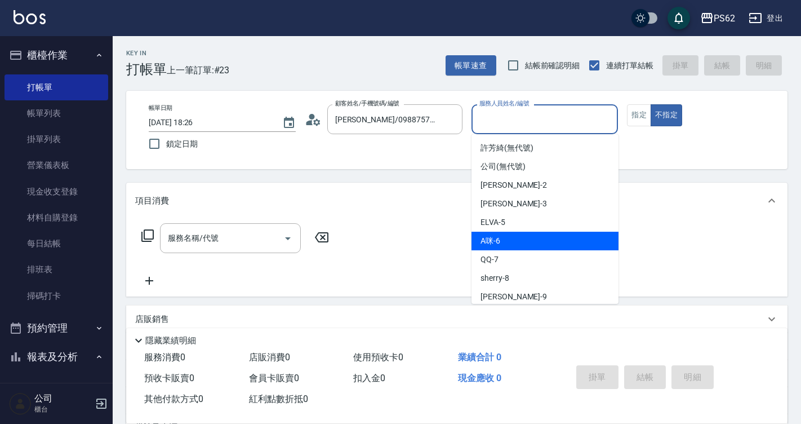
click at [513, 240] on div "A咪 -6" at bounding box center [545, 241] width 147 height 19
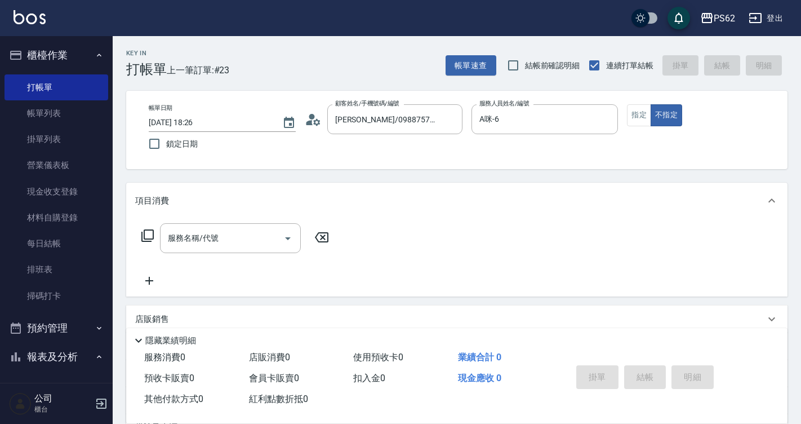
click at [150, 234] on icon at bounding box center [148, 236] width 14 height 14
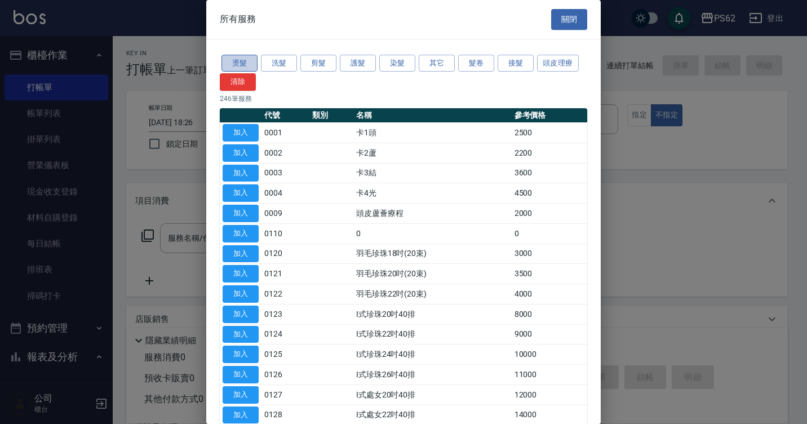
click at [237, 62] on button "燙髮" at bounding box center [239, 63] width 36 height 17
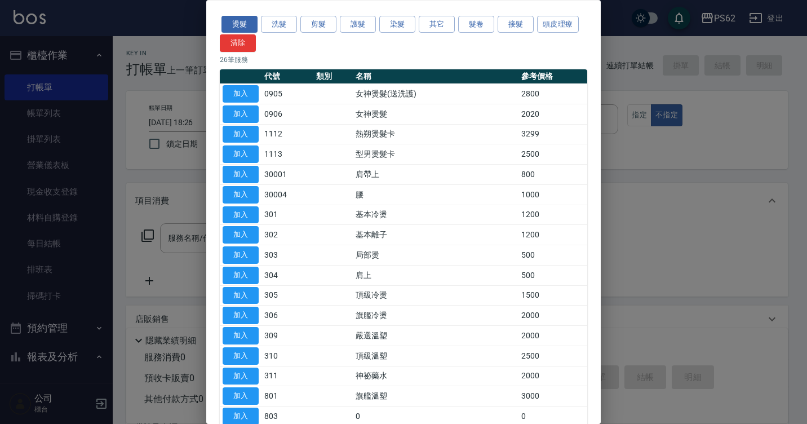
scroll to position [56, 0]
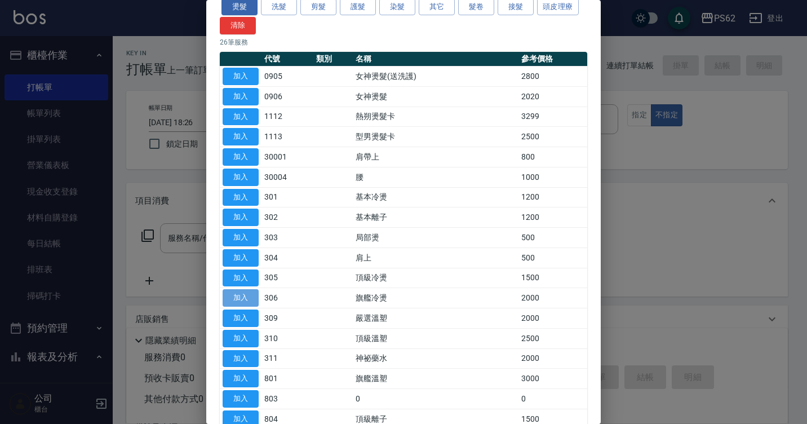
click at [248, 299] on button "加入" at bounding box center [241, 297] width 36 height 17
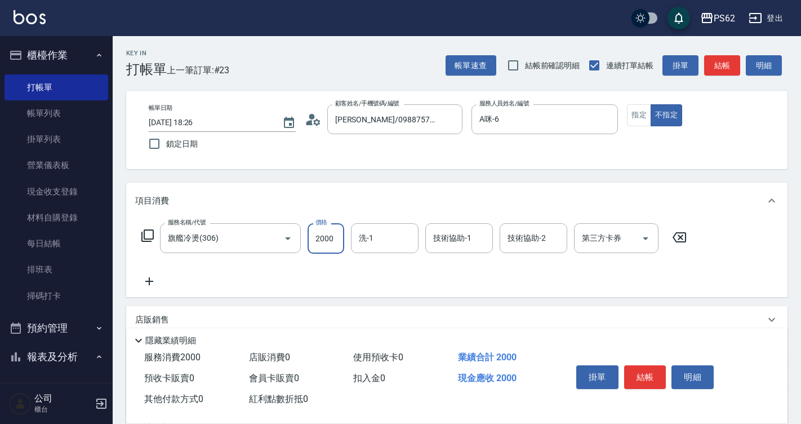
click at [334, 233] on input "2000" at bounding box center [326, 238] width 37 height 30
click at [145, 232] on icon at bounding box center [148, 236] width 14 height 14
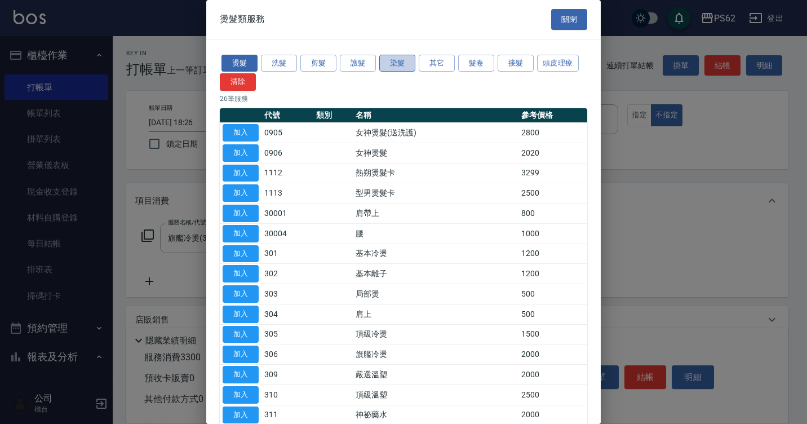
click at [401, 64] on button "染髮" at bounding box center [397, 63] width 36 height 17
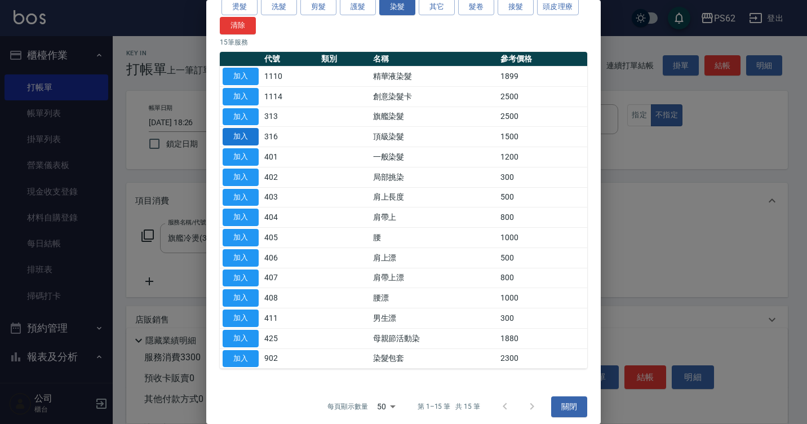
click at [245, 132] on button "加入" at bounding box center [241, 136] width 36 height 17
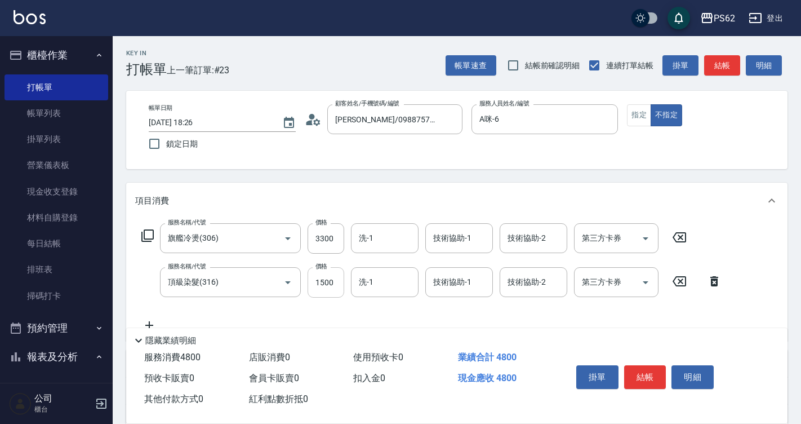
click at [331, 281] on input "1500" at bounding box center [326, 282] width 37 height 30
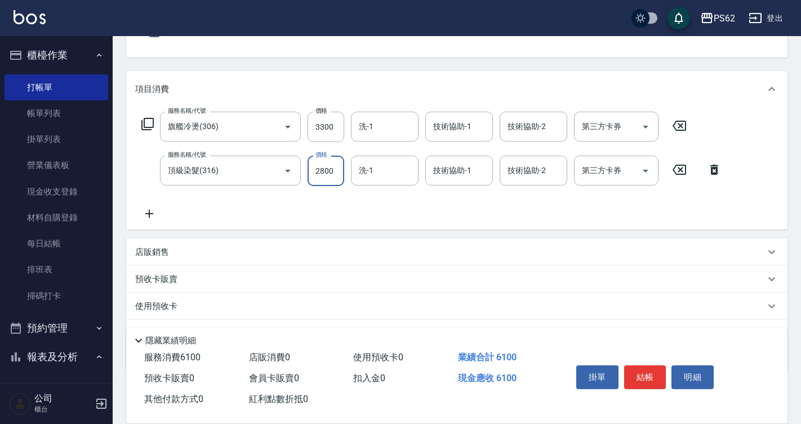
scroll to position [113, 0]
click at [156, 249] on p "店販銷售" at bounding box center [152, 251] width 34 height 12
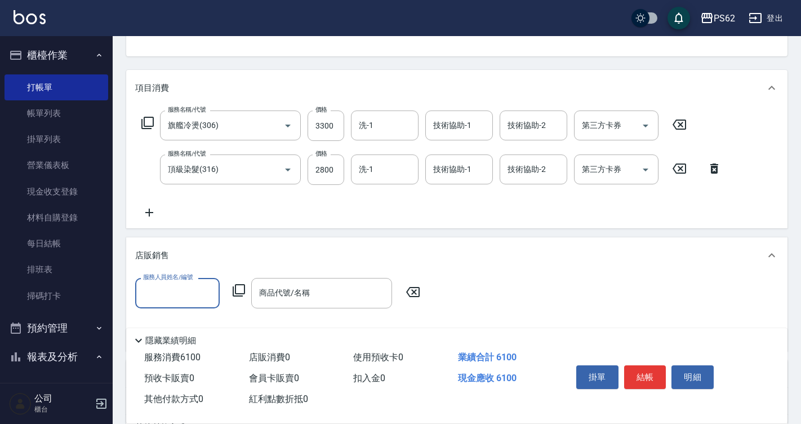
scroll to position [0, 0]
click at [157, 298] on input "服務人員姓名/編號" at bounding box center [177, 293] width 74 height 20
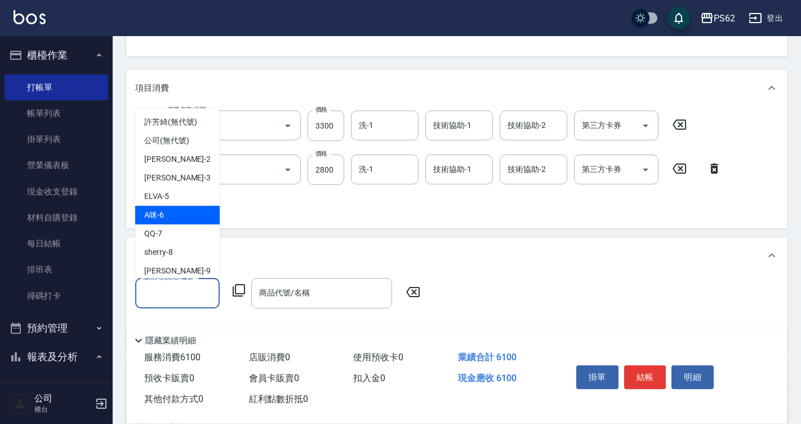
click at [173, 214] on div "A咪 -6" at bounding box center [177, 215] width 85 height 19
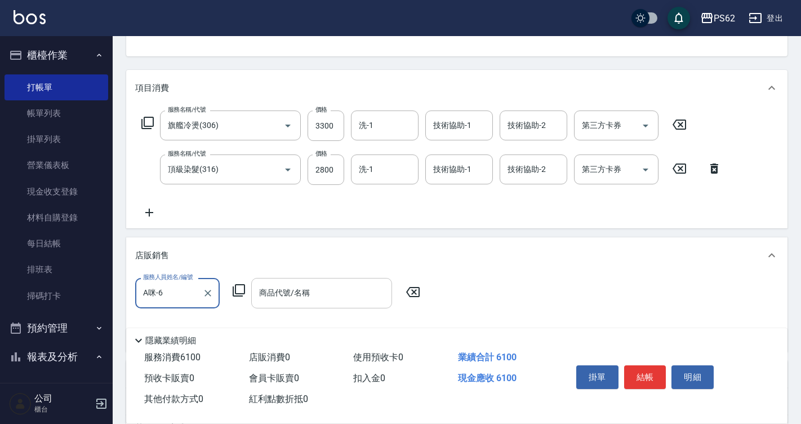
click at [285, 291] on div "商品代號/名稱 商品代號/名稱" at bounding box center [321, 293] width 141 height 30
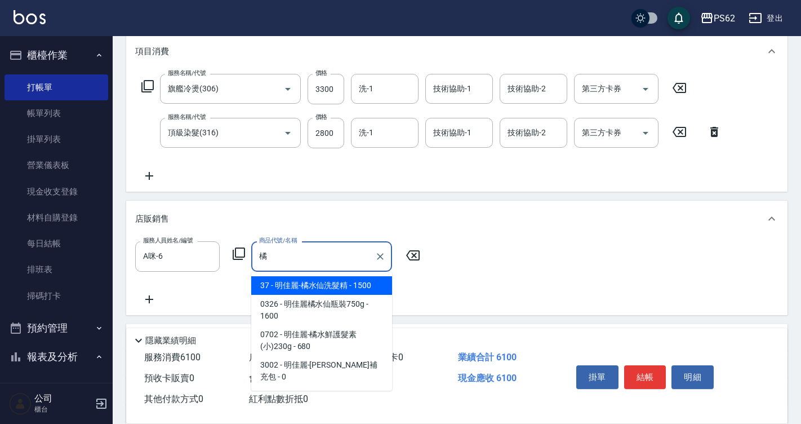
scroll to position [169, 0]
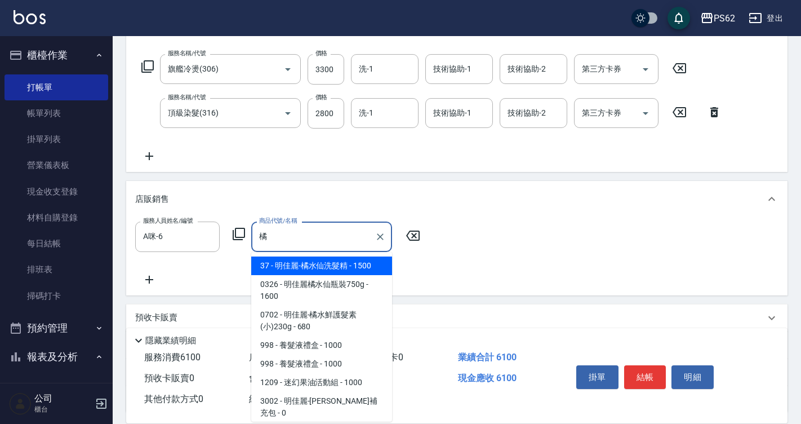
click at [346, 287] on span "0326 - 明佳麗橘水仙瓶裝750g - 1600" at bounding box center [321, 290] width 141 height 30
click at [346, 287] on div "服務人員姓名/編號 A咪-6 服務人員姓名/編號 商品代號/名稱 明佳麗橘水仙瓶裝750g 商品代號/名稱" at bounding box center [457, 256] width 662 height 78
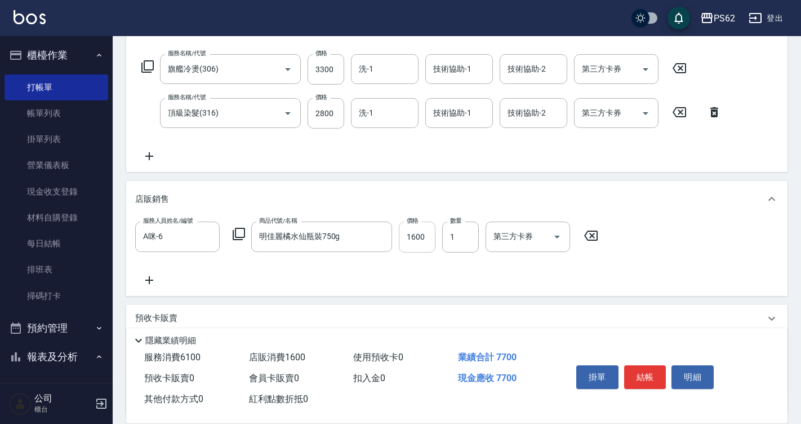
click at [428, 233] on input "1600" at bounding box center [417, 236] width 37 height 30
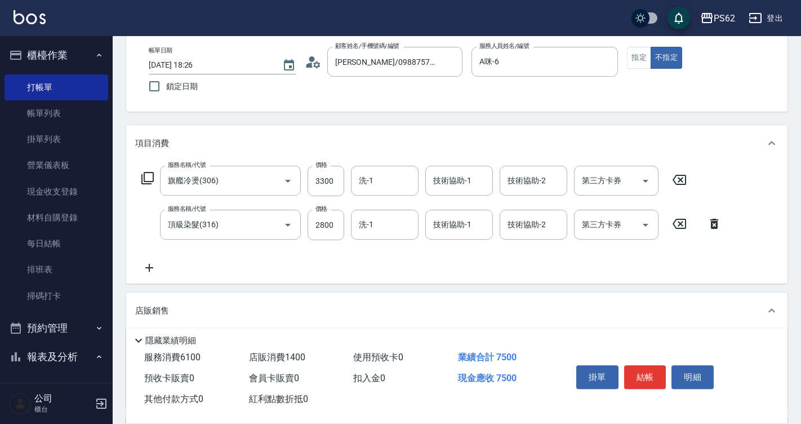
scroll to position [56, 0]
click at [636, 53] on button "指定" at bounding box center [639, 59] width 24 height 22
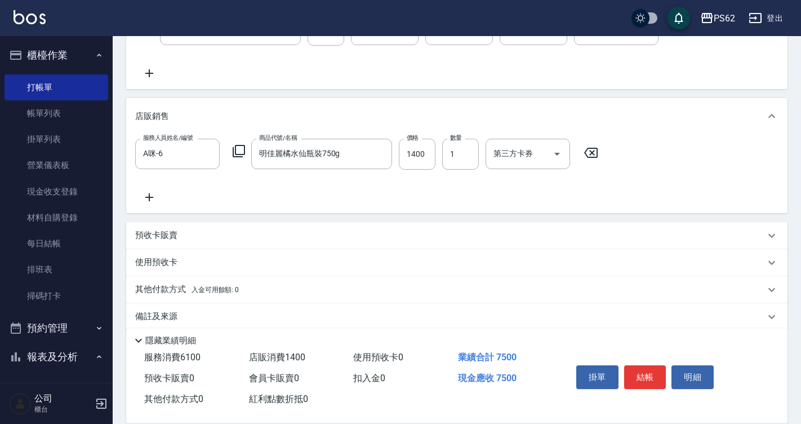
scroll to position [267, 0]
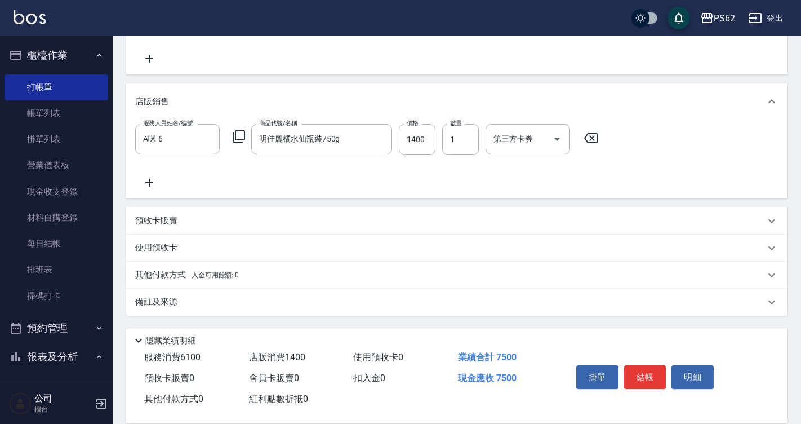
click at [144, 272] on p "其他付款方式 入金可用餘額: 0" at bounding box center [187, 275] width 104 height 12
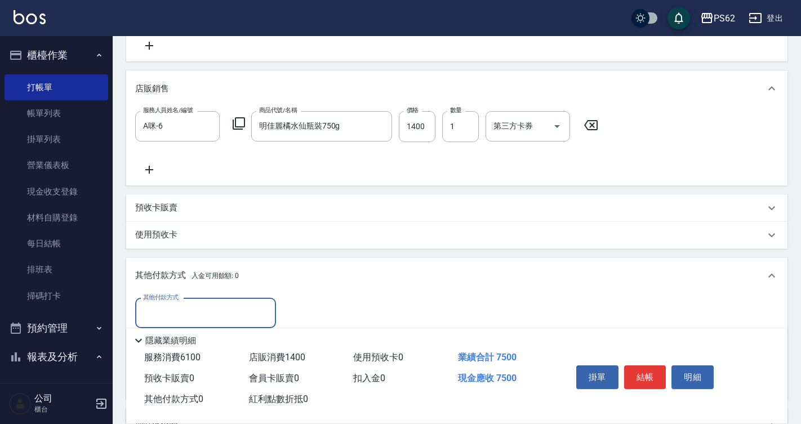
scroll to position [323, 0]
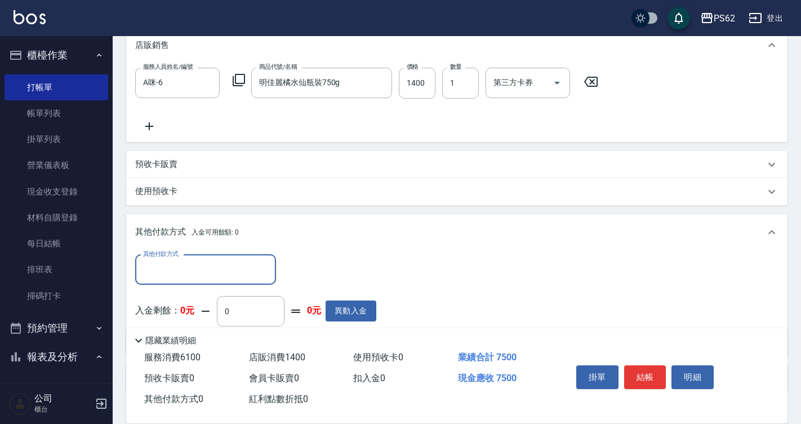
click at [164, 263] on input "其他付款方式" at bounding box center [205, 270] width 131 height 20
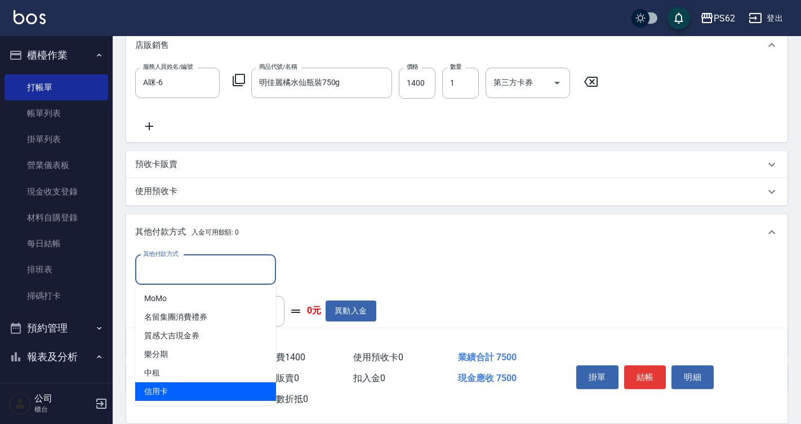
click at [182, 393] on span "信用卡" at bounding box center [205, 391] width 141 height 19
click at [182, 393] on div "其他付款方式 0" at bounding box center [192, 399] width 105 height 21
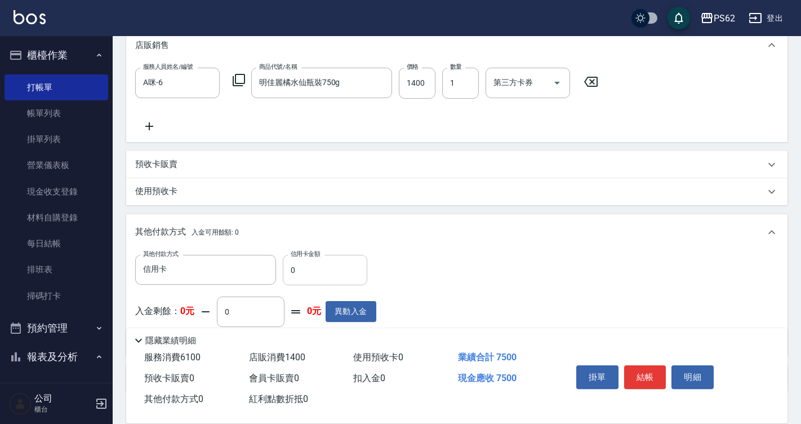
click at [322, 269] on input "0" at bounding box center [325, 270] width 85 height 30
click at [644, 373] on button "結帳" at bounding box center [645, 377] width 42 height 24
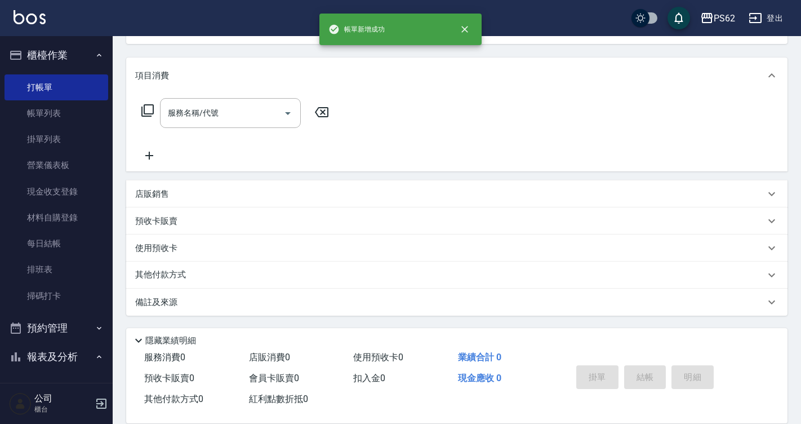
scroll to position [0, 0]
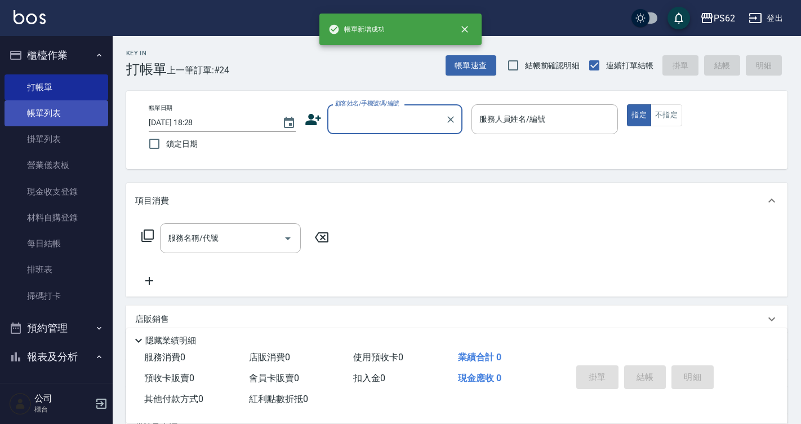
click at [71, 118] on link "帳單列表" at bounding box center [57, 113] width 104 height 26
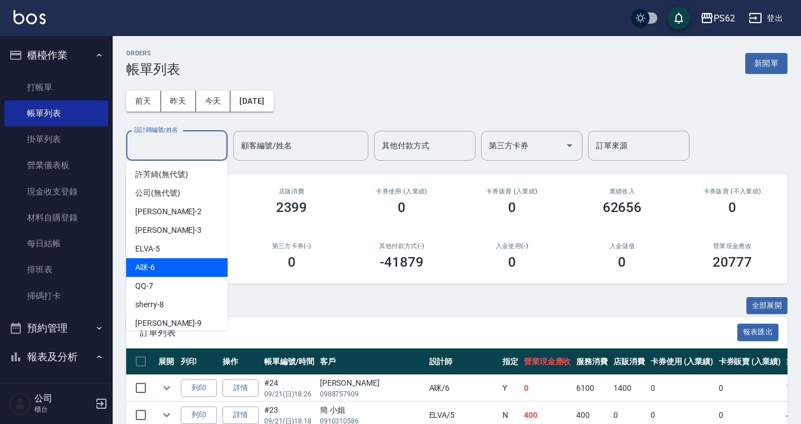
drag, startPoint x: 175, startPoint y: 143, endPoint x: 173, endPoint y: 263, distance: 120.0
click at [173, 263] on div "A咪 -6" at bounding box center [176, 267] width 101 height 19
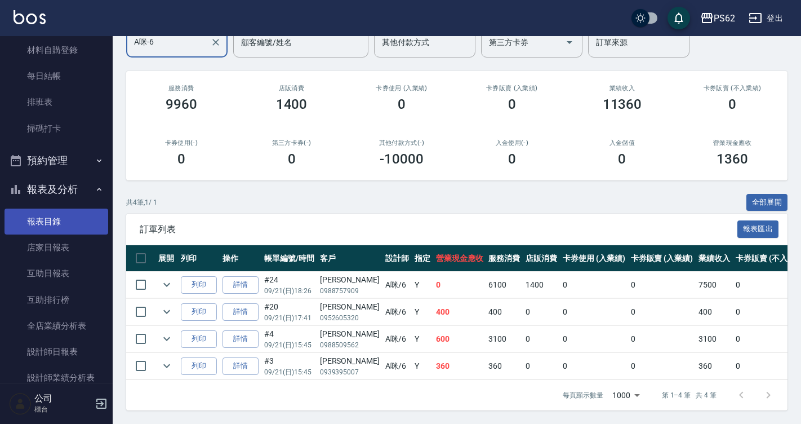
scroll to position [169, 0]
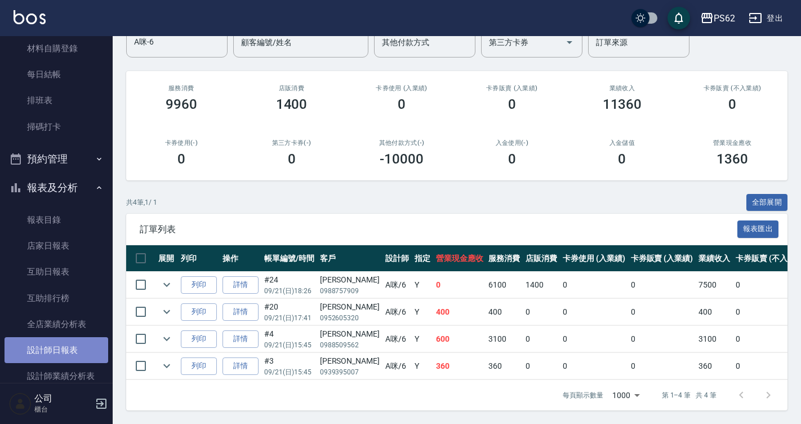
click at [73, 353] on link "設計師日報表" at bounding box center [57, 350] width 104 height 26
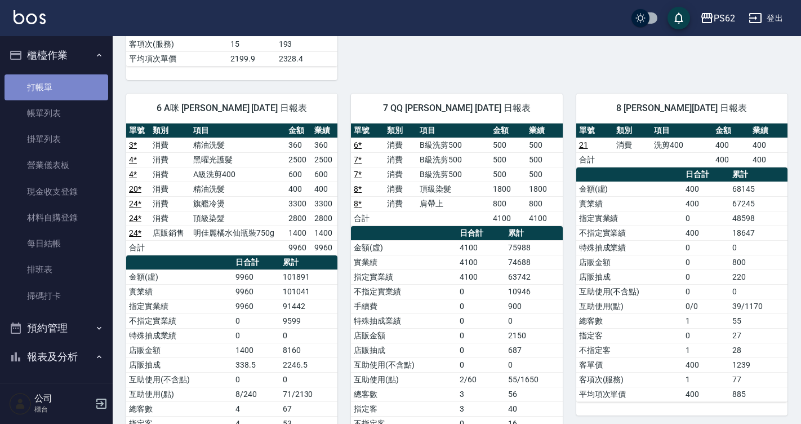
scroll to position [552, 0]
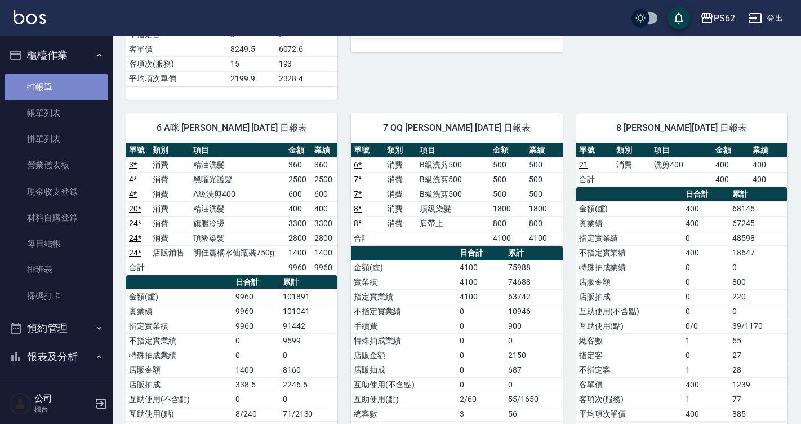
click at [56, 79] on link "打帳單" at bounding box center [57, 87] width 104 height 26
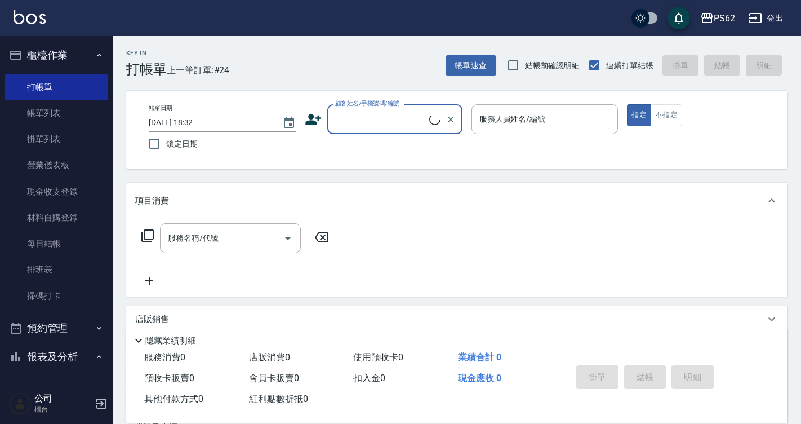
click at [338, 125] on input "顧客姓名/手機號碼/編號" at bounding box center [380, 119] width 97 height 20
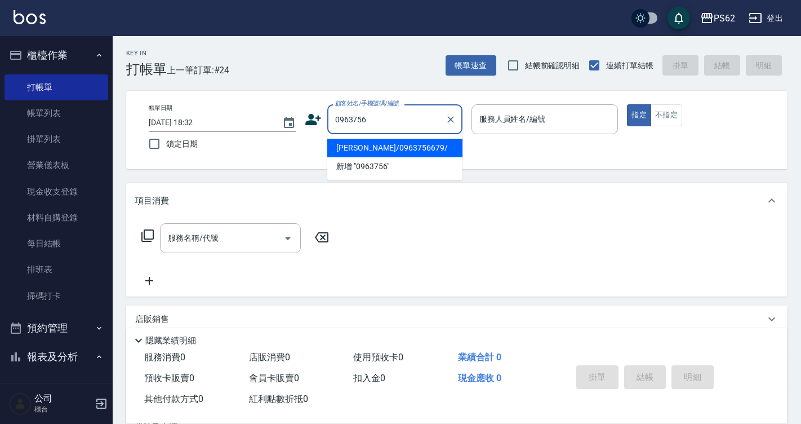
click at [406, 152] on li "[PERSON_NAME]/0963756679/" at bounding box center [394, 148] width 135 height 19
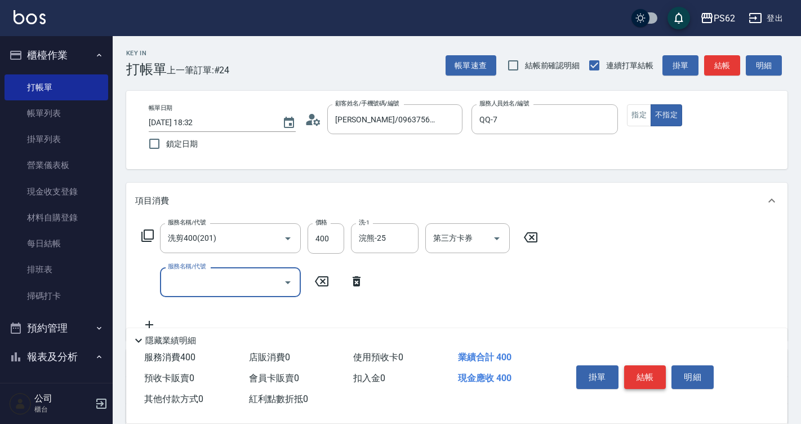
click at [645, 367] on button "結帳" at bounding box center [645, 377] width 42 height 24
click at [645, 367] on div "掛單 結帳 明細" at bounding box center [645, 379] width 147 height 36
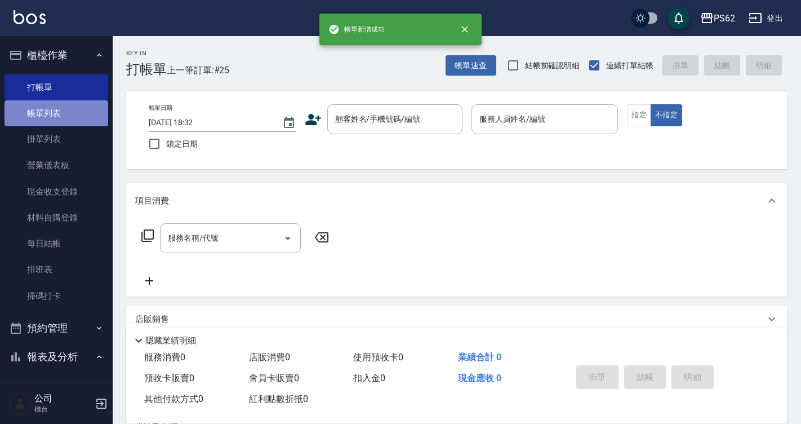
click at [65, 115] on link "帳單列表" at bounding box center [57, 113] width 104 height 26
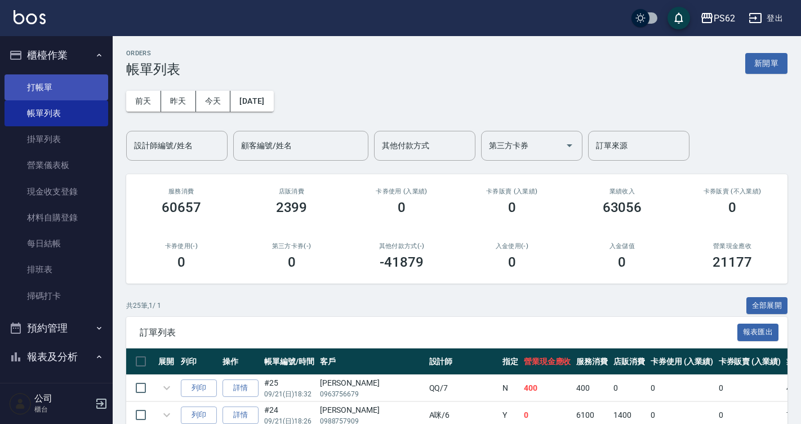
click at [80, 87] on link "打帳單" at bounding box center [57, 87] width 104 height 26
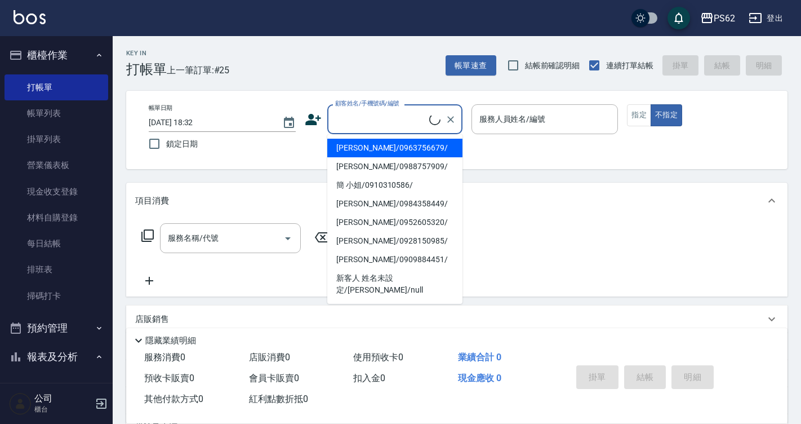
click at [355, 119] on input "顧客姓名/手機號碼/編號" at bounding box center [380, 119] width 97 height 20
click at [353, 142] on li "[PERSON_NAME]/0963756679/" at bounding box center [394, 148] width 135 height 19
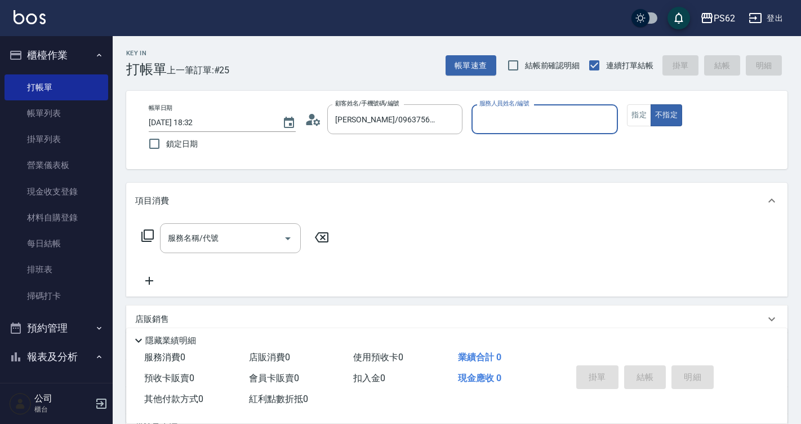
click at [316, 118] on icon at bounding box center [313, 119] width 17 height 17
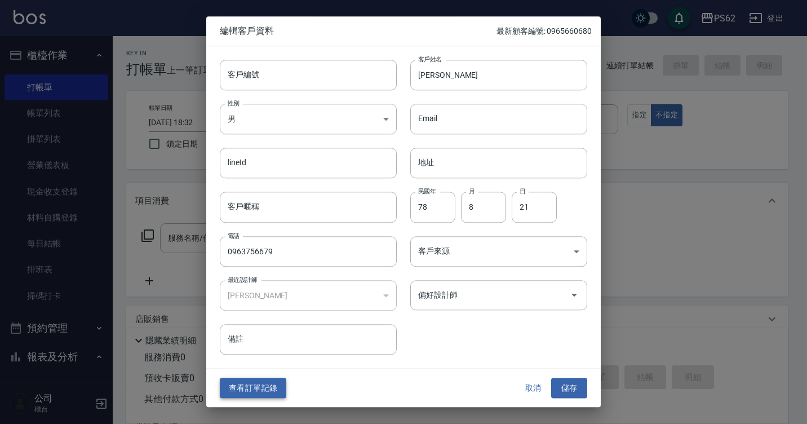
click at [239, 379] on button "查看訂單記錄" at bounding box center [253, 388] width 66 height 21
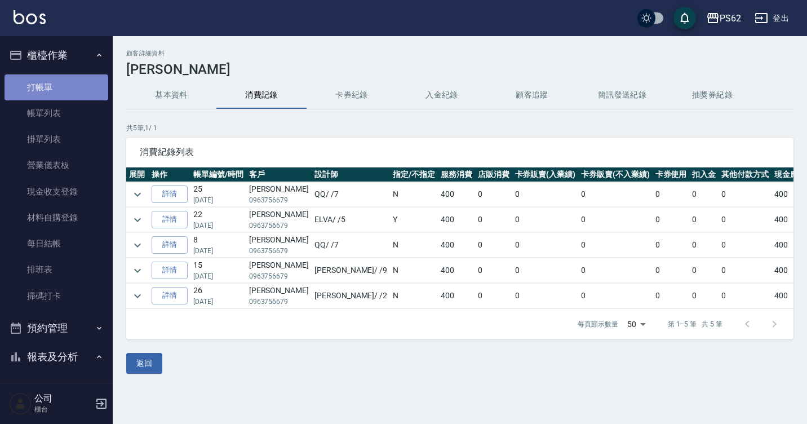
click at [94, 90] on link "打帳單" at bounding box center [57, 87] width 104 height 26
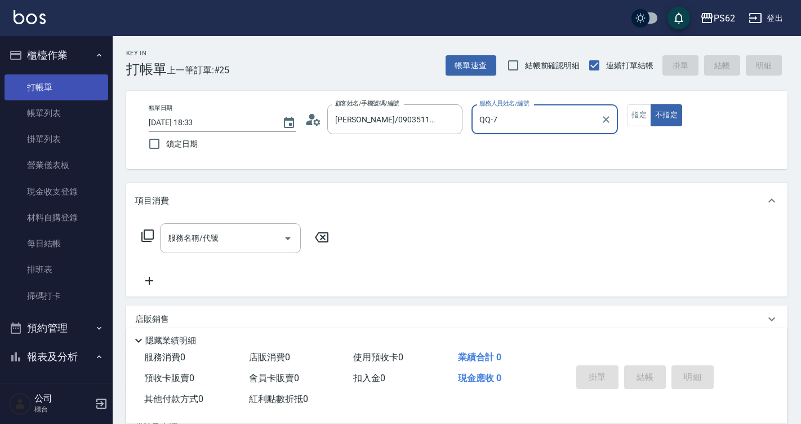
click at [651, 104] on button "不指定" at bounding box center [667, 115] width 32 height 22
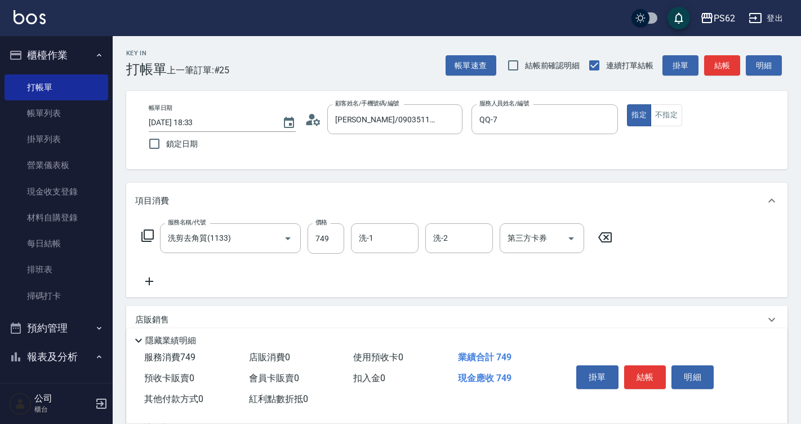
drag, startPoint x: 291, startPoint y: 182, endPoint x: 297, endPoint y: 183, distance: 5.7
click at [291, 182] on div "Key In 打帳單 上一筆訂單:#25 帳單速查 結帳前確認明細 連續打單結帳 掛單 結帳 明細 帳單日期 [DATE] 18:33 鎖定日期 顧客姓名/手…" at bounding box center [457, 292] width 689 height 513
click at [637, 375] on button "結帳" at bounding box center [645, 377] width 42 height 24
click at [632, 367] on button "結帳" at bounding box center [645, 377] width 42 height 24
click at [271, 249] on div at bounding box center [280, 238] width 32 height 30
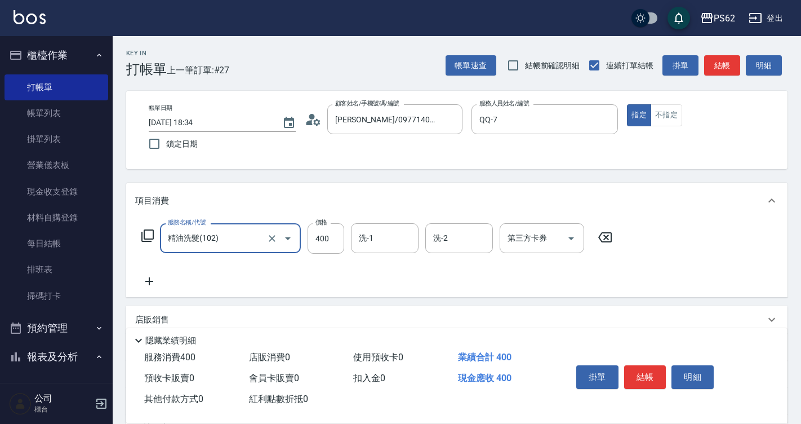
click at [271, 249] on div at bounding box center [280, 238] width 32 height 30
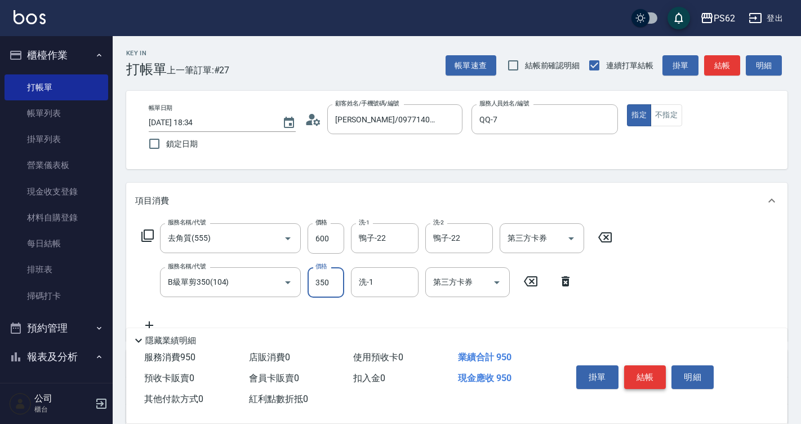
click at [646, 370] on button "結帳" at bounding box center [645, 377] width 42 height 24
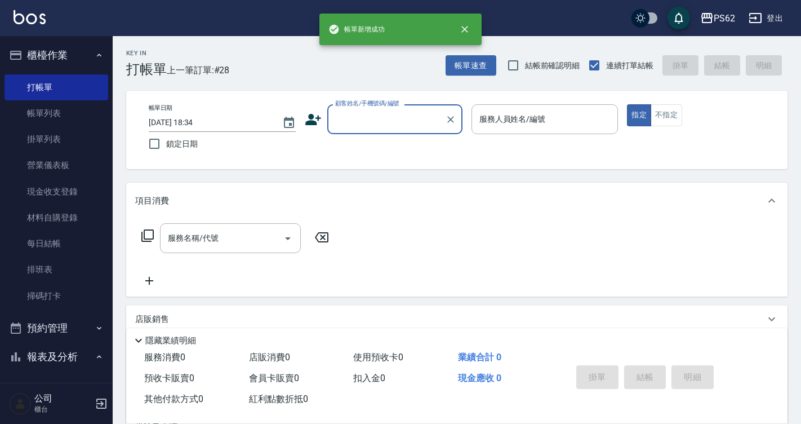
click at [312, 116] on icon at bounding box center [313, 119] width 16 height 11
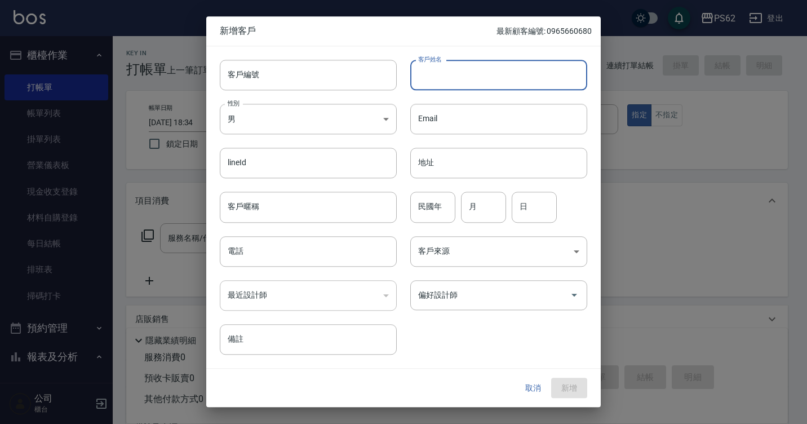
click at [471, 84] on input "客戶姓名" at bounding box center [498, 75] width 177 height 30
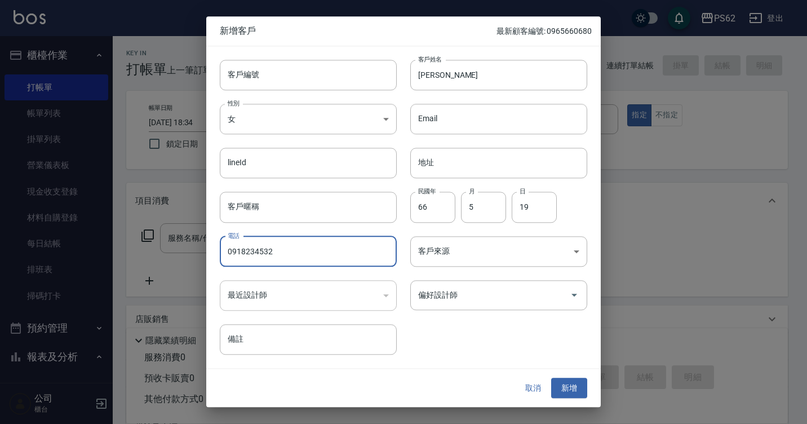
click at [243, 255] on input "0918234532" at bounding box center [308, 251] width 177 height 30
click at [586, 393] on button "新增" at bounding box center [569, 388] width 36 height 21
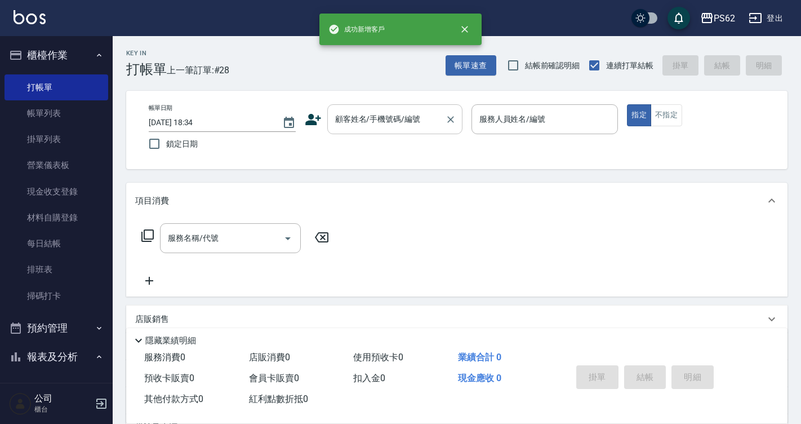
click at [373, 125] on input "顧客姓名/手機號碼/編號" at bounding box center [386, 119] width 108 height 20
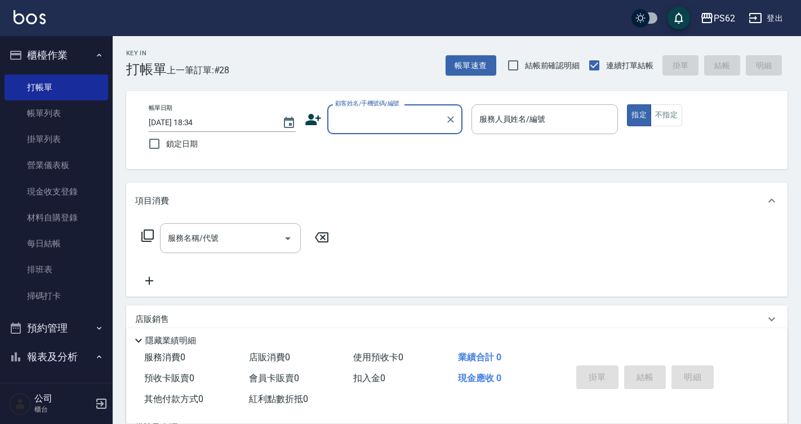
paste input "0918234532"
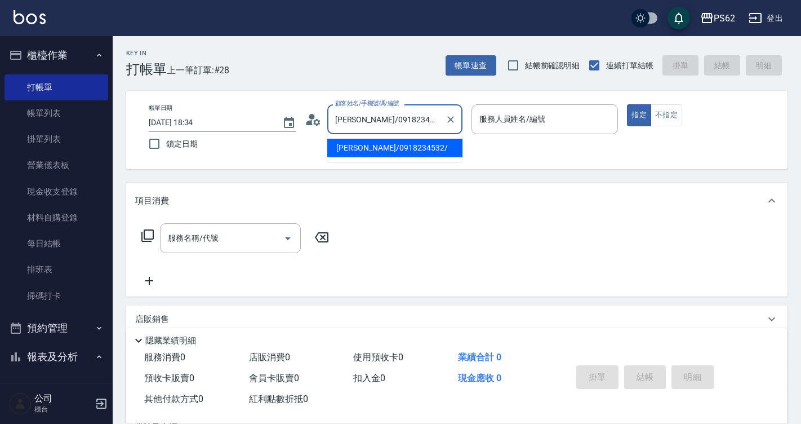
click at [352, 149] on li "[PERSON_NAME]/0918234532/" at bounding box center [394, 148] width 135 height 19
click at [491, 123] on input "服務人員姓名/編號" at bounding box center [545, 119] width 137 height 20
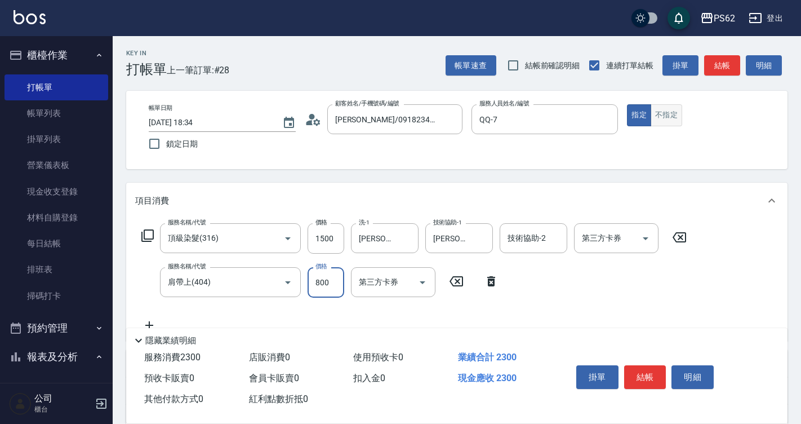
click at [668, 106] on button "不指定" at bounding box center [667, 115] width 32 height 22
click at [690, 176] on div "Key In 打帳單 上一筆訂單:#28 帳單速查 結帳前確認明細 連續打單結帳 掛單 結帳 明細 帳單日期 [DATE] 18:34 鎖定日期 顧客姓名/手…" at bounding box center [457, 314] width 689 height 557
click at [641, 372] on button "結帳" at bounding box center [645, 377] width 42 height 24
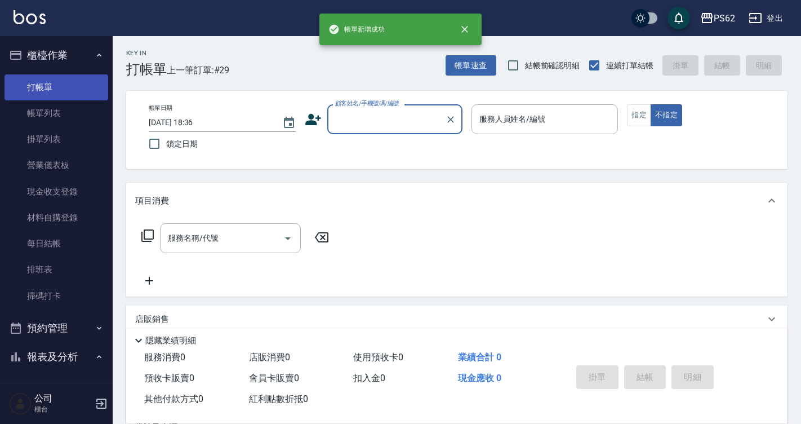
click at [65, 89] on link "打帳單" at bounding box center [57, 87] width 104 height 26
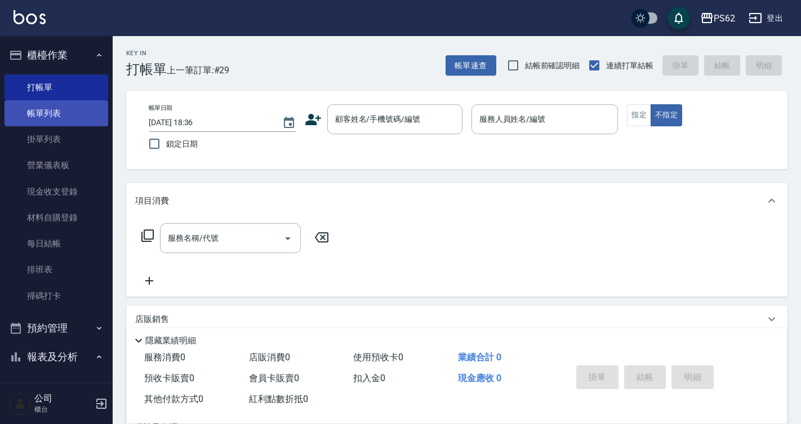
click at [73, 112] on link "帳單列表" at bounding box center [57, 113] width 104 height 26
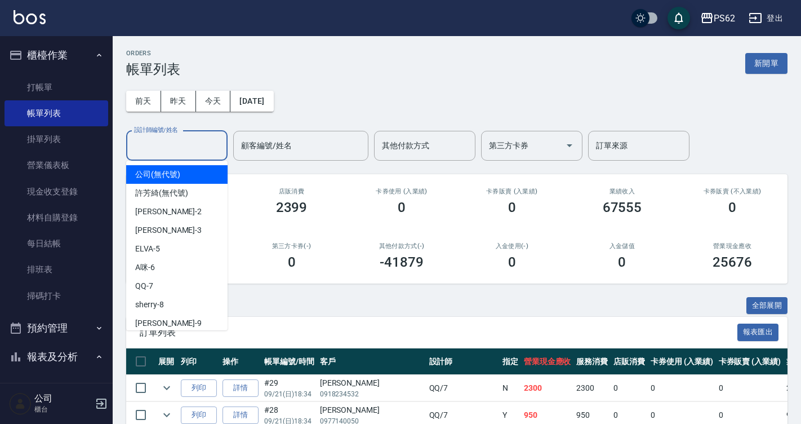
click at [186, 145] on input "設計師編號/姓名" at bounding box center [176, 146] width 91 height 20
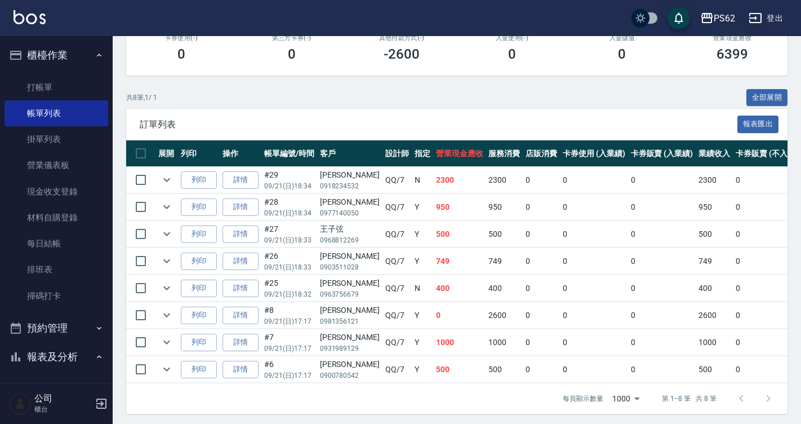
scroll to position [220, 0]
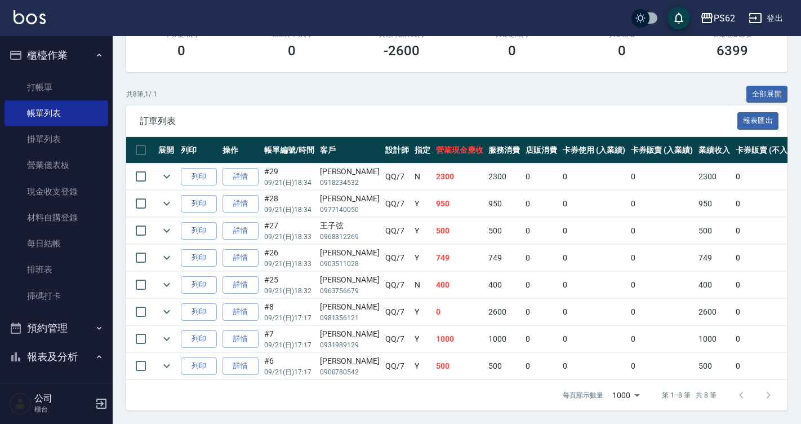
drag, startPoint x: 447, startPoint y: 322, endPoint x: 481, endPoint y: 330, distance: 35.1
click at [478, 330] on tr "列印 詳情 #7 09/21 (日) 17:17 [PERSON_NAME]0931989129 QQ /7 Y 1000 1000 0 0 0 1000 0…" at bounding box center [600, 339] width 949 height 26
click at [486, 330] on td "1000" at bounding box center [504, 339] width 37 height 26
click at [412, 277] on td "N" at bounding box center [422, 285] width 21 height 26
click at [412, 276] on td "N" at bounding box center [422, 285] width 21 height 26
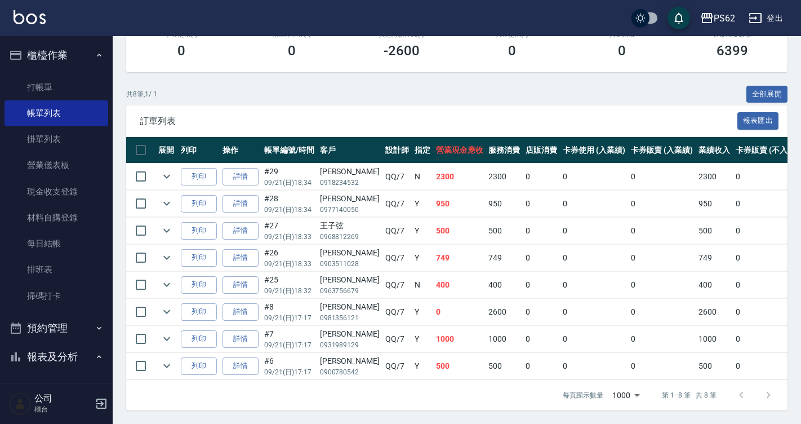
click at [412, 279] on td "N" at bounding box center [422, 285] width 21 height 26
click at [59, 91] on link "打帳單" at bounding box center [57, 87] width 104 height 26
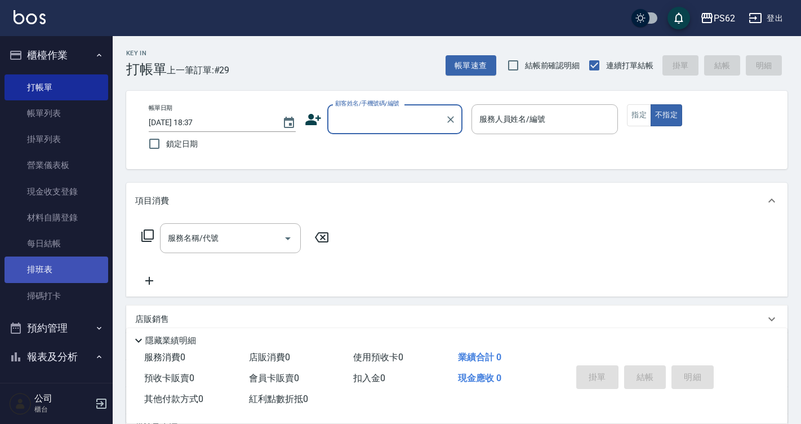
click at [74, 261] on link "排班表" at bounding box center [57, 269] width 104 height 26
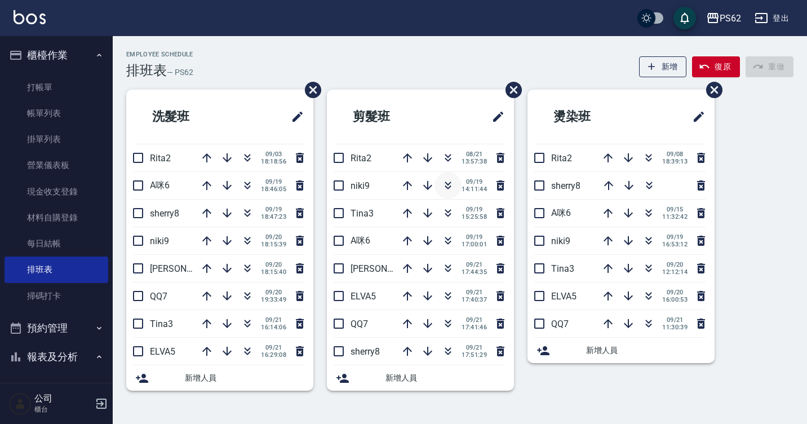
click at [449, 183] on icon "button" at bounding box center [448, 186] width 14 height 14
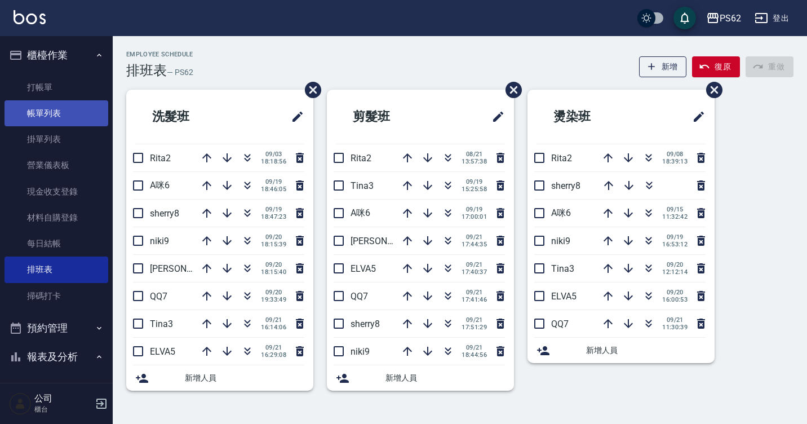
click at [81, 108] on link "帳單列表" at bounding box center [57, 113] width 104 height 26
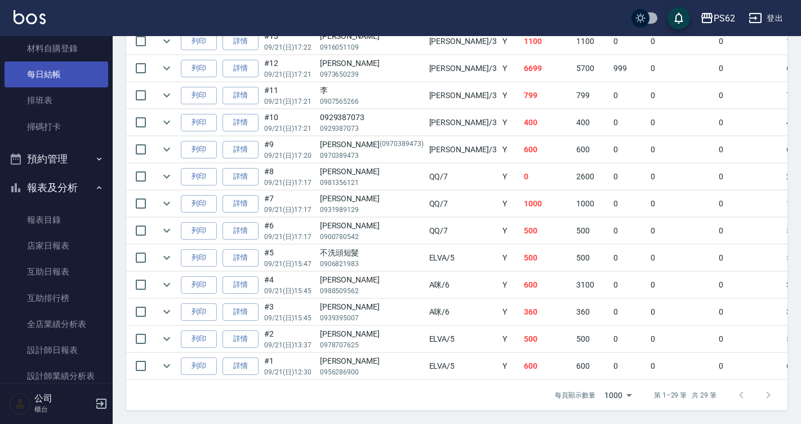
scroll to position [225, 0]
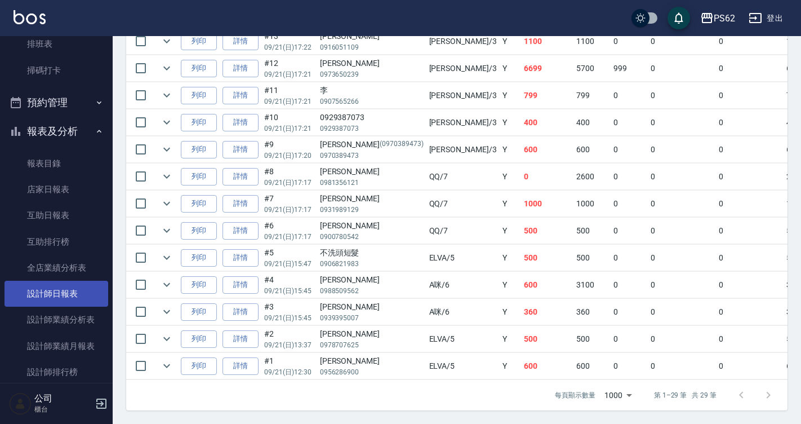
click at [66, 284] on link "設計師日報表" at bounding box center [57, 294] width 104 height 26
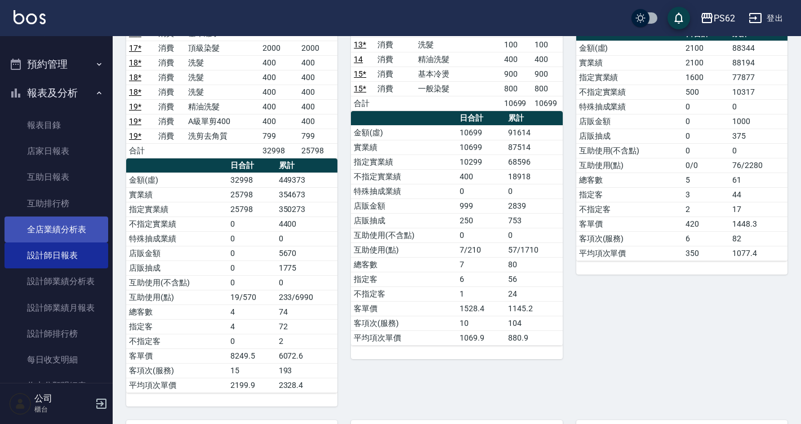
scroll to position [282, 0]
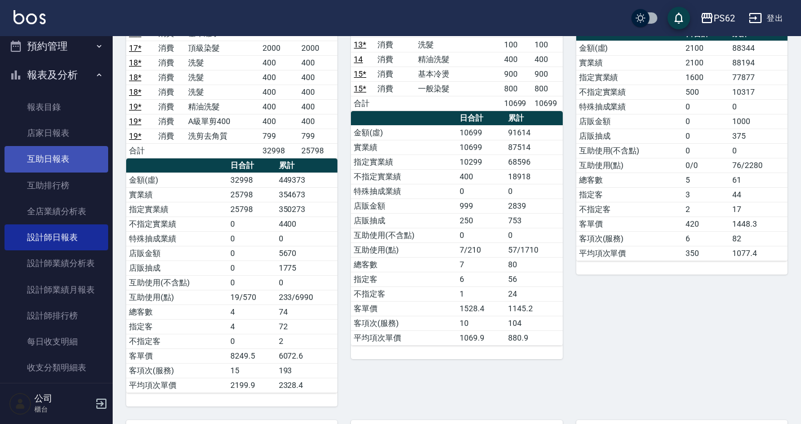
click at [79, 168] on link "互助日報表" at bounding box center [57, 159] width 104 height 26
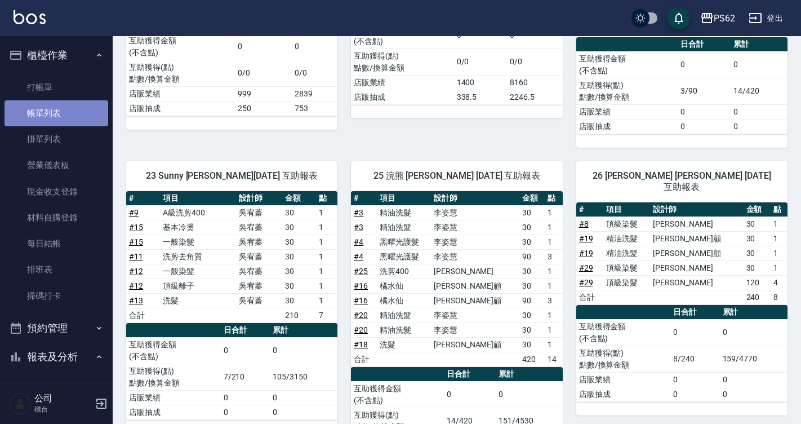
click at [62, 115] on link "帳單列表" at bounding box center [57, 113] width 104 height 26
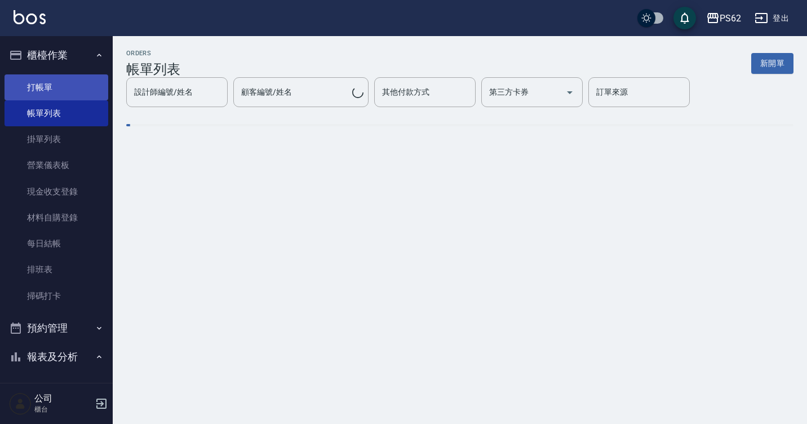
click at [73, 95] on link "打帳單" at bounding box center [57, 87] width 104 height 26
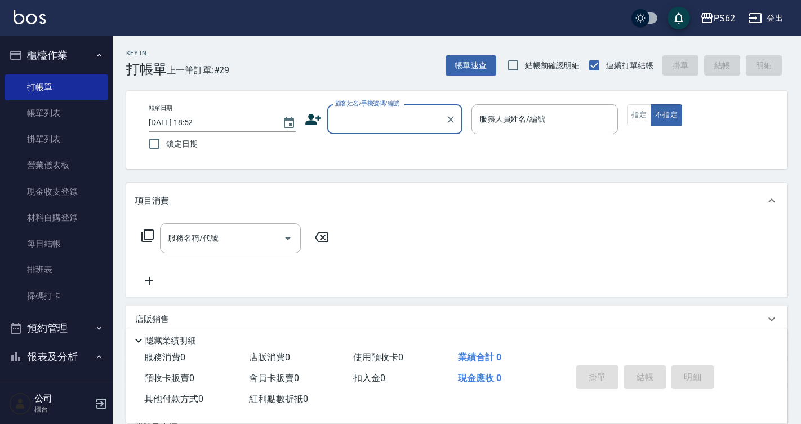
click at [347, 118] on input "顧客姓名/手機號碼/編號" at bounding box center [386, 119] width 108 height 20
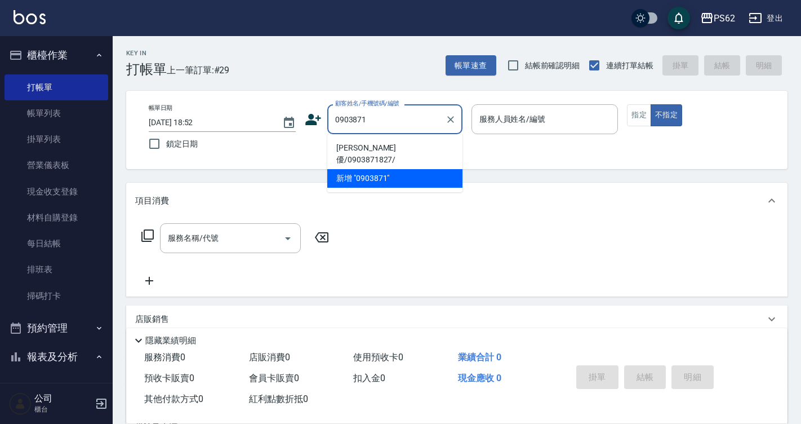
click at [363, 149] on li "[PERSON_NAME]優/0903871827/" at bounding box center [394, 154] width 135 height 30
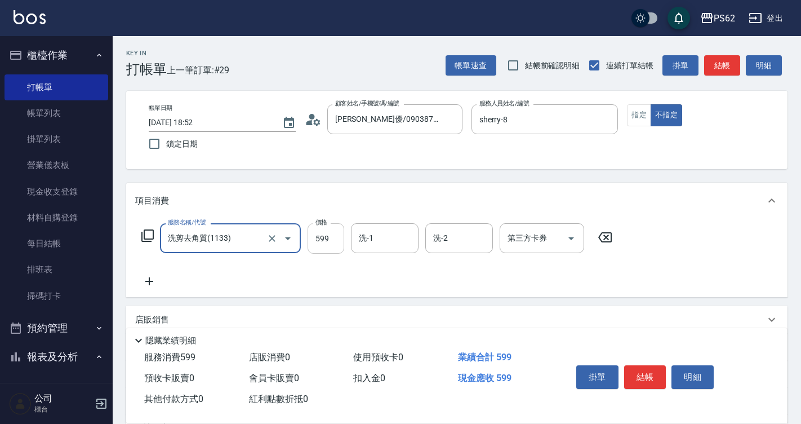
click at [339, 234] on input "599" at bounding box center [326, 238] width 37 height 30
drag, startPoint x: 339, startPoint y: 234, endPoint x: 553, endPoint y: 150, distance: 230.0
click at [339, 234] on input "599" at bounding box center [326, 238] width 37 height 30
click at [661, 378] on button "結帳" at bounding box center [645, 377] width 42 height 24
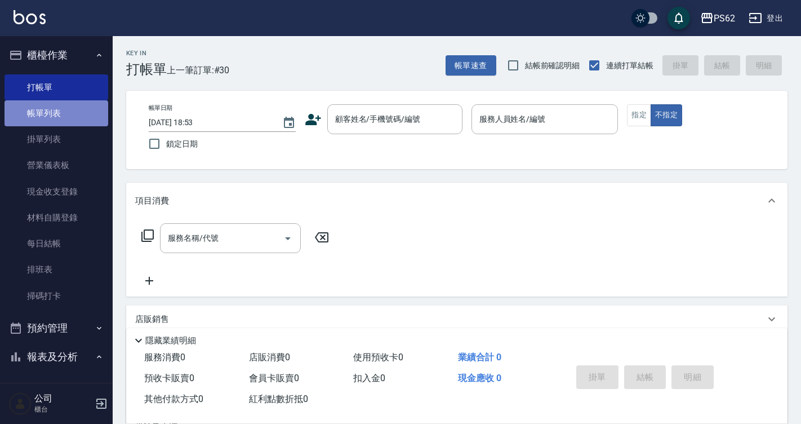
click at [96, 107] on link "帳單列表" at bounding box center [57, 113] width 104 height 26
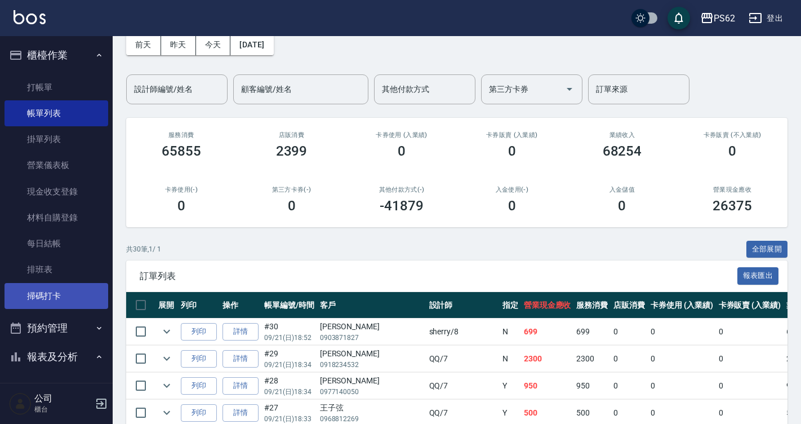
scroll to position [282, 0]
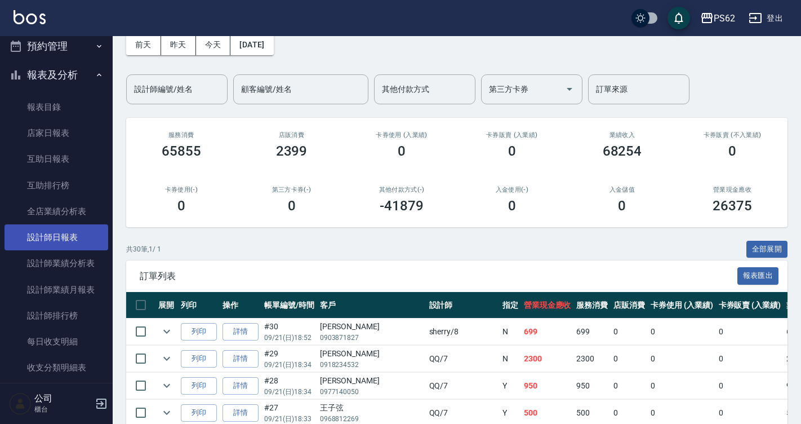
click at [78, 249] on link "設計師日報表" at bounding box center [57, 237] width 104 height 26
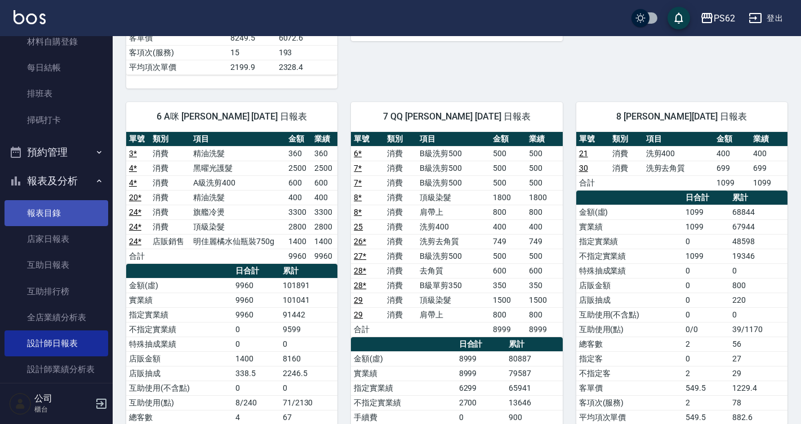
scroll to position [56, 0]
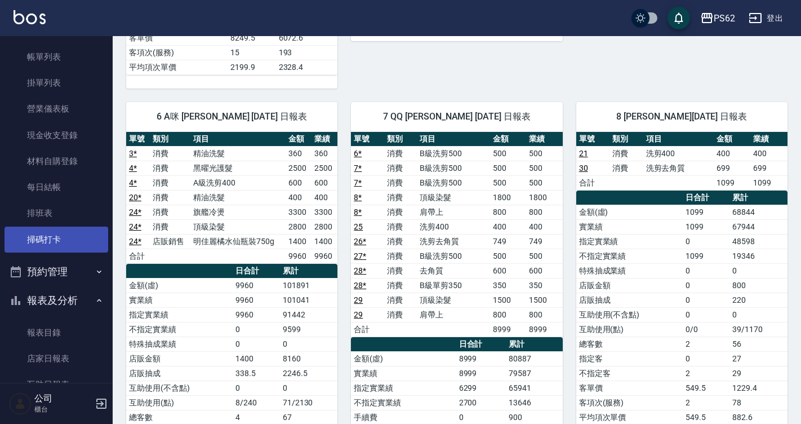
click at [64, 234] on link "掃碼打卡" at bounding box center [57, 240] width 104 height 26
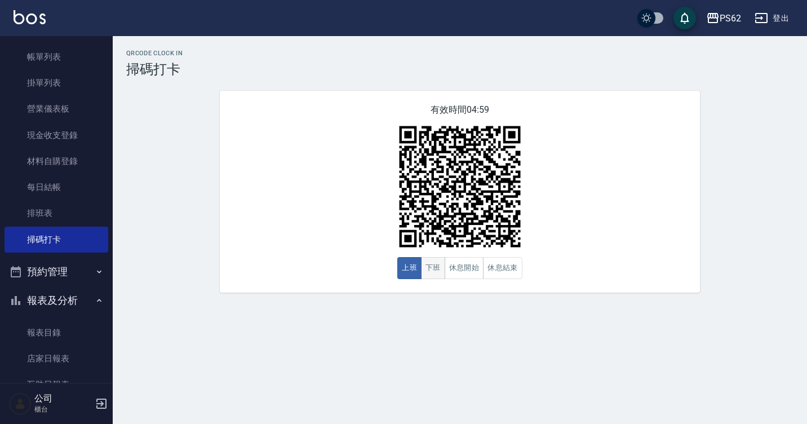
click at [434, 265] on button "下班" at bounding box center [433, 268] width 24 height 22
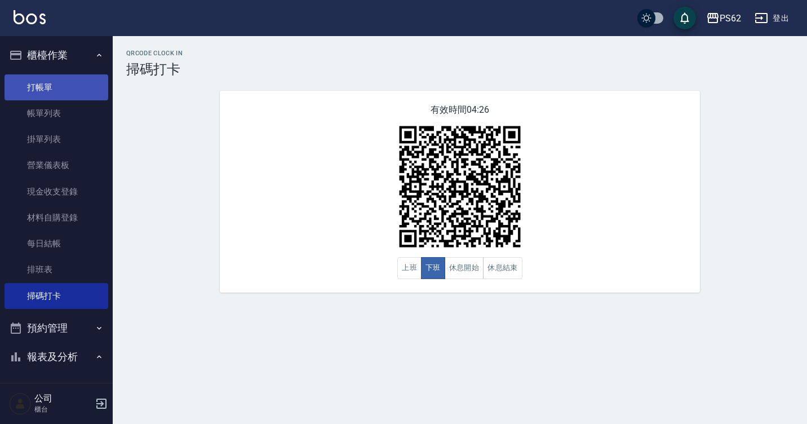
click at [30, 92] on link "打帳單" at bounding box center [57, 87] width 104 height 26
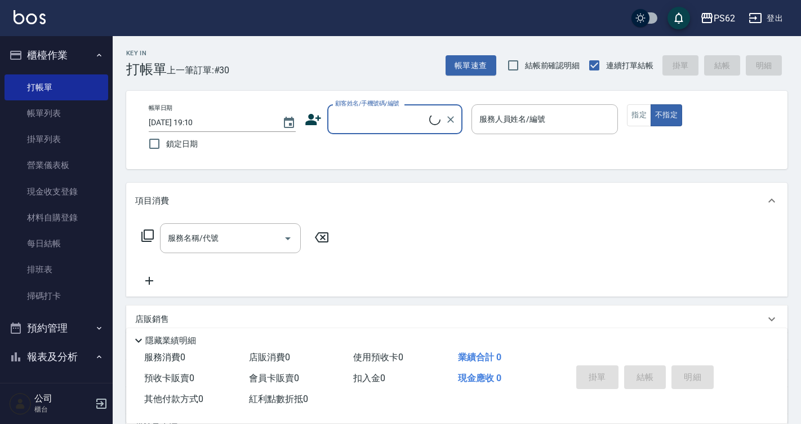
click at [344, 125] on input "顧客姓名/手機號碼/編號" at bounding box center [380, 119] width 97 height 20
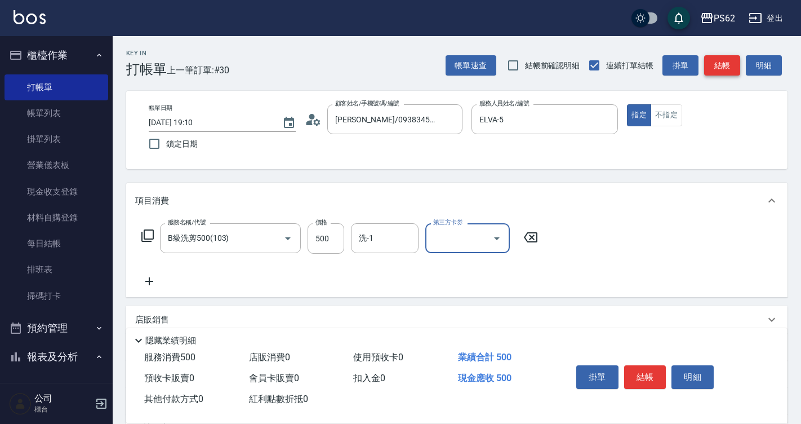
click at [721, 74] on button "結帳" at bounding box center [722, 65] width 36 height 21
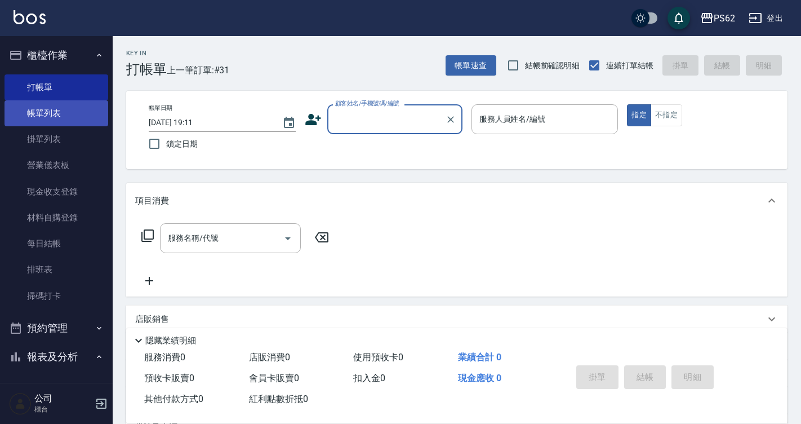
click at [69, 114] on link "帳單列表" at bounding box center [57, 113] width 104 height 26
click at [71, 114] on link "帳單列表" at bounding box center [57, 113] width 104 height 26
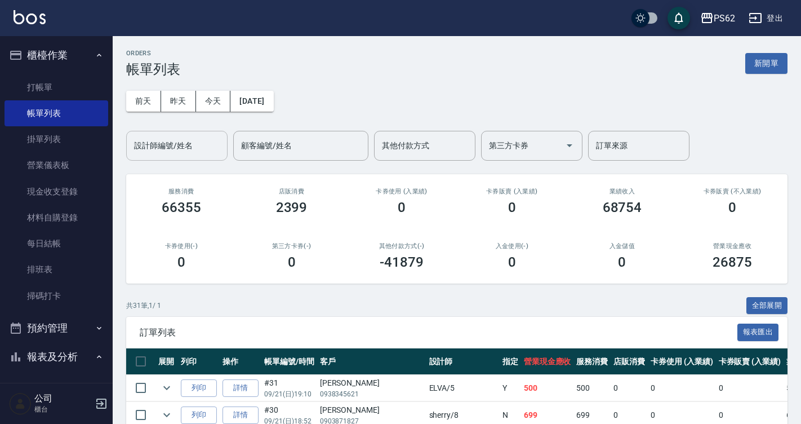
click at [185, 153] on input "設計師編號/姓名" at bounding box center [176, 146] width 91 height 20
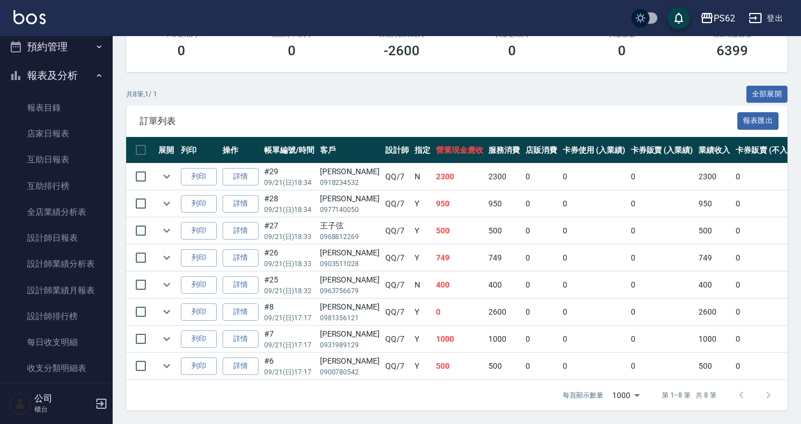
scroll to position [282, 0]
click at [58, 238] on link "設計師日報表" at bounding box center [57, 237] width 104 height 26
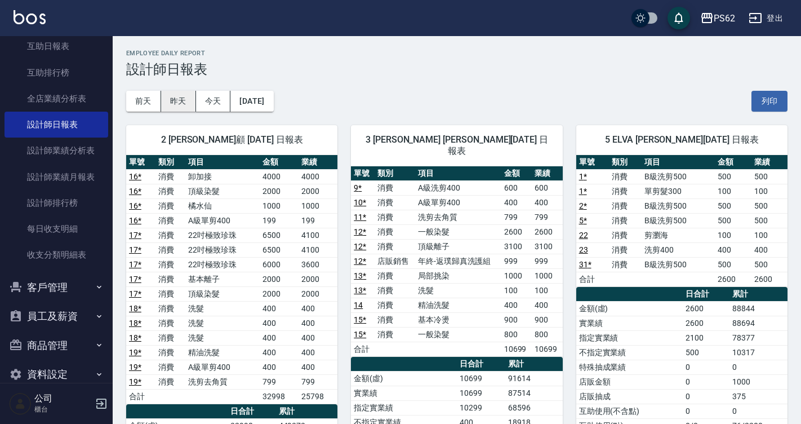
click at [181, 102] on button "昨天" at bounding box center [178, 101] width 35 height 21
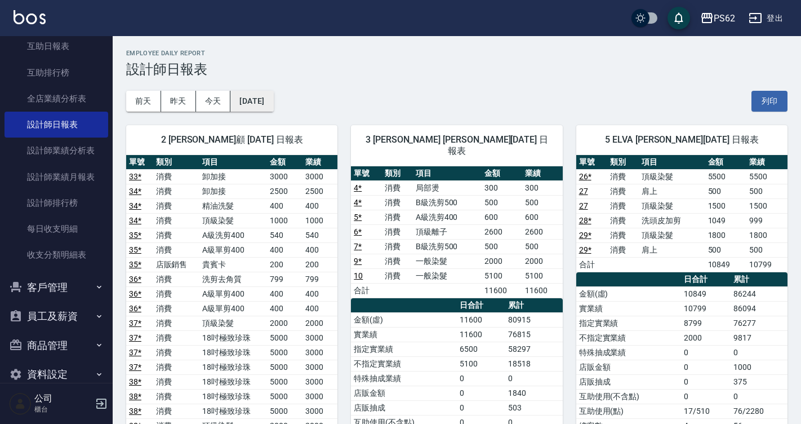
click at [242, 101] on button "[DATE]" at bounding box center [251, 101] width 43 height 21
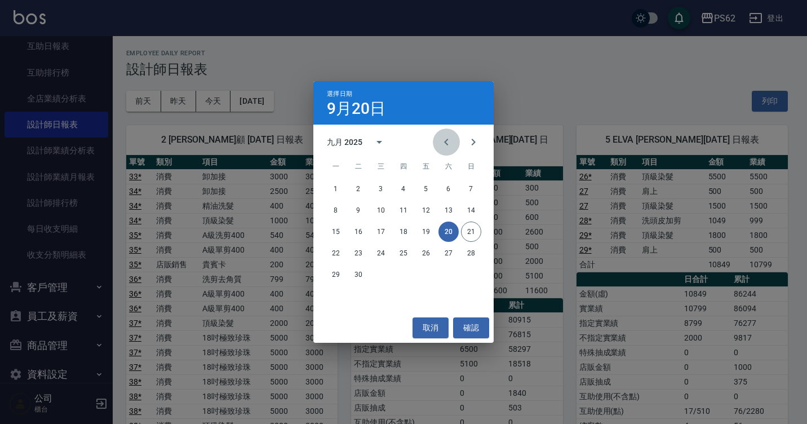
click at [444, 148] on icon "Previous month" at bounding box center [447, 142] width 14 height 14
click at [399, 259] on button "21" at bounding box center [403, 253] width 20 height 20
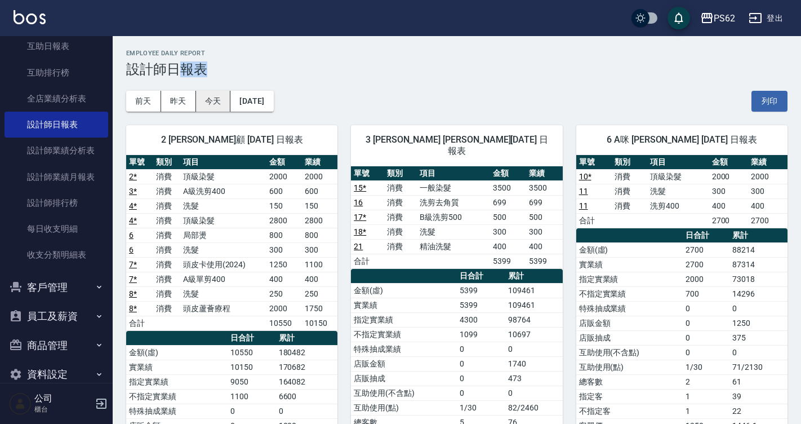
click at [212, 101] on button "今天" at bounding box center [213, 101] width 35 height 21
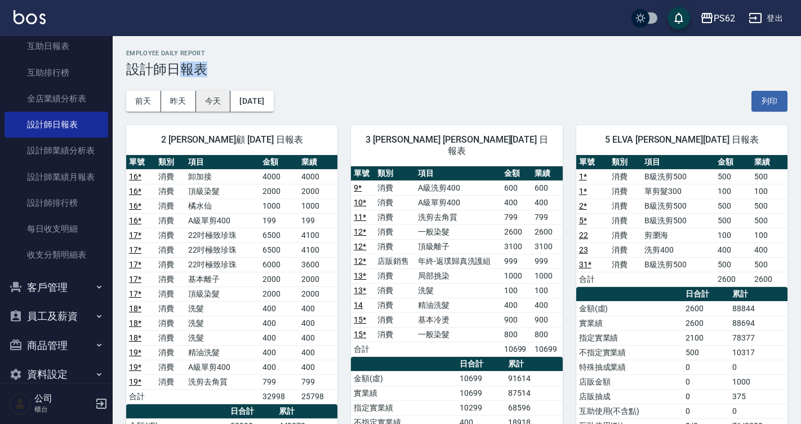
click at [225, 106] on button "今天" at bounding box center [213, 101] width 35 height 21
click at [215, 104] on button "今天" at bounding box center [213, 101] width 35 height 21
click at [180, 99] on button "昨天" at bounding box center [178, 101] width 35 height 21
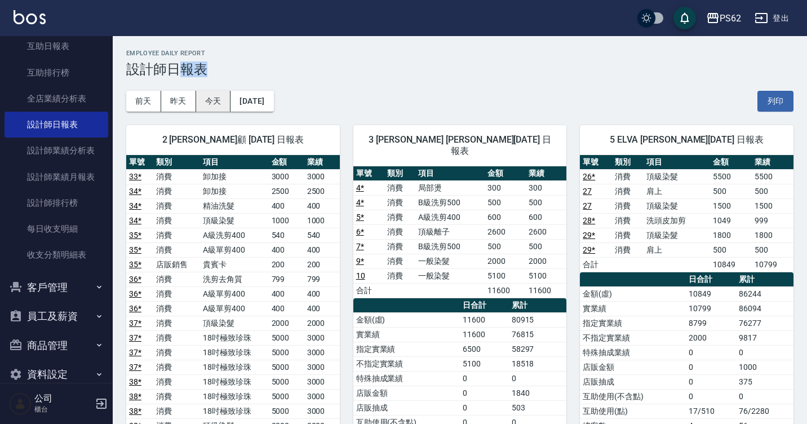
click at [222, 103] on button "今天" at bounding box center [213, 101] width 35 height 21
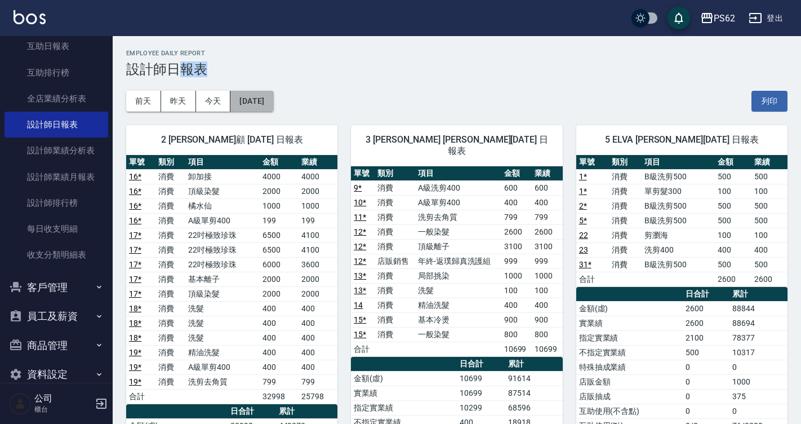
click at [273, 97] on button "[DATE]" at bounding box center [251, 101] width 43 height 21
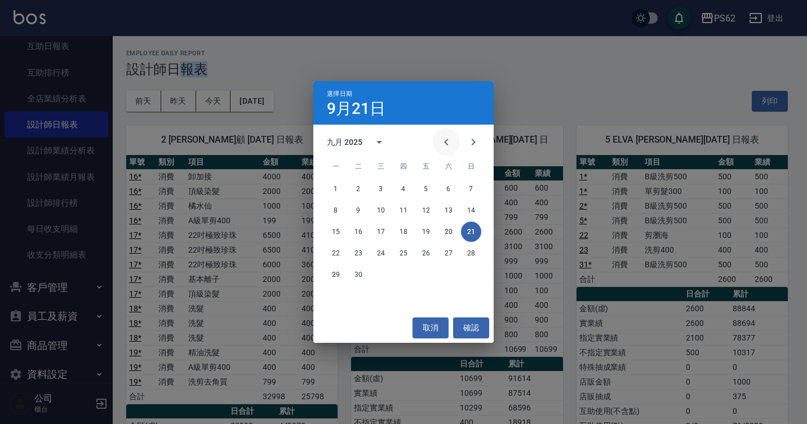
click at [442, 140] on icon "Previous month" at bounding box center [447, 142] width 14 height 14
click at [403, 255] on button "21" at bounding box center [403, 253] width 20 height 20
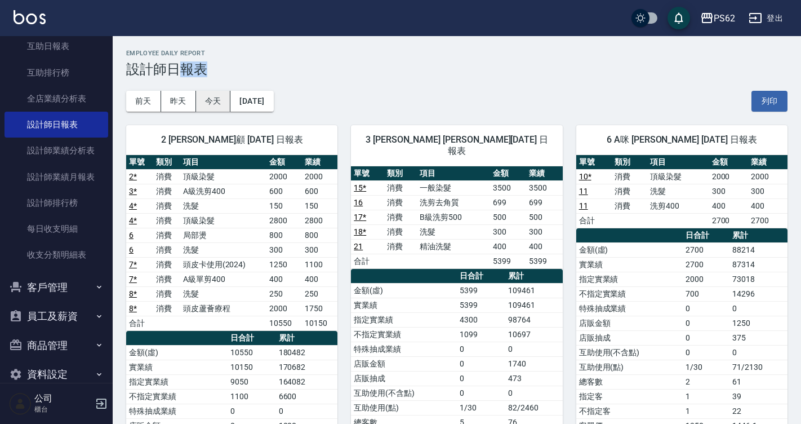
click at [225, 92] on button "今天" at bounding box center [213, 101] width 35 height 21
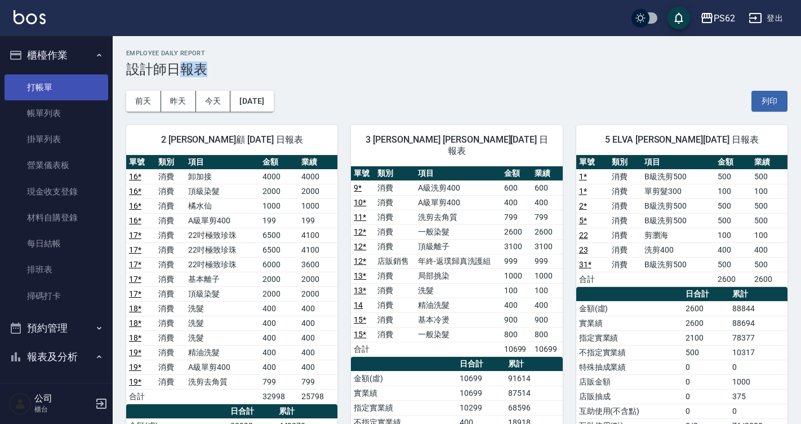
click at [66, 90] on link "打帳單" at bounding box center [57, 87] width 104 height 26
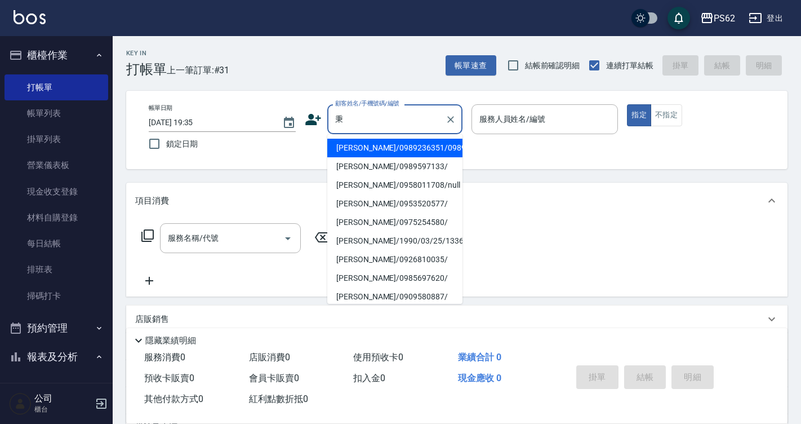
click at [358, 176] on li "[PERSON_NAME]/0989597133/" at bounding box center [394, 166] width 135 height 19
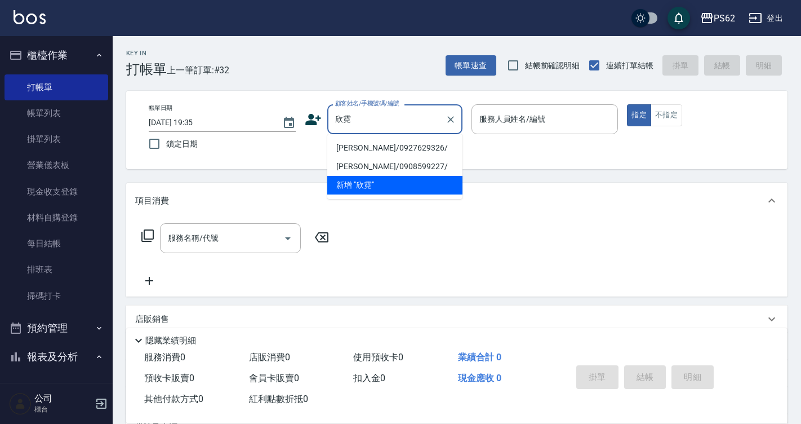
click at [368, 129] on input "欣霓" at bounding box center [386, 119] width 108 height 20
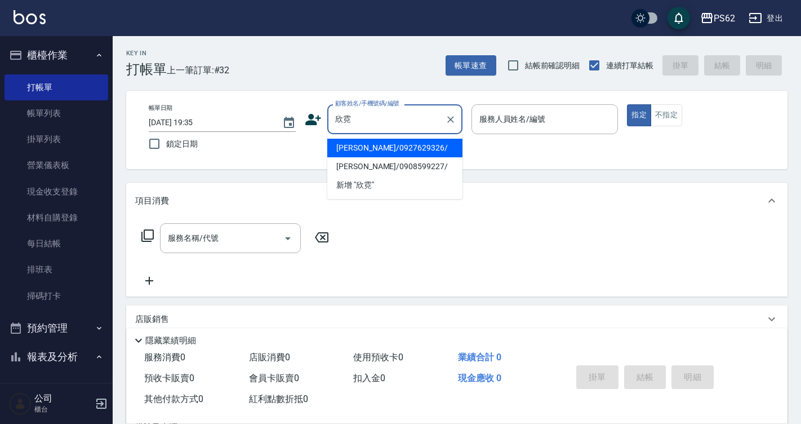
click at [368, 129] on input "欣霓" at bounding box center [386, 119] width 108 height 20
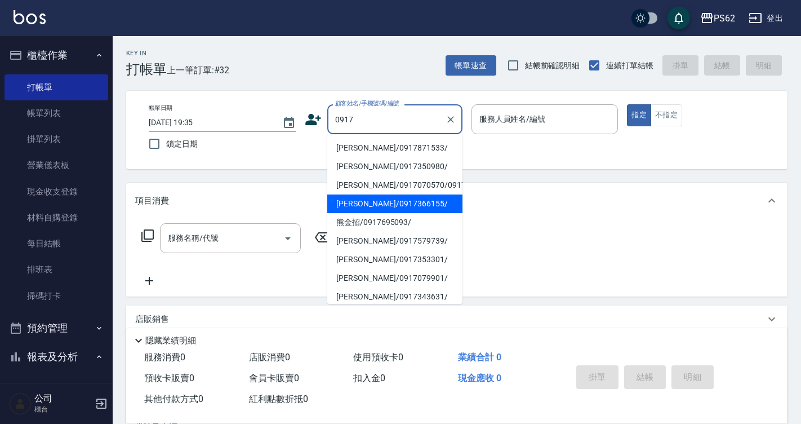
click at [367, 213] on li "[PERSON_NAME]/0917366155/" at bounding box center [394, 203] width 135 height 19
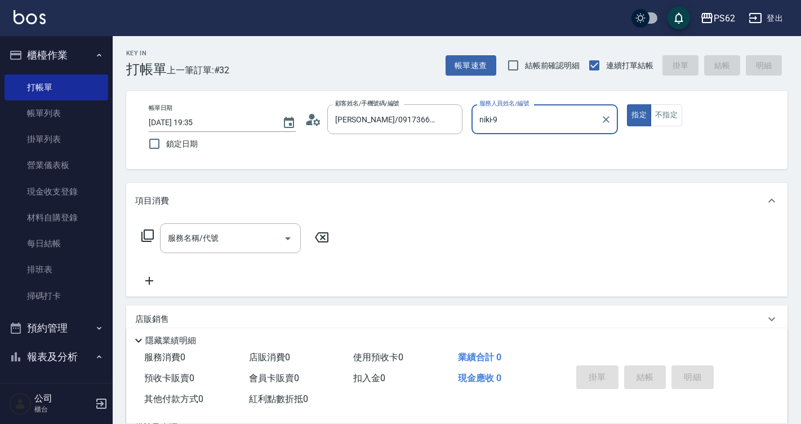
click at [627, 104] on button "指定" at bounding box center [639, 115] width 24 height 22
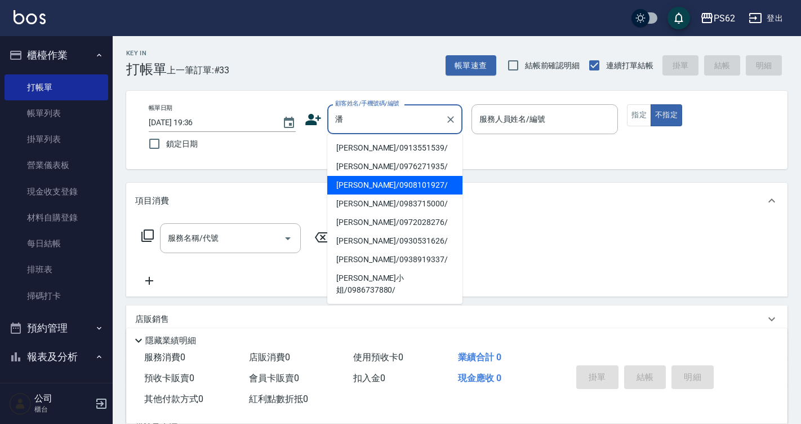
click at [402, 181] on li "[PERSON_NAME]/0908101927/" at bounding box center [394, 185] width 135 height 19
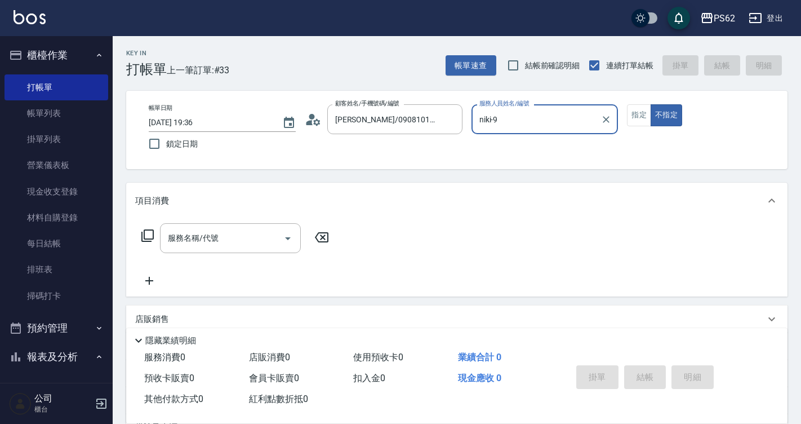
click at [651, 104] on button "不指定" at bounding box center [667, 115] width 32 height 22
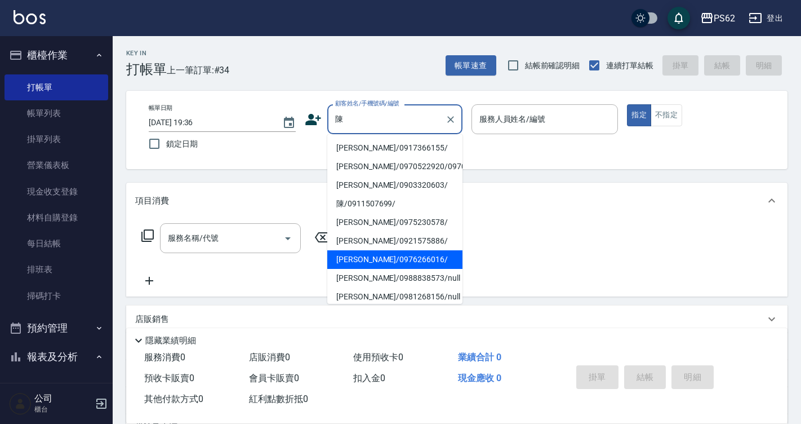
click at [375, 269] on li "[PERSON_NAME]/0976266016/" at bounding box center [394, 259] width 135 height 19
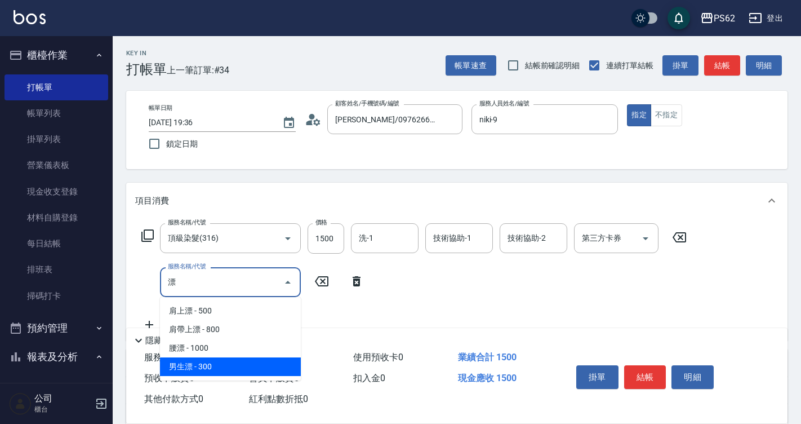
click at [197, 365] on span "男生漂 - 300" at bounding box center [230, 366] width 141 height 19
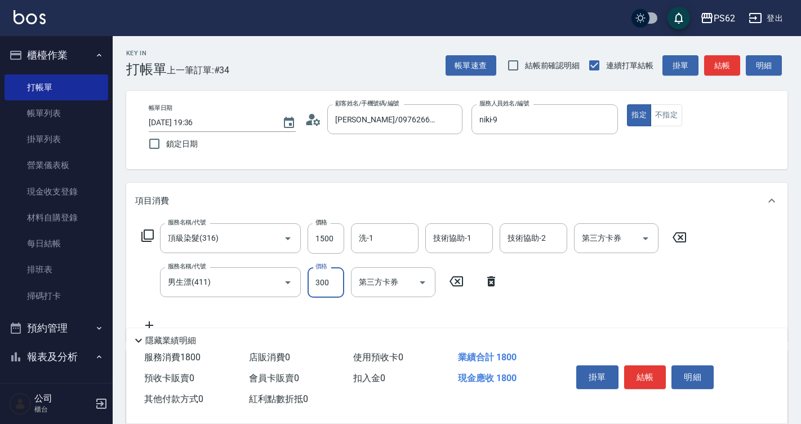
click at [332, 281] on input "300" at bounding box center [326, 282] width 37 height 30
click at [327, 240] on input "1500" at bounding box center [326, 238] width 37 height 30
click at [646, 376] on button "結帳" at bounding box center [645, 377] width 42 height 24
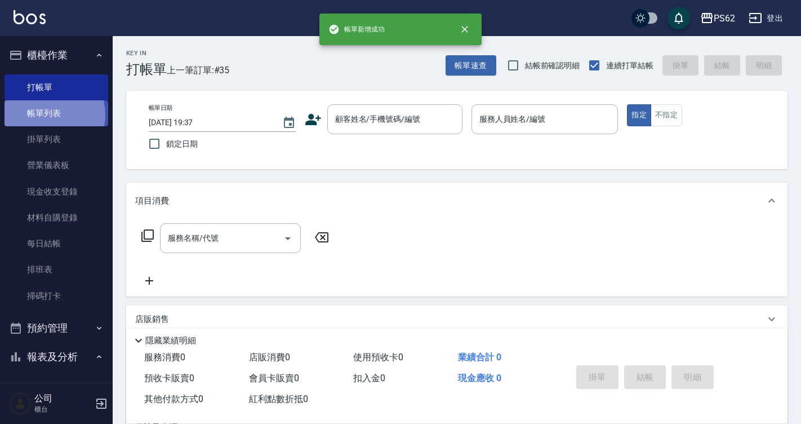
click at [46, 115] on link "帳單列表" at bounding box center [57, 113] width 104 height 26
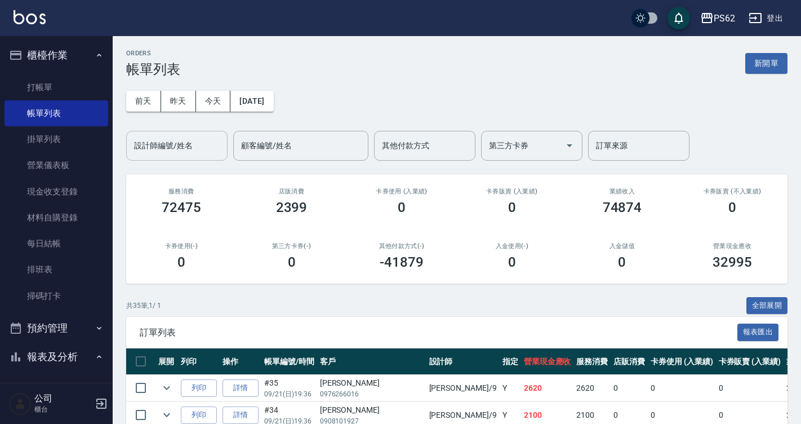
click at [178, 156] on div "設計師編號/姓名" at bounding box center [176, 146] width 101 height 30
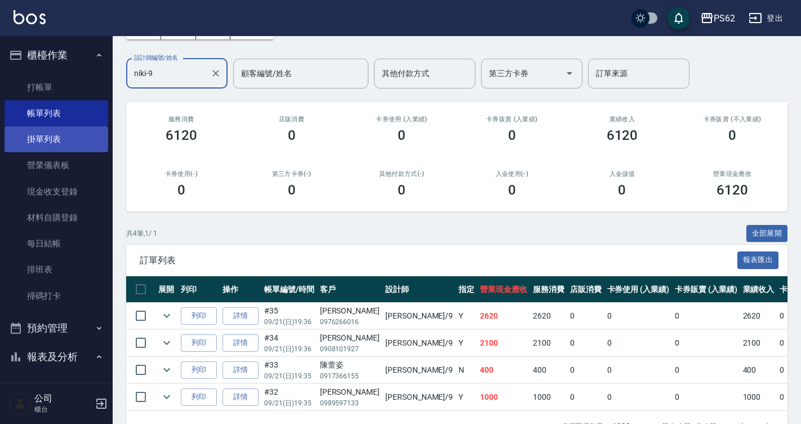
scroll to position [55, 0]
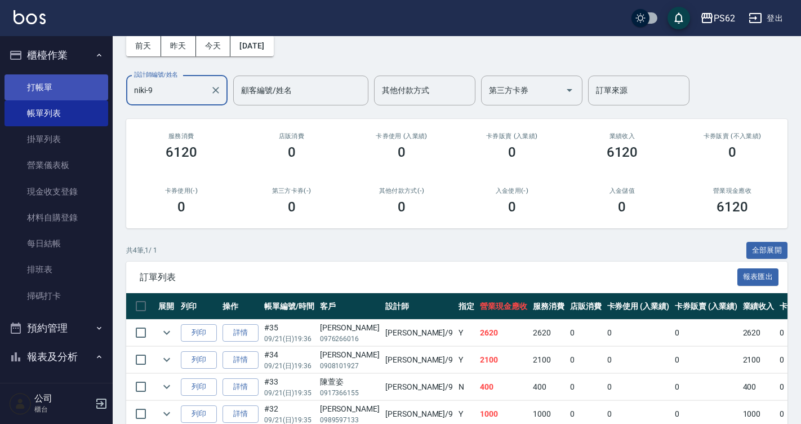
click at [26, 84] on link "打帳單" at bounding box center [57, 87] width 104 height 26
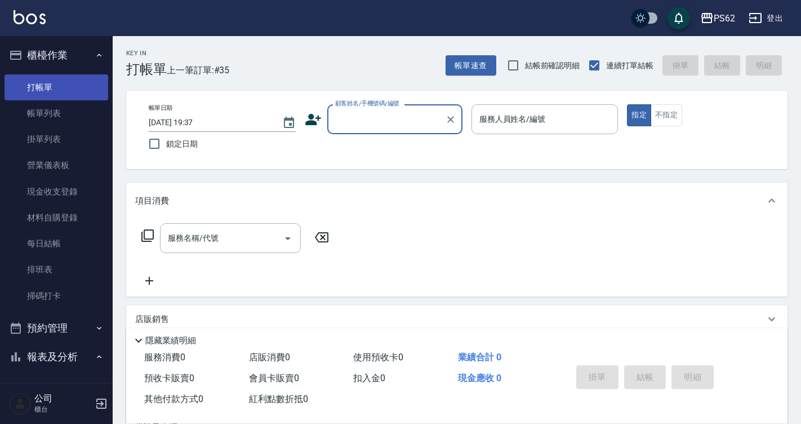
click at [26, 84] on link "打帳單" at bounding box center [57, 87] width 104 height 26
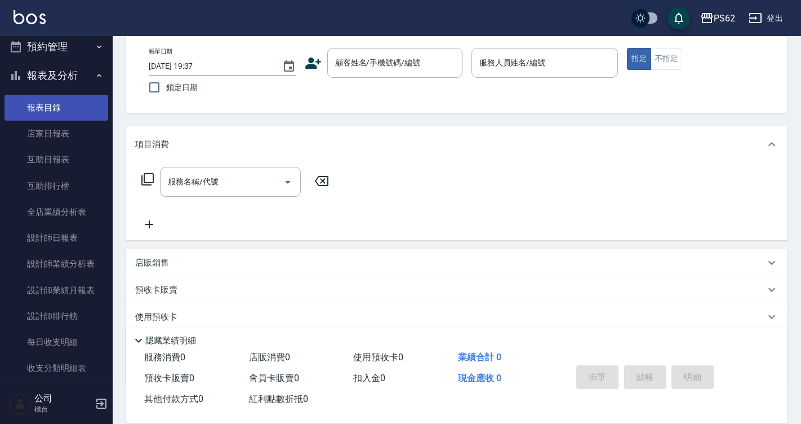
scroll to position [282, 0]
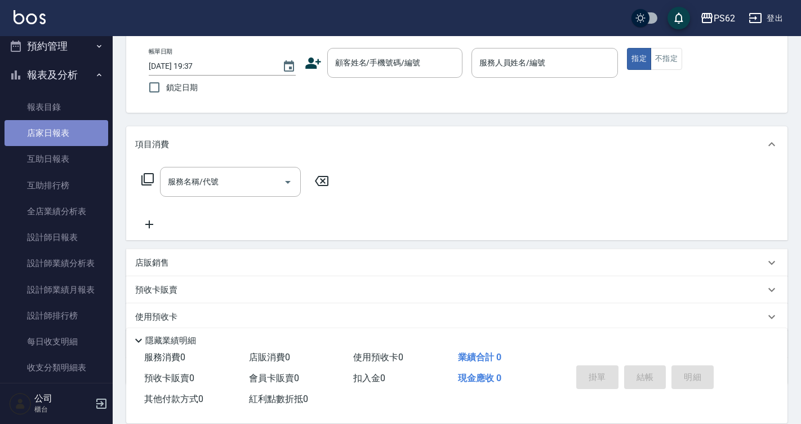
click at [62, 143] on link "店家日報表" at bounding box center [57, 133] width 104 height 26
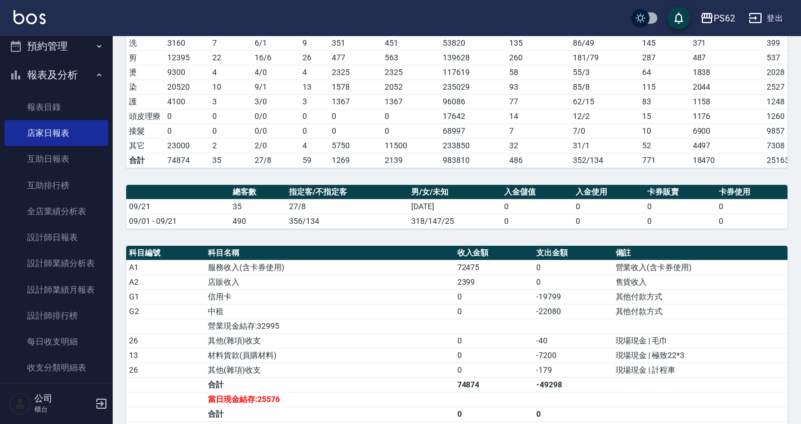
scroll to position [359, 0]
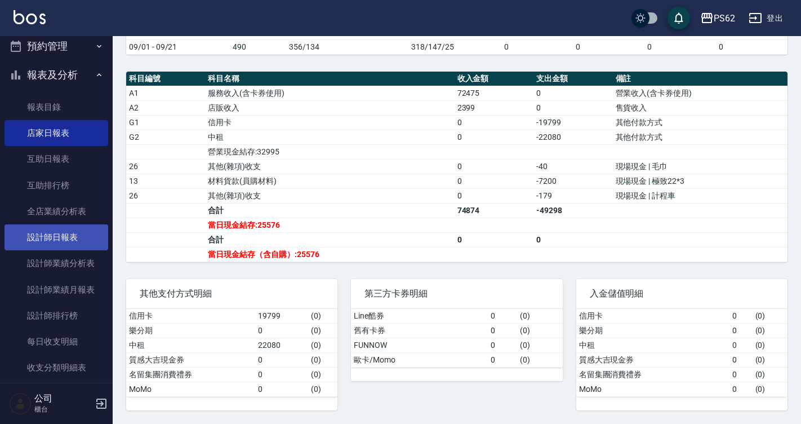
click at [48, 236] on link "設計師日報表" at bounding box center [57, 237] width 104 height 26
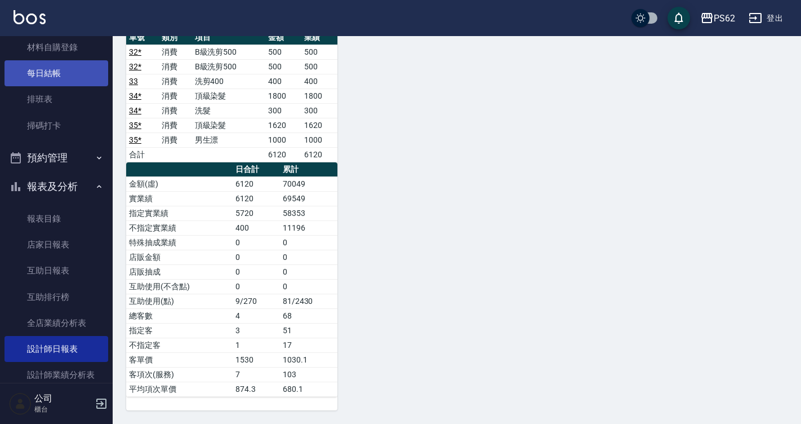
scroll to position [169, 0]
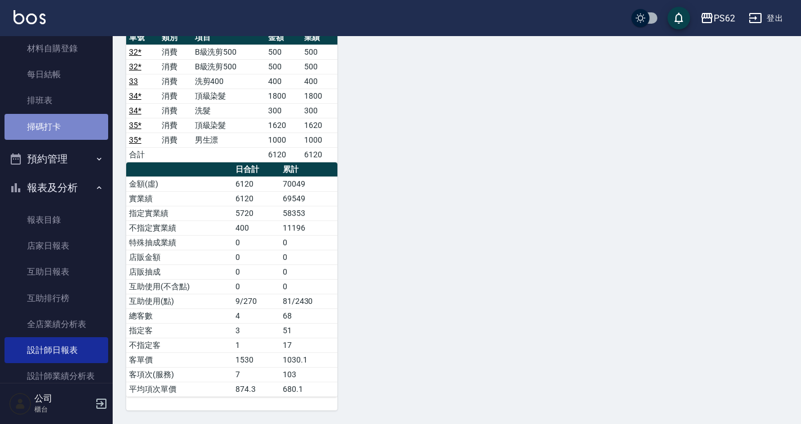
click at [82, 124] on link "掃碼打卡" at bounding box center [57, 127] width 104 height 26
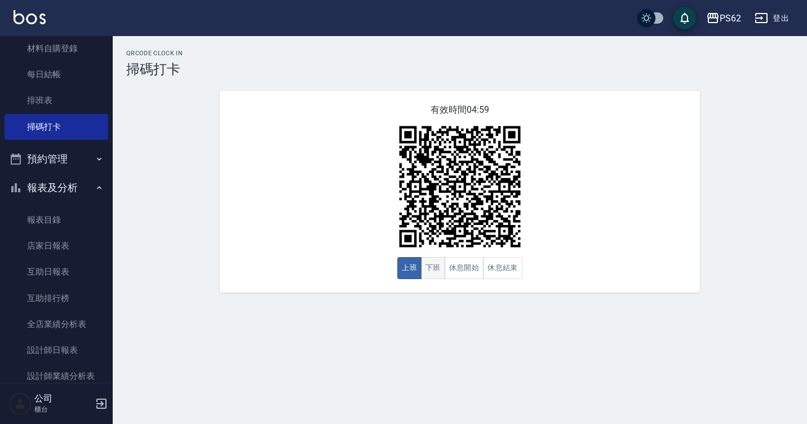
click at [434, 274] on button "下班" at bounding box center [433, 268] width 24 height 22
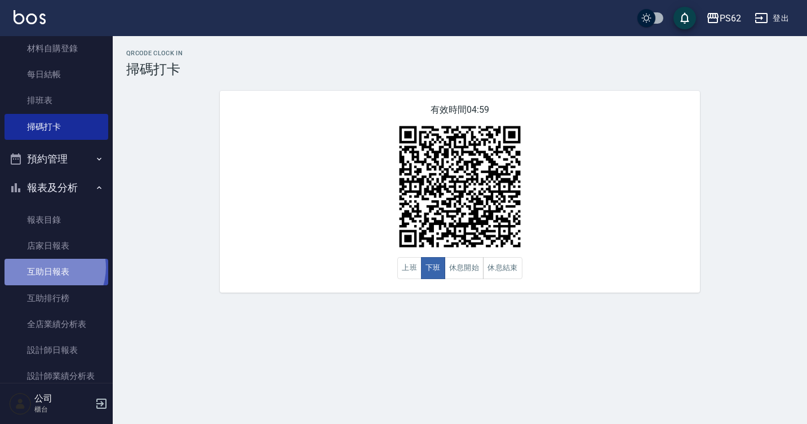
click at [43, 267] on link "互助日報表" at bounding box center [57, 272] width 104 height 26
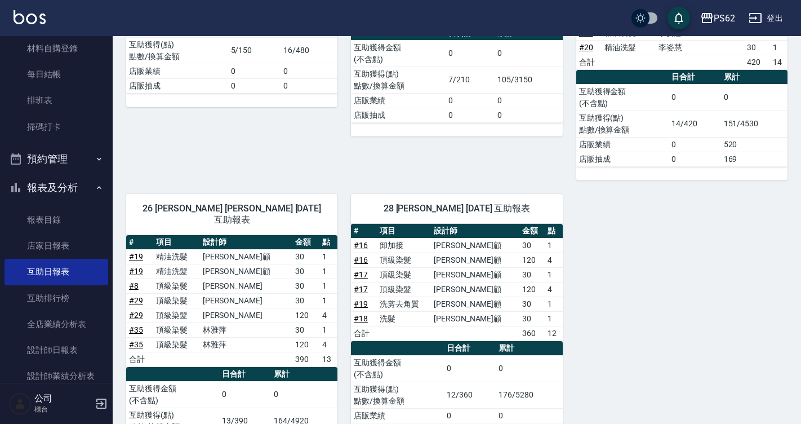
scroll to position [564, 0]
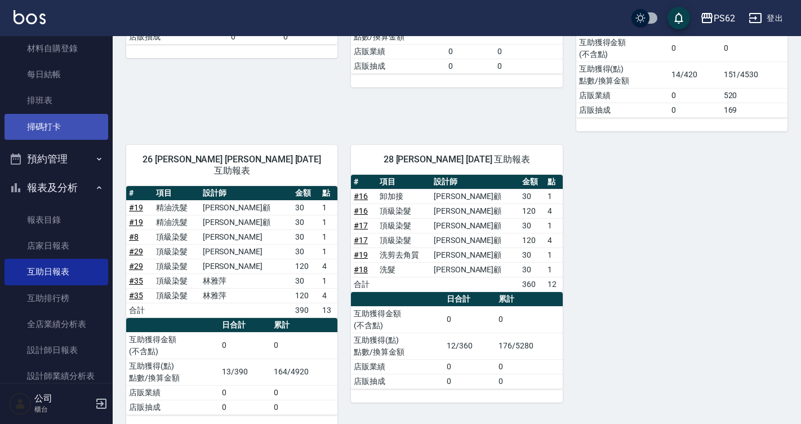
click at [47, 136] on link "掃碼打卡" at bounding box center [57, 127] width 104 height 26
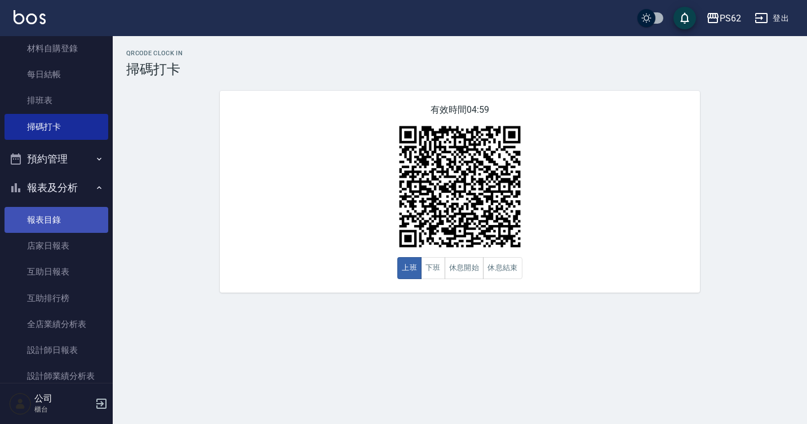
click at [54, 221] on link "報表目錄" at bounding box center [57, 220] width 104 height 26
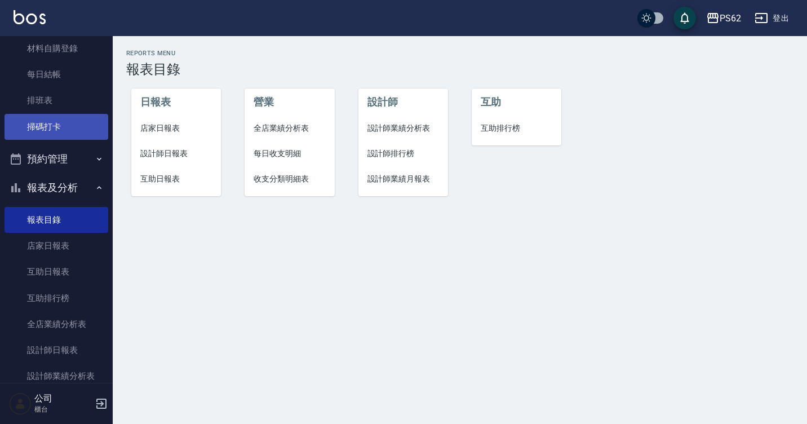
click at [57, 135] on link "掃碼打卡" at bounding box center [57, 127] width 104 height 26
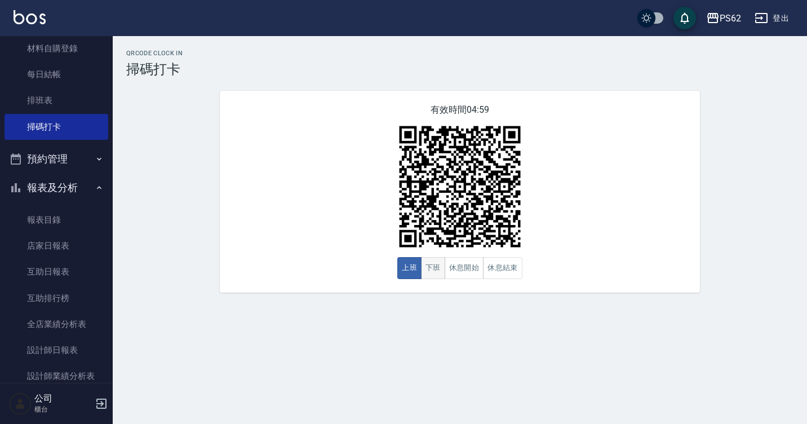
click at [436, 266] on button "下班" at bounding box center [433, 268] width 24 height 22
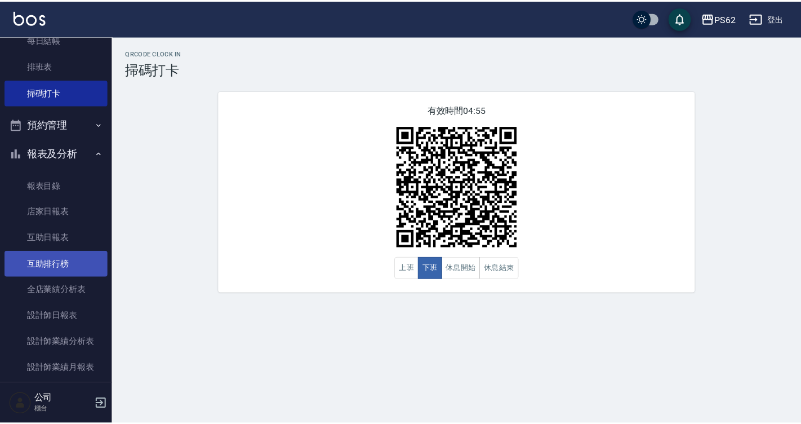
scroll to position [225, 0]
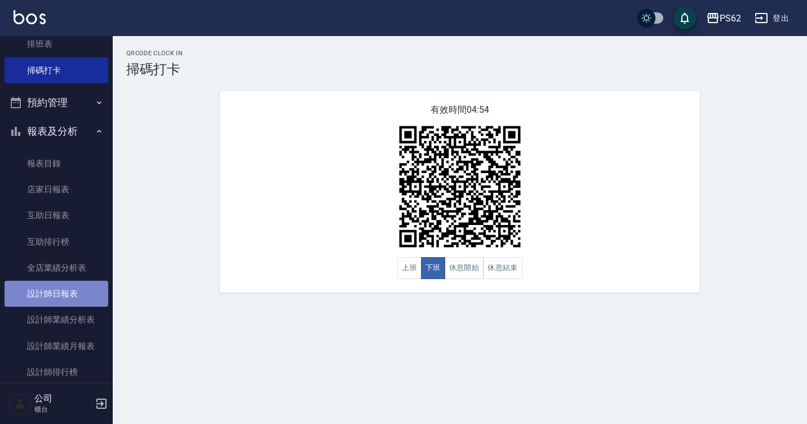
click at [77, 295] on link "設計師日報表" at bounding box center [57, 294] width 104 height 26
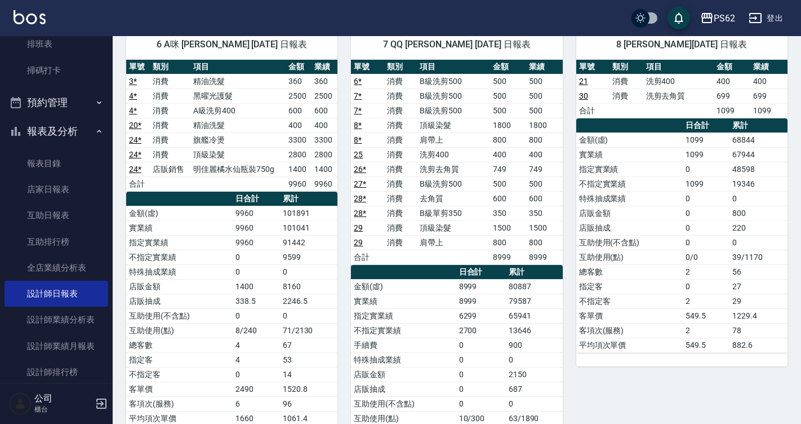
scroll to position [638, 0]
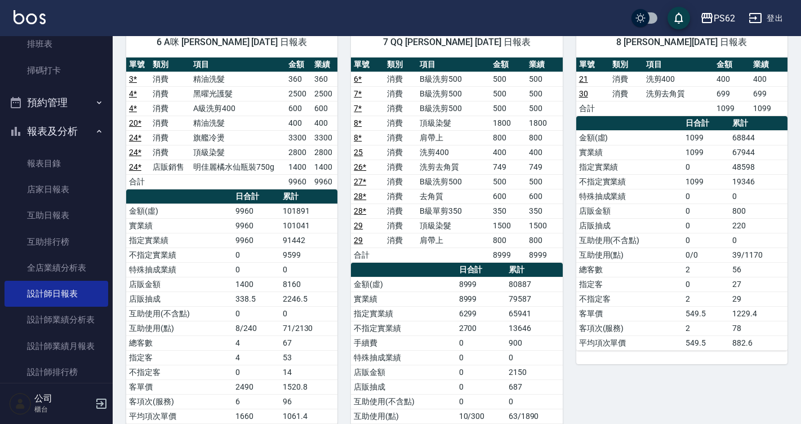
click at [681, 242] on td "互助使用(不含點)" at bounding box center [630, 240] width 107 height 15
click at [54, 82] on link "掃碼打卡" at bounding box center [57, 70] width 104 height 26
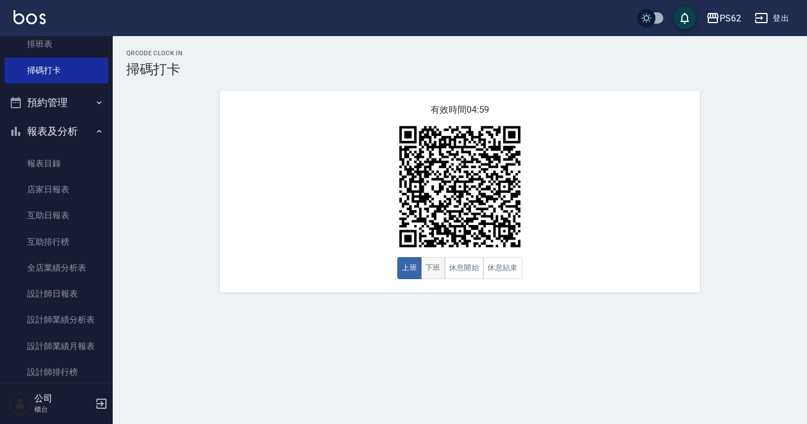
click at [432, 272] on button "下班" at bounding box center [433, 268] width 24 height 22
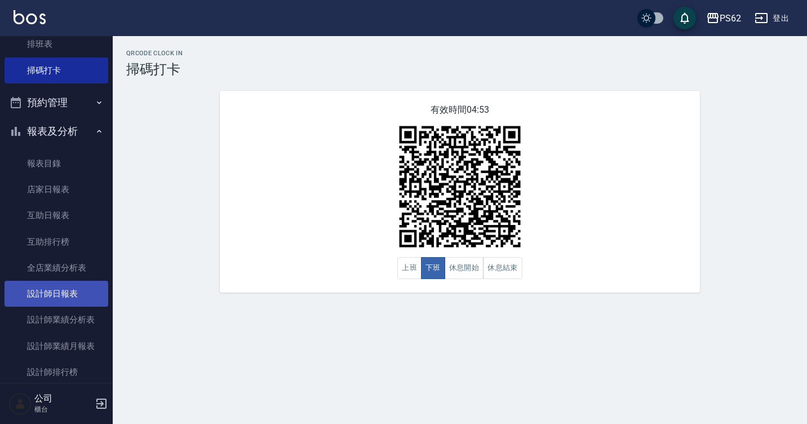
click at [76, 288] on link "設計師日報表" at bounding box center [57, 294] width 104 height 26
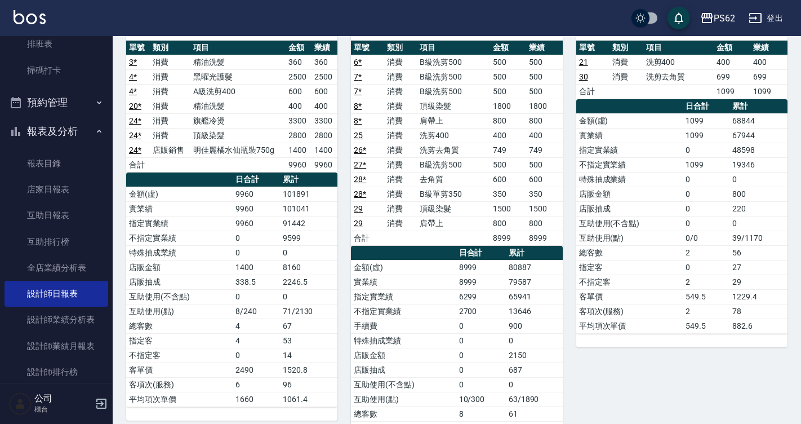
scroll to position [567, 0]
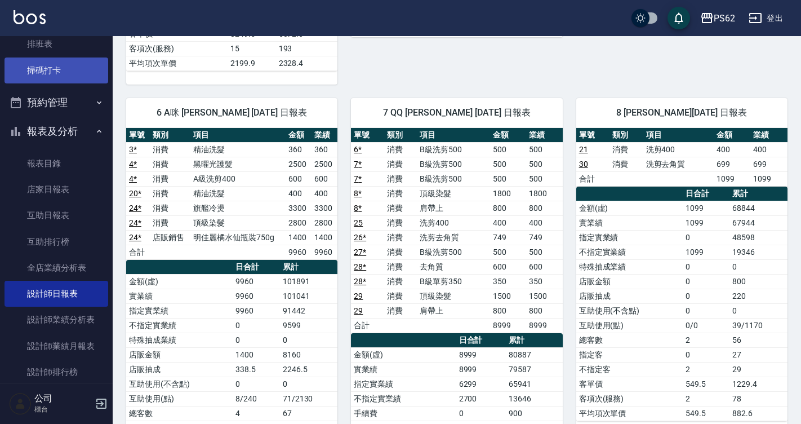
click at [75, 79] on link "掃碼打卡" at bounding box center [57, 70] width 104 height 26
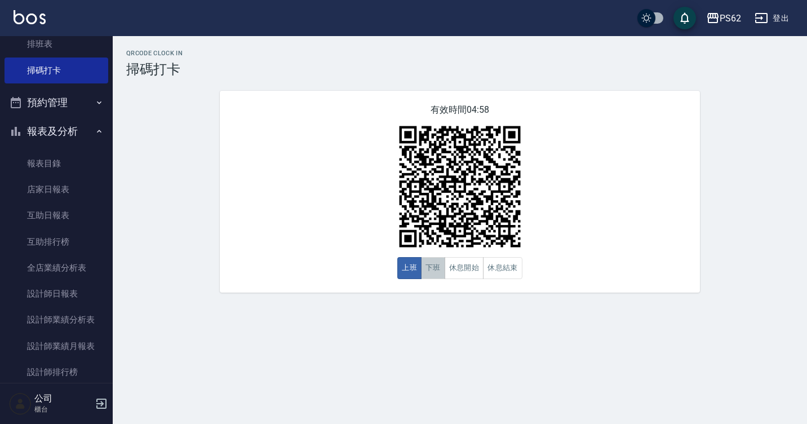
click at [424, 274] on button "下班" at bounding box center [433, 268] width 24 height 22
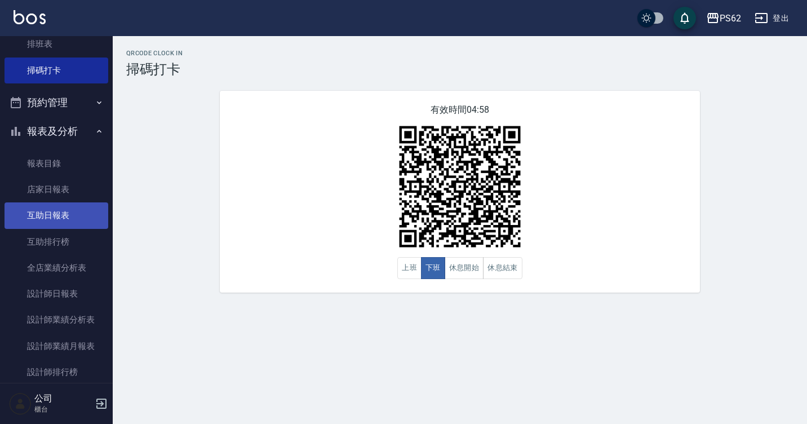
click at [82, 209] on link "互助日報表" at bounding box center [57, 215] width 104 height 26
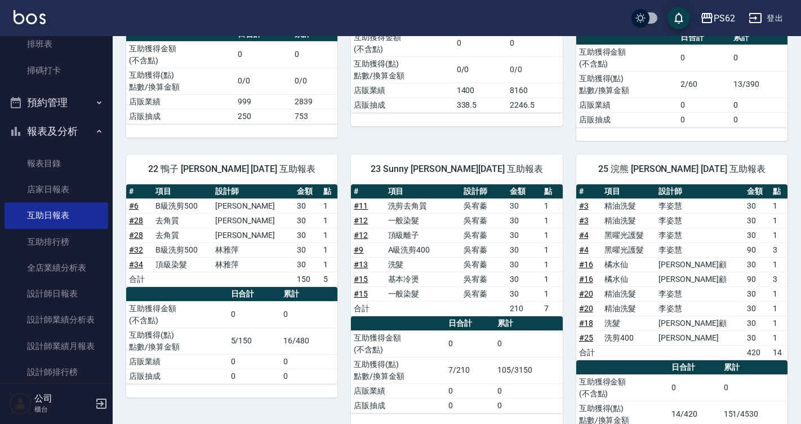
scroll to position [225, 0]
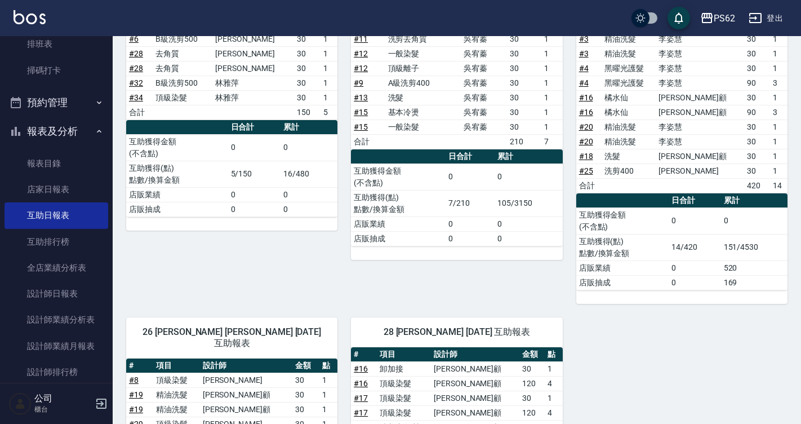
scroll to position [394, 0]
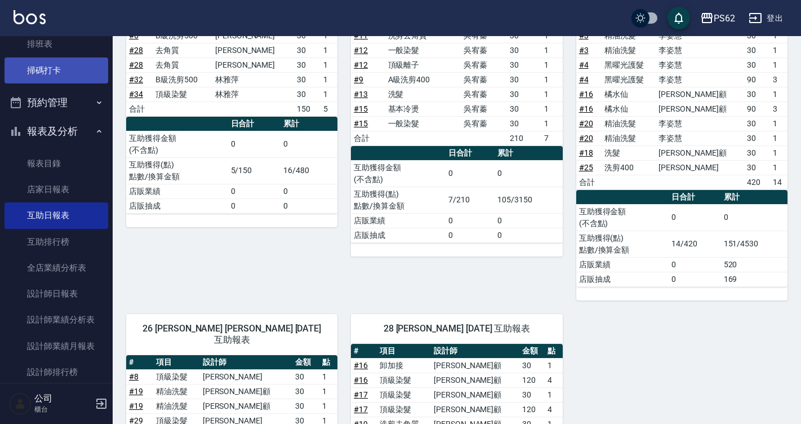
drag, startPoint x: 37, startPoint y: 62, endPoint x: 42, endPoint y: 59, distance: 5.8
click at [37, 62] on link "掃碼打卡" at bounding box center [57, 70] width 104 height 26
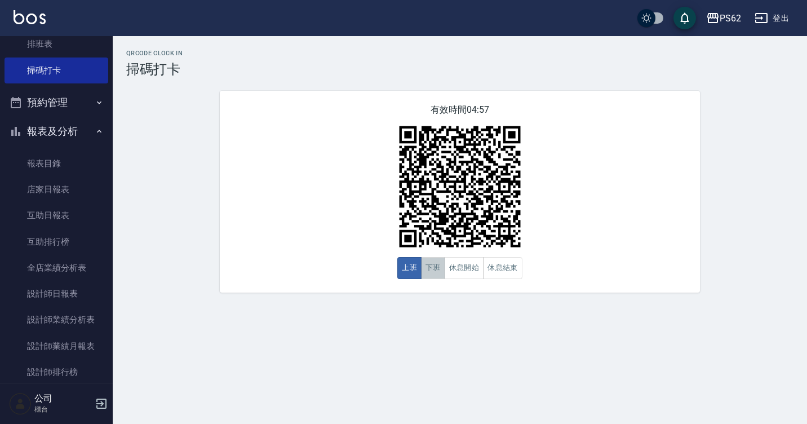
click at [434, 259] on button "下班" at bounding box center [433, 268] width 24 height 22
